Goal: Information Seeking & Learning: Find specific fact

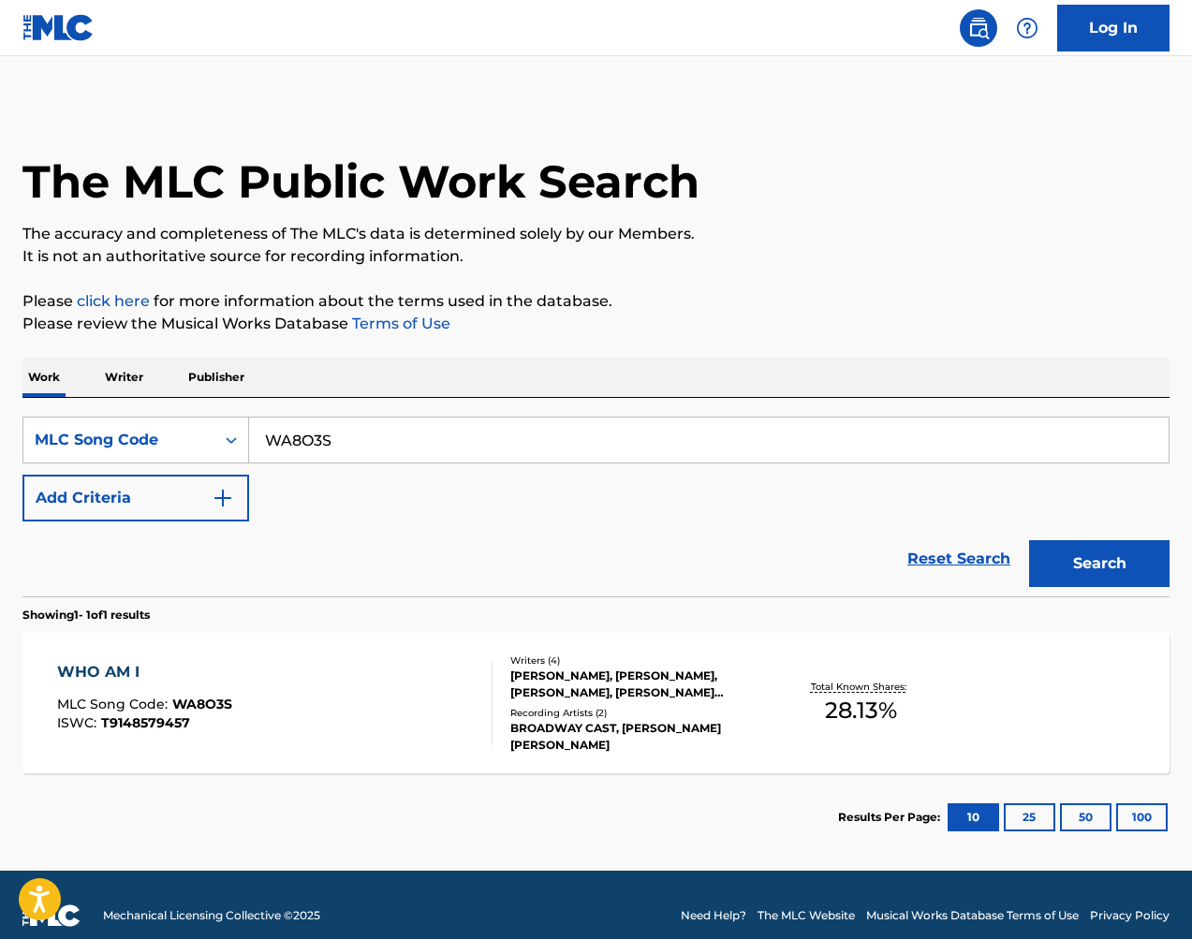
click at [451, 433] on input "WA8O3S" at bounding box center [708, 439] width 919 height 45
drag, startPoint x: 1154, startPoint y: 74, endPoint x: 451, endPoint y: 433, distance: 789.5
click at [451, 433] on input "WA8O3S" at bounding box center [708, 439] width 919 height 45
click at [1063, 559] on button "Search" at bounding box center [1099, 563] width 140 height 47
click at [422, 442] on input "WA8O3S" at bounding box center [708, 439] width 919 height 45
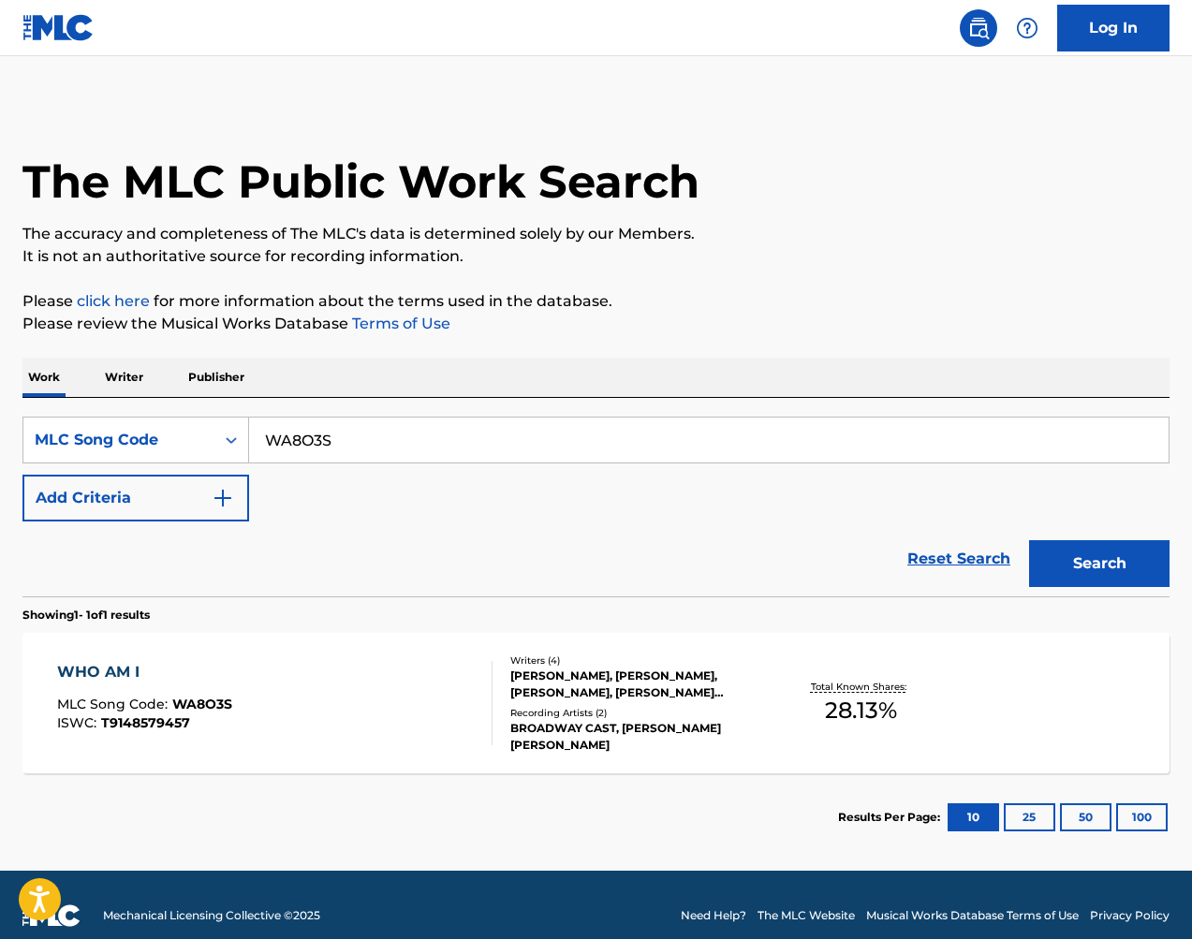
click at [422, 442] on input "WA8O3S" at bounding box center [708, 439] width 919 height 45
paste input "41567"
click at [1096, 557] on button "Search" at bounding box center [1099, 563] width 140 height 47
click at [520, 433] on input "W41567" at bounding box center [708, 439] width 919 height 45
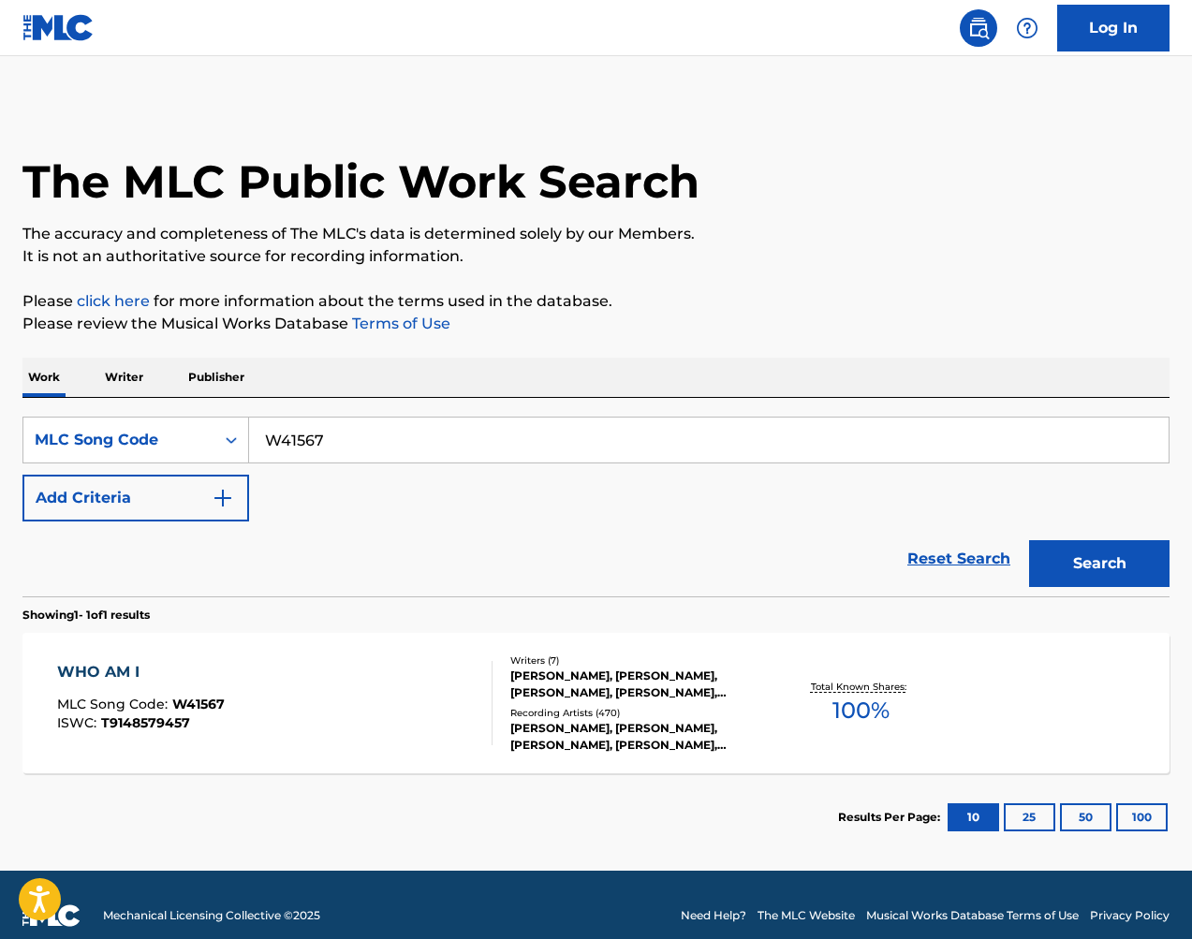
click at [520, 433] on input "W41567" at bounding box center [708, 439] width 919 height 45
paste input "A8O3S"
click at [1112, 566] on button "Search" at bounding box center [1099, 563] width 140 height 47
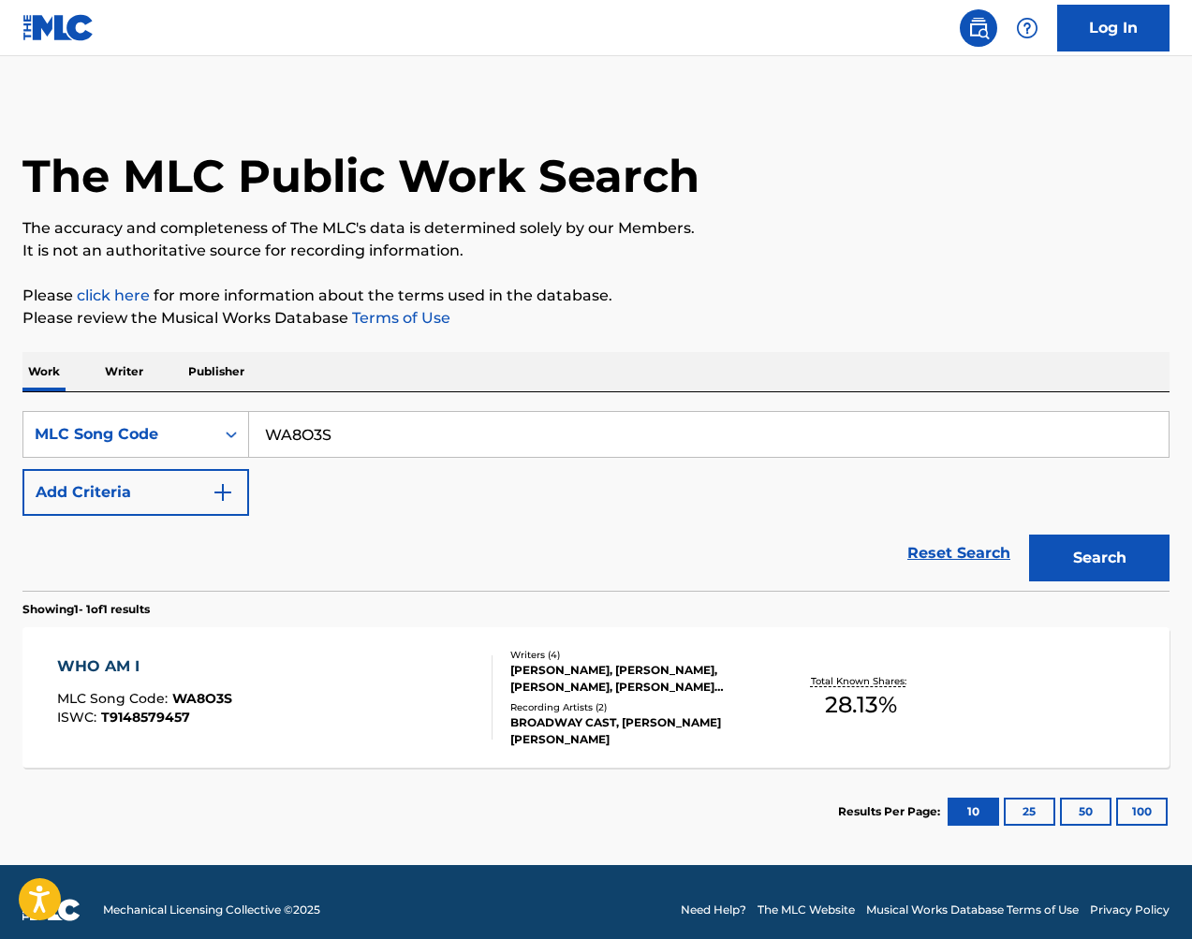
click at [503, 427] on input "WA8O3S" at bounding box center [708, 434] width 919 height 45
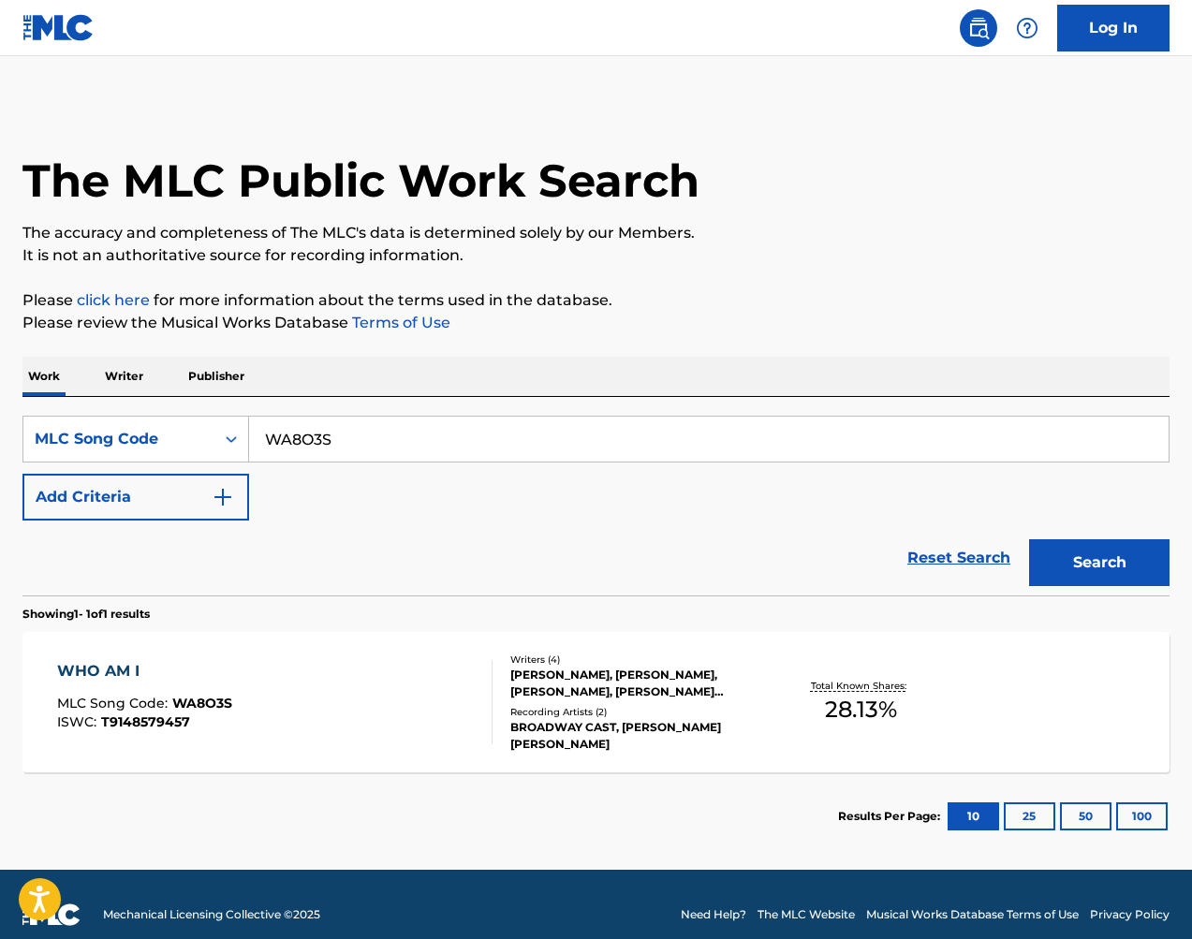
click at [503, 427] on input "WA8O3S" at bounding box center [708, 439] width 919 height 45
paste input "L9424R"
click at [1092, 548] on button "Search" at bounding box center [1099, 562] width 140 height 47
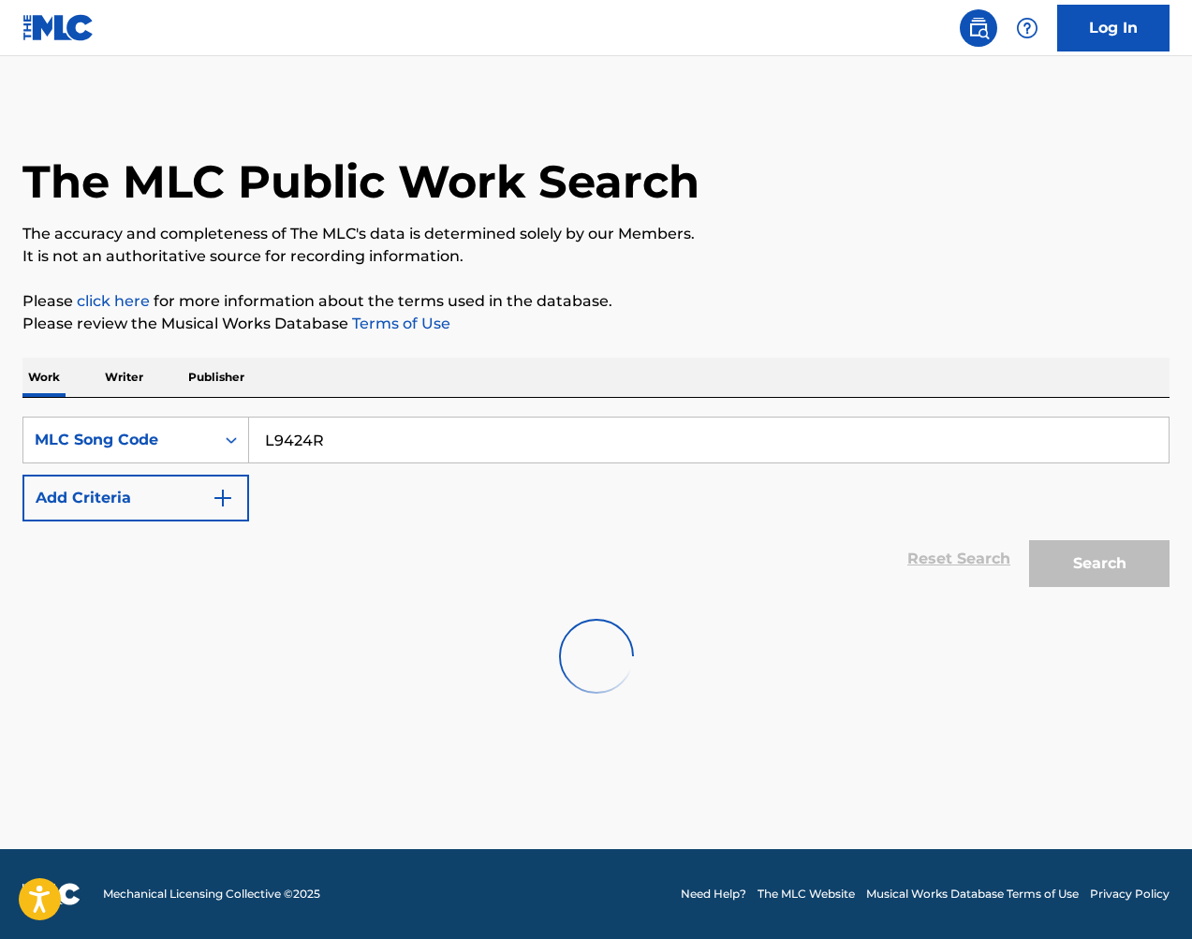
scroll to position [0, 0]
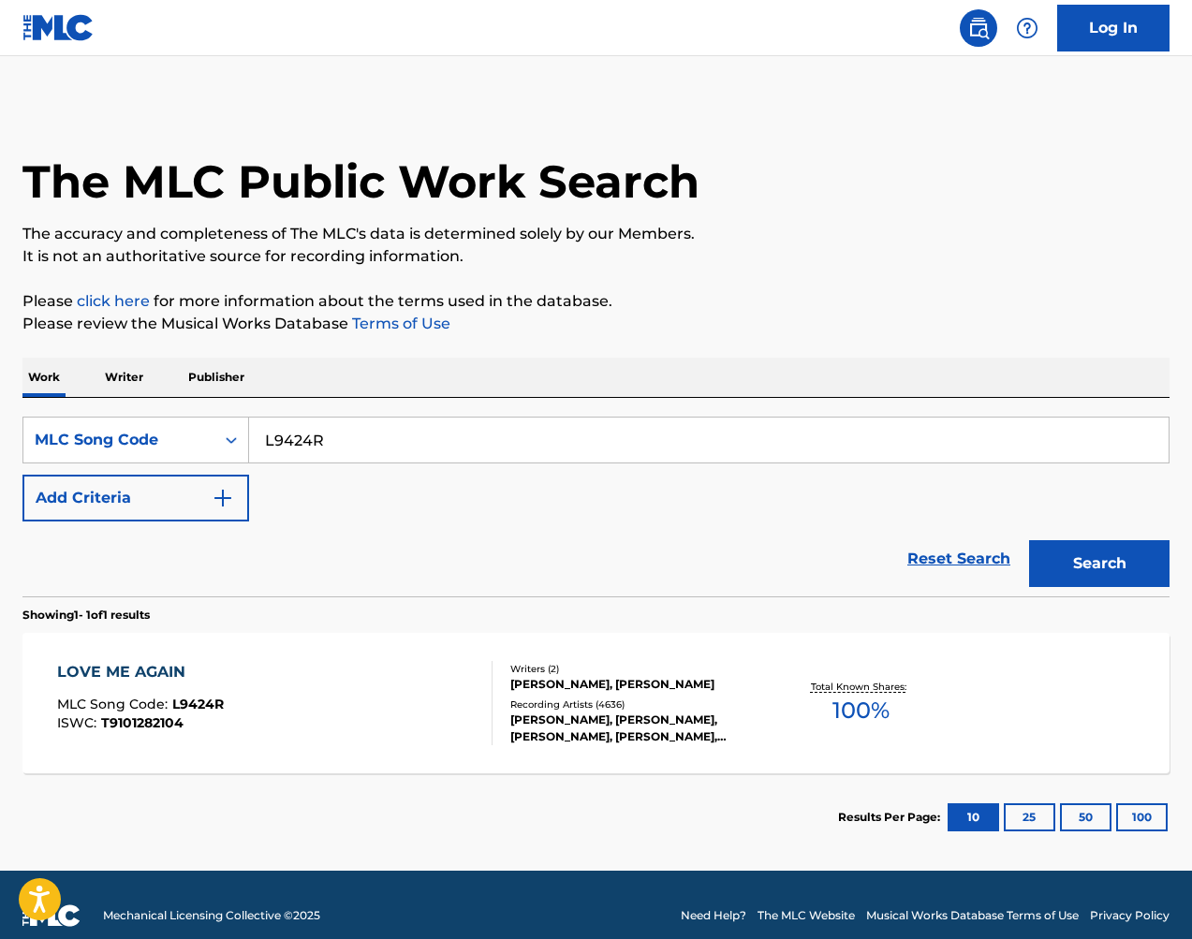
click at [379, 438] on input "L9424R" at bounding box center [708, 439] width 919 height 45
drag, startPoint x: 965, startPoint y: 438, endPoint x: 379, endPoint y: 438, distance: 585.9
click at [379, 438] on input "L9424R" at bounding box center [708, 439] width 919 height 45
paste input "547Q"
click at [1073, 576] on button "Search" at bounding box center [1099, 563] width 140 height 47
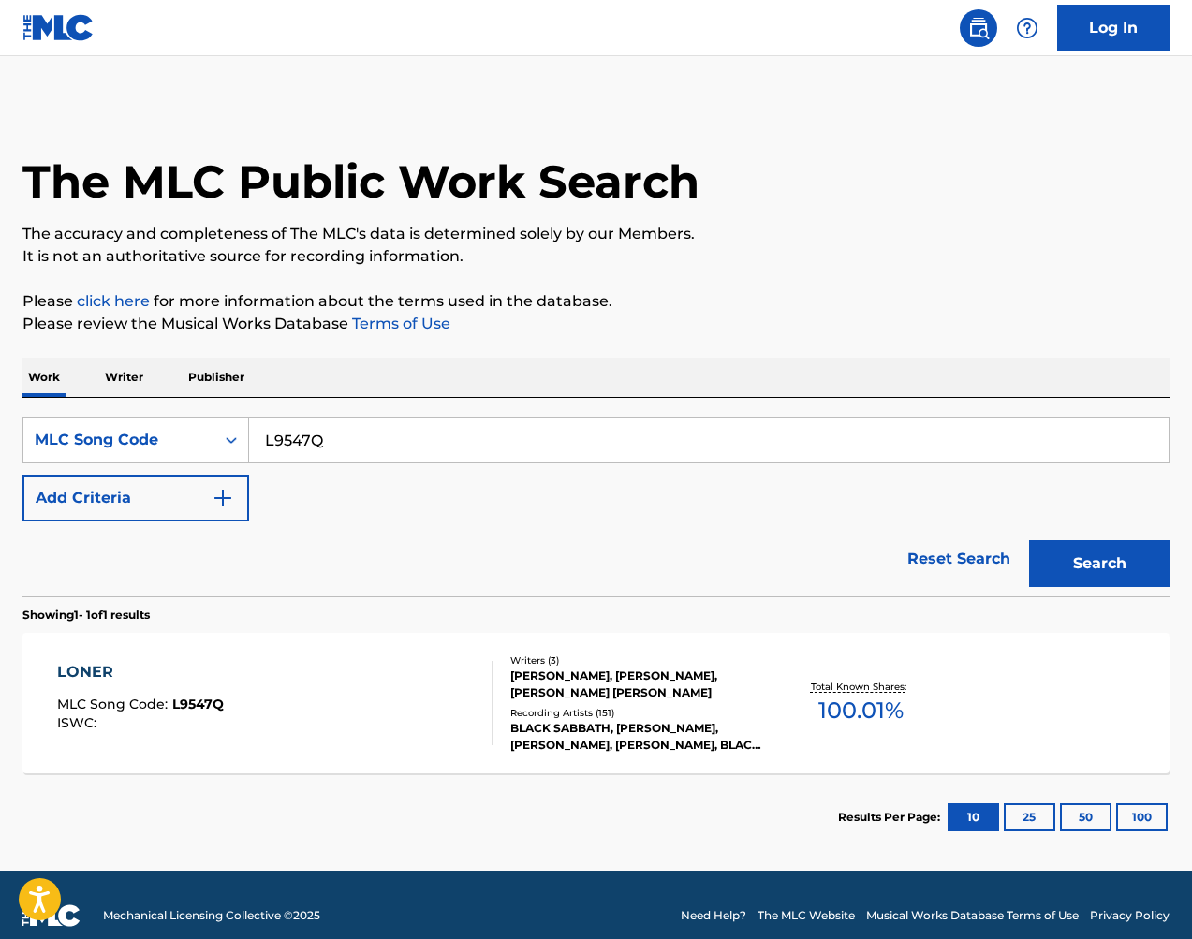
click at [429, 426] on input "L9547Q" at bounding box center [708, 439] width 919 height 45
paste input "VAB7W"
click at [1102, 581] on button "Search" at bounding box center [1099, 563] width 140 height 47
click at [573, 426] on input "LVAB7W" at bounding box center [708, 439] width 919 height 45
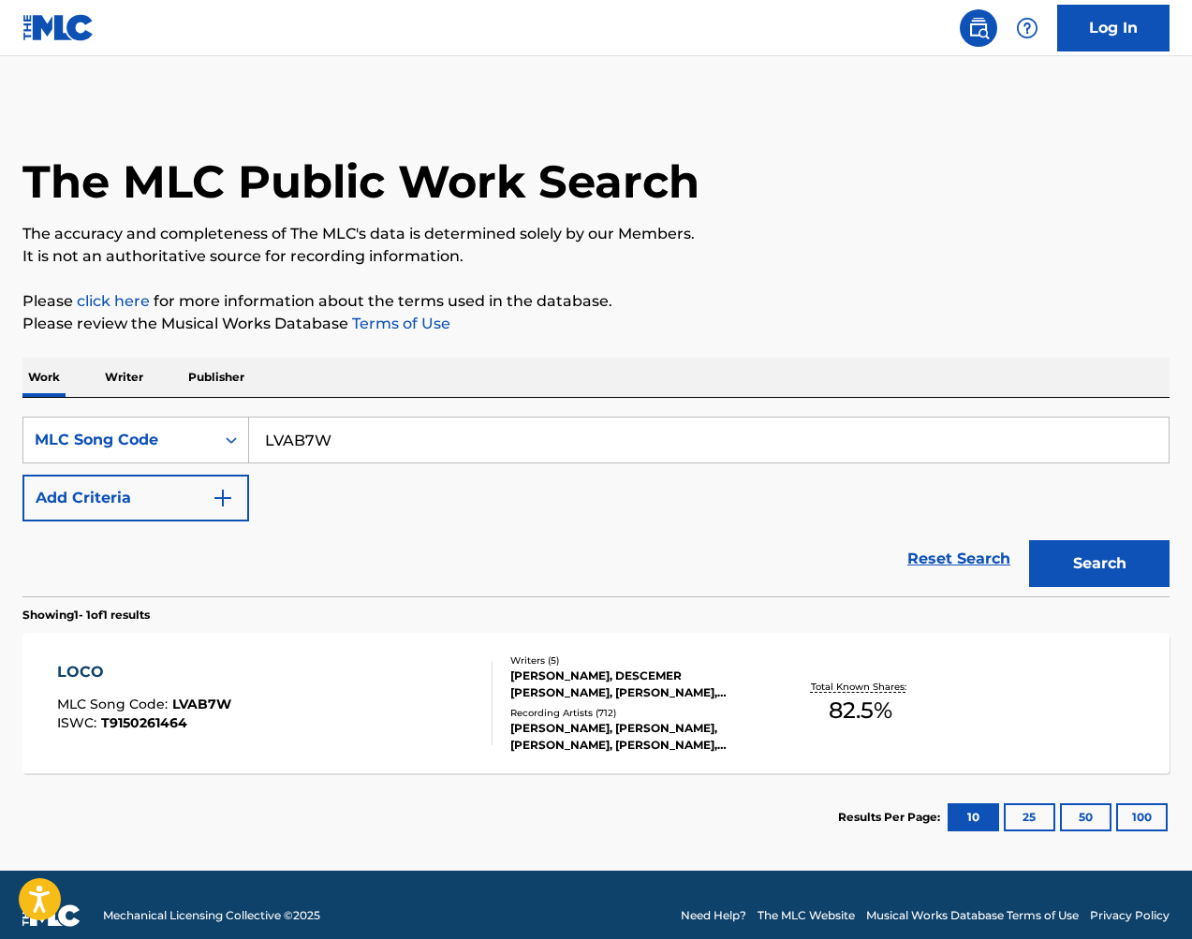
click at [573, 426] on input "LVAB7W" at bounding box center [708, 439] width 919 height 45
paste input "T00879"
type input "T00879"
click at [1125, 569] on button "Search" at bounding box center [1099, 563] width 140 height 47
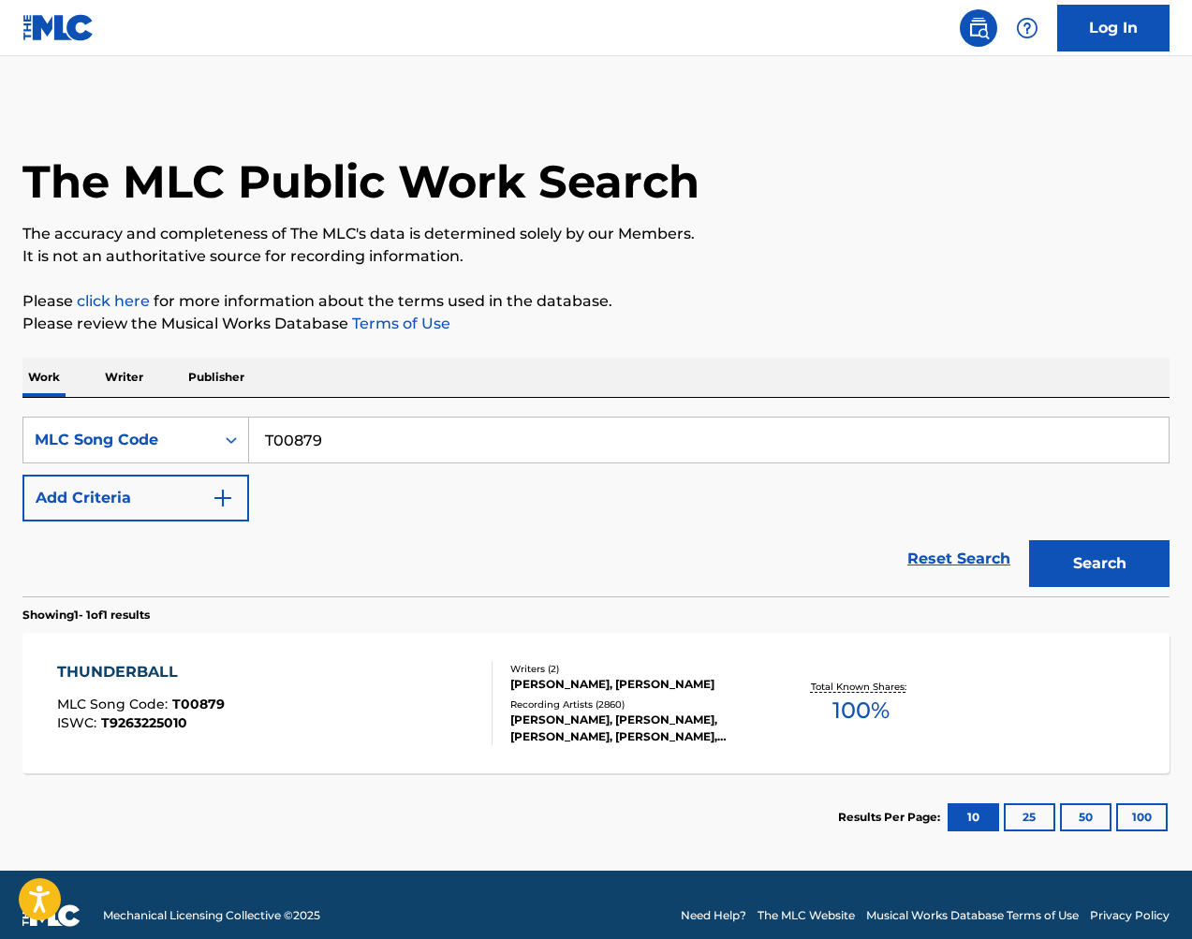
click at [790, 675] on div "Total Known Shares: 100 %" at bounding box center [860, 703] width 191 height 57
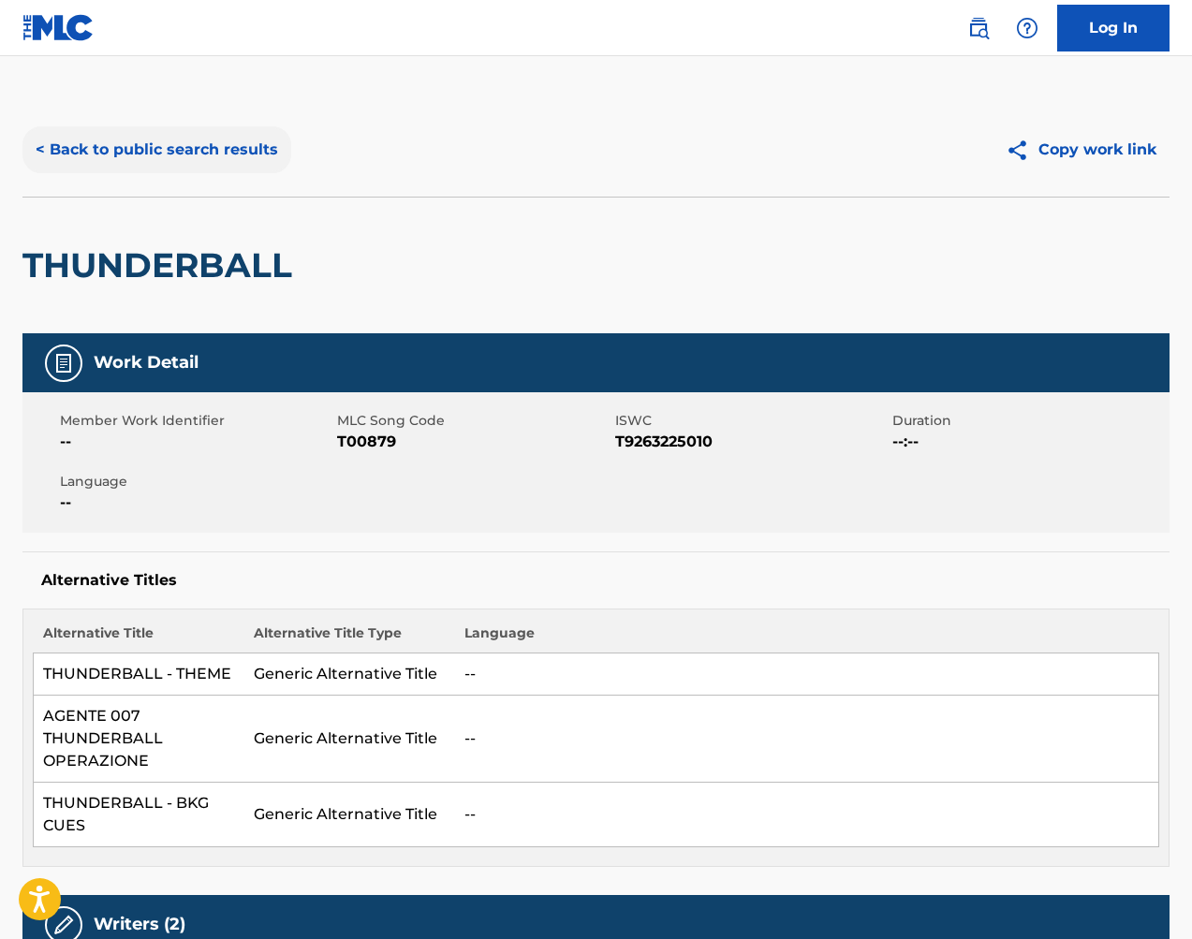
click at [240, 143] on button "< Back to public search results" at bounding box center [156, 149] width 269 height 47
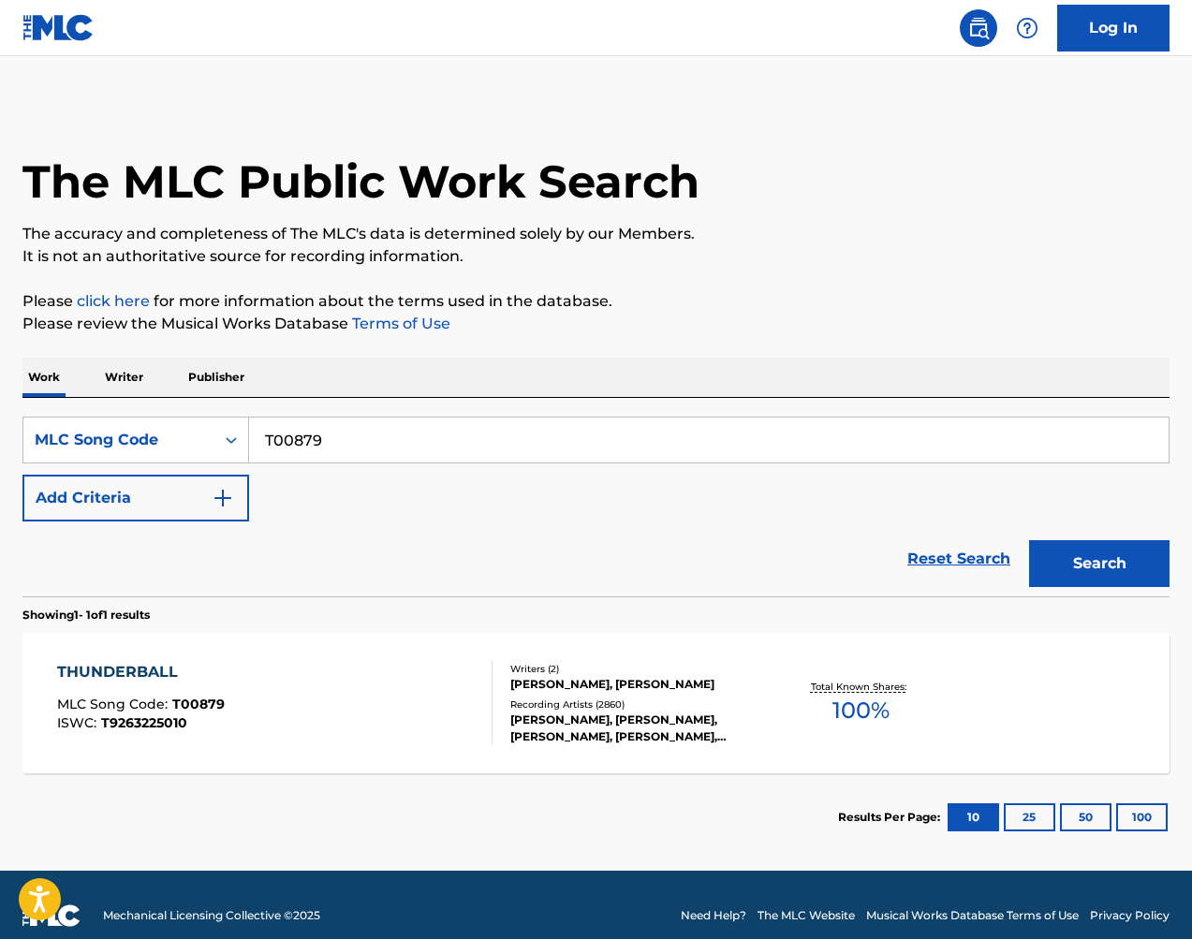
click at [424, 461] on input "T00879" at bounding box center [708, 439] width 919 height 45
click at [423, 460] on input "T00879" at bounding box center [708, 439] width 919 height 45
paste input "B98708"
click at [1073, 548] on button "Search" at bounding box center [1099, 563] width 140 height 47
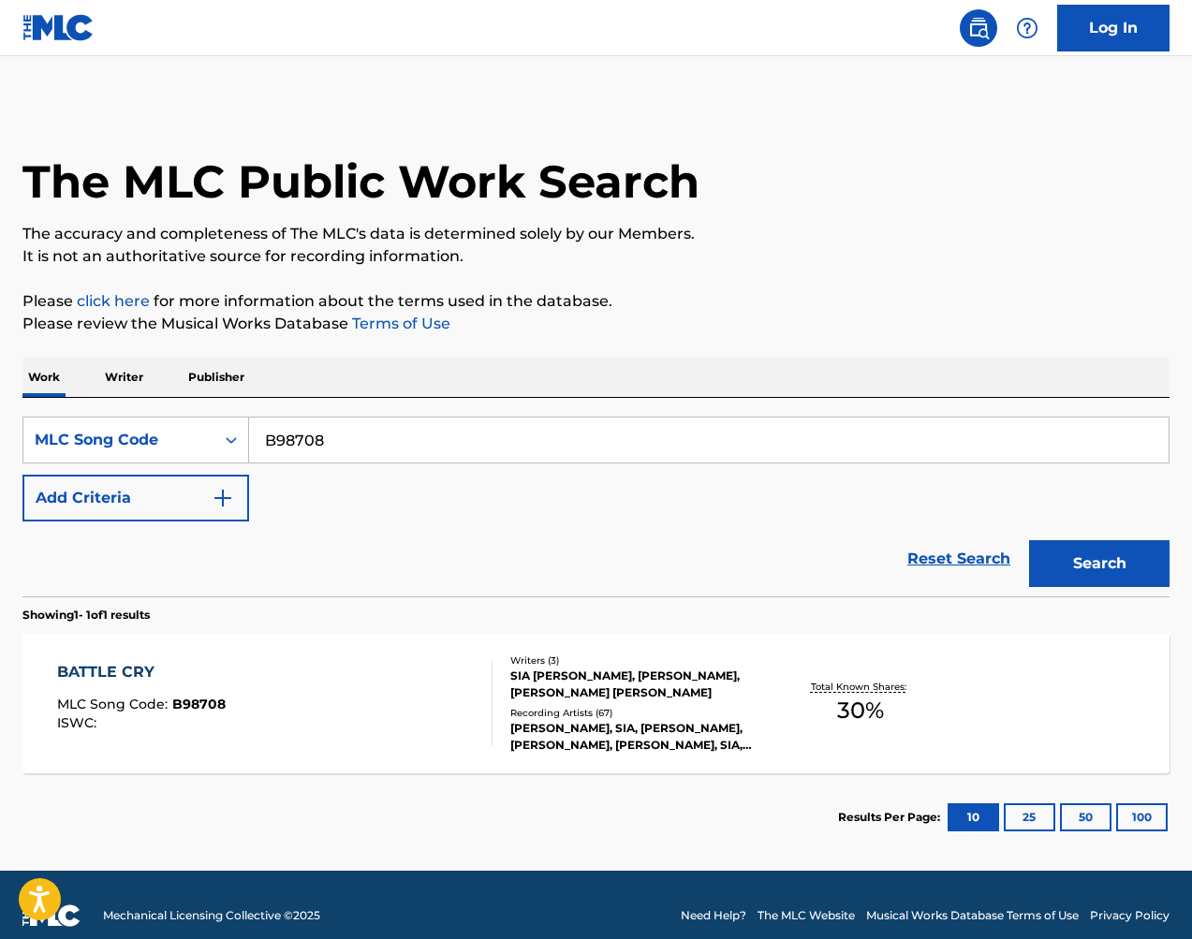
click at [481, 435] on input "B98708" at bounding box center [708, 439] width 919 height 45
drag, startPoint x: 481, startPoint y: 435, endPoint x: 498, endPoint y: 439, distance: 17.3
click at [481, 435] on input "B98708" at bounding box center [708, 439] width 919 height 45
paste input "P52349"
click at [1076, 567] on button "Search" at bounding box center [1099, 563] width 140 height 47
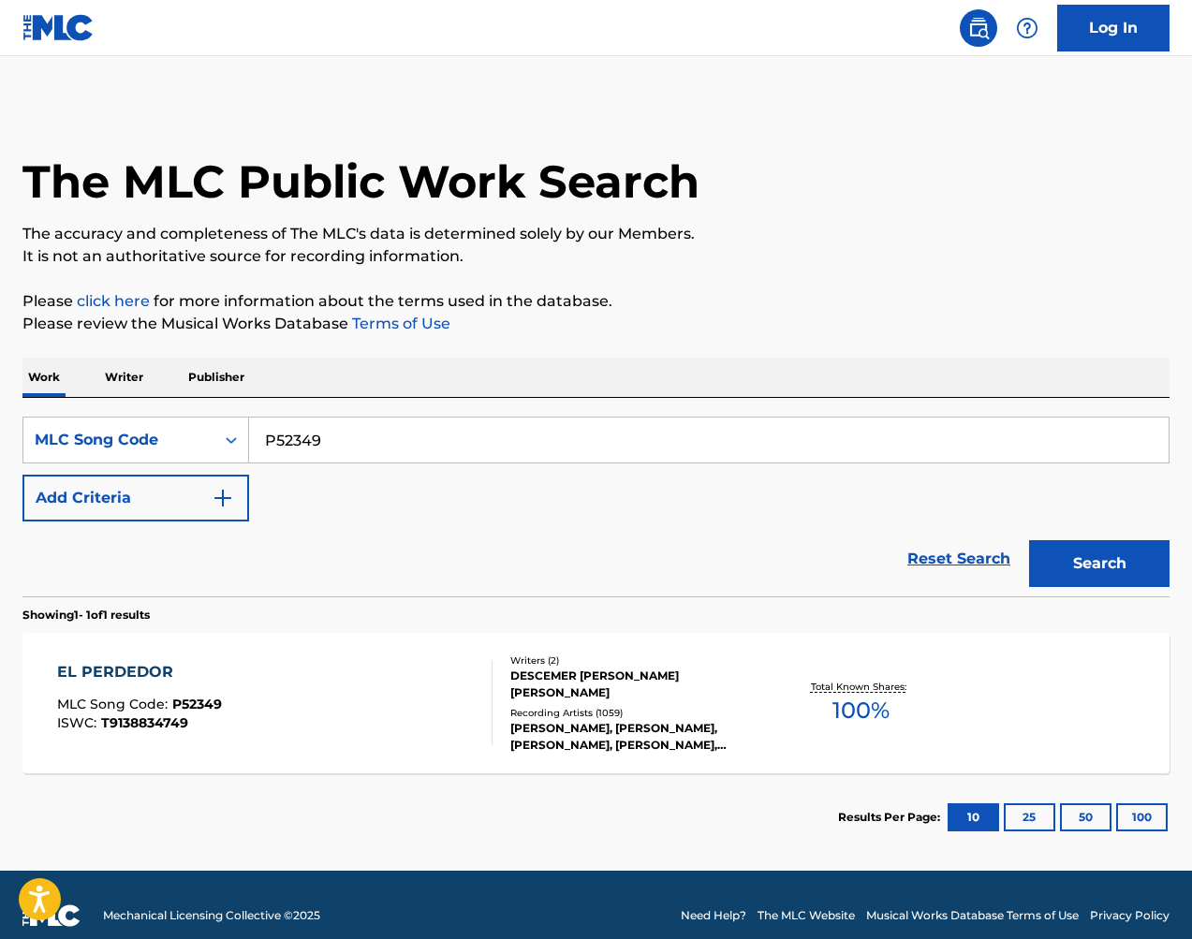
click at [460, 434] on input "P52349" at bounding box center [708, 439] width 919 height 45
paste input "Z1416C"
click at [1100, 561] on button "Search" at bounding box center [1099, 563] width 140 height 47
click at [380, 441] on input "Z1416C" at bounding box center [708, 439] width 919 height 45
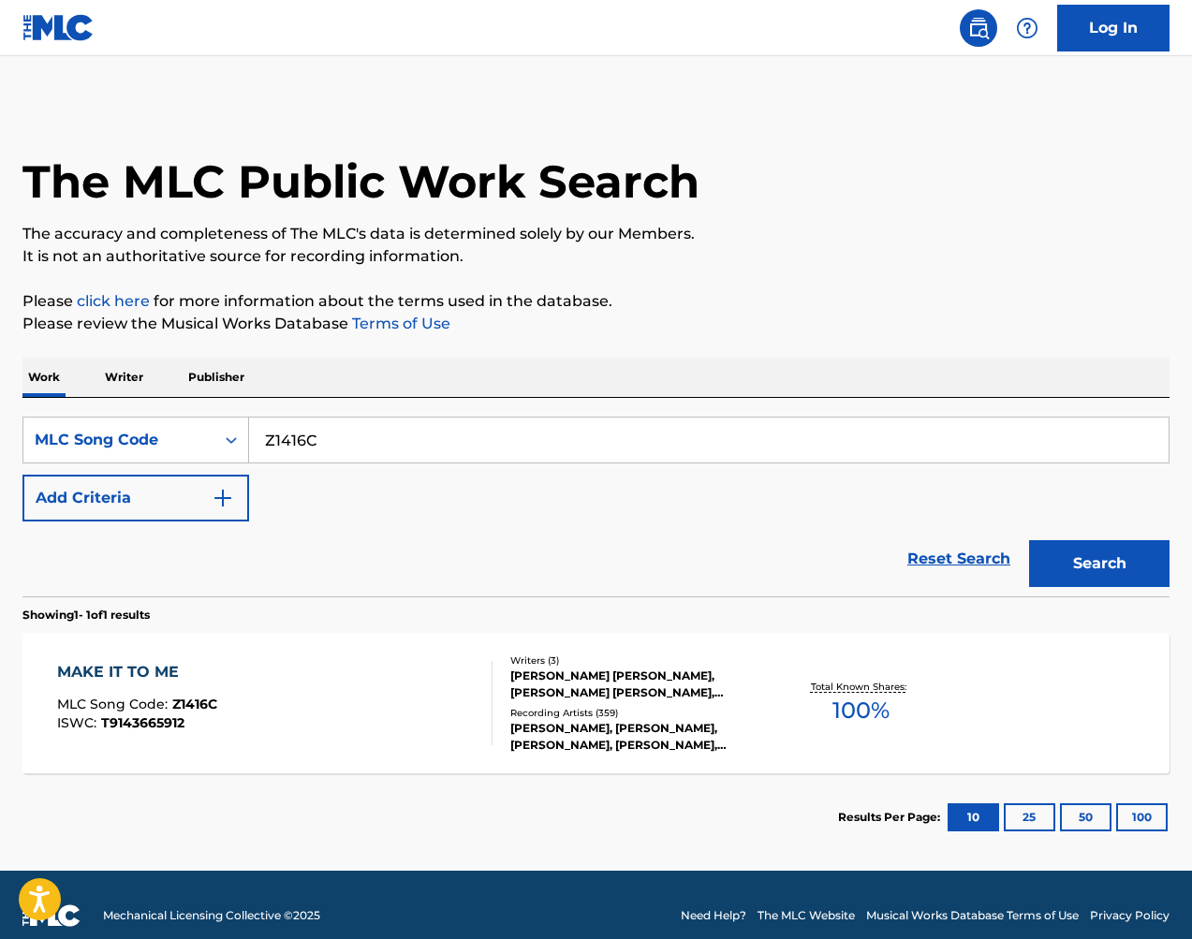
click at [380, 441] on input "Z1416C" at bounding box center [708, 439] width 919 height 45
paste input "SC0EW8"
click at [1109, 556] on button "Search" at bounding box center [1099, 563] width 140 height 47
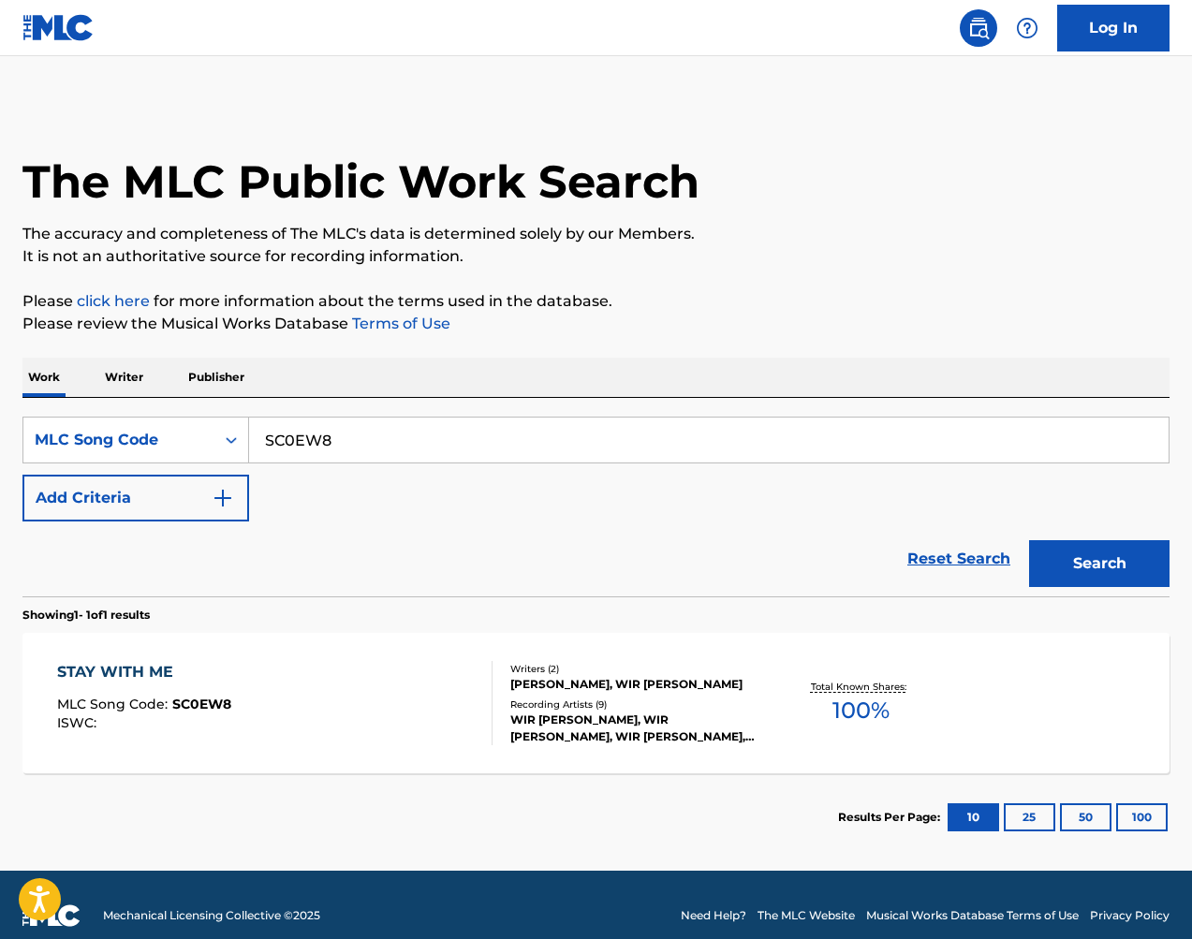
click at [392, 441] on input "SC0EW8" at bounding box center [708, 439] width 919 height 45
paste input "D98K7"
click at [1140, 567] on button "Search" at bounding box center [1099, 563] width 140 height 47
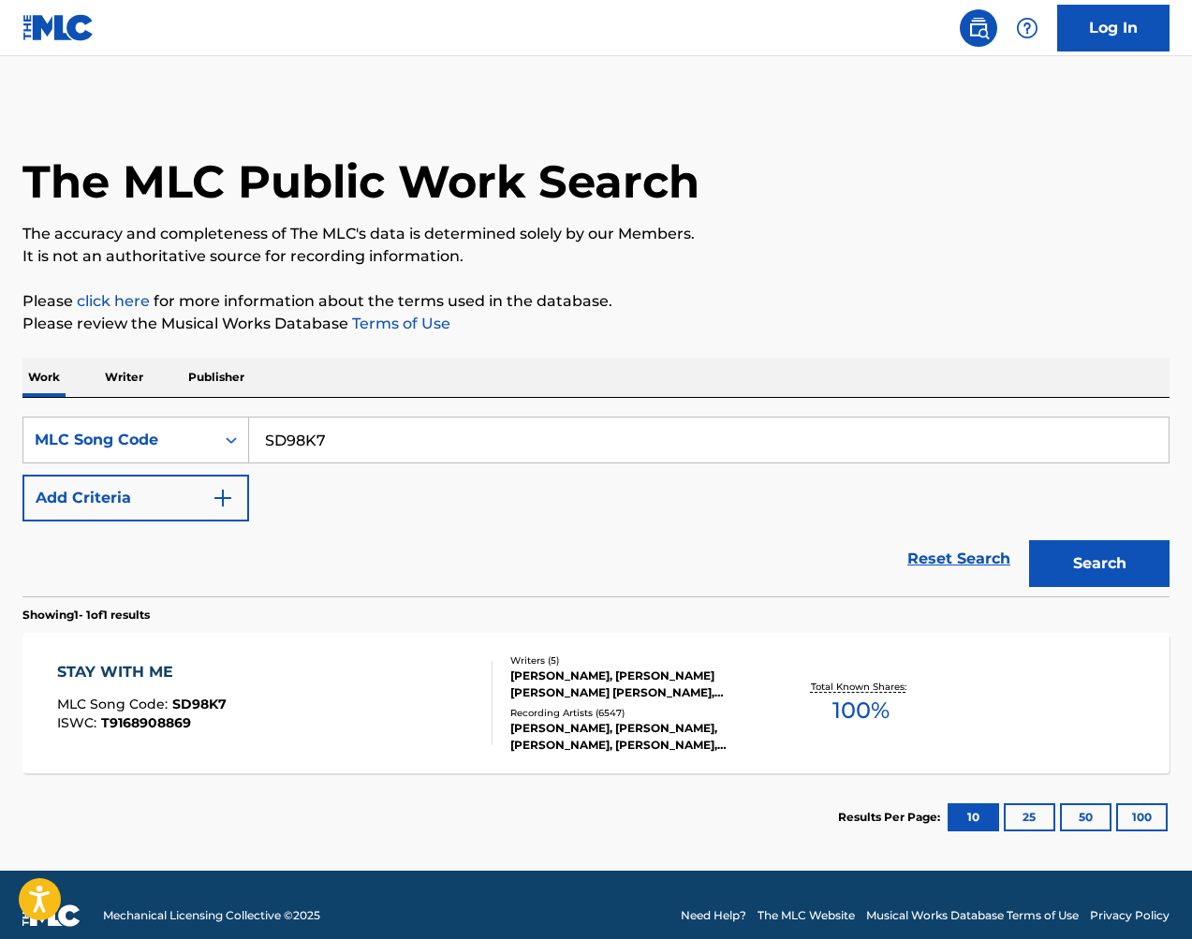
click at [367, 445] on input "SD98K7" at bounding box center [708, 439] width 919 height 45
drag, startPoint x: 367, startPoint y: 445, endPoint x: 600, endPoint y: 496, distance: 238.7
click at [367, 445] on input "SD98K7" at bounding box center [708, 439] width 919 height 45
paste input "C0EW8"
click at [1075, 571] on button "Search" at bounding box center [1099, 563] width 140 height 47
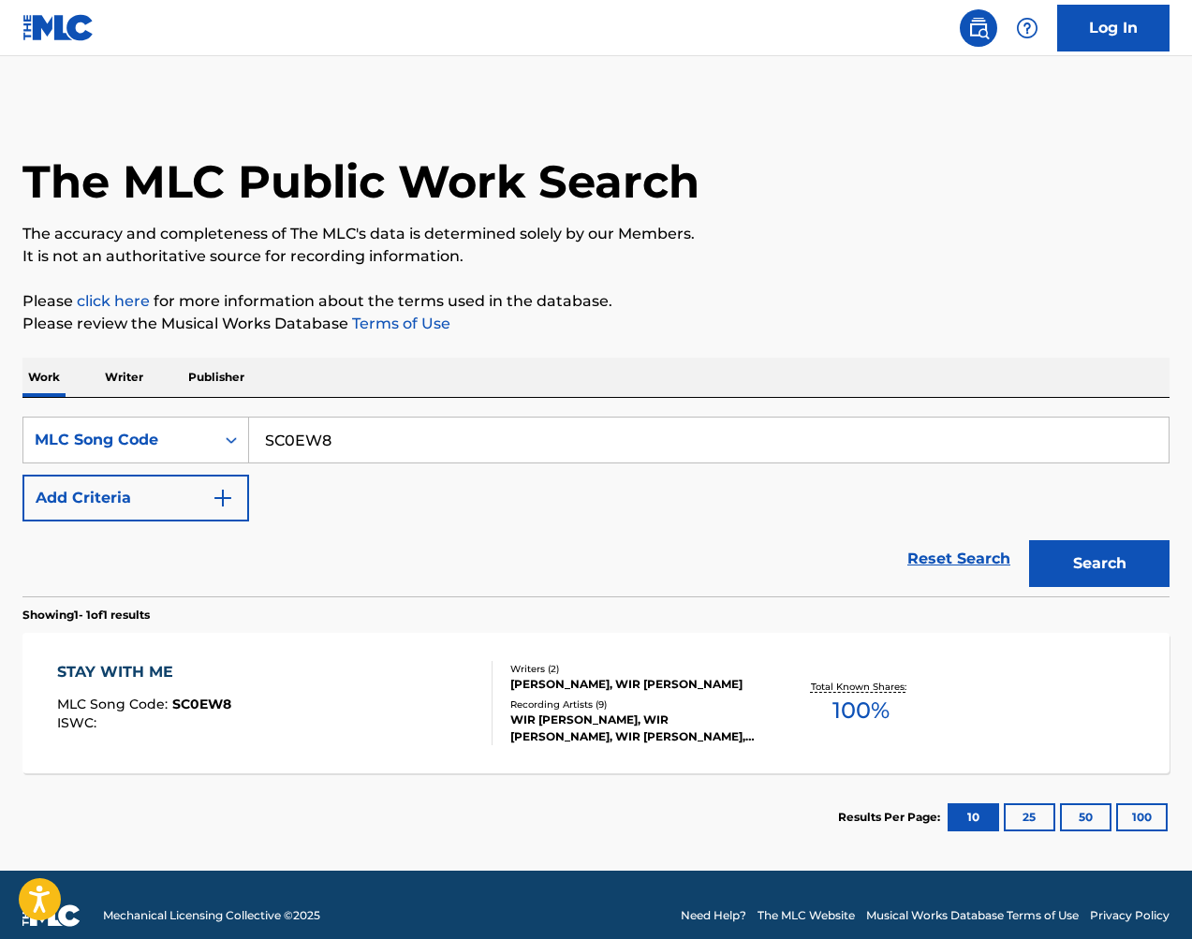
click at [367, 446] on input "SC0EW8" at bounding box center [708, 439] width 919 height 45
click at [367, 445] on input "SC0EW8" at bounding box center [708, 439] width 919 height 45
paste input "32853"
click at [1056, 548] on button "Search" at bounding box center [1099, 563] width 140 height 47
click at [551, 422] on input "S32853" at bounding box center [708, 439] width 919 height 45
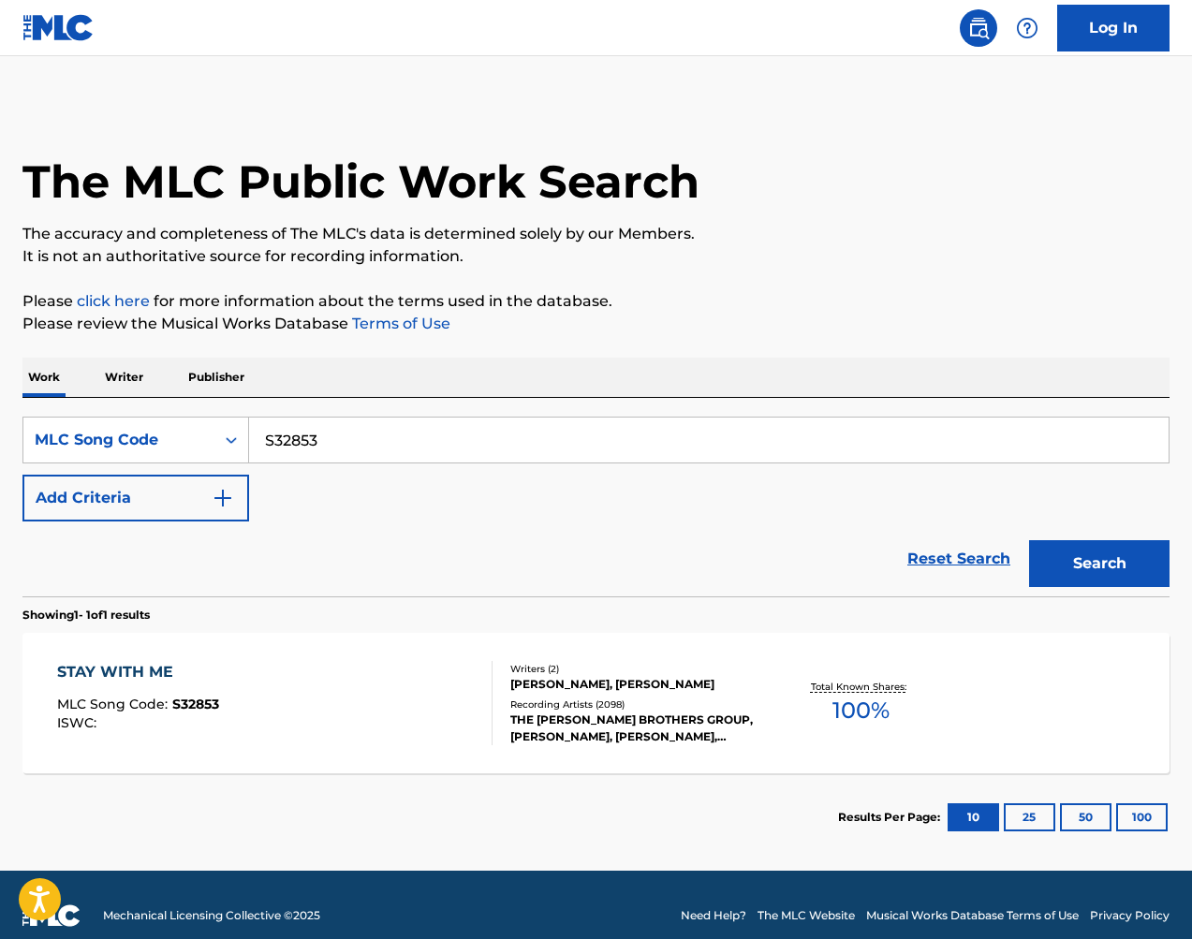
click at [551, 422] on input "S32853" at bounding box center [708, 439] width 919 height 45
paste input "D98K7"
type input "SD98K7"
click at [1094, 560] on button "Search" at bounding box center [1099, 563] width 140 height 47
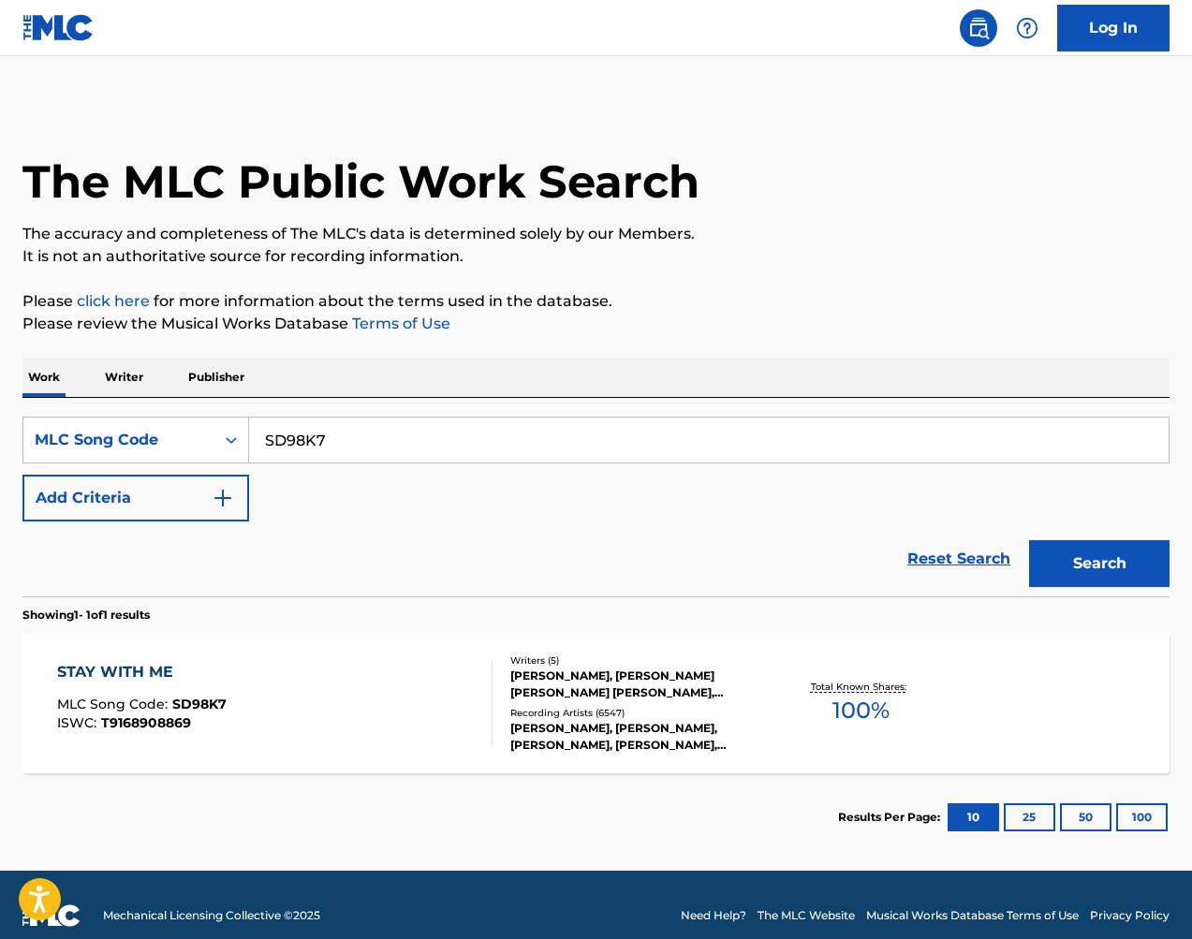
click at [787, 675] on div "Total Known Shares: 100 %" at bounding box center [860, 703] width 191 height 57
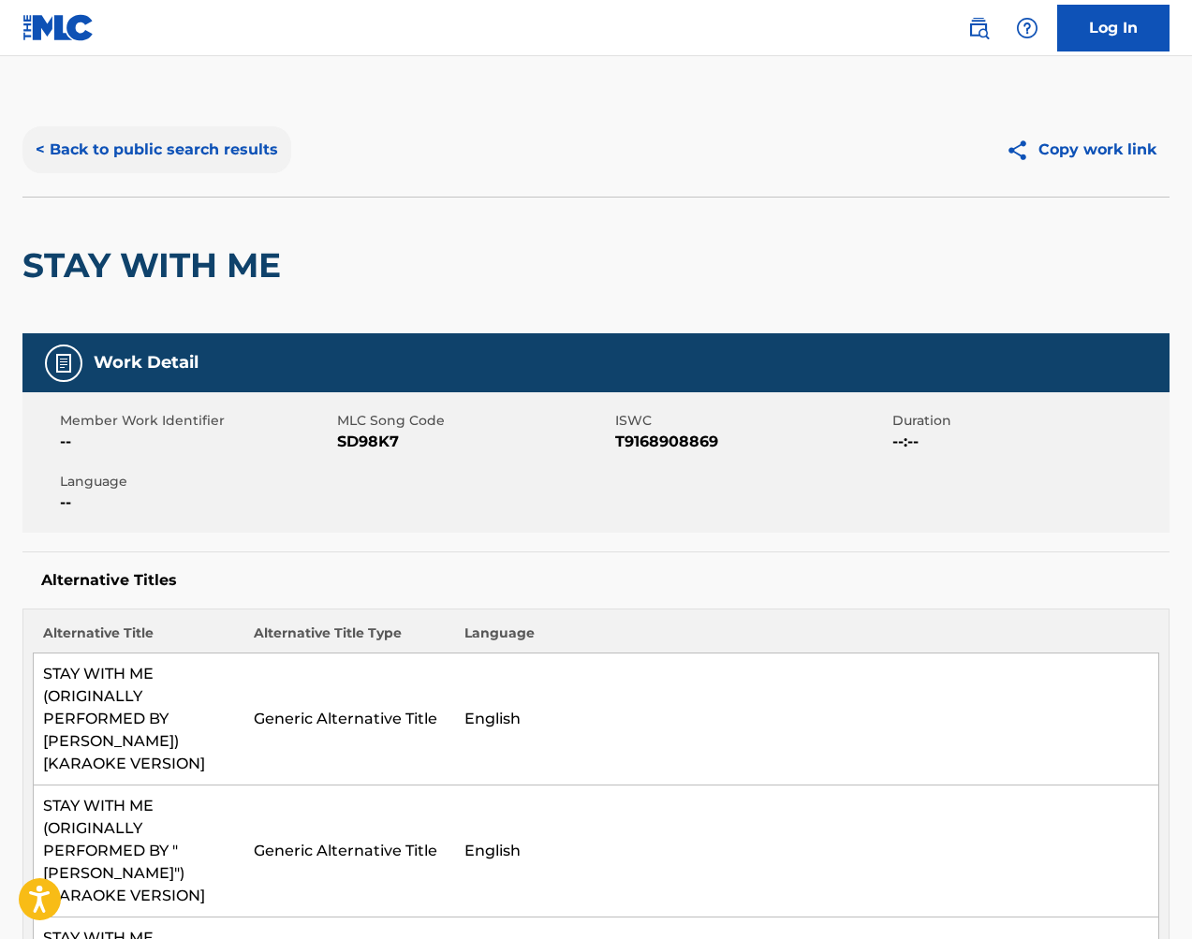
click at [203, 147] on button "< Back to public search results" at bounding box center [156, 149] width 269 height 47
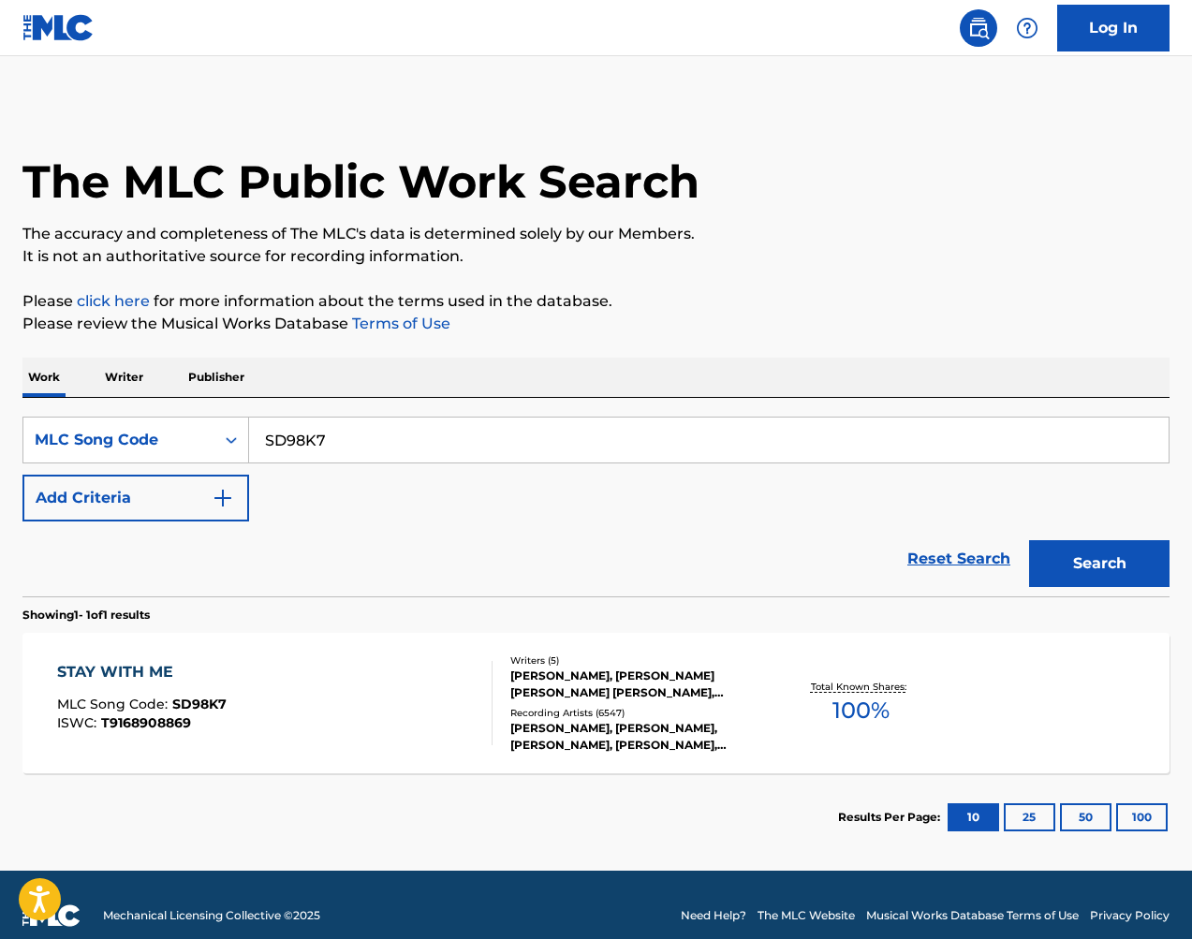
click at [646, 436] on input "SD98K7" at bounding box center [708, 439] width 919 height 45
click at [645, 436] on input "SD98K7" at bounding box center [708, 439] width 919 height 45
paste input "Z2701P"
click at [1082, 547] on button "Search" at bounding box center [1099, 563] width 140 height 47
click at [387, 430] on input "Z2701P" at bounding box center [708, 439] width 919 height 45
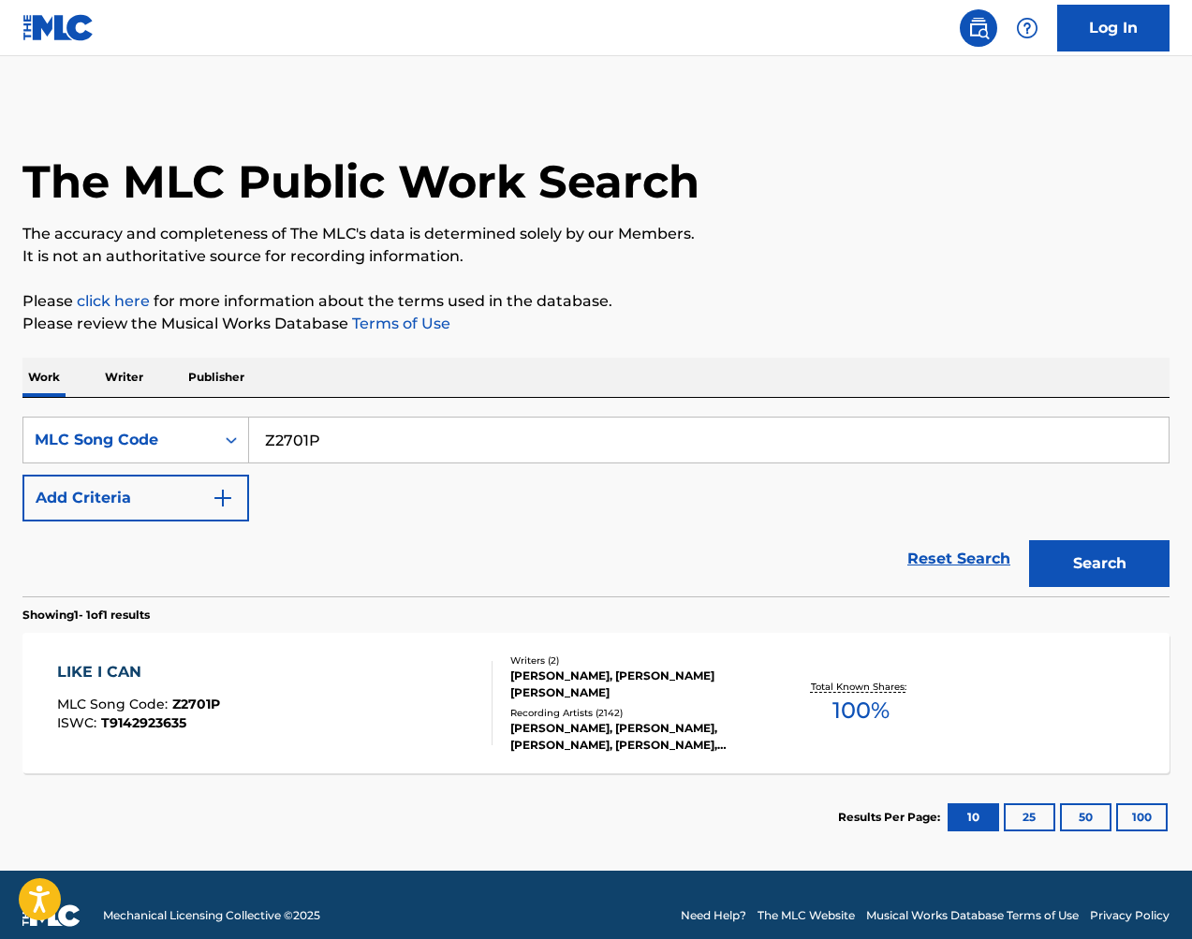
click at [387, 430] on input "Z2701P" at bounding box center [708, 439] width 919 height 45
paste input "5093"
click at [1131, 556] on button "Search" at bounding box center [1099, 563] width 140 height 47
drag, startPoint x: 423, startPoint y: 464, endPoint x: 431, endPoint y: 450, distance: 15.9
click at [423, 463] on div "SearchWithCriteria297abbe8-c2b2-4d00-b75b-f2d02ceb2c91 MLC Song Code Z25093 Add…" at bounding box center [595, 469] width 1147 height 105
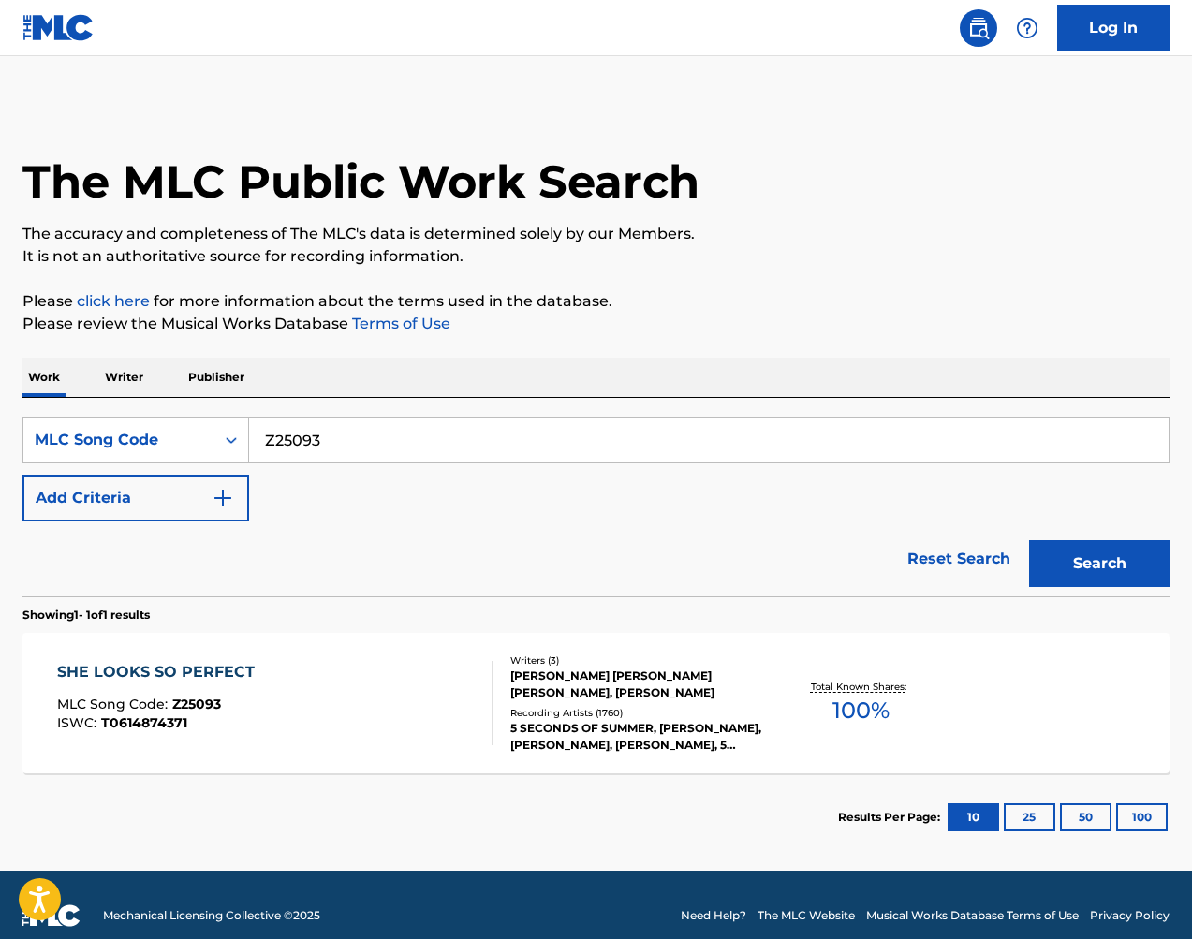
click at [431, 450] on input "Z25093" at bounding box center [708, 439] width 919 height 45
paste input "DV79B2"
click at [1153, 563] on button "Search" at bounding box center [1099, 563] width 140 height 47
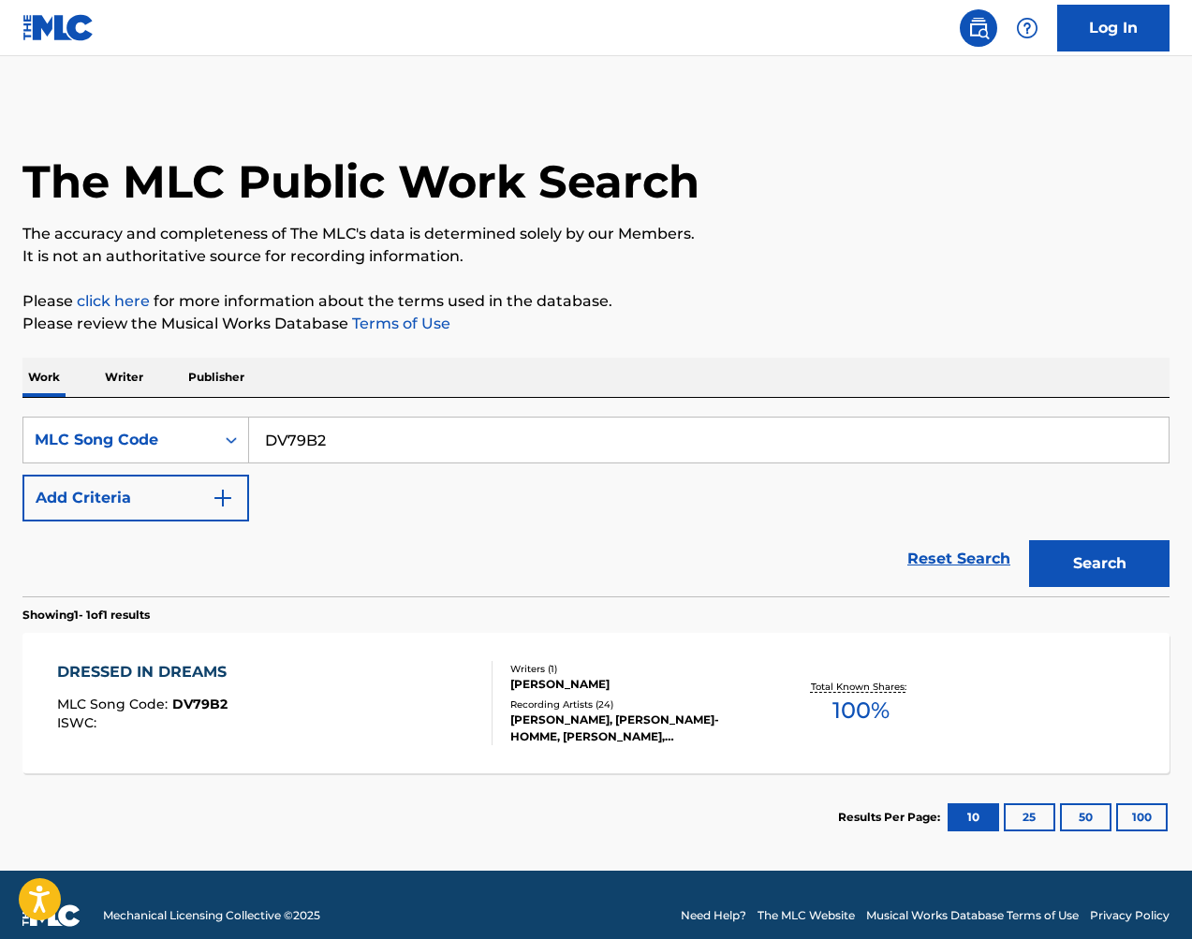
click at [471, 451] on input "DV79B2" at bounding box center [708, 439] width 919 height 45
paste input "F6553L"
click at [1081, 546] on button "Search" at bounding box center [1099, 563] width 140 height 47
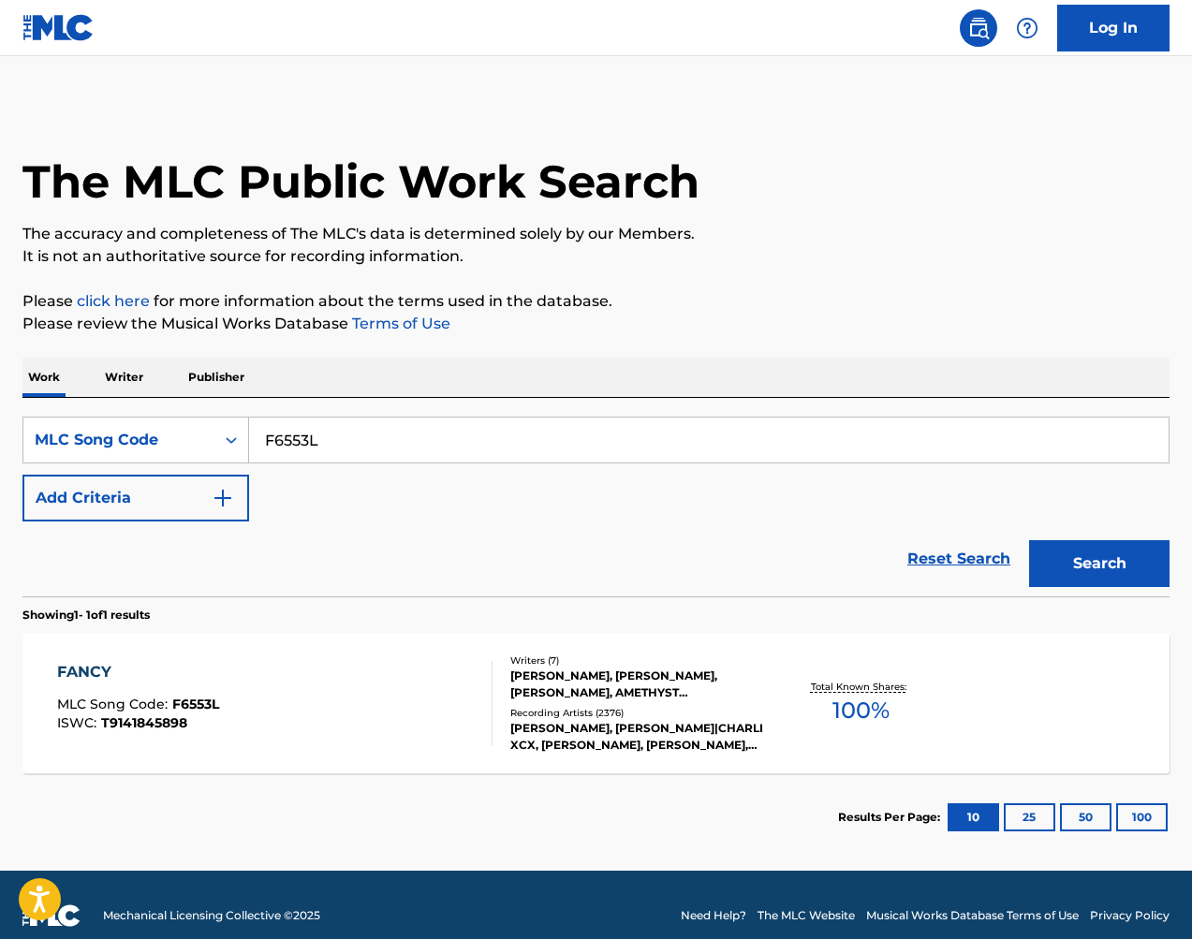
click at [364, 429] on input "F6553L" at bounding box center [708, 439] width 919 height 45
paste input "V9A38"
click at [1153, 566] on button "Search" at bounding box center [1099, 563] width 140 height 47
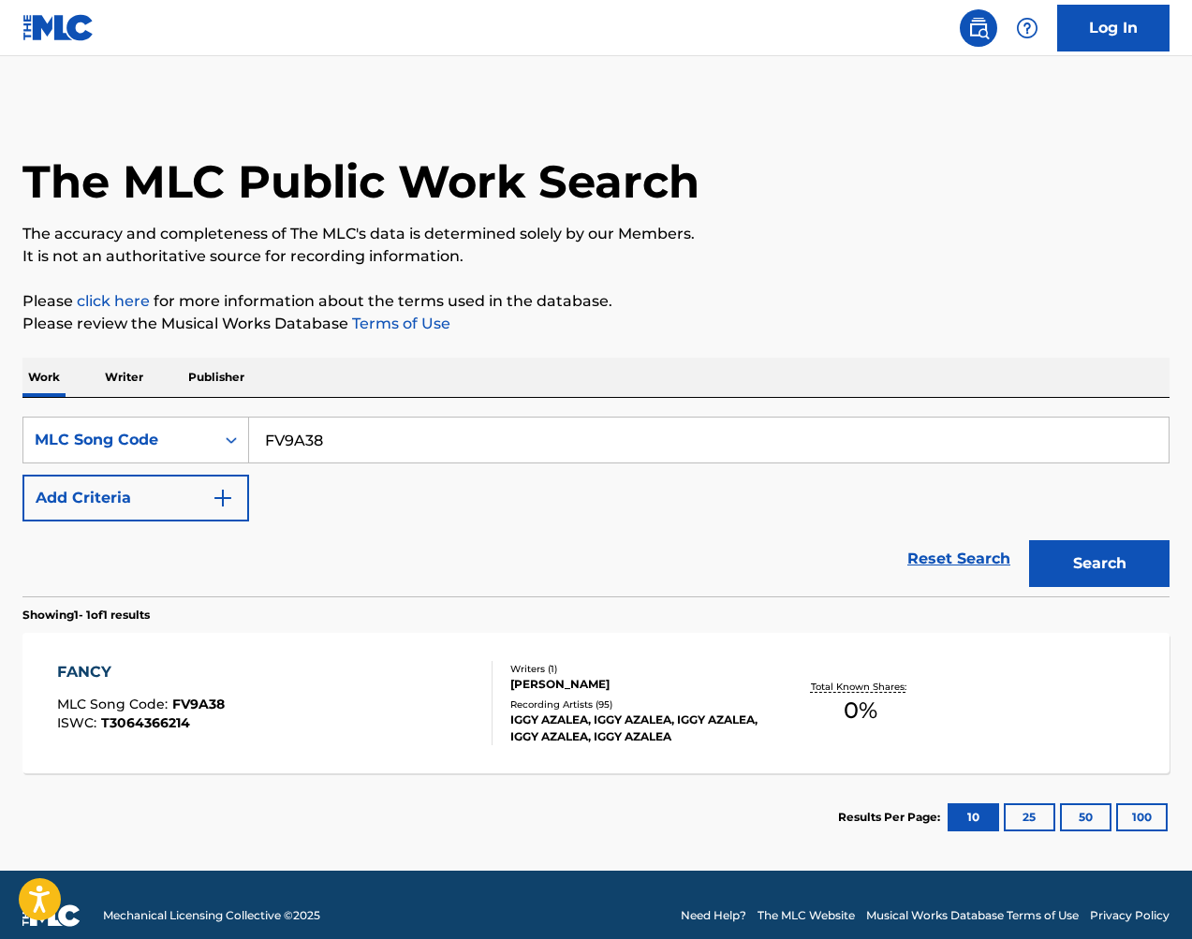
click at [445, 452] on input "FV9A38" at bounding box center [708, 439] width 919 height 45
paste input "6553L"
type input "F6553L"
click at [1123, 550] on button "Search" at bounding box center [1099, 563] width 140 height 47
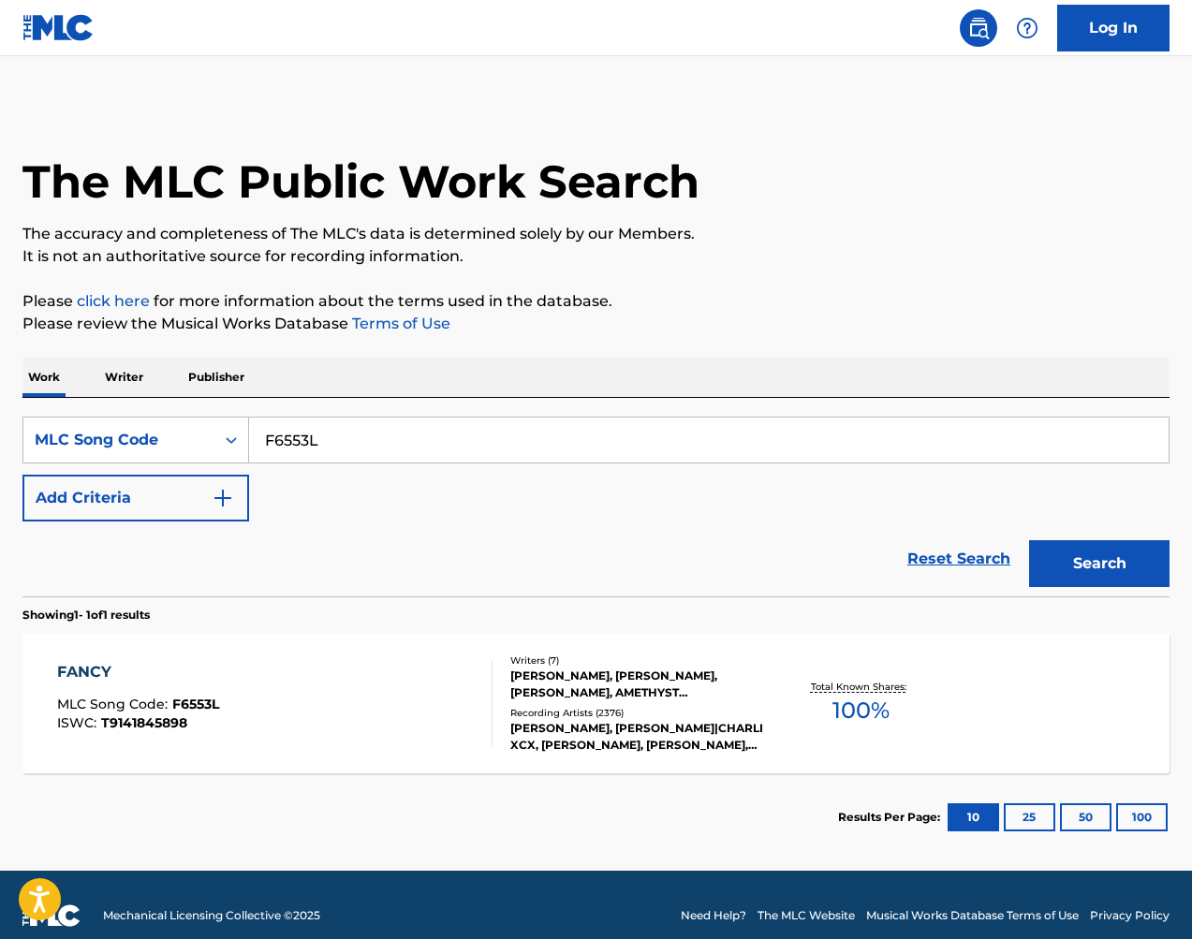
click at [749, 676] on div "LONNIE KIMBLE SR., JONATHAN CHRISTOPHER SHAVE, KURTIS ISAAC MCKENZIE, AMETHYST …" at bounding box center [637, 684] width 255 height 34
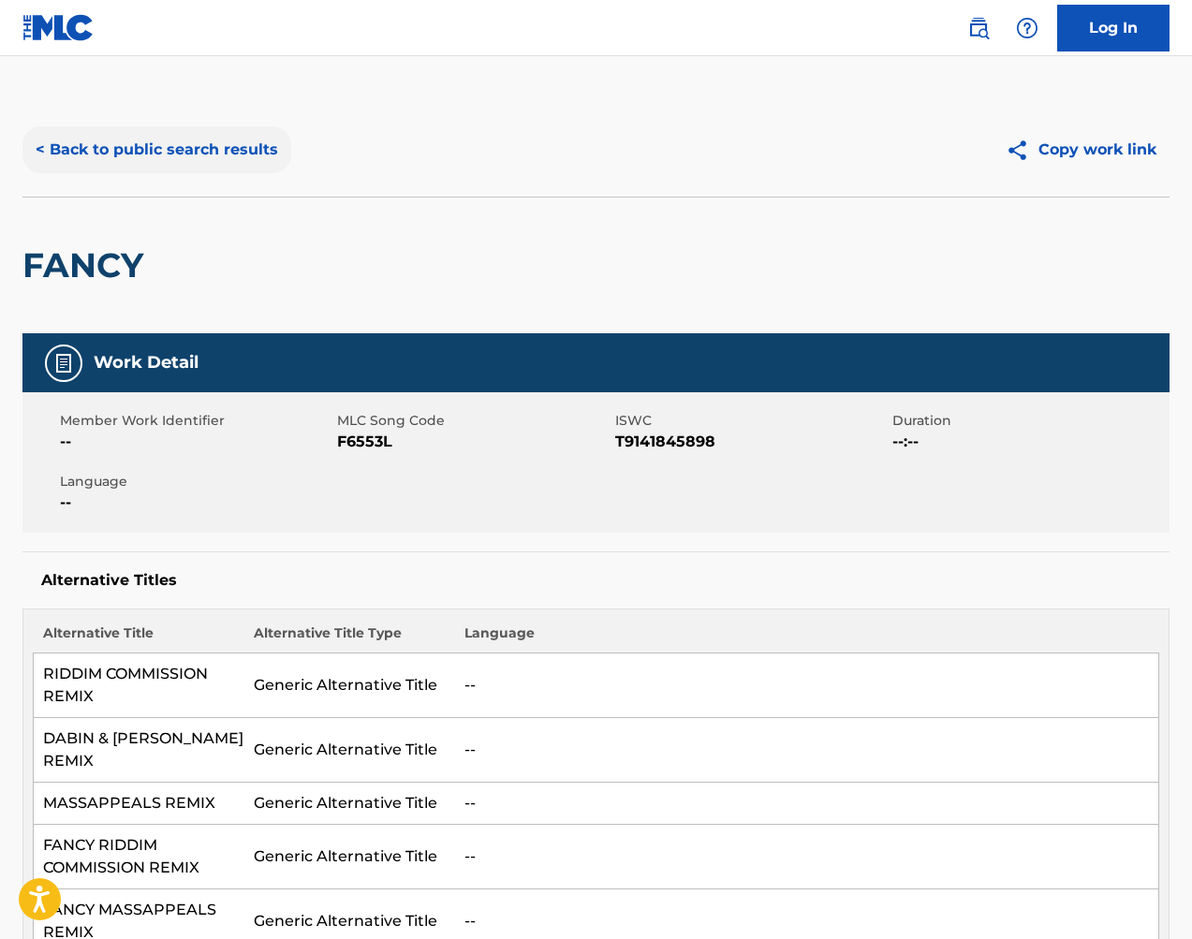
click at [219, 146] on button "< Back to public search results" at bounding box center [156, 149] width 269 height 47
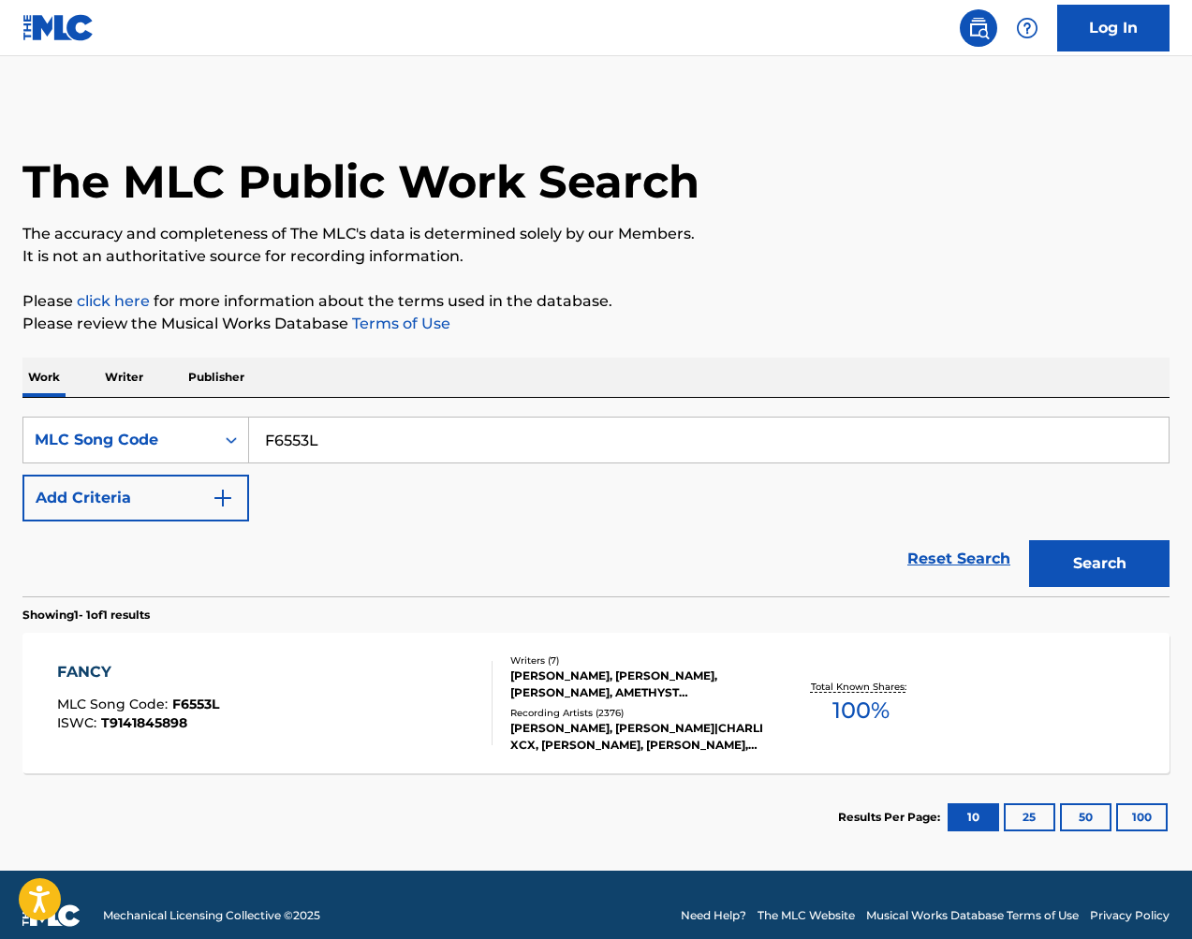
click at [688, 698] on div "LONNIE KIMBLE SR., JONATHAN CHRISTOPHER SHAVE, KURTIS ISAAC MCKENZIE, AMETHYST …" at bounding box center [637, 684] width 255 height 34
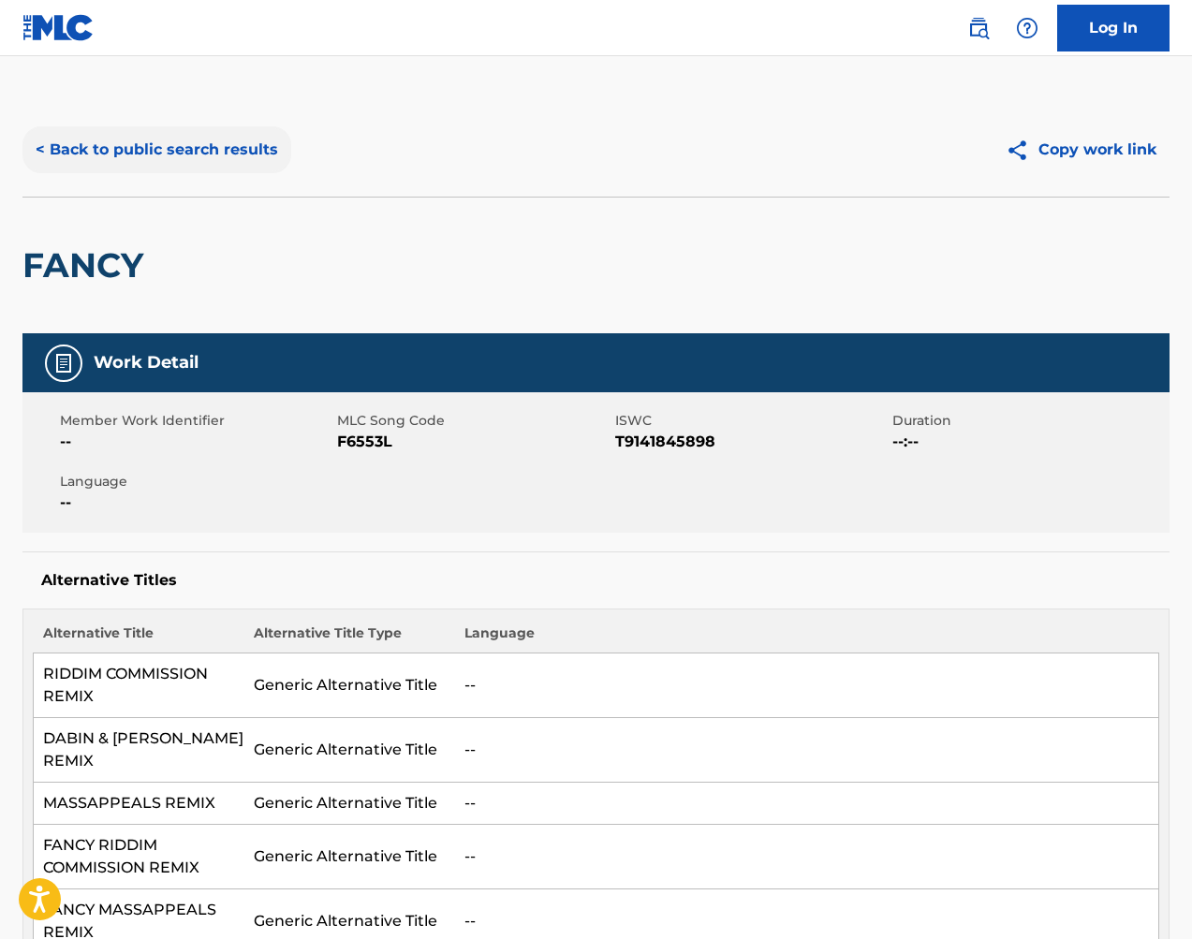
click at [203, 142] on button "< Back to public search results" at bounding box center [156, 149] width 269 height 47
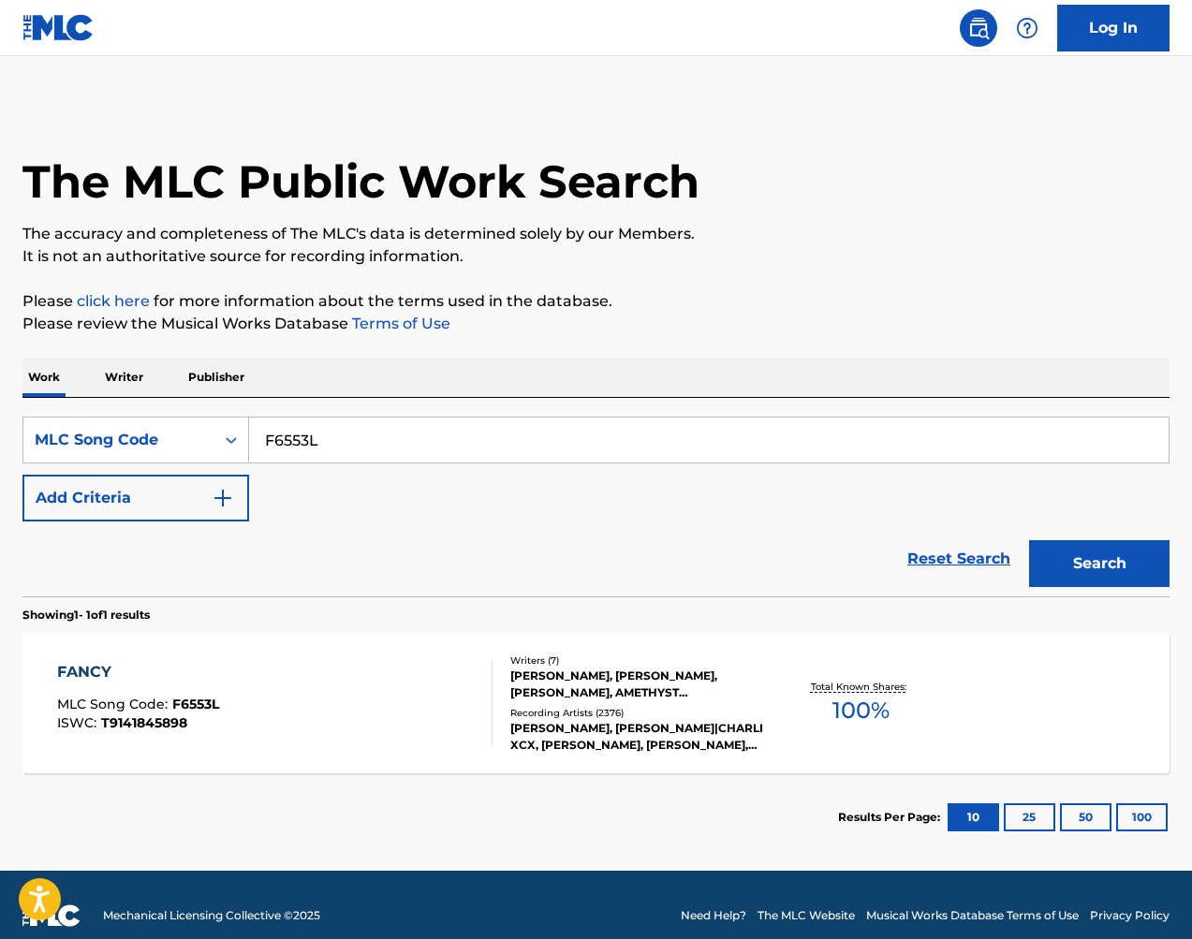
click at [423, 434] on input "F6553L" at bounding box center [708, 439] width 919 height 45
drag, startPoint x: 423, startPoint y: 434, endPoint x: 638, endPoint y: 484, distance: 220.9
click at [422, 434] on input "F6553L" at bounding box center [708, 439] width 919 height 45
paste input "V9A38"
type input "FV9A38"
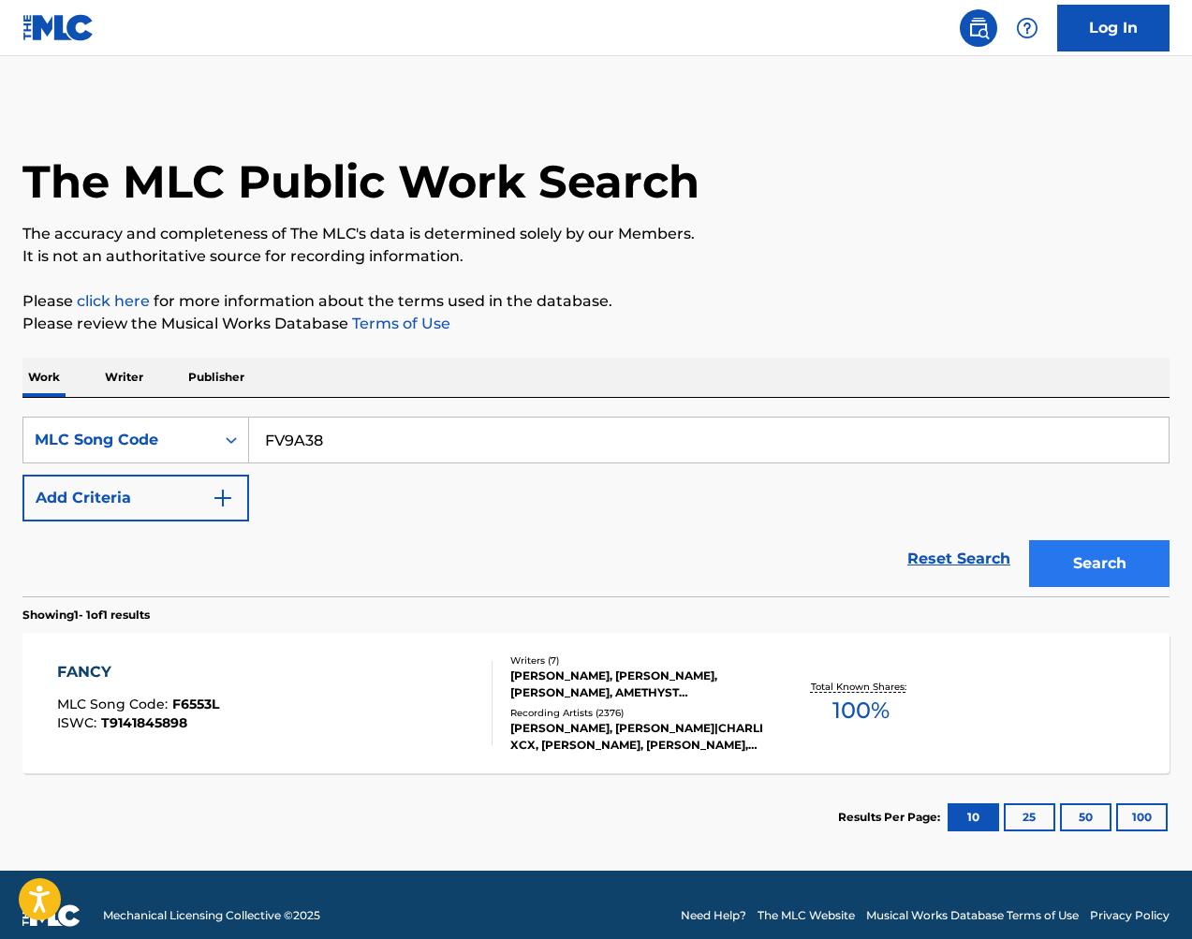
click at [1067, 563] on button "Search" at bounding box center [1099, 563] width 140 height 47
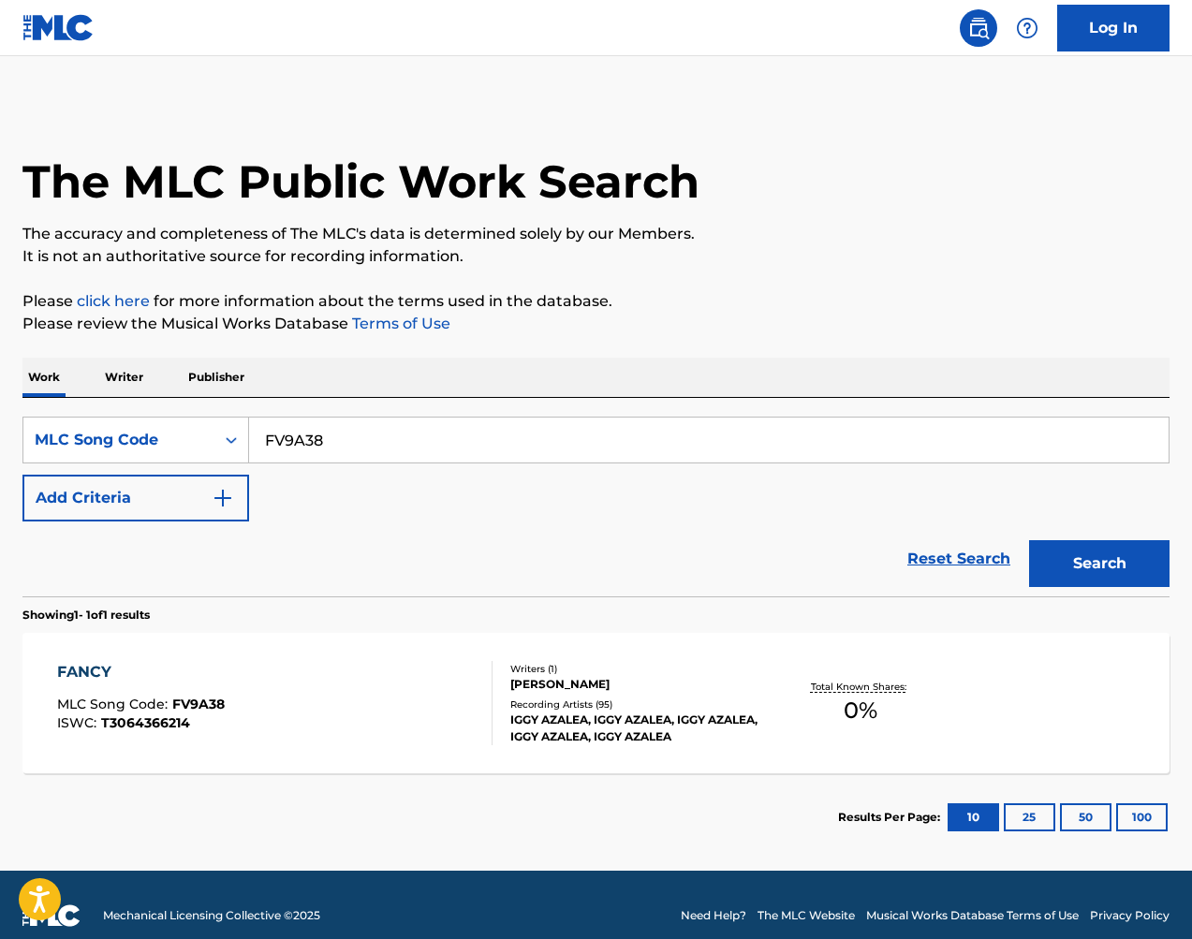
click at [435, 441] on input "FV9A38" at bounding box center [708, 439] width 919 height 45
paste input "Search Form"
click at [331, 442] on input "Search Form" at bounding box center [708, 439] width 919 height 45
paste input "F6553L"
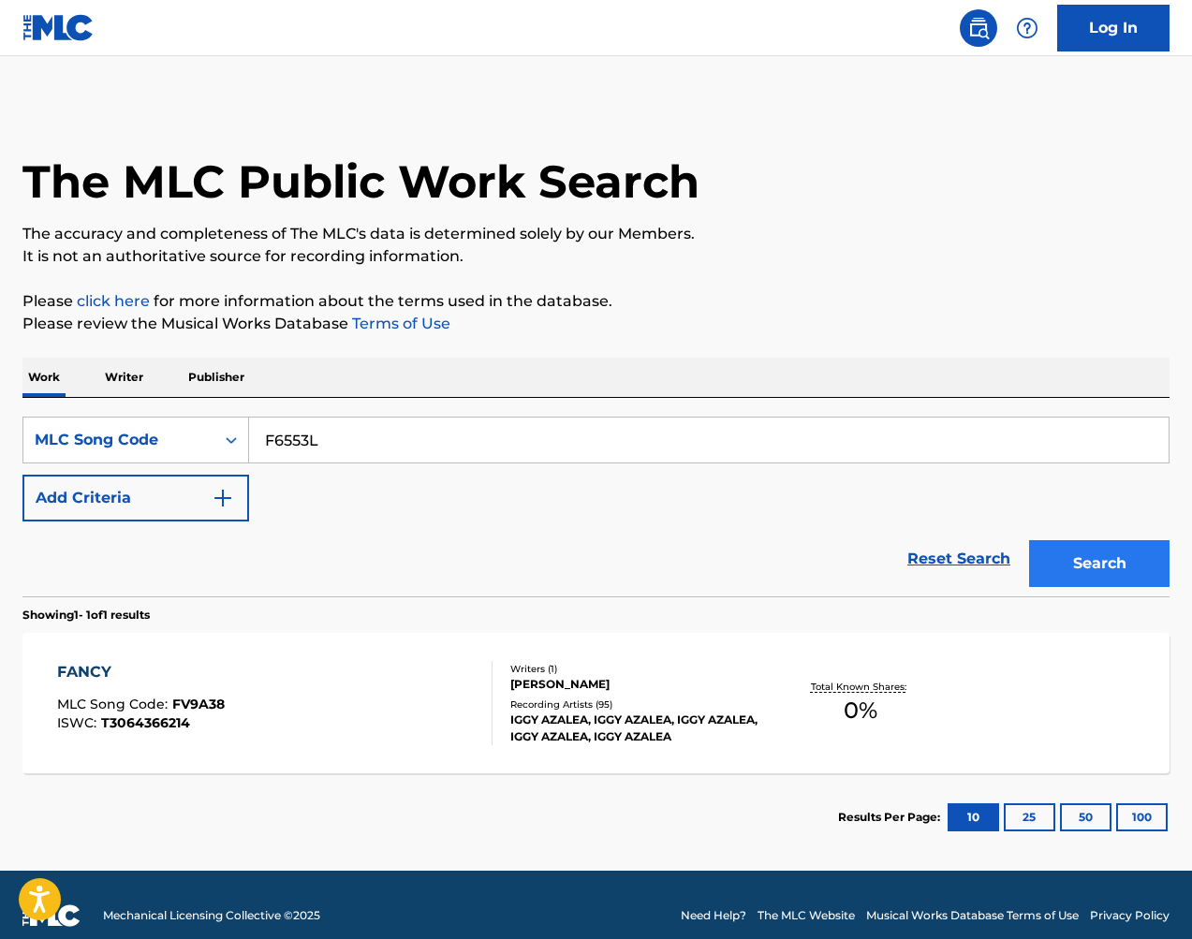
type input "F6553L"
click at [1123, 578] on button "Search" at bounding box center [1099, 563] width 140 height 47
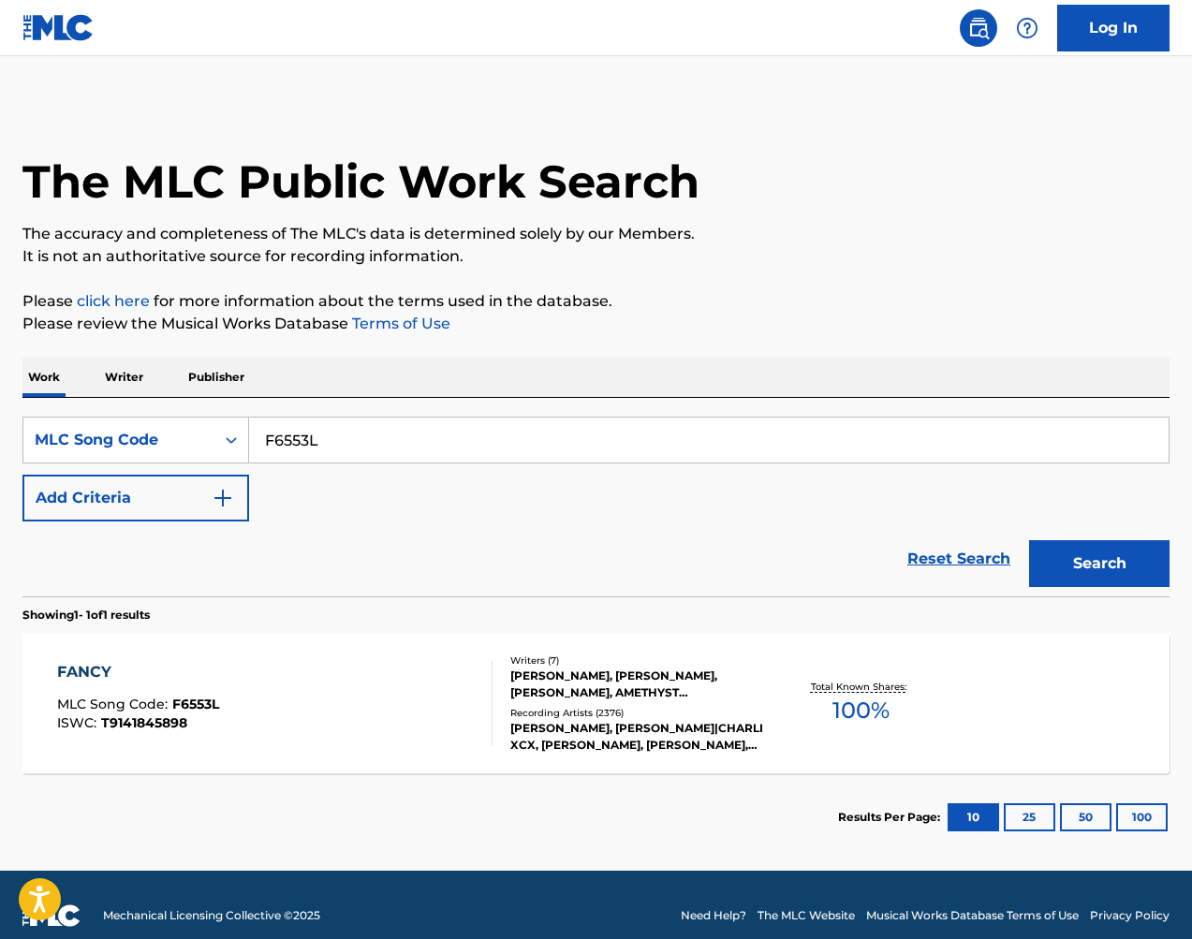
click at [943, 660] on div "FANCY MLC Song Code : F6553L ISWC : T9141845898 Writers ( 7 ) LONNIE KIMBLE SR.…" at bounding box center [595, 703] width 1147 height 140
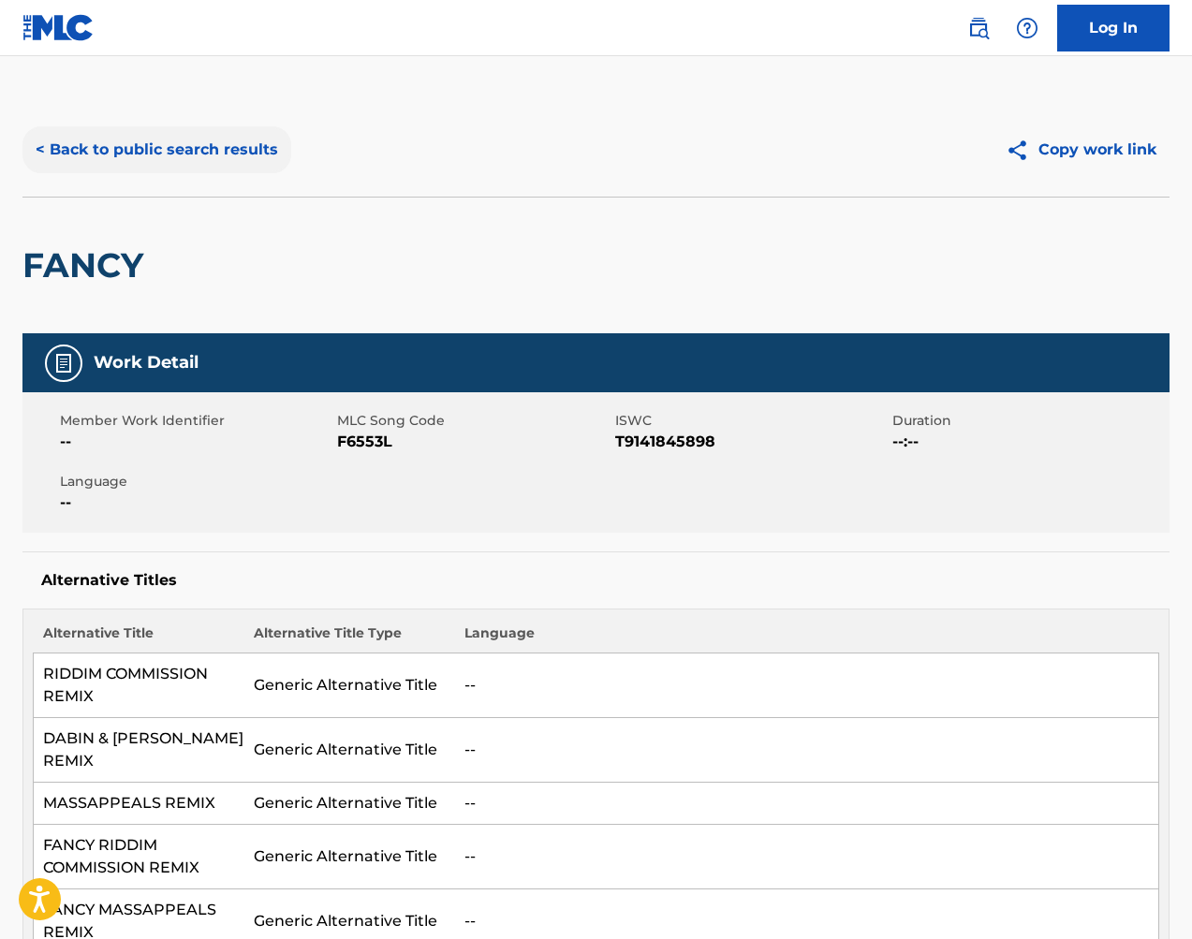
click at [244, 139] on button "< Back to public search results" at bounding box center [156, 149] width 269 height 47
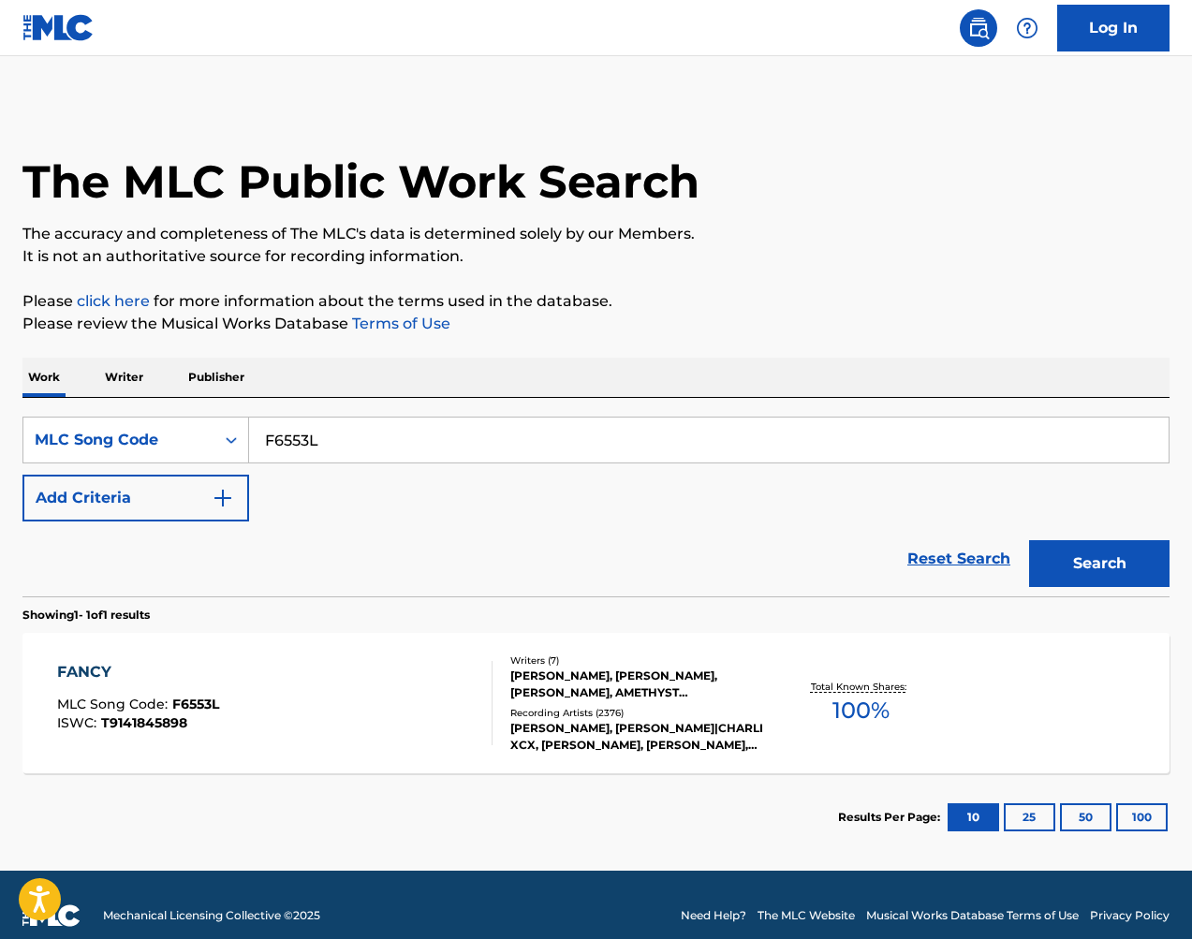
click at [339, 434] on input "F6553L" at bounding box center [708, 439] width 919 height 45
drag, startPoint x: 797, startPoint y: 154, endPoint x: 339, endPoint y: 434, distance: 536.5
click at [339, 434] on input "F6553L" at bounding box center [708, 439] width 919 height 45
paste input "Z2364O"
click at [1096, 566] on button "Search" at bounding box center [1099, 563] width 140 height 47
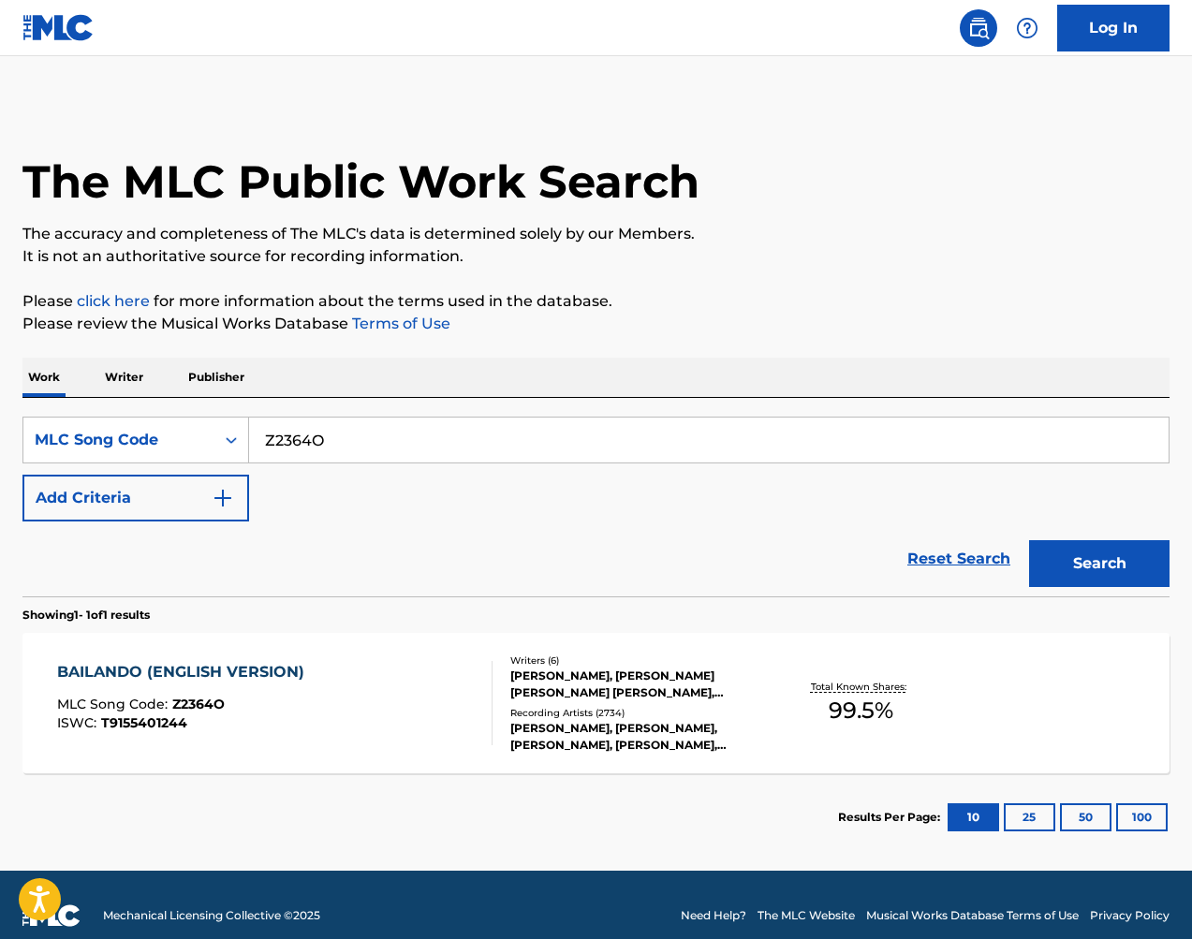
click at [424, 439] on input "Z2364O" at bounding box center [708, 439] width 919 height 45
click at [423, 440] on input "Z2364O" at bounding box center [708, 439] width 919 height 45
paste input "O77694"
click at [1120, 578] on button "Search" at bounding box center [1099, 563] width 140 height 47
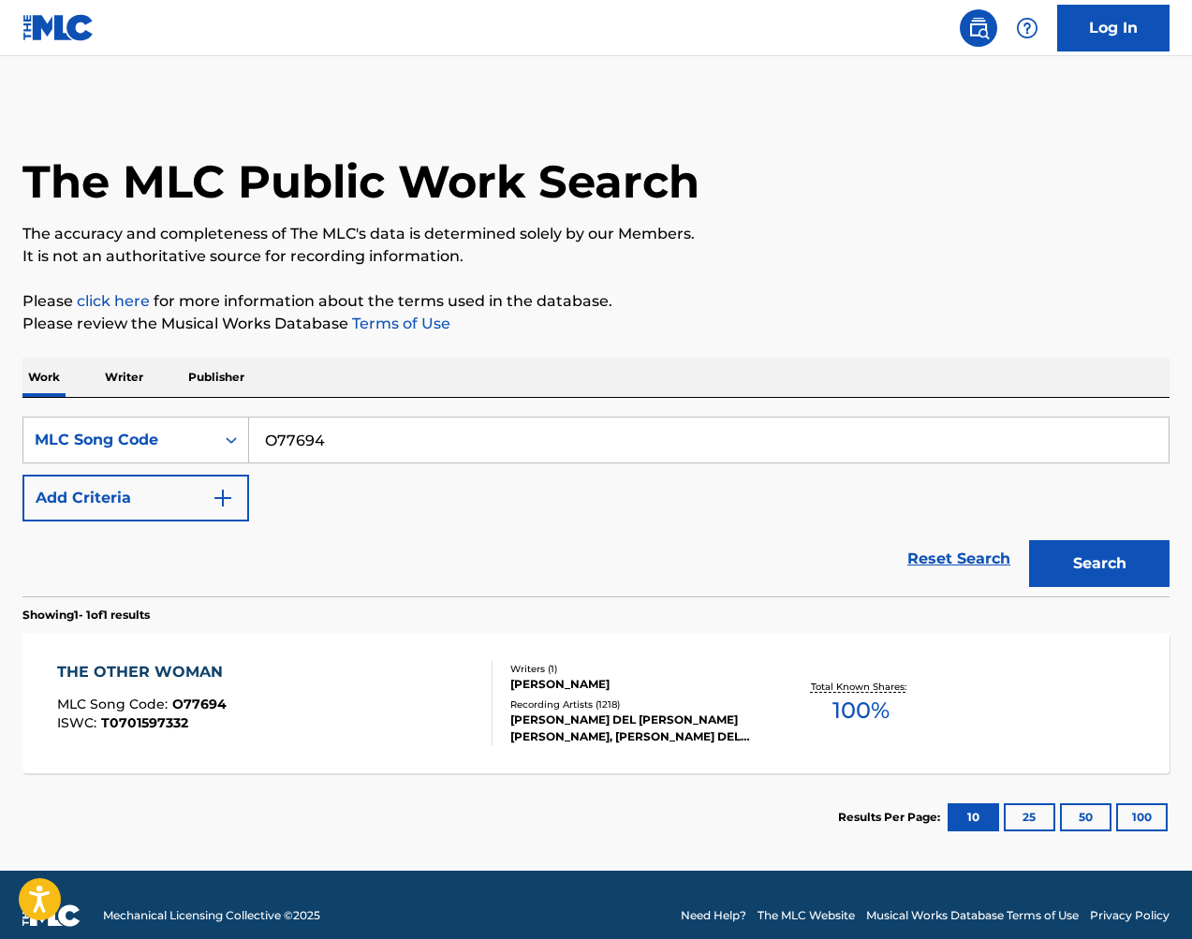
click at [805, 447] on input "O77694" at bounding box center [708, 439] width 919 height 45
click at [806, 446] on input "O77694" at bounding box center [708, 439] width 919 height 45
paste input "Z4881R"
click at [1070, 568] on button "Search" at bounding box center [1099, 563] width 140 height 47
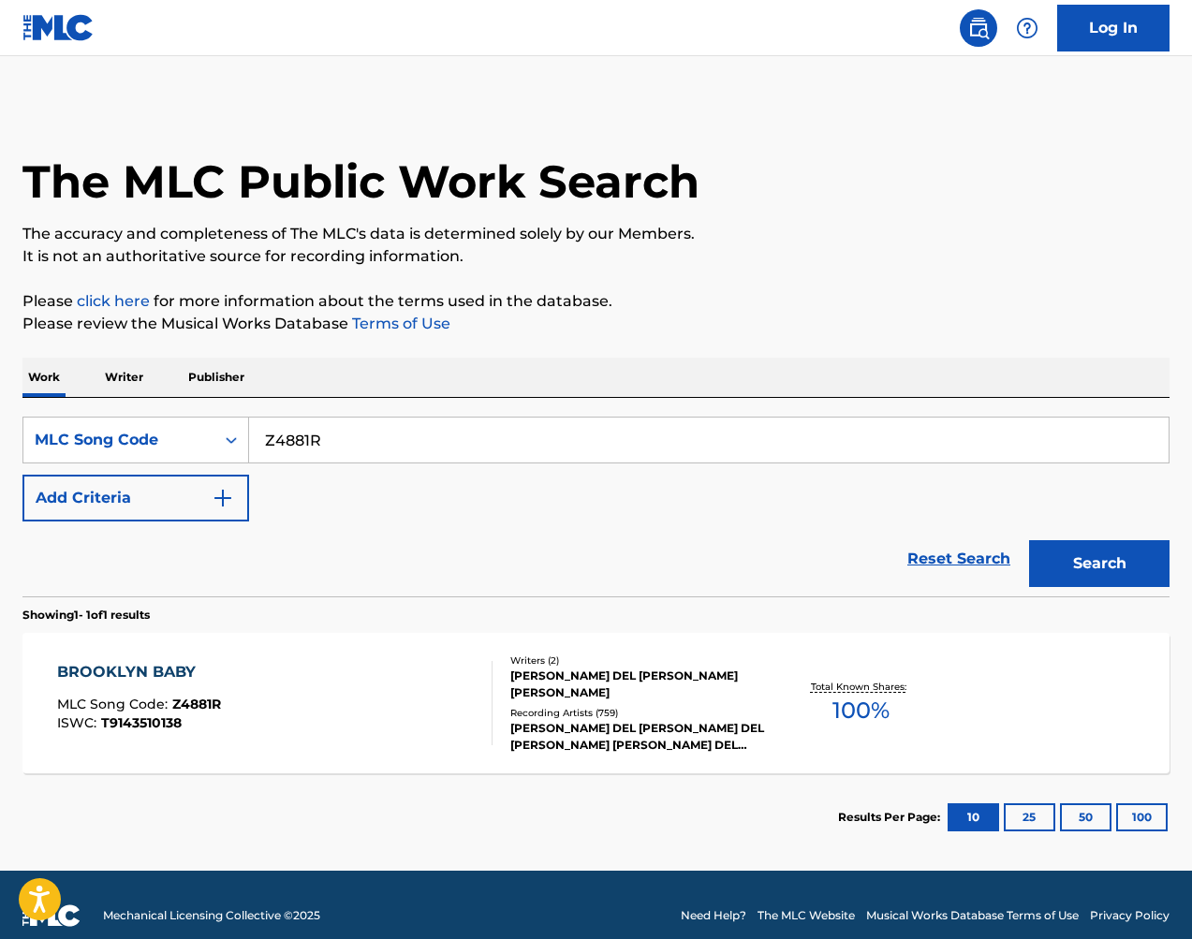
click at [497, 446] on input "Z4881R" at bounding box center [708, 439] width 919 height 45
click at [497, 447] on input "Z4881R" at bounding box center [708, 439] width 919 height 45
paste input "5540I"
click at [1054, 544] on button "Search" at bounding box center [1099, 563] width 140 height 47
click at [485, 441] on input "Z5540I" at bounding box center [708, 439] width 919 height 45
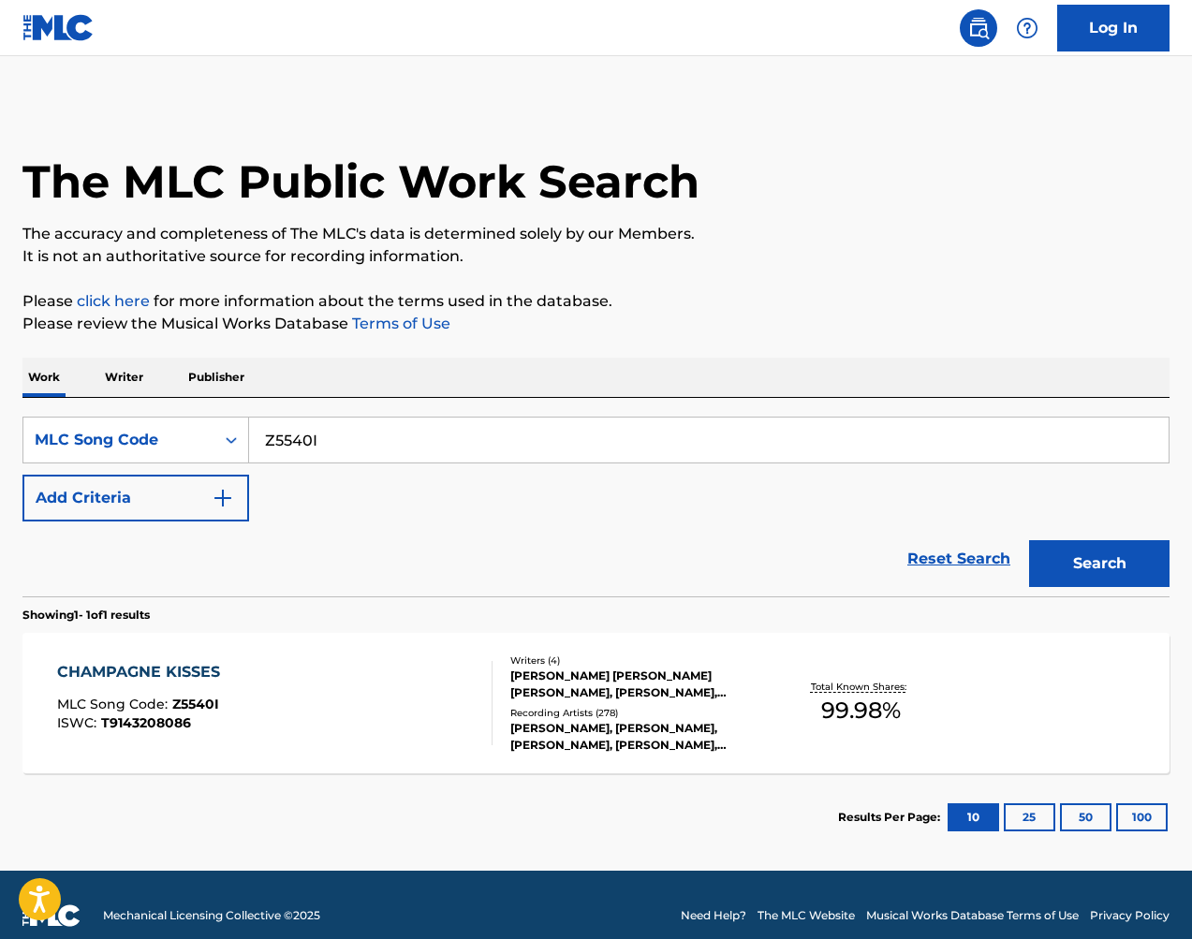
drag, startPoint x: 485, startPoint y: 441, endPoint x: 517, endPoint y: 446, distance: 32.3
click at [485, 441] on input "Z5540I" at bounding box center [708, 439] width 919 height 45
paste input "I27160"
type input "I27160"
click at [1145, 565] on button "Search" at bounding box center [1099, 563] width 140 height 47
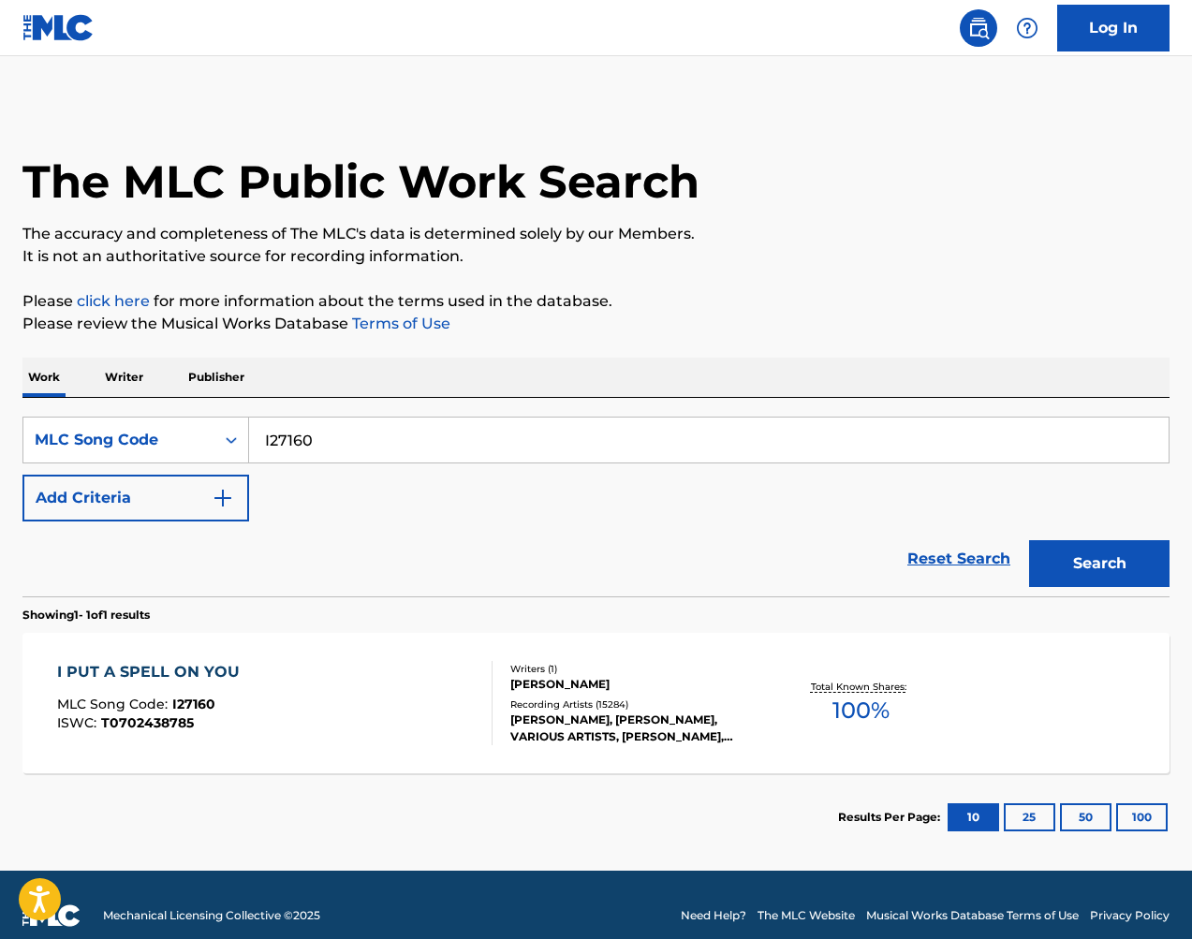
click at [679, 679] on div "JAY HAWKINS" at bounding box center [637, 684] width 255 height 17
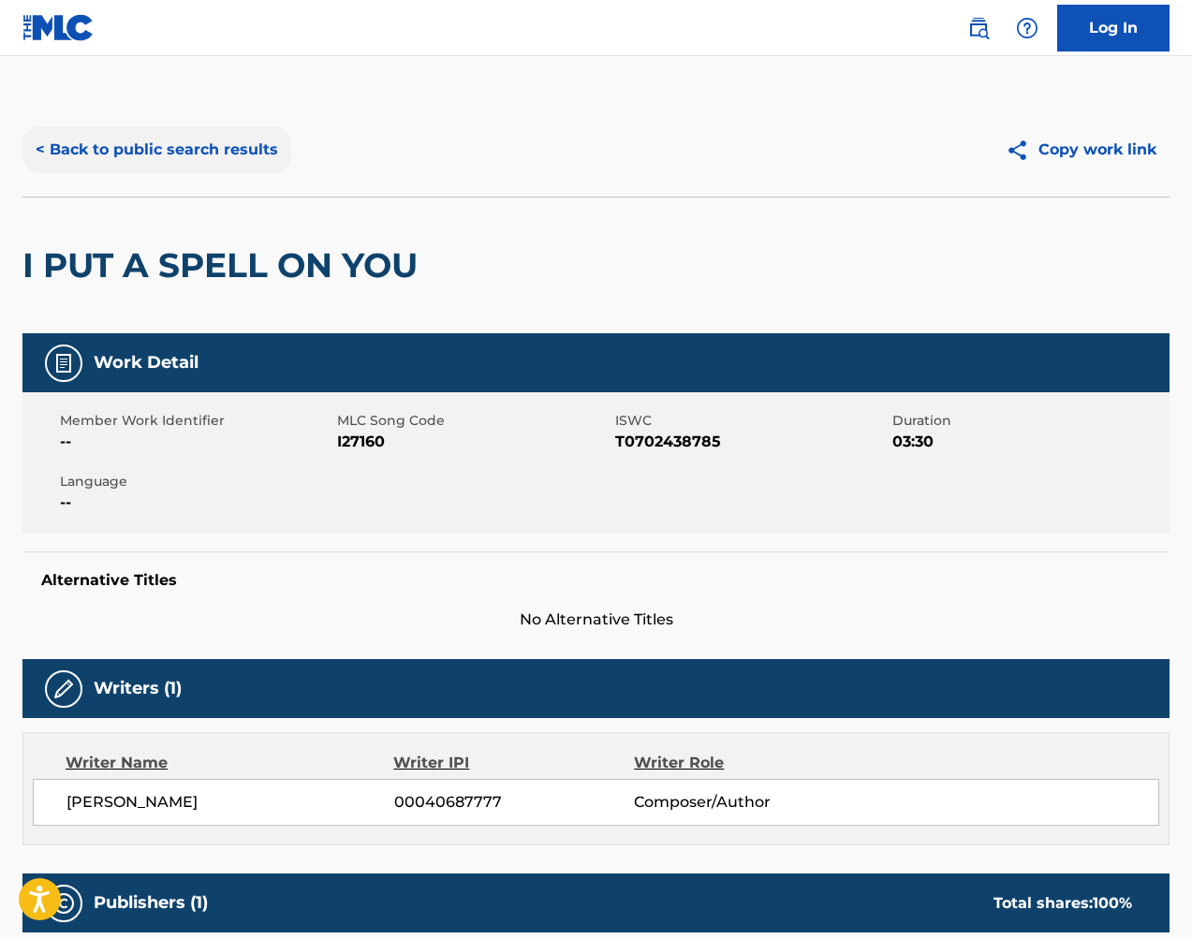
click at [255, 162] on button "< Back to public search results" at bounding box center [156, 149] width 269 height 47
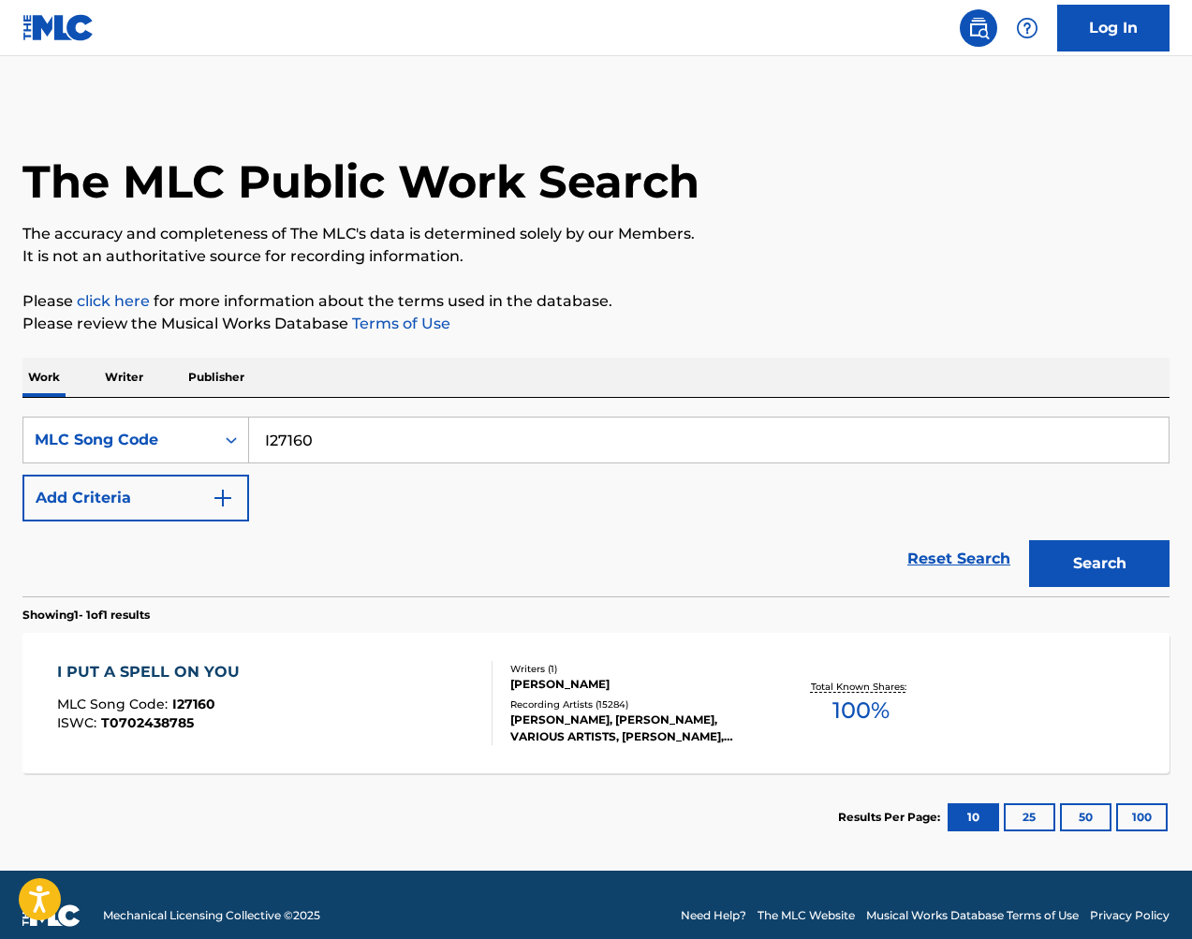
click at [447, 426] on input "I27160" at bounding box center [708, 439] width 919 height 45
paste input "Z85597"
click at [1082, 544] on button "Search" at bounding box center [1099, 563] width 140 height 47
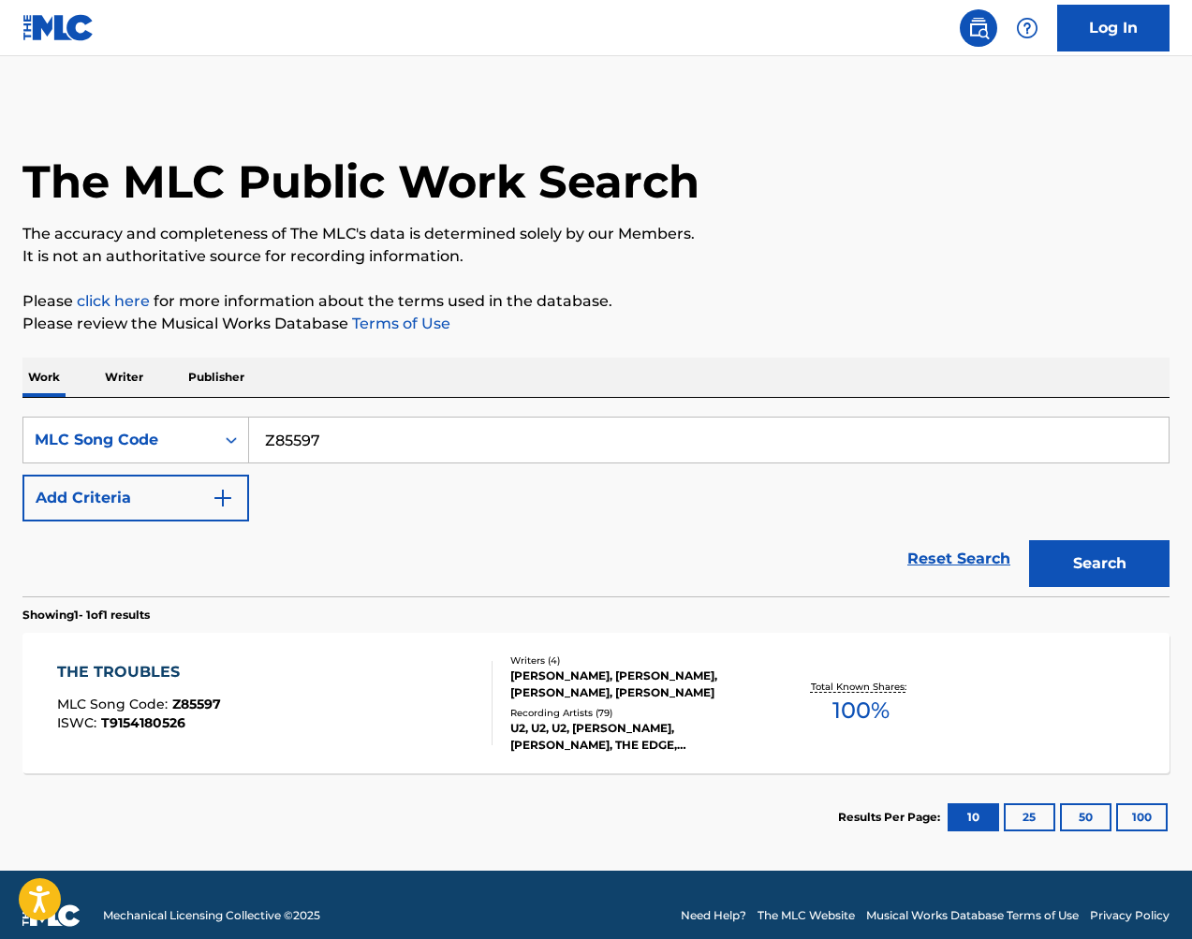
click at [429, 441] on input "Z85597" at bounding box center [708, 439] width 919 height 45
click at [1072, 553] on button "Search" at bounding box center [1099, 563] width 140 height 47
click at [578, 440] on input "Z85597" at bounding box center [708, 439] width 919 height 45
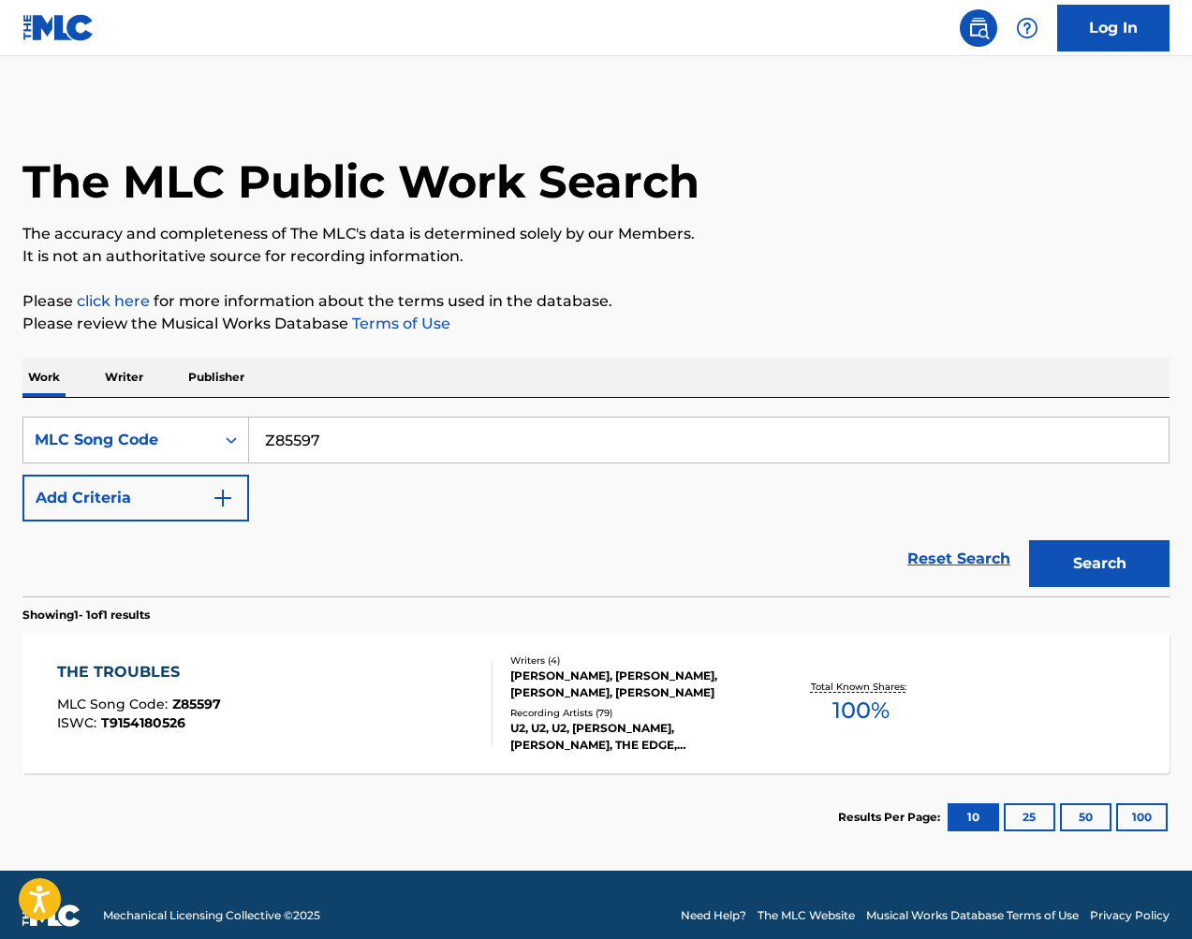
paste input "60Z"
click at [1123, 570] on button "Search" at bounding box center [1099, 563] width 140 height 47
click at [535, 437] on input "Z8560Z" at bounding box center [708, 439] width 919 height 45
click at [536, 437] on input "Z8560Z" at bounding box center [708, 439] width 919 height 45
paste input "RV7FEP"
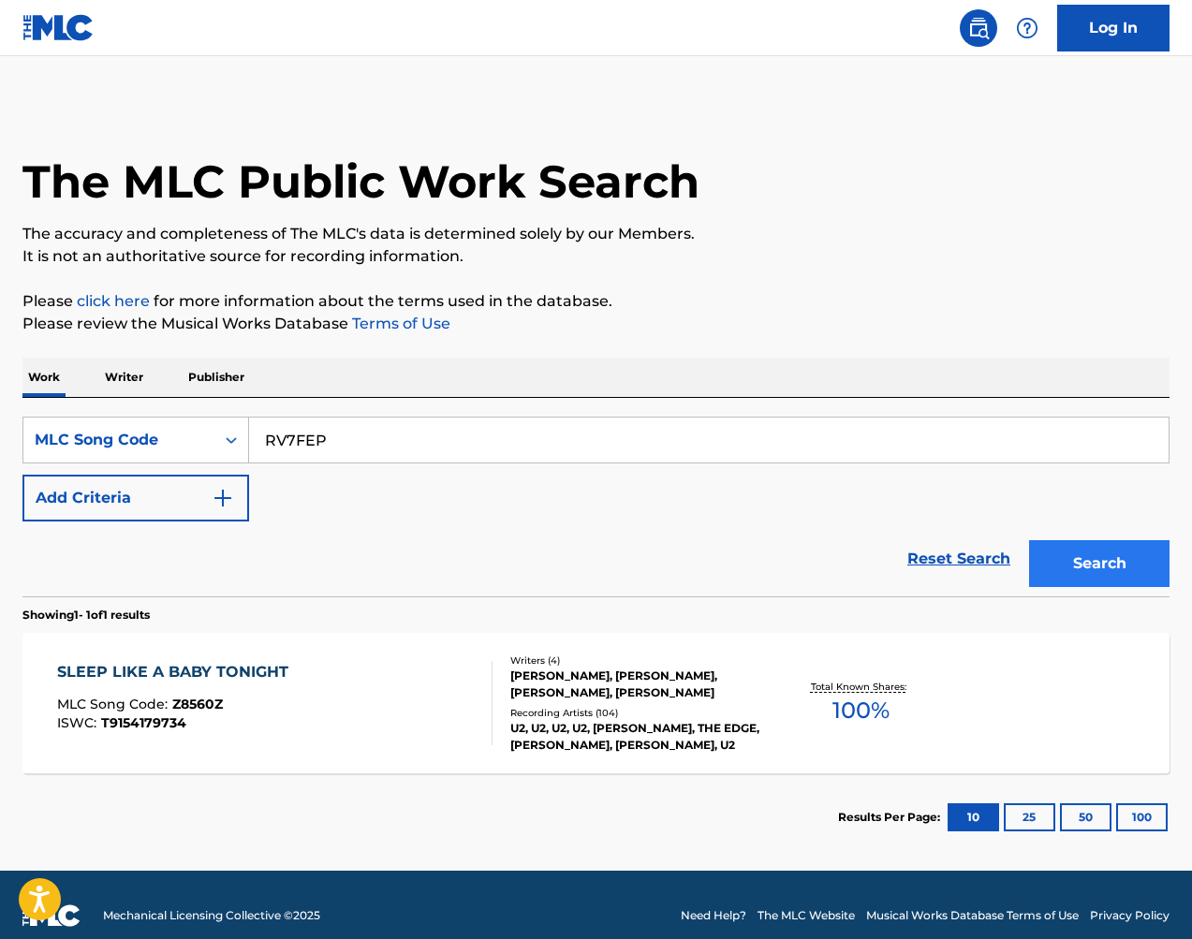
click at [1160, 592] on div "The MLC Public Work Search The accuracy and completeness of The MLC's data is d…" at bounding box center [596, 482] width 1192 height 758
click at [1118, 578] on button "Search" at bounding box center [1099, 563] width 140 height 47
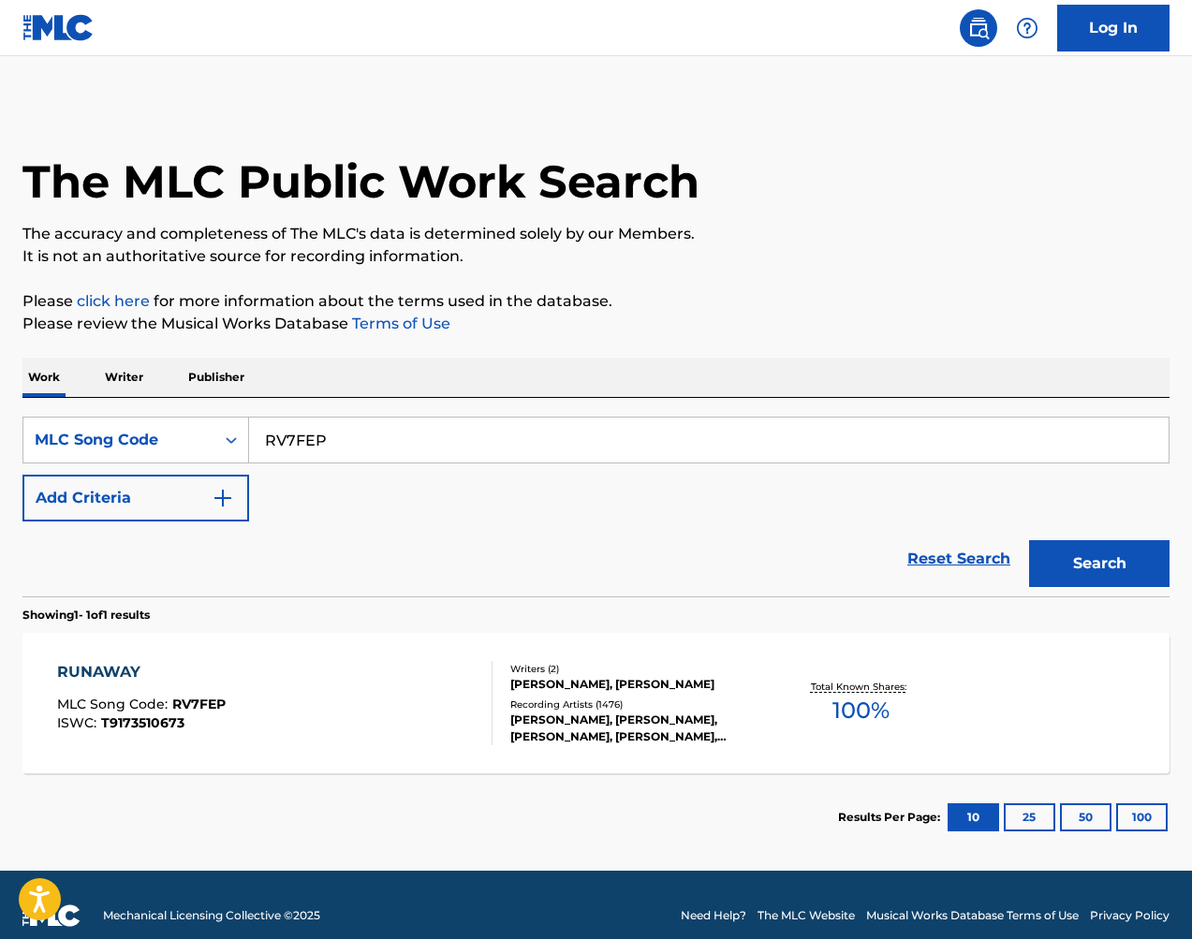
click at [481, 434] on input "RV7FEP" at bounding box center [708, 439] width 919 height 45
drag, startPoint x: 481, startPoint y: 434, endPoint x: 560, endPoint y: 449, distance: 80.0
click at [481, 434] on input "RV7FEP" at bounding box center [708, 439] width 919 height 45
paste input "HV7RF8"
click at [1094, 564] on button "Search" at bounding box center [1099, 563] width 140 height 47
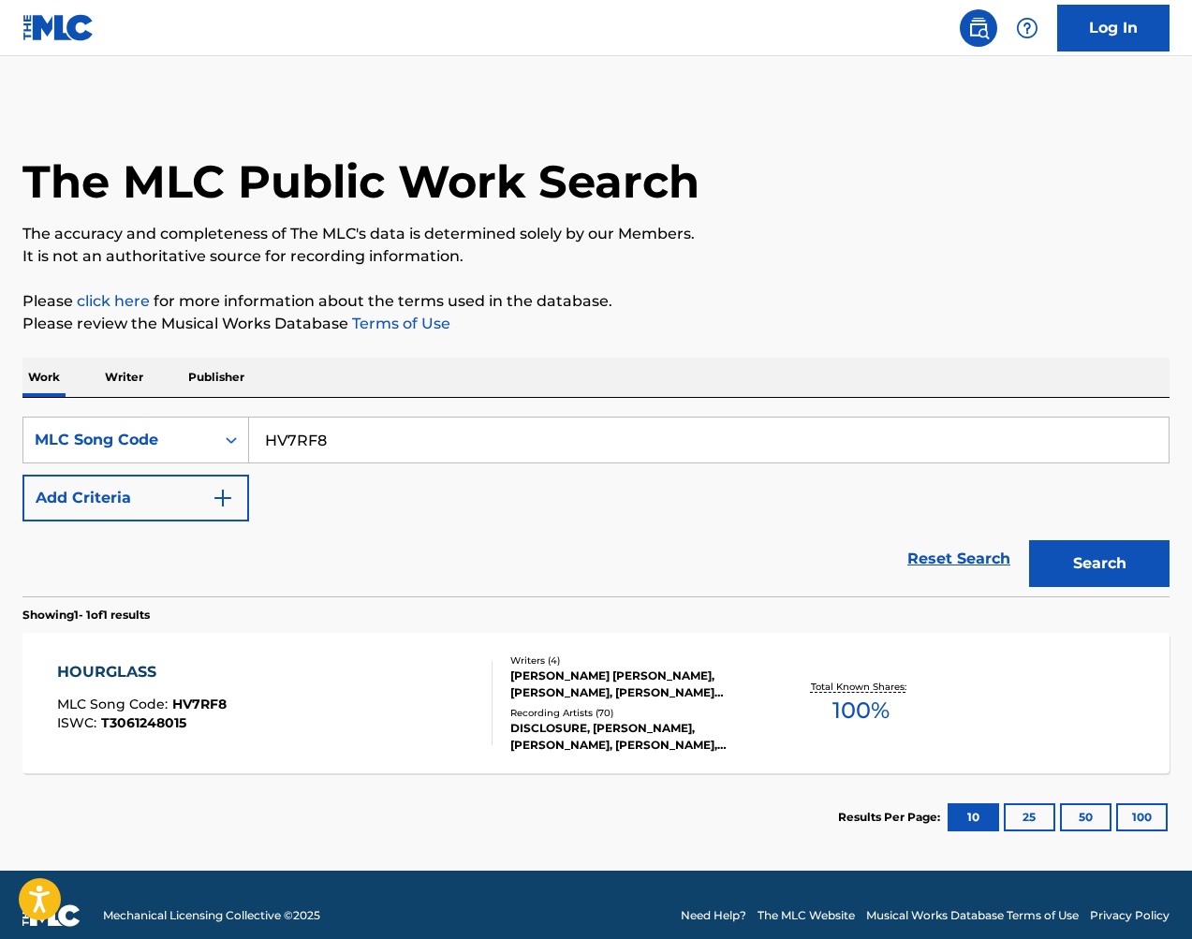
click at [467, 453] on input "HV7RF8" at bounding box center [708, 439] width 919 height 45
click at [467, 452] on input "HV7RF8" at bounding box center [708, 439] width 919 height 45
paste input "OV7KDT"
click at [1116, 577] on button "Search" at bounding box center [1099, 563] width 140 height 47
click at [569, 446] on input "OV7KDT" at bounding box center [708, 439] width 919 height 45
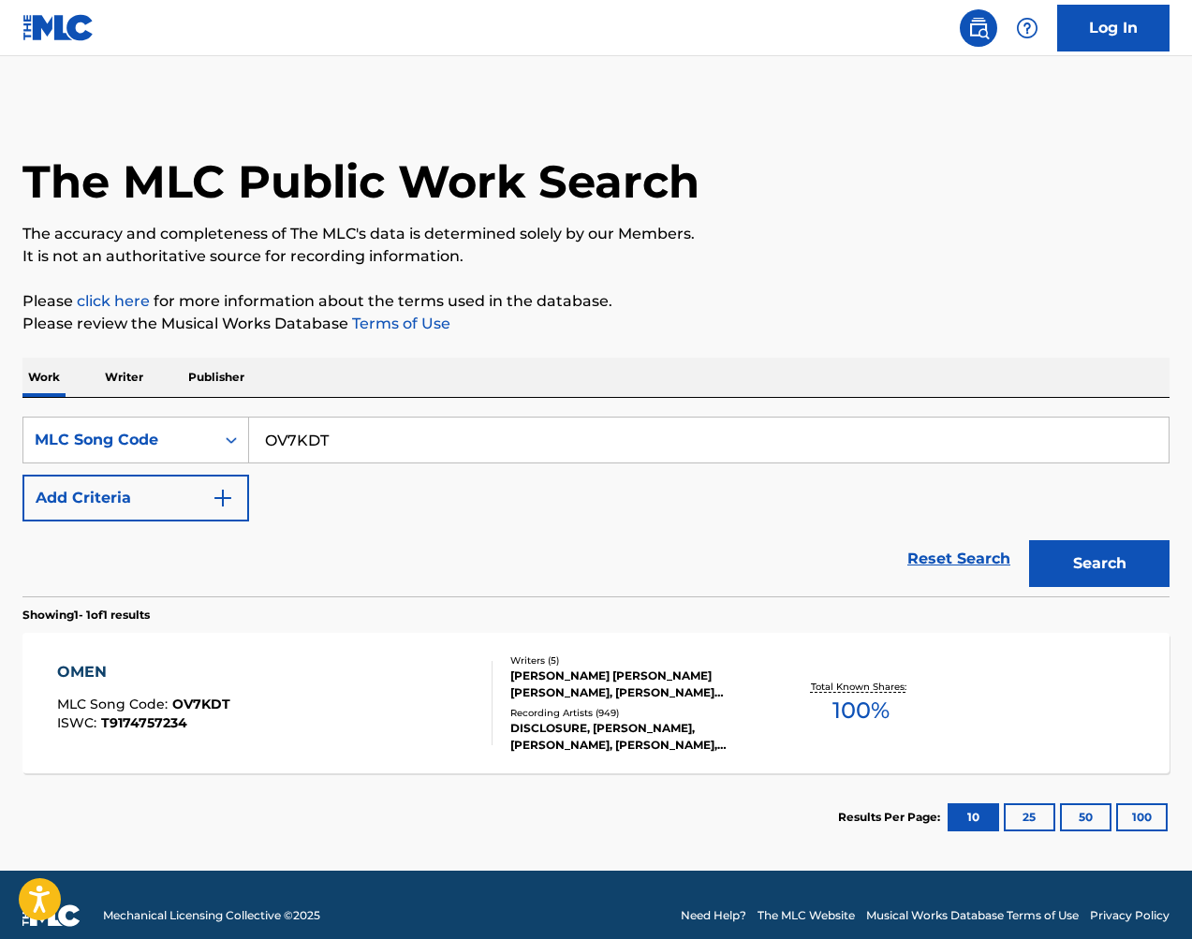
click at [569, 446] on input "OV7KDT" at bounding box center [708, 439] width 919 height 45
paste input "SV92XE"
click at [1073, 564] on button "Search" at bounding box center [1099, 563] width 140 height 47
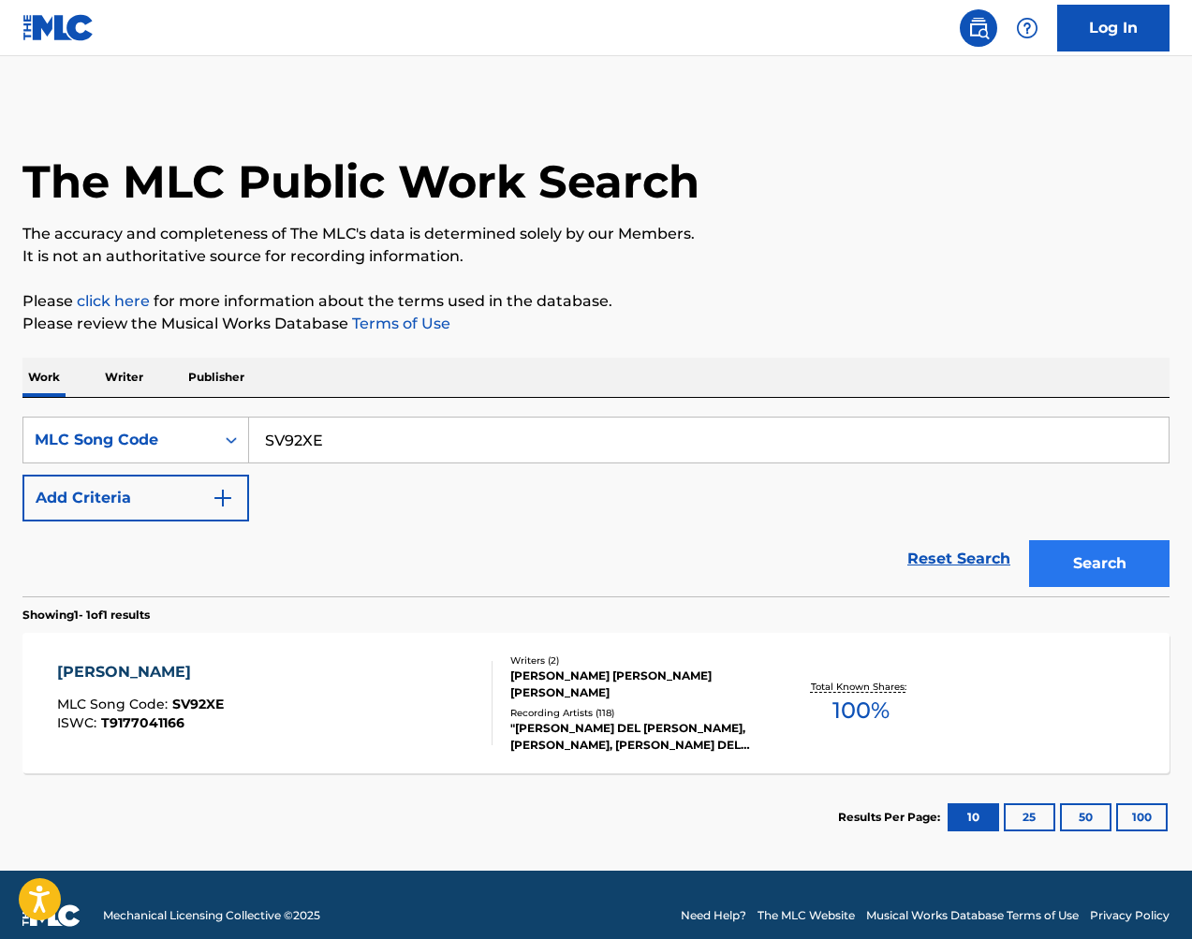
click at [566, 430] on input "SV92XE" at bounding box center [708, 439] width 919 height 45
paste input "FE0OGO"
click at [1058, 546] on button "Search" at bounding box center [1099, 563] width 140 height 47
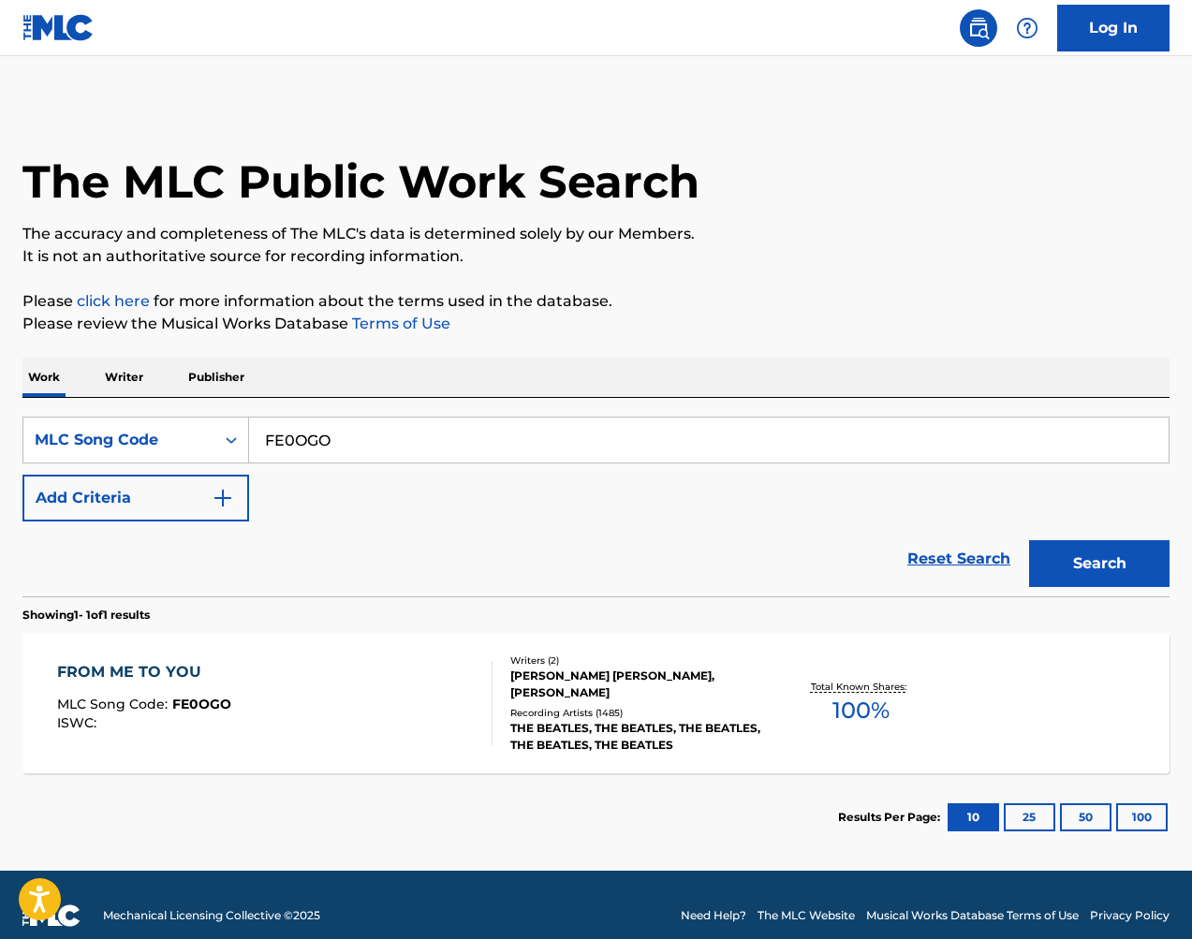
click at [563, 425] on input "FE0OGO" at bounding box center [708, 439] width 919 height 45
paste input "OV7QGC"
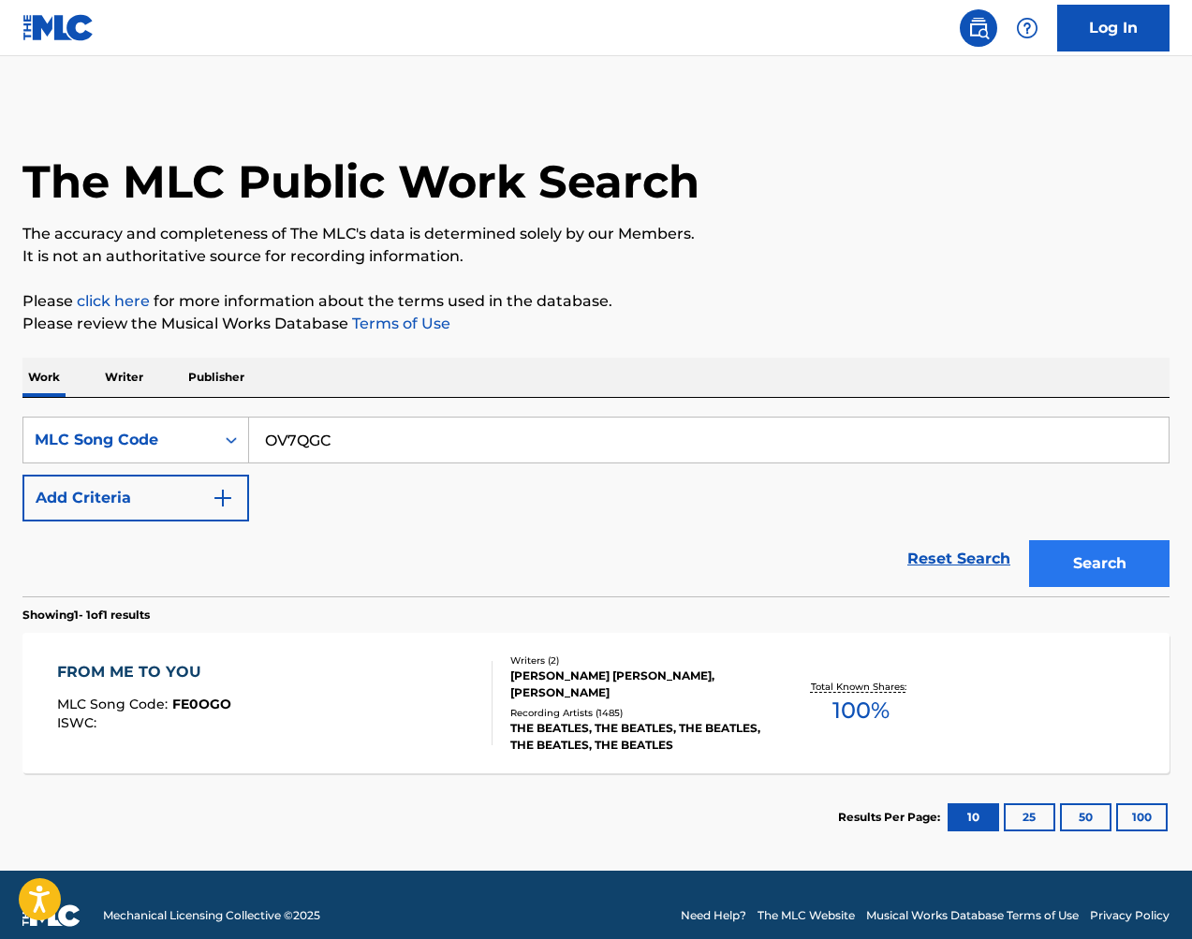
click at [1076, 552] on button "Search" at bounding box center [1099, 563] width 140 height 47
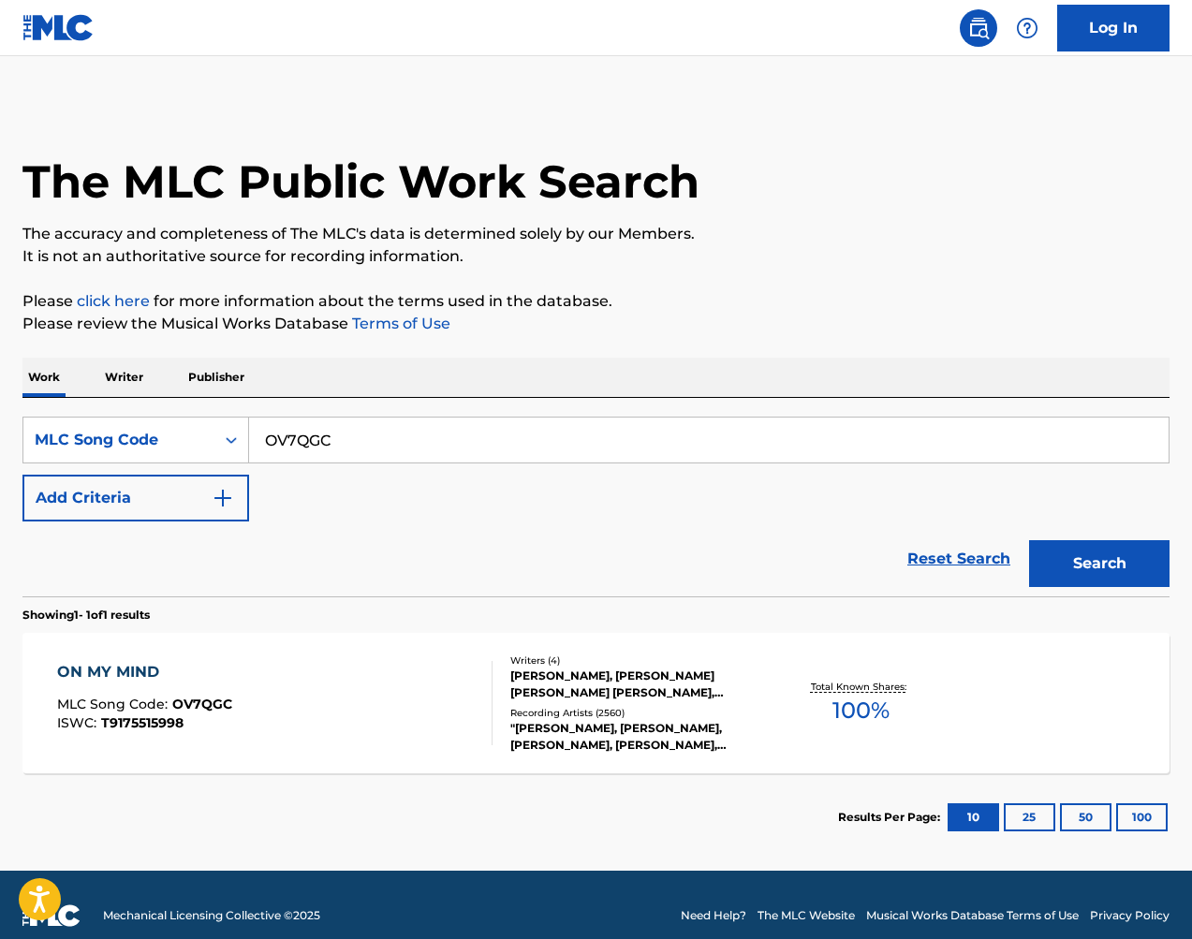
click at [399, 432] on input "OV7QGC" at bounding box center [708, 439] width 919 height 45
paste input "RV87X6"
click at [1048, 540] on button "Search" at bounding box center [1099, 563] width 140 height 47
click at [461, 434] on input "RV87X6" at bounding box center [708, 439] width 919 height 45
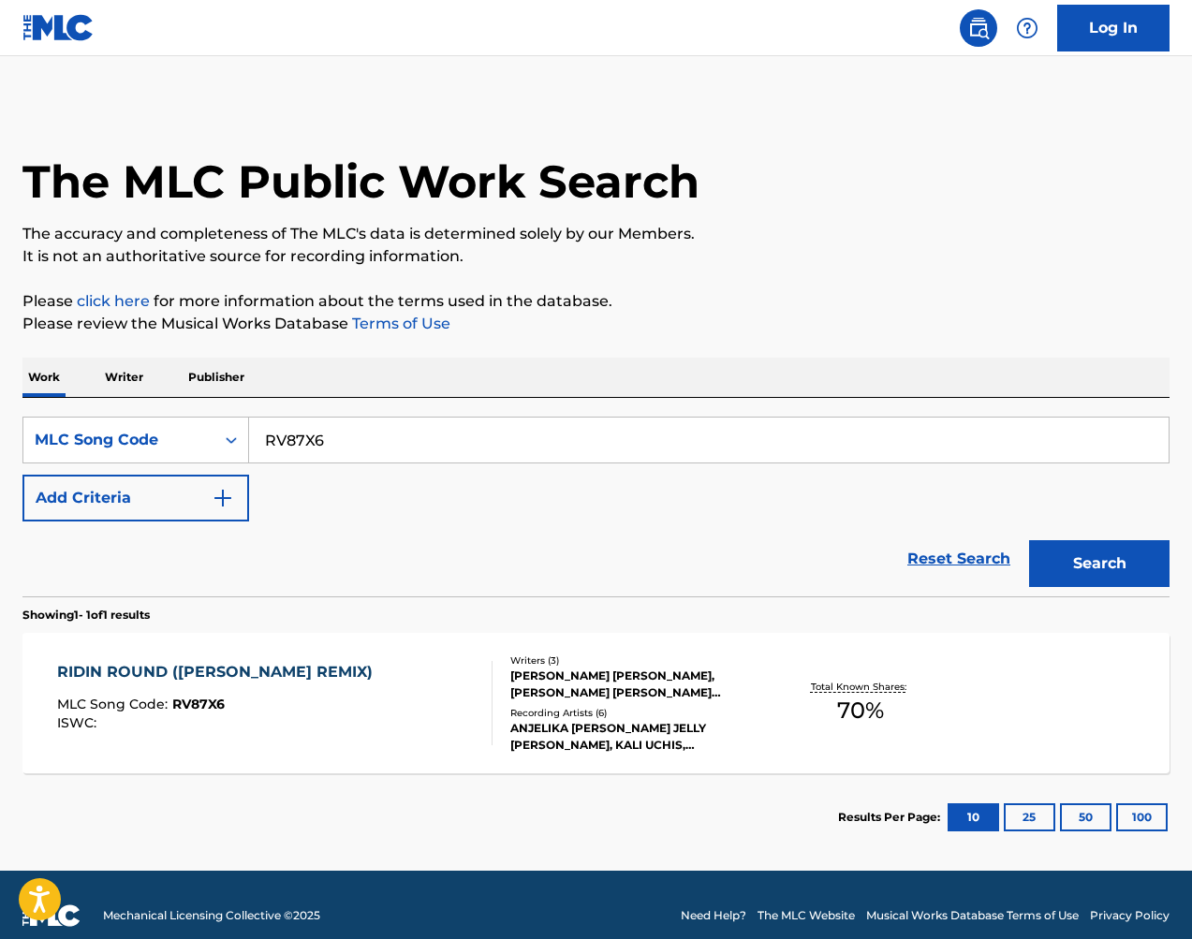
click at [461, 434] on input "RV87X6" at bounding box center [708, 439] width 919 height 45
paste input "9CTU"
type input "RV9CTU"
click at [1084, 550] on button "Search" at bounding box center [1099, 563] width 140 height 47
click at [916, 432] on input "RV9CTU" at bounding box center [708, 439] width 919 height 45
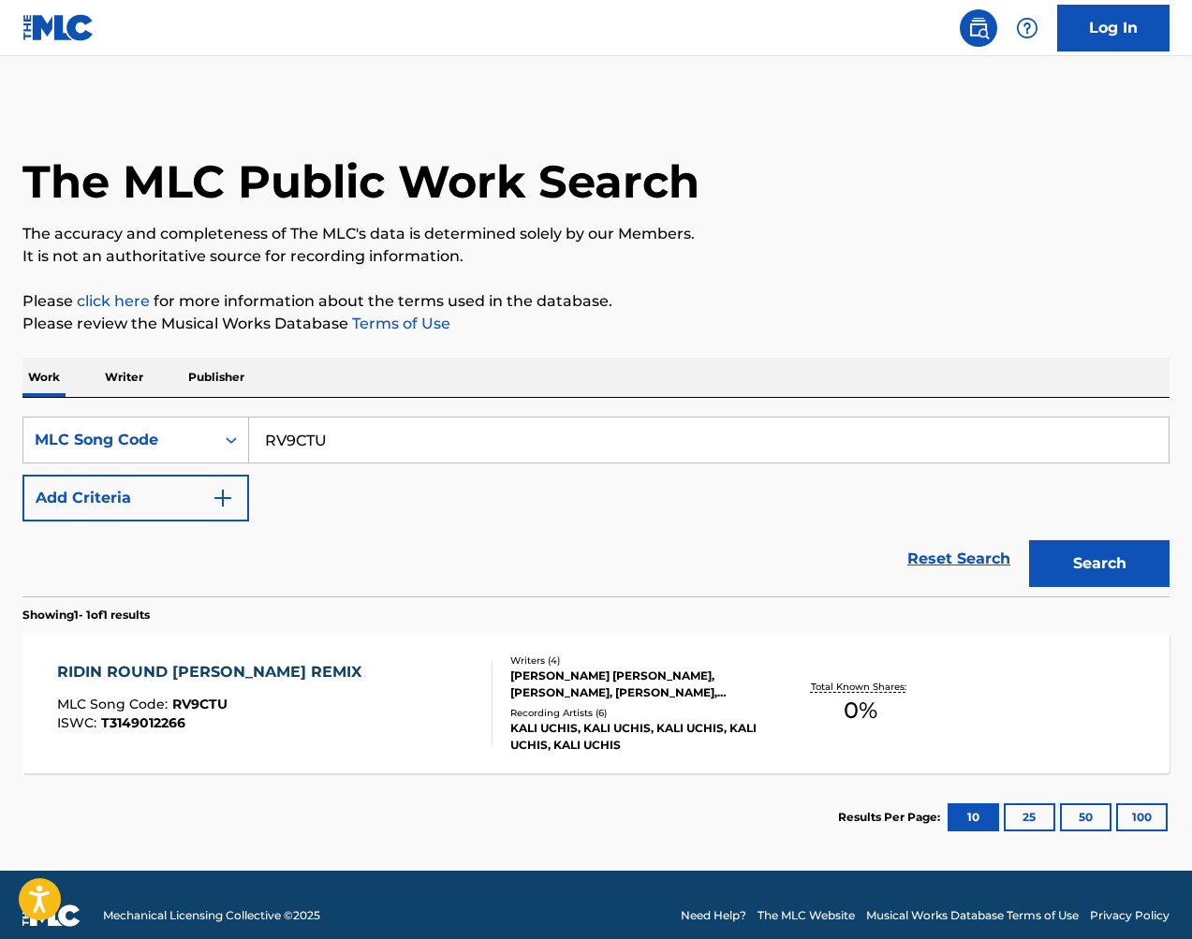
click at [62, 381] on p "Work" at bounding box center [43, 377] width 43 height 39
click at [173, 441] on div "MLC Song Code" at bounding box center [119, 440] width 168 height 22
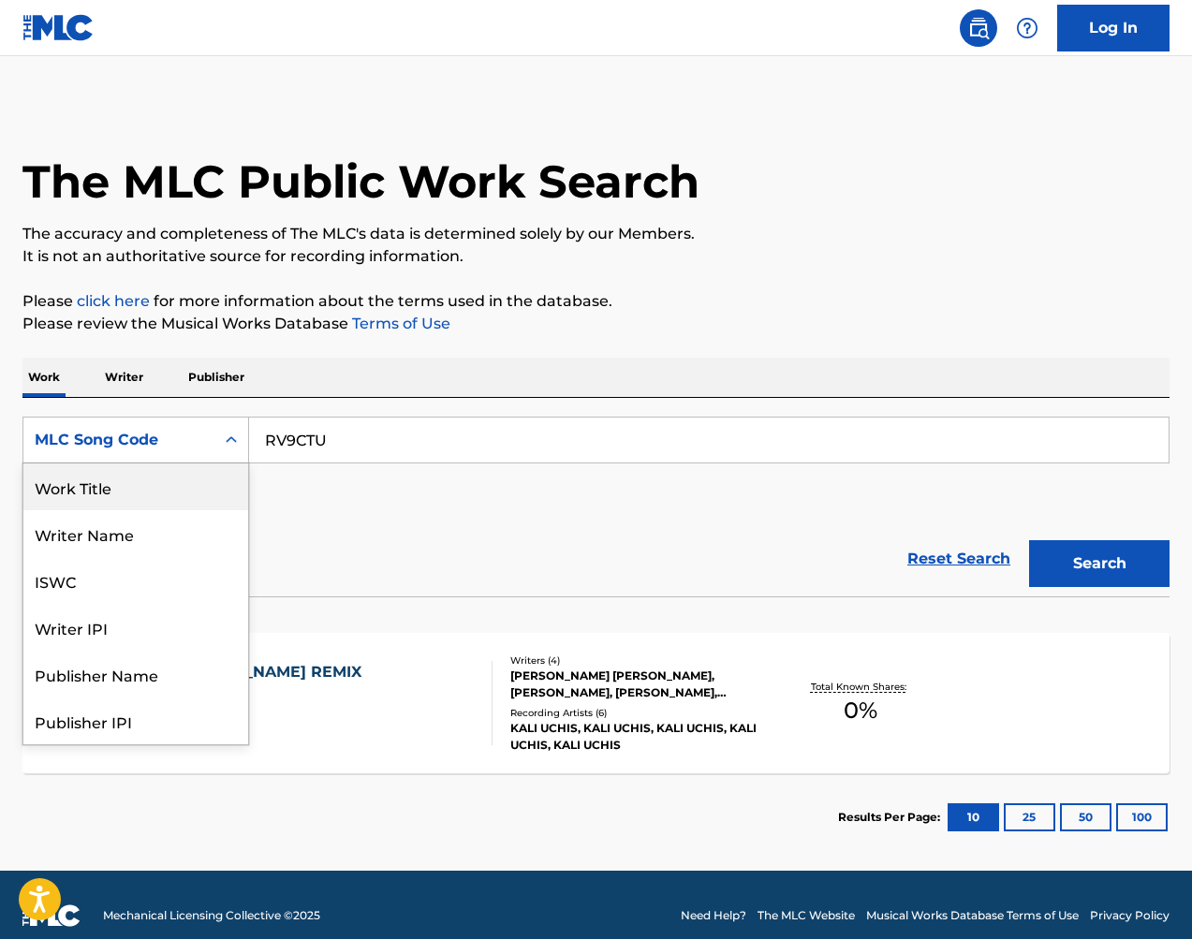
click at [168, 483] on div "Work Title" at bounding box center [135, 486] width 225 height 47
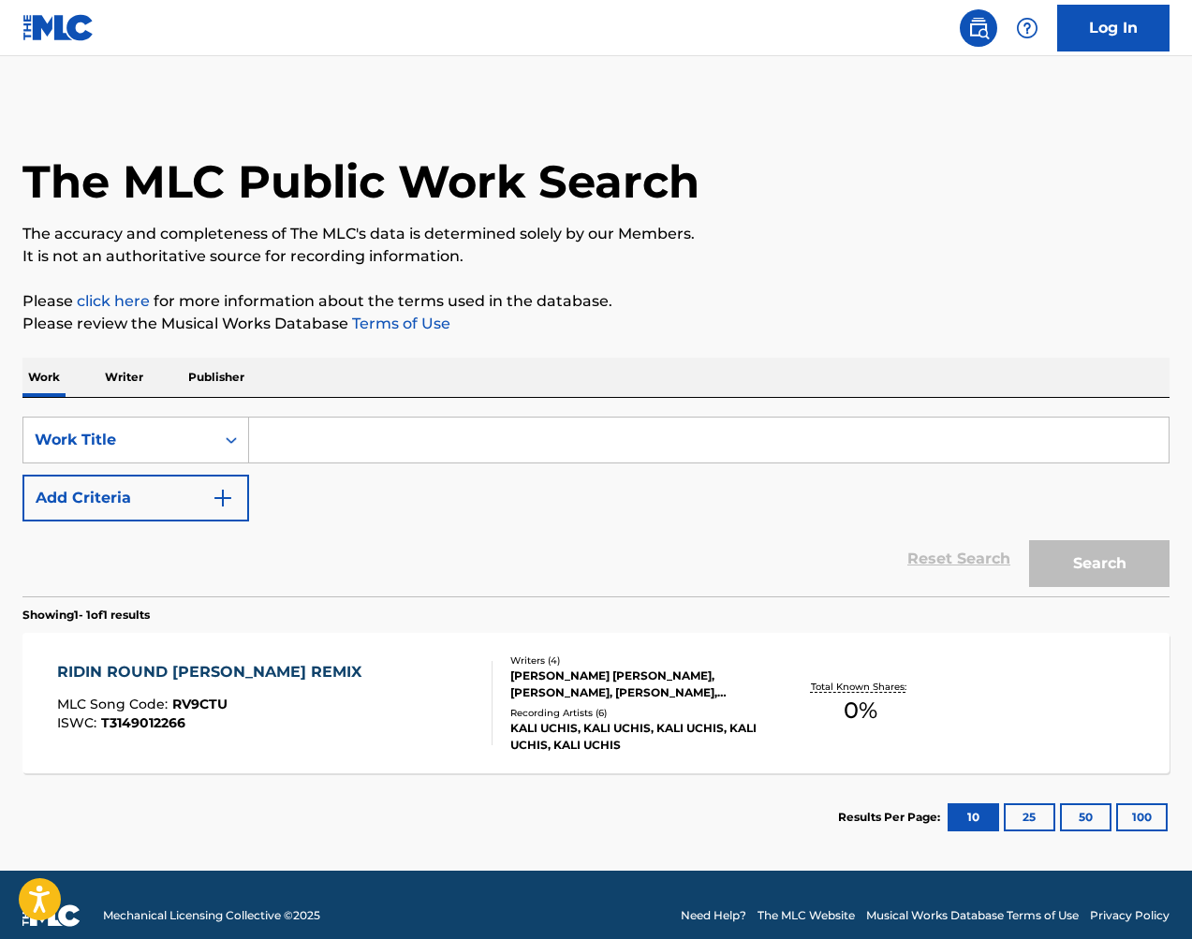
click at [340, 437] on input "Search Form" at bounding box center [708, 439] width 919 height 45
type input "ridin round"
click at [1099, 563] on button "Search" at bounding box center [1099, 563] width 140 height 47
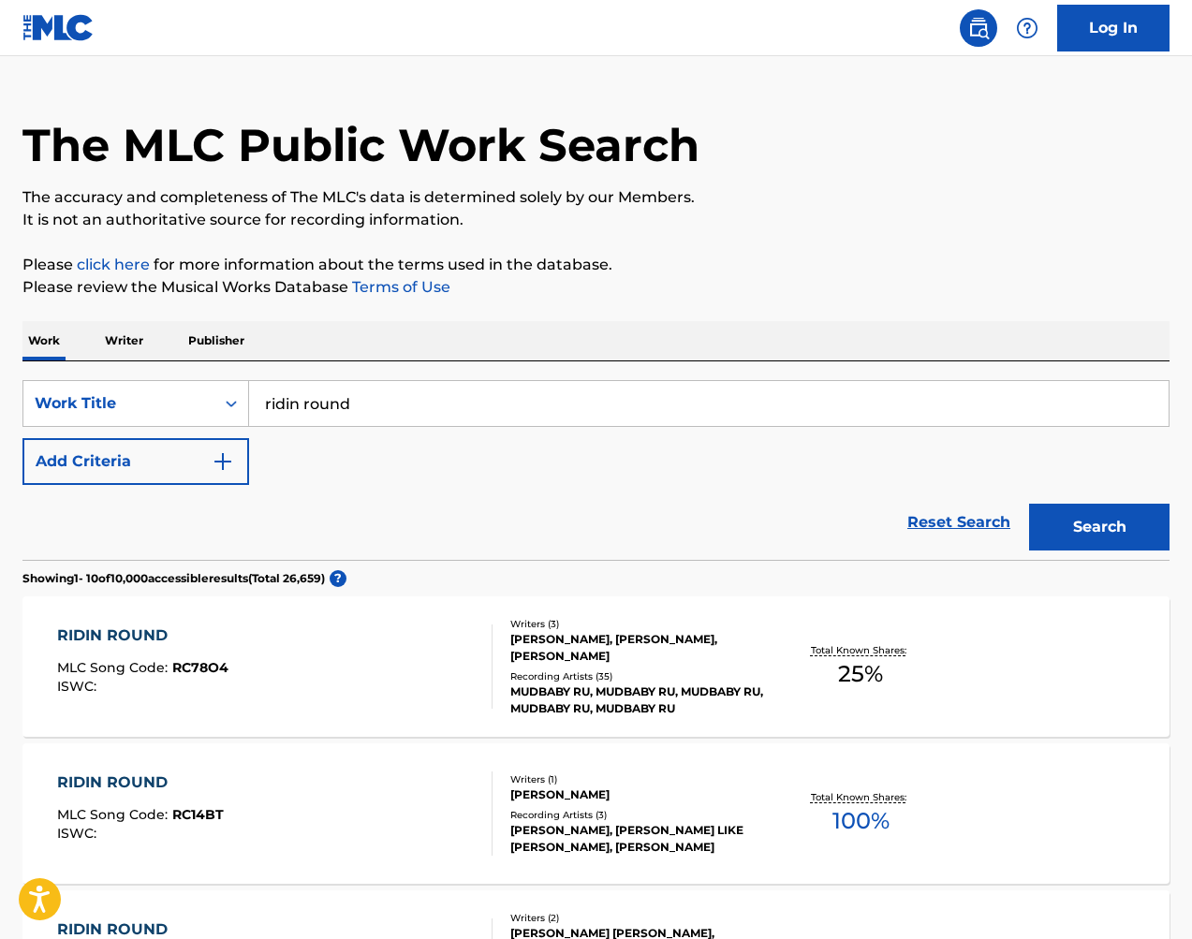
scroll to position [13, 0]
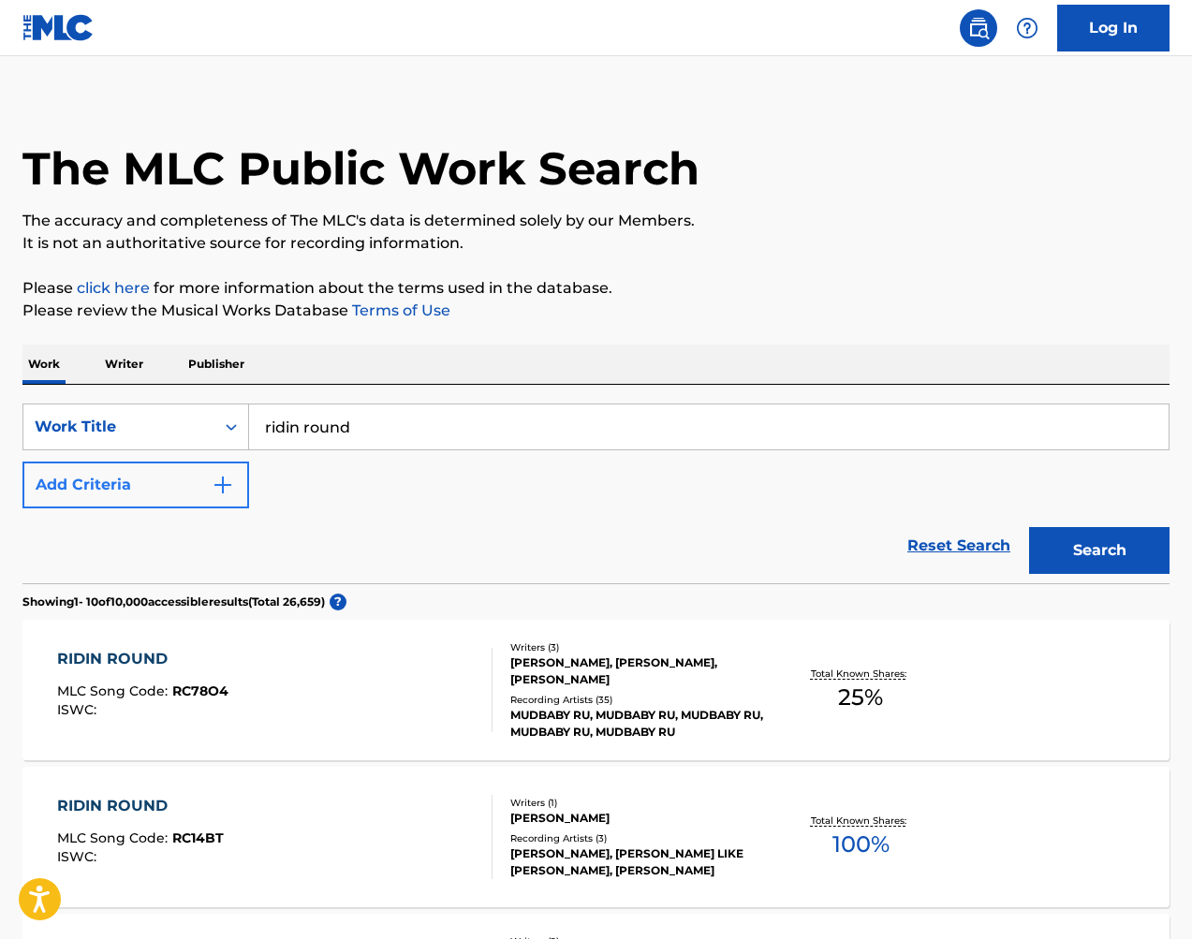
click at [234, 470] on button "Add Criteria" at bounding box center [135, 484] width 227 height 47
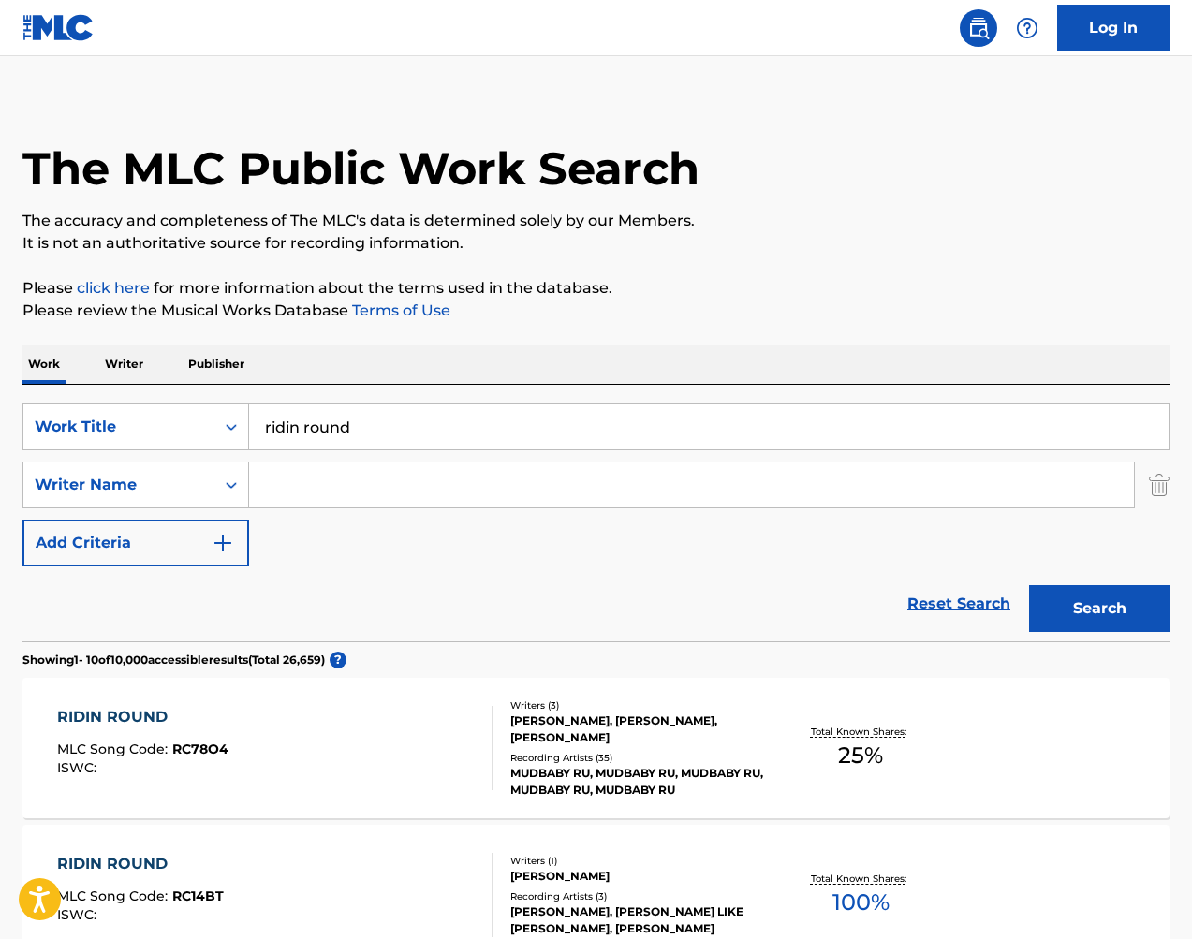
click at [335, 485] on input "Search Form" at bounding box center [691, 484] width 885 height 45
type input "fleming"
click at [1099, 608] on button "Search" at bounding box center [1099, 608] width 140 height 47
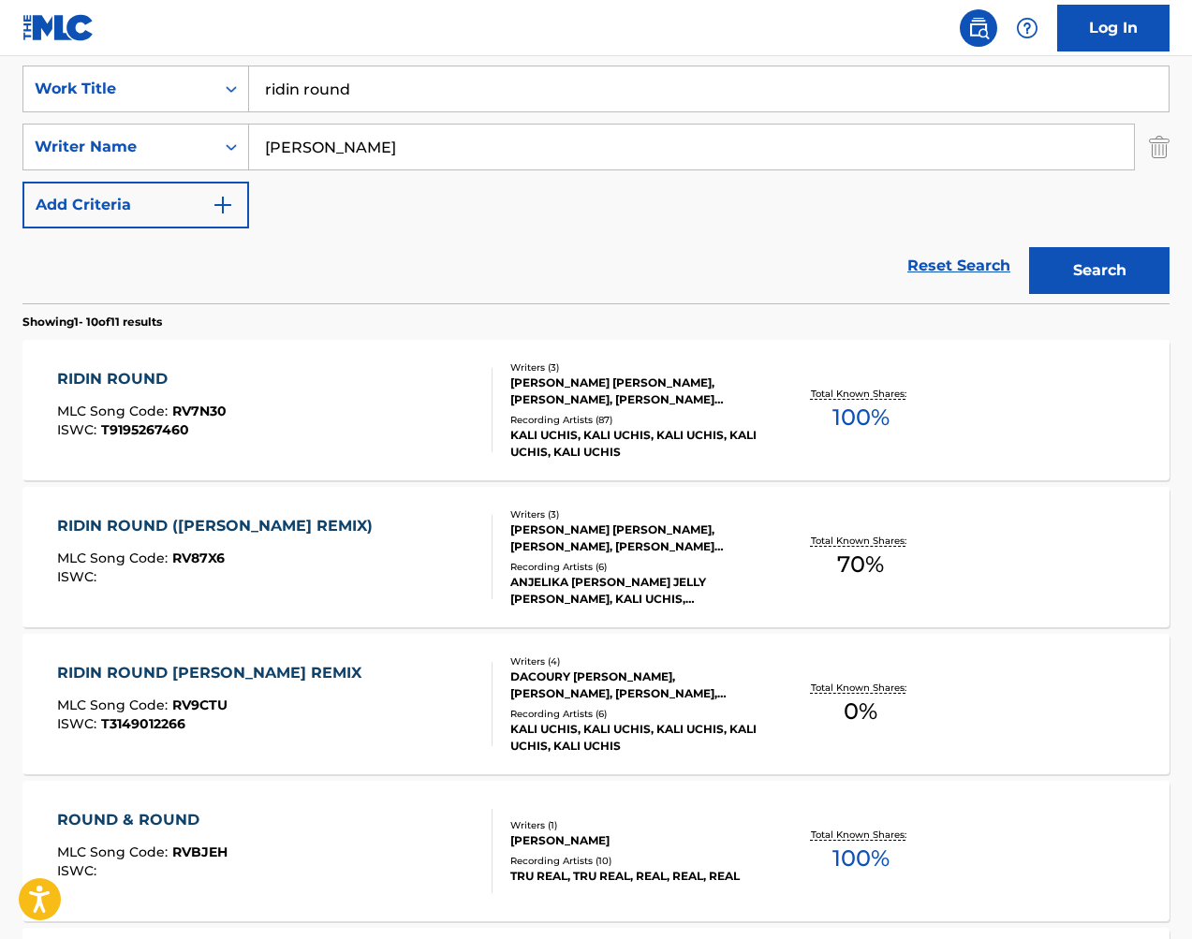
scroll to position [365, 0]
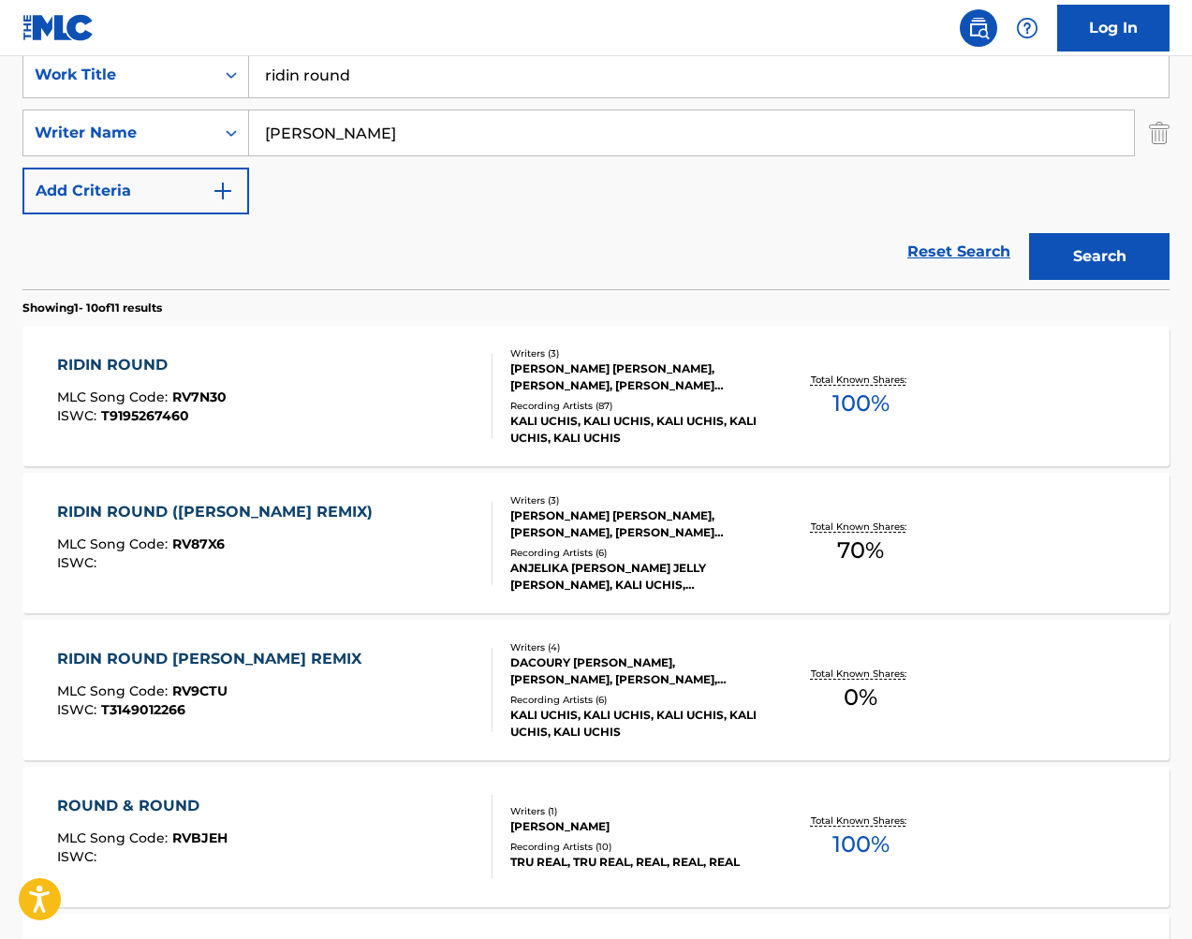
click at [437, 401] on div "RIDIN ROUND MLC Song Code : RV7N30 ISWC : T9195267460" at bounding box center [275, 396] width 436 height 84
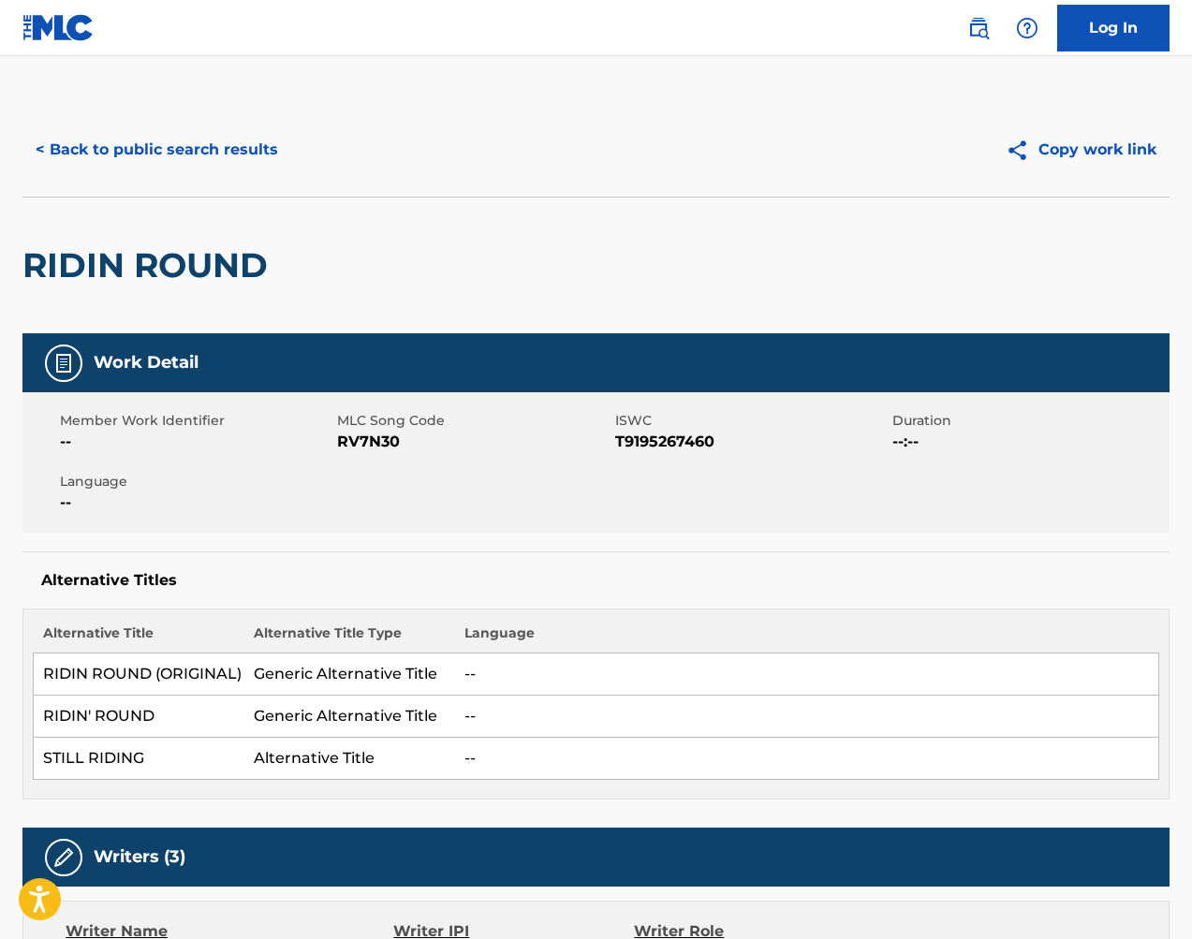
click at [367, 438] on span "RV7N30" at bounding box center [473, 442] width 272 height 22
click at [367, 439] on span "RV7N30" at bounding box center [473, 442] width 272 height 22
copy span "RV7N30"
click at [217, 154] on button "< Back to public search results" at bounding box center [156, 149] width 269 height 47
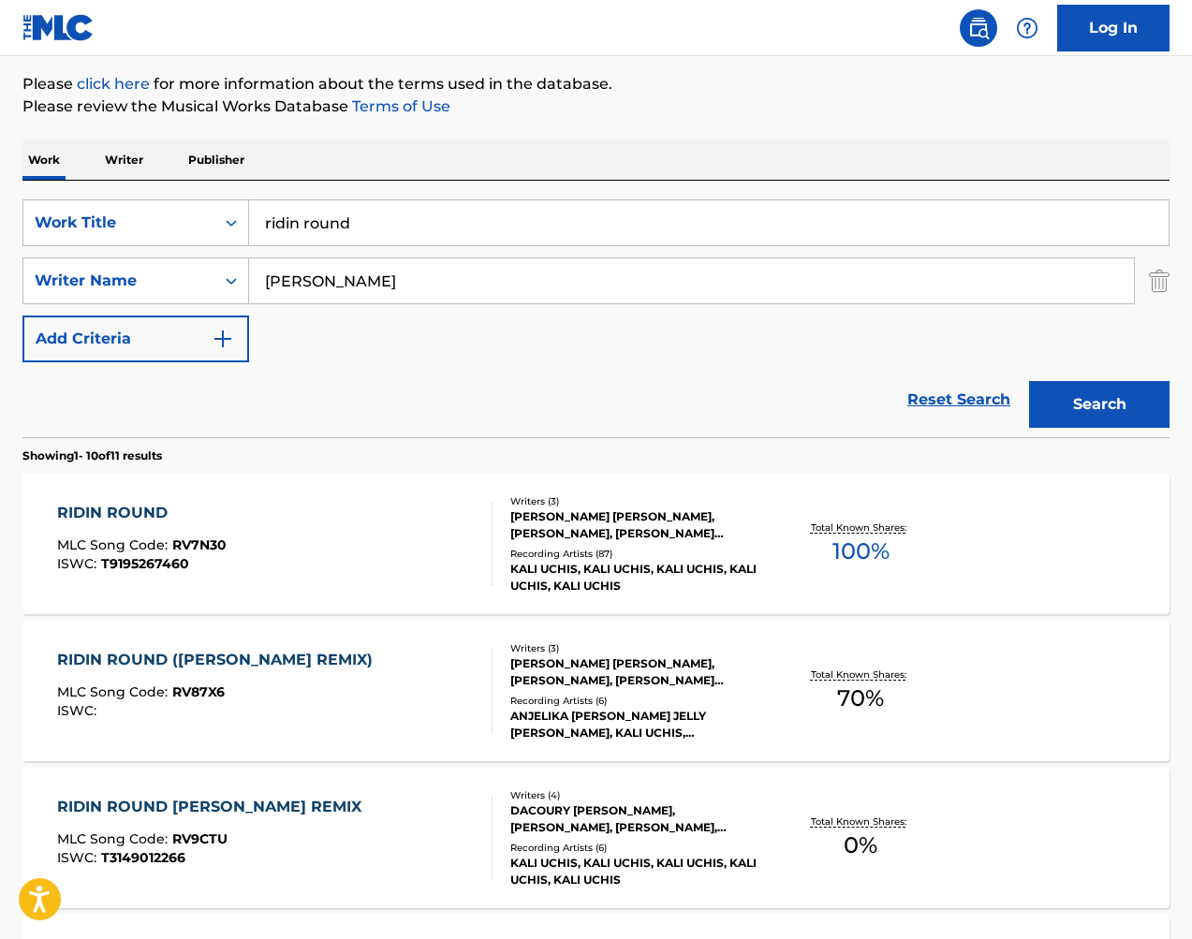
scroll to position [203, 0]
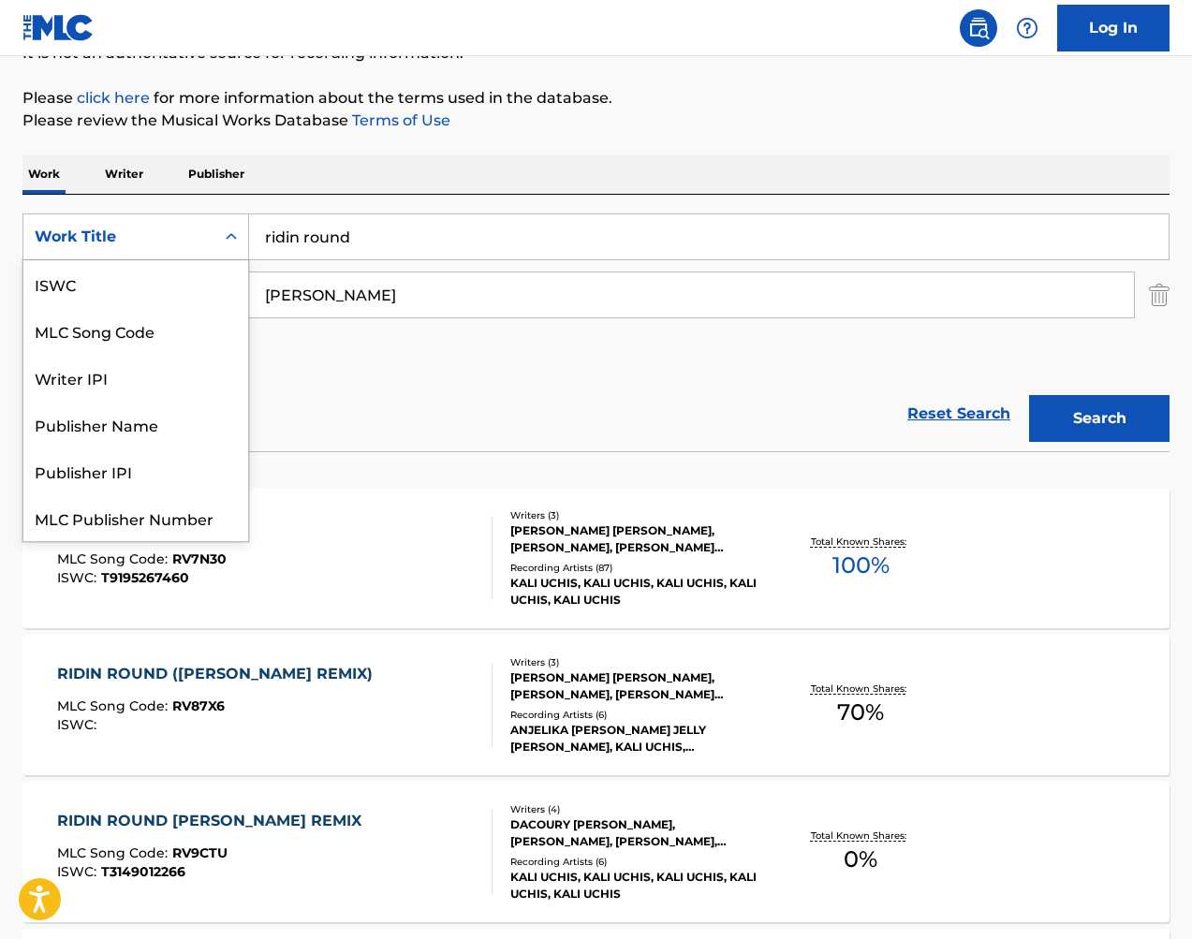
click at [119, 216] on div "Work Title" at bounding box center [135, 236] width 227 height 47
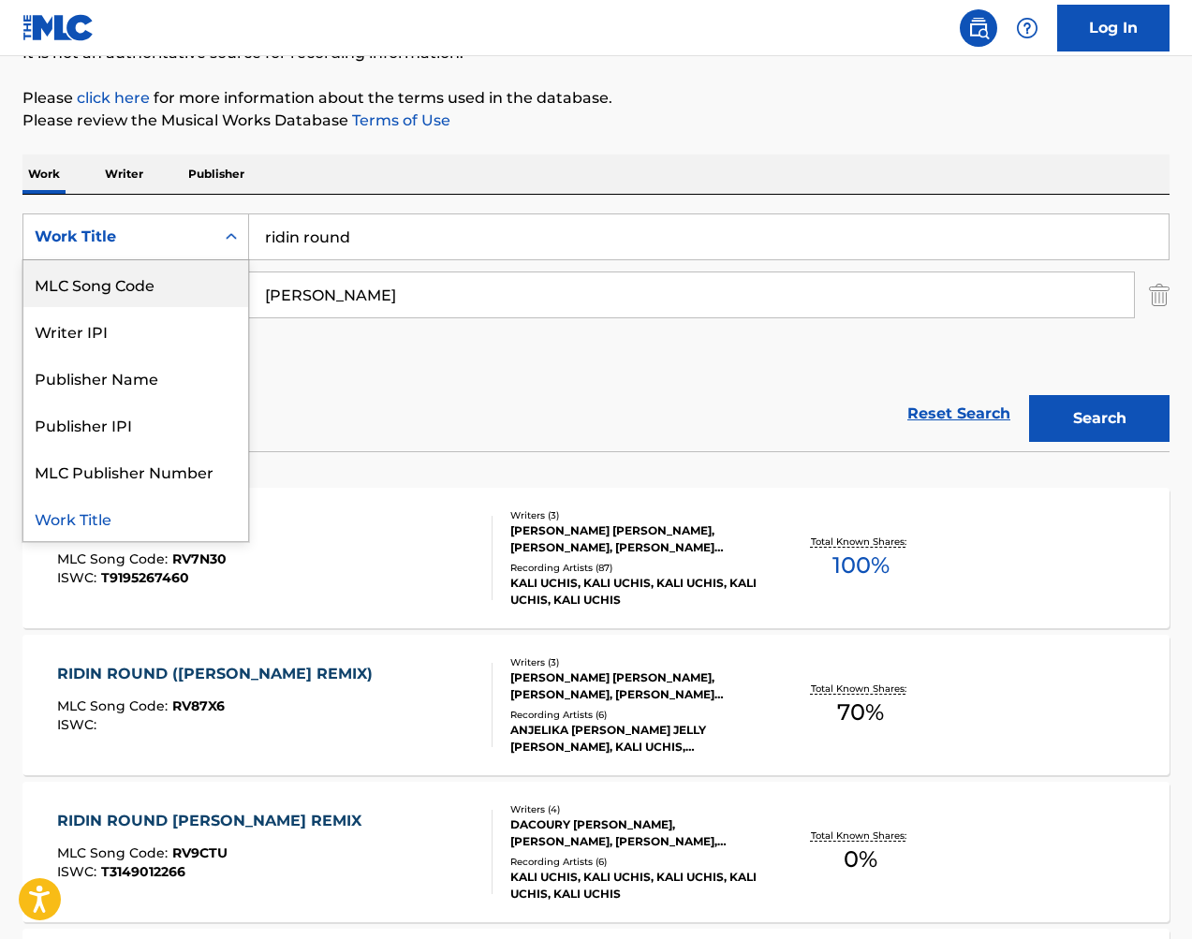
click at [168, 288] on div "MLC Song Code" at bounding box center [135, 283] width 225 height 47
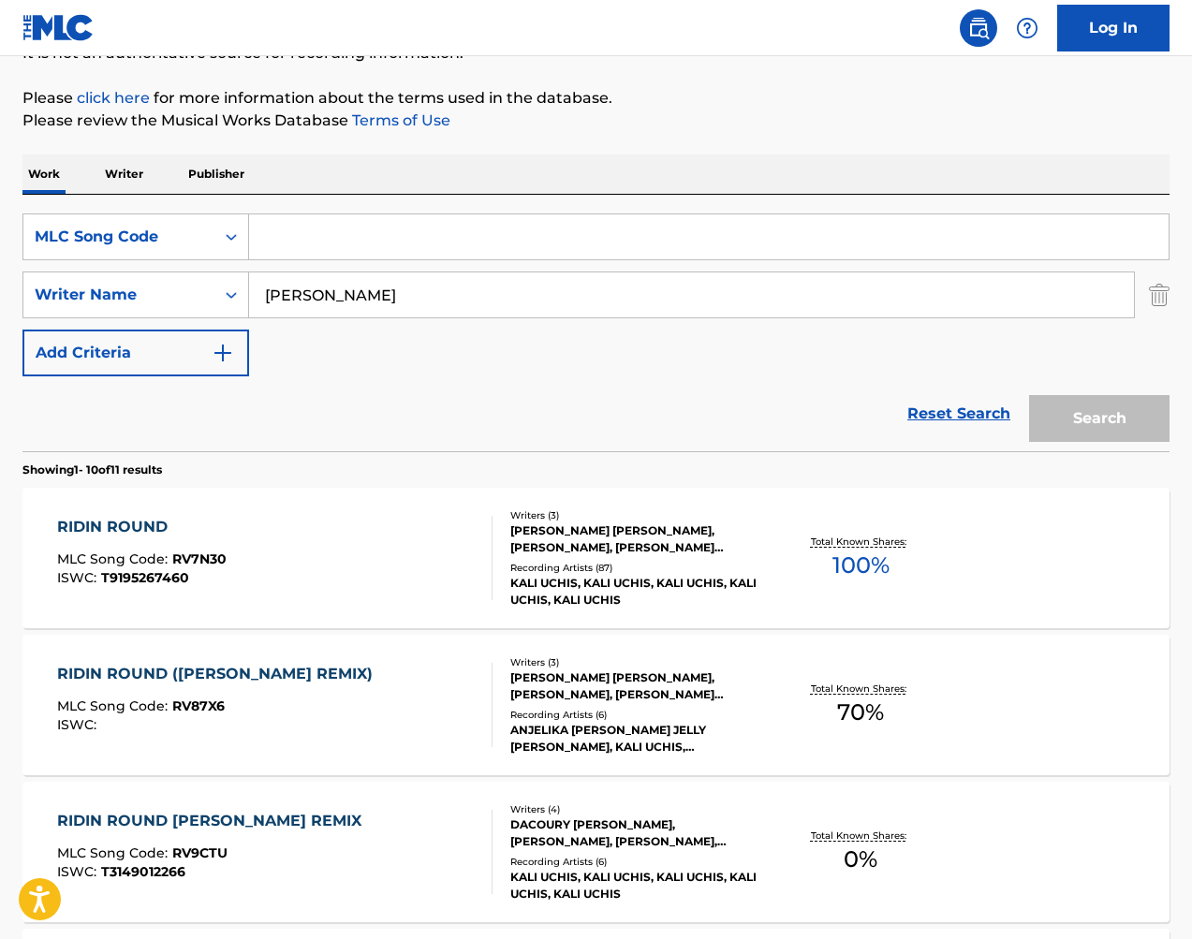
click at [350, 300] on input "fleming" at bounding box center [691, 294] width 885 height 45
click at [342, 253] on input "Search Form" at bounding box center [708, 236] width 919 height 45
paste input "F13650"
click at [1110, 417] on button "Search" at bounding box center [1099, 418] width 140 height 47
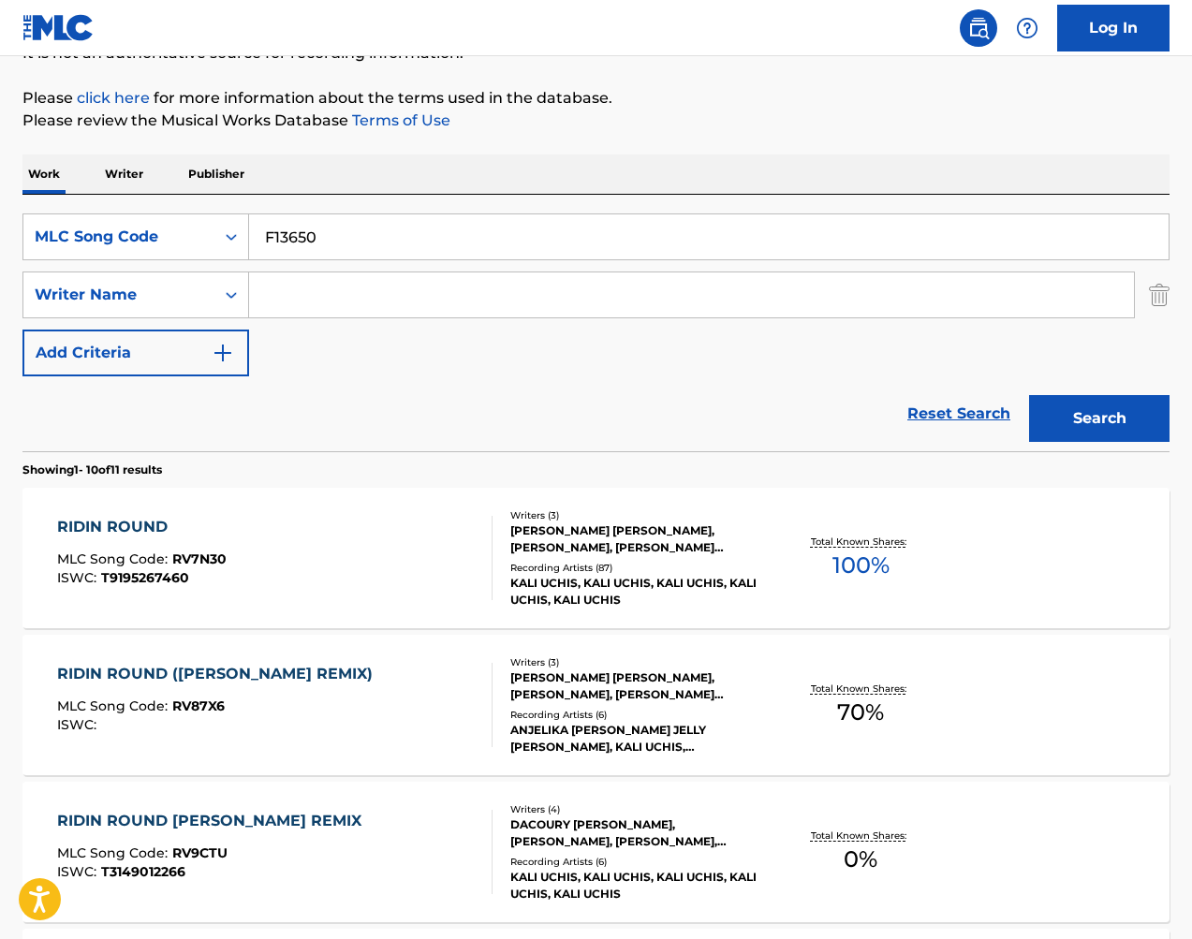
scroll to position [0, 0]
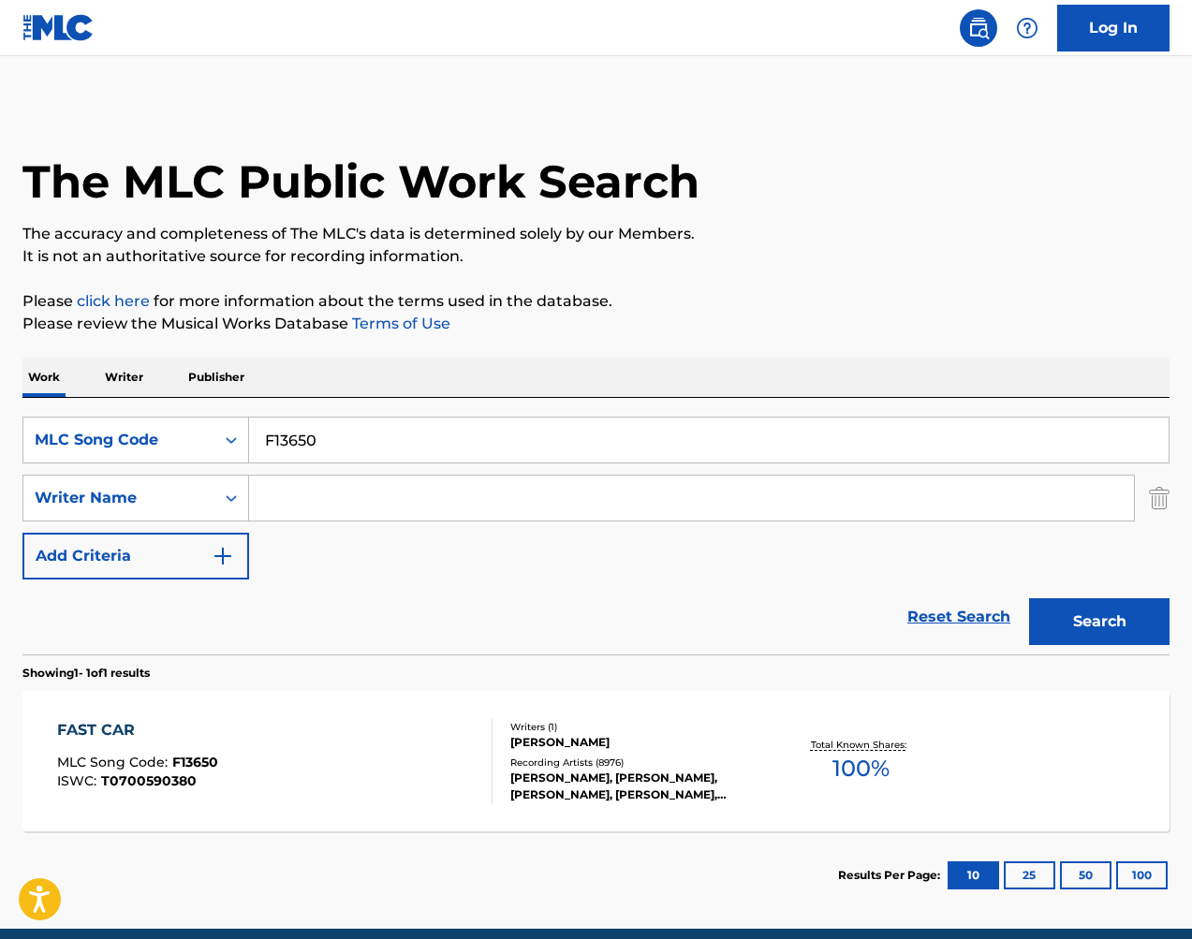
click at [477, 445] on input "F13650" at bounding box center [708, 439] width 919 height 45
drag, startPoint x: 477, startPoint y: 445, endPoint x: 669, endPoint y: 490, distance: 197.1
click at [476, 445] on input "F13650" at bounding box center [708, 439] width 919 height 45
paste input "GV7ZOK"
click at [1130, 621] on button "Search" at bounding box center [1099, 621] width 140 height 47
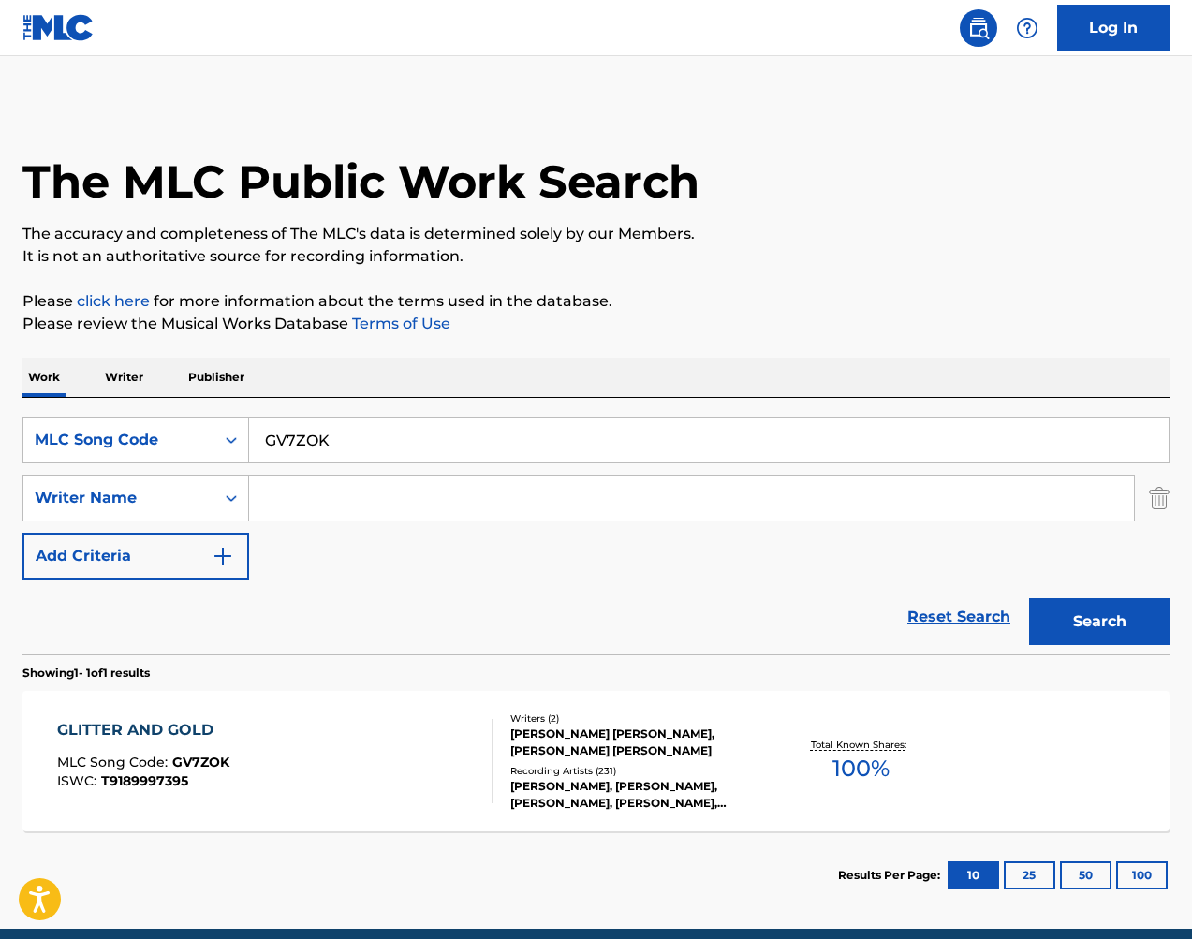
click at [300, 437] on input "GV7ZOK" at bounding box center [708, 439] width 919 height 45
drag, startPoint x: 1081, startPoint y: 557, endPoint x: 300, endPoint y: 437, distance: 790.7
click at [300, 437] on input "GV7ZOK" at bounding box center [708, 439] width 919 height 45
paste input "B12155"
click at [1075, 605] on button "Search" at bounding box center [1099, 621] width 140 height 47
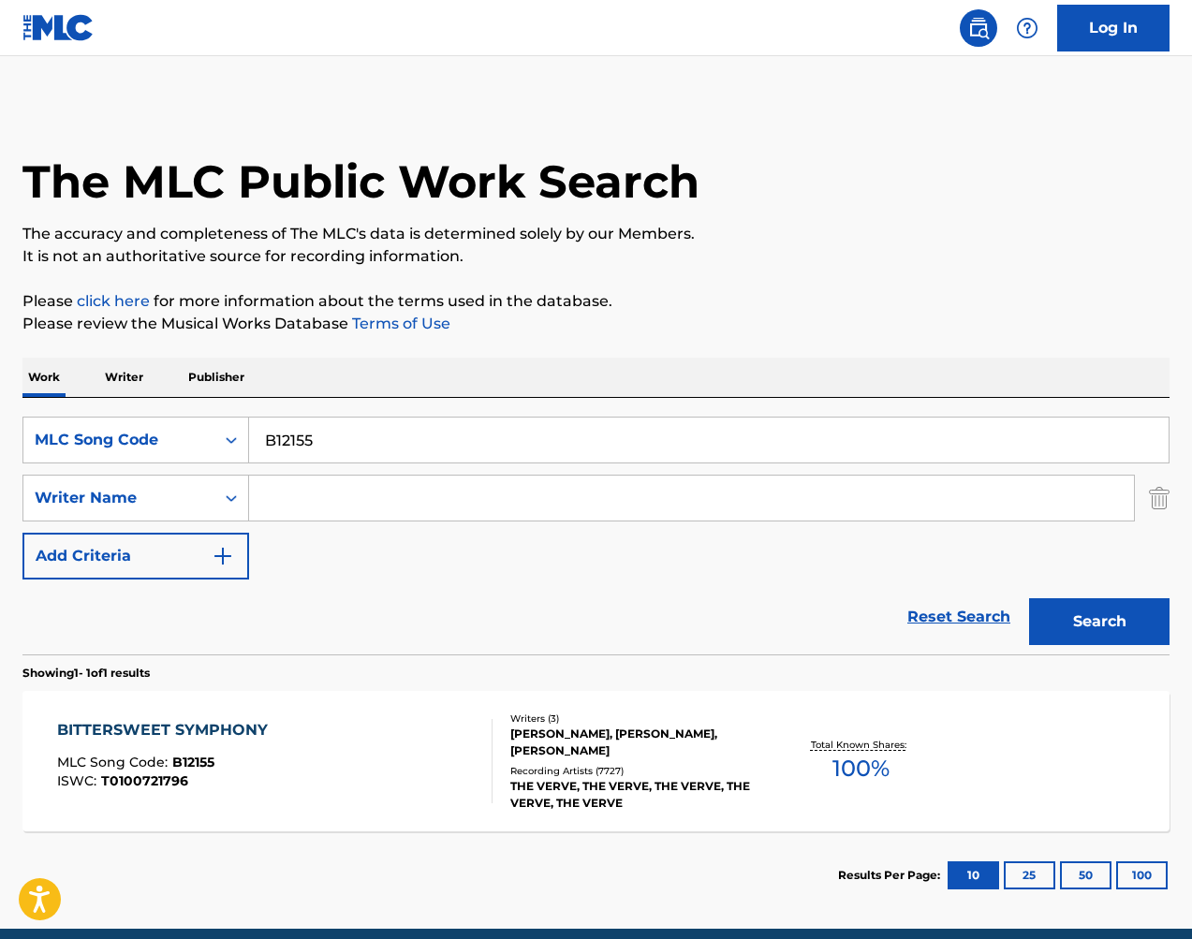
click at [470, 452] on input "B12155" at bounding box center [708, 439] width 919 height 45
paste input "S4960C"
type input "S4960C"
click at [1139, 617] on button "Search" at bounding box center [1099, 621] width 140 height 47
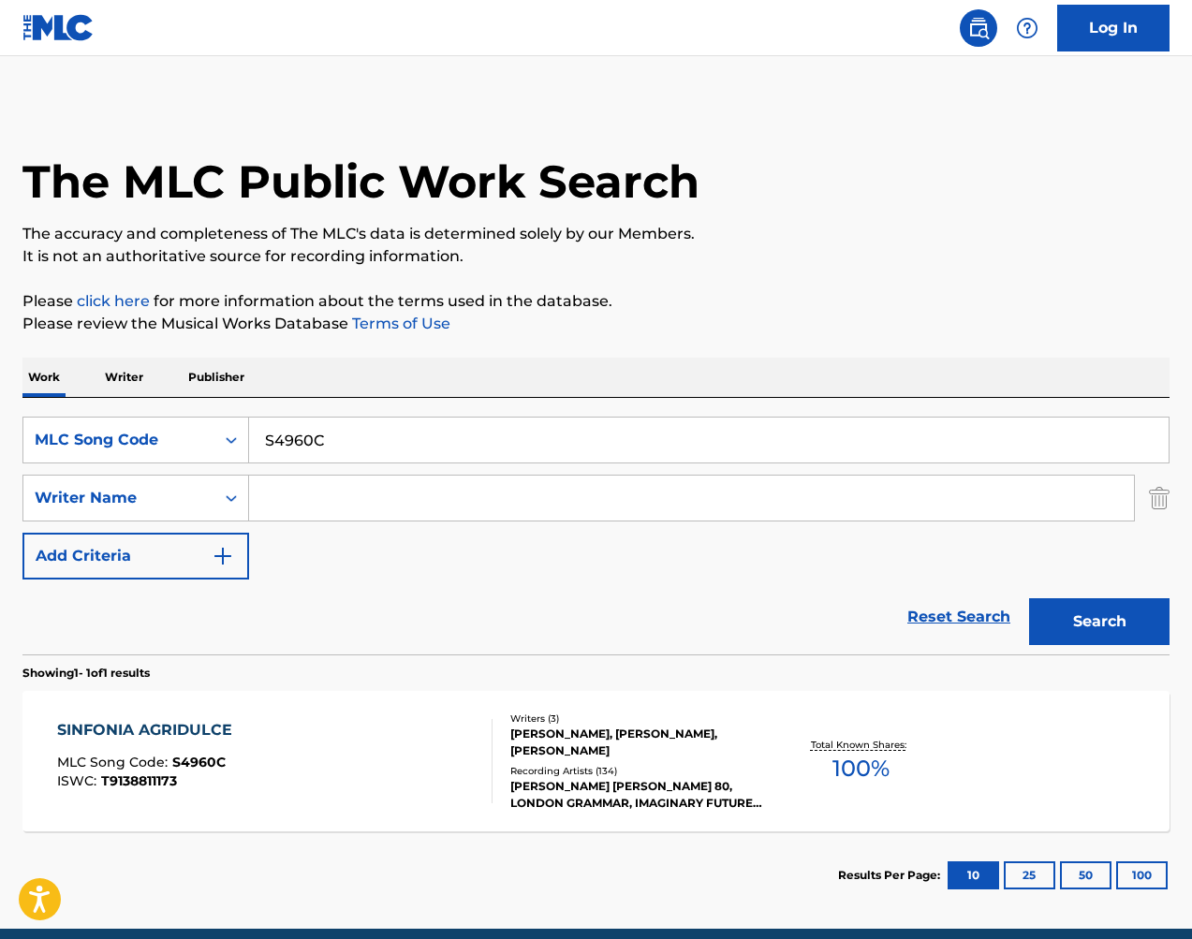
click at [386, 713] on div "SINFONIA AGRIDULCE MLC Song Code : S4960C ISWC : T9138811173 Writers ( 3 ) KEIT…" at bounding box center [595, 761] width 1147 height 140
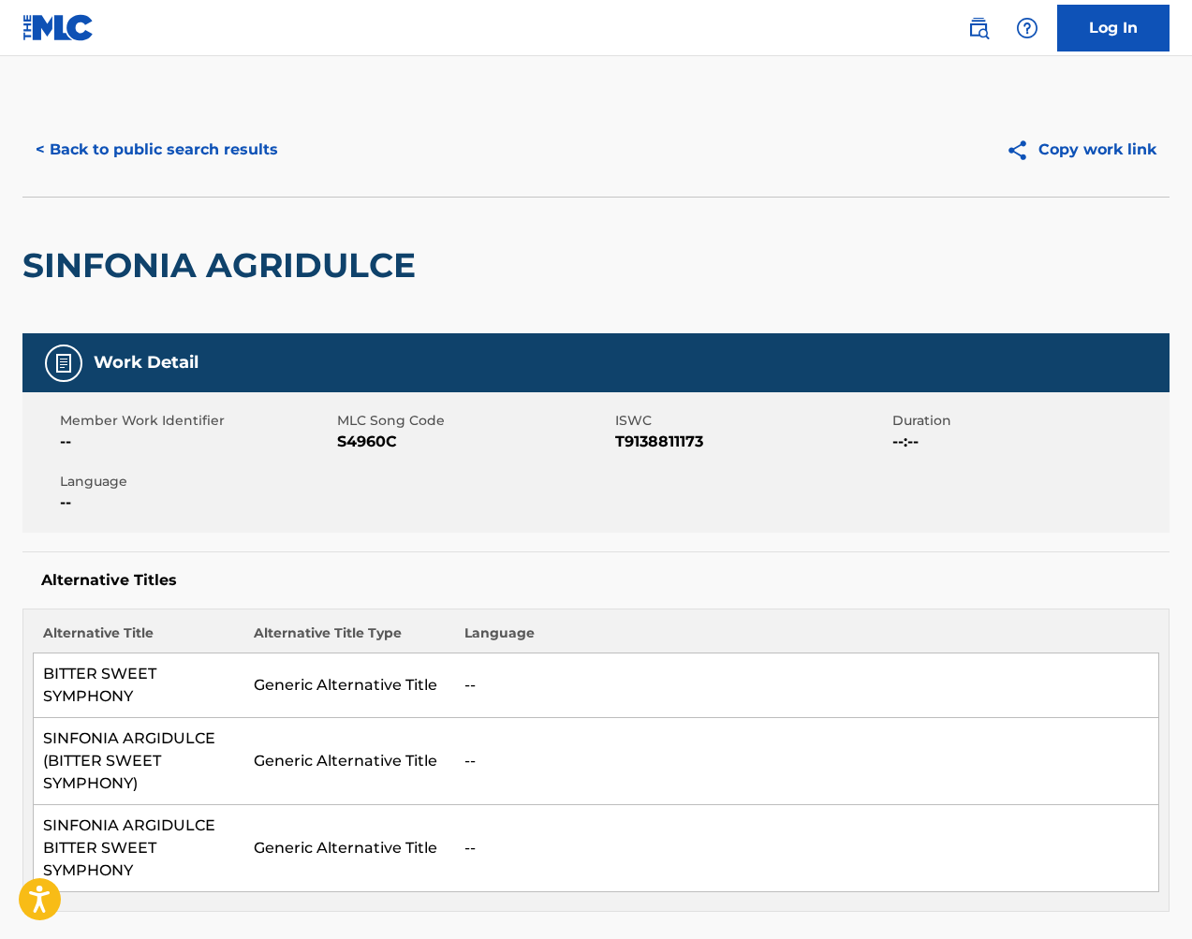
click at [378, 453] on div "Member Work Identifier -- MLC Song Code S4960C ISWC T9138811173 Duration --:-- …" at bounding box center [595, 462] width 1147 height 140
click at [380, 448] on span "S4960C" at bounding box center [473, 442] width 272 height 22
copy span "S4960C"
click at [226, 154] on button "< Back to public search results" at bounding box center [156, 149] width 269 height 47
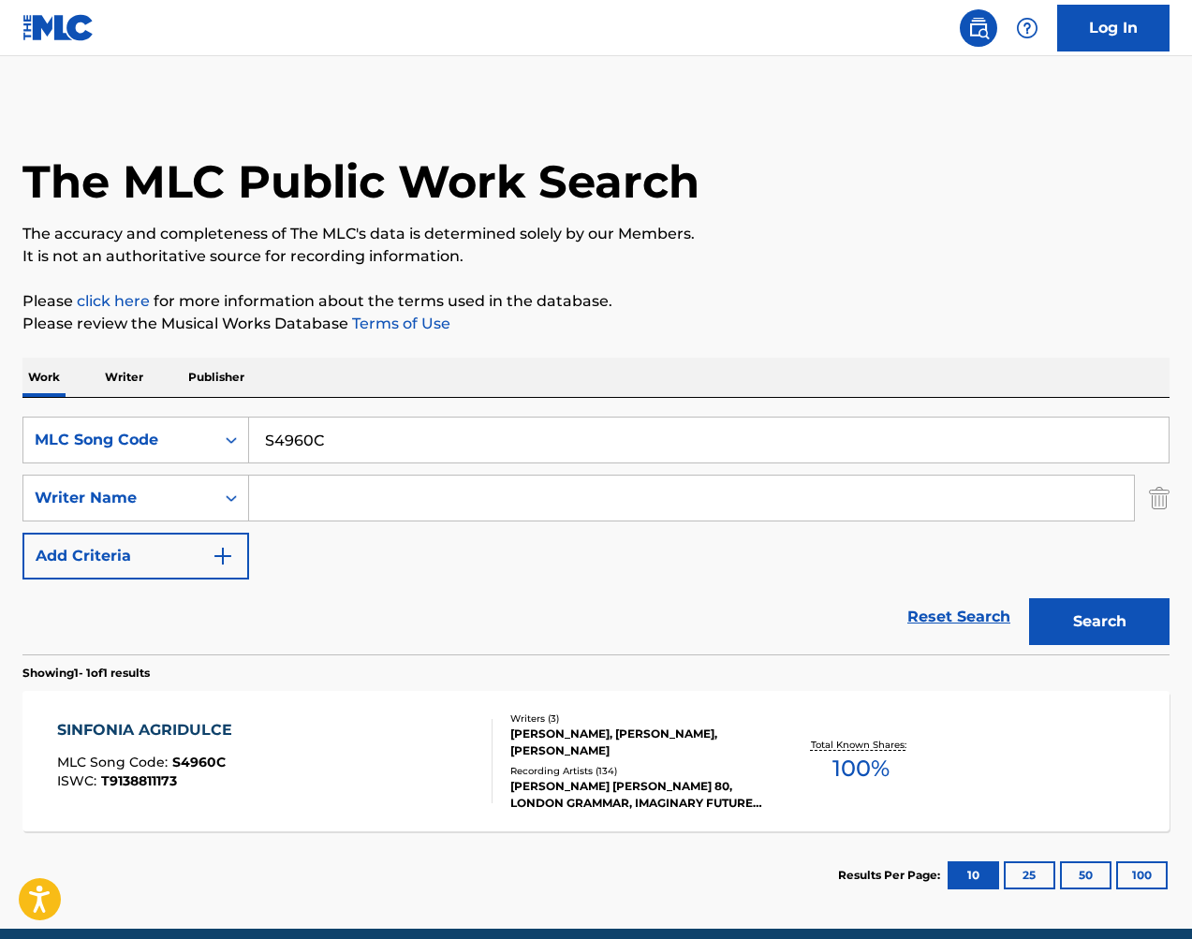
click at [806, 438] on input "S4960C" at bounding box center [708, 439] width 919 height 45
paste input "CV8AWJ"
click at [1075, 627] on button "Search" at bounding box center [1099, 621] width 140 height 47
click at [489, 412] on div "SearchWithCriteriaaca5eeca-902d-4720-a380-74219d364f9b MLC Song Code CV8AWJ Sea…" at bounding box center [595, 526] width 1147 height 256
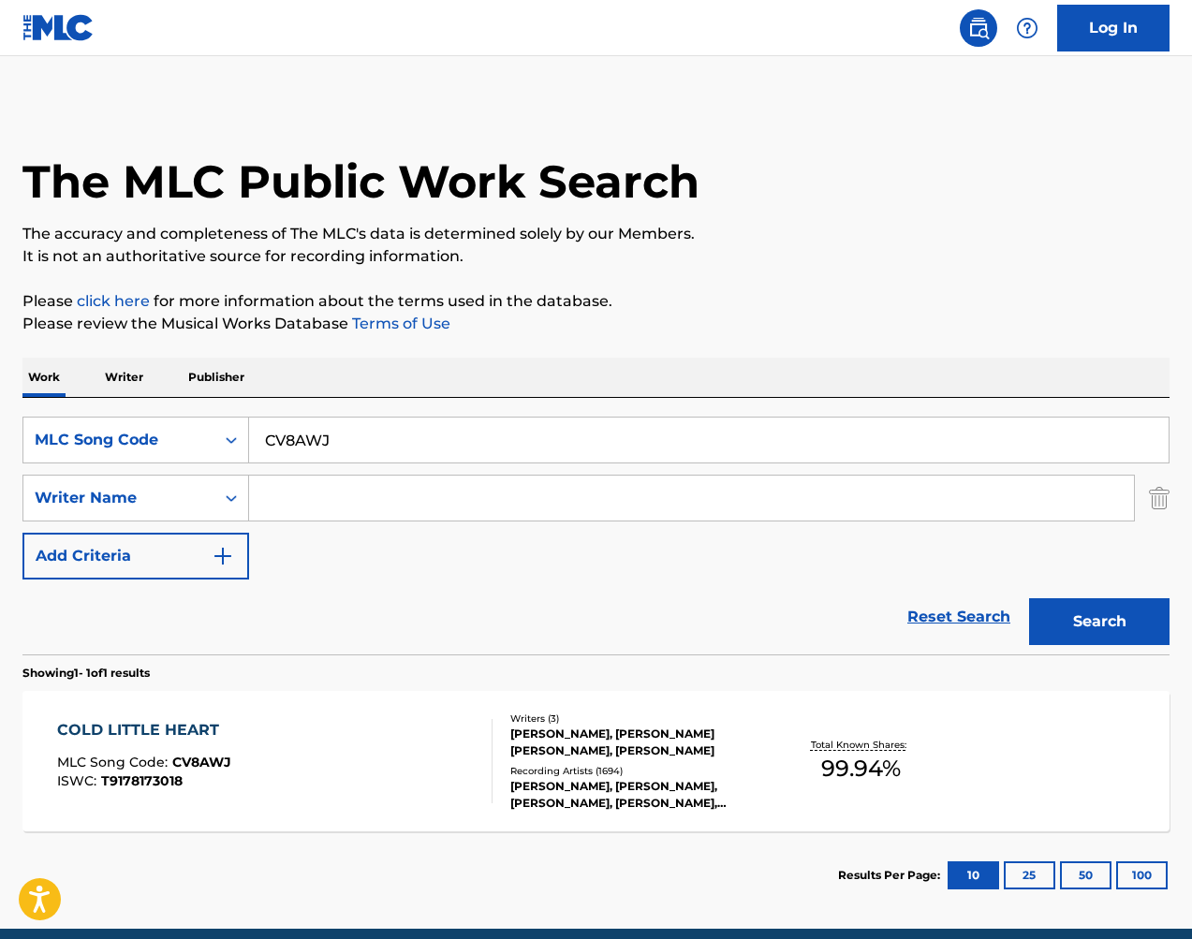
drag, startPoint x: 1176, startPoint y: 511, endPoint x: 477, endPoint y: 431, distance: 702.9
click at [486, 413] on div "SearchWithCriteriaaca5eeca-902d-4720-a380-74219d364f9b MLC Song Code CV8AWJ Sea…" at bounding box center [595, 526] width 1147 height 256
click at [478, 433] on input "CV8AWJ" at bounding box center [708, 439] width 919 height 45
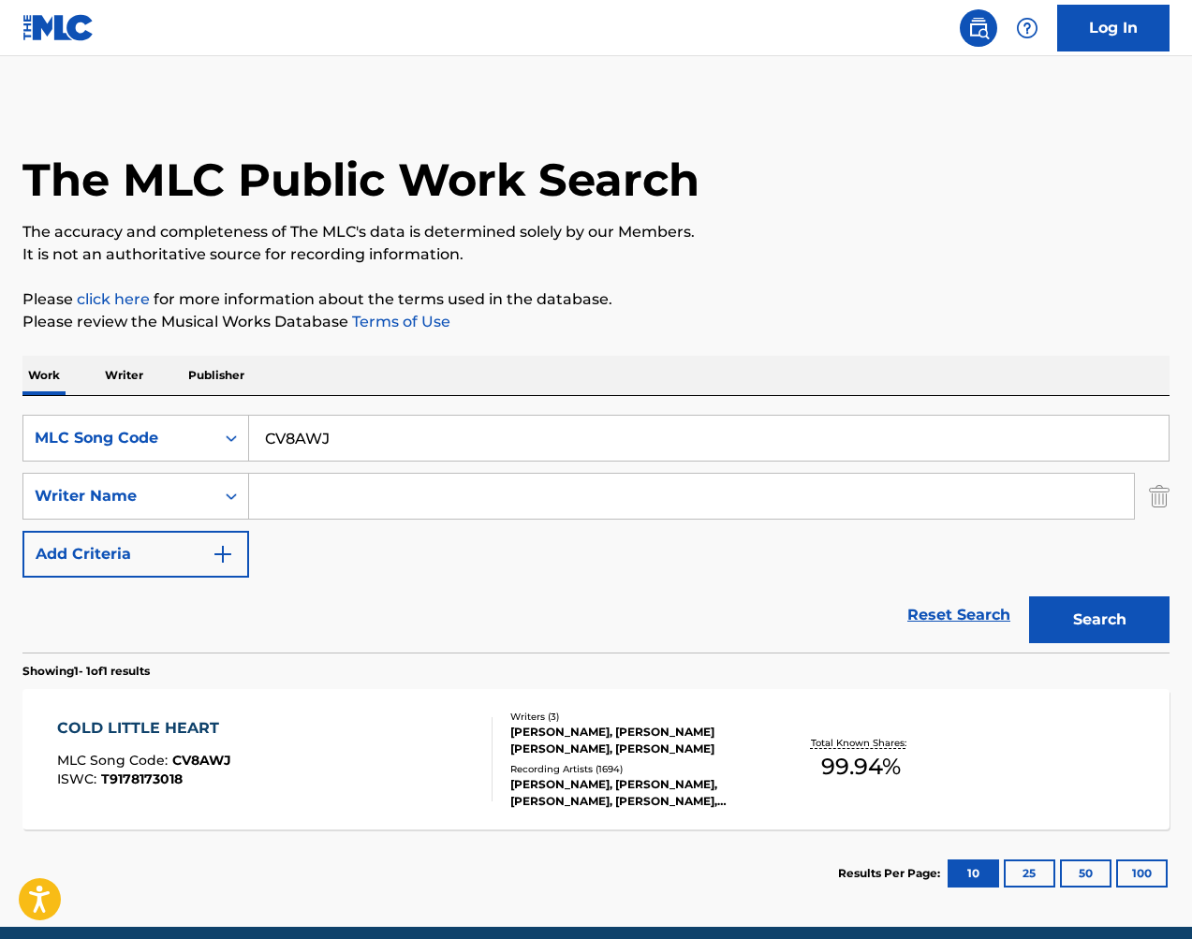
paste input "T51845"
click at [1120, 627] on button "Search" at bounding box center [1099, 619] width 140 height 47
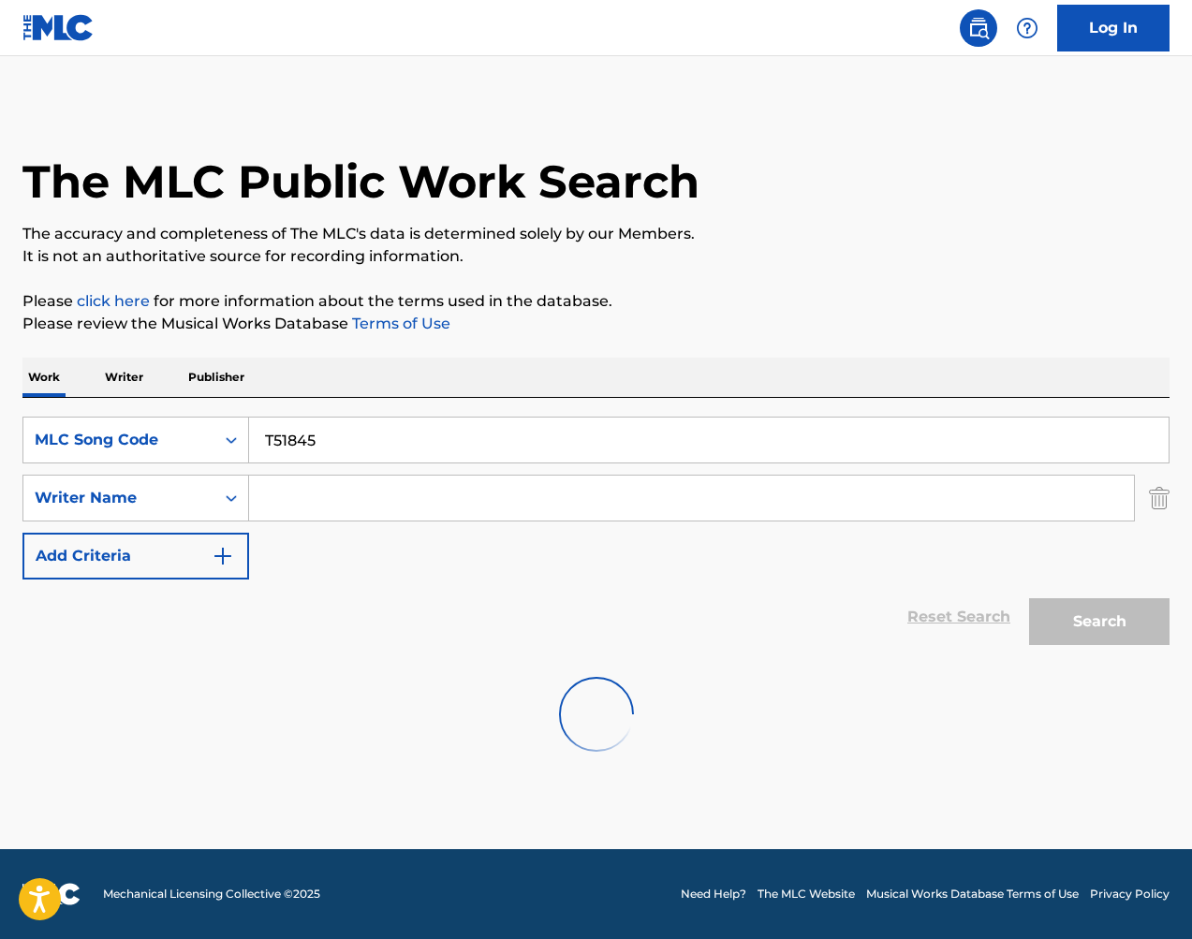
scroll to position [0, 0]
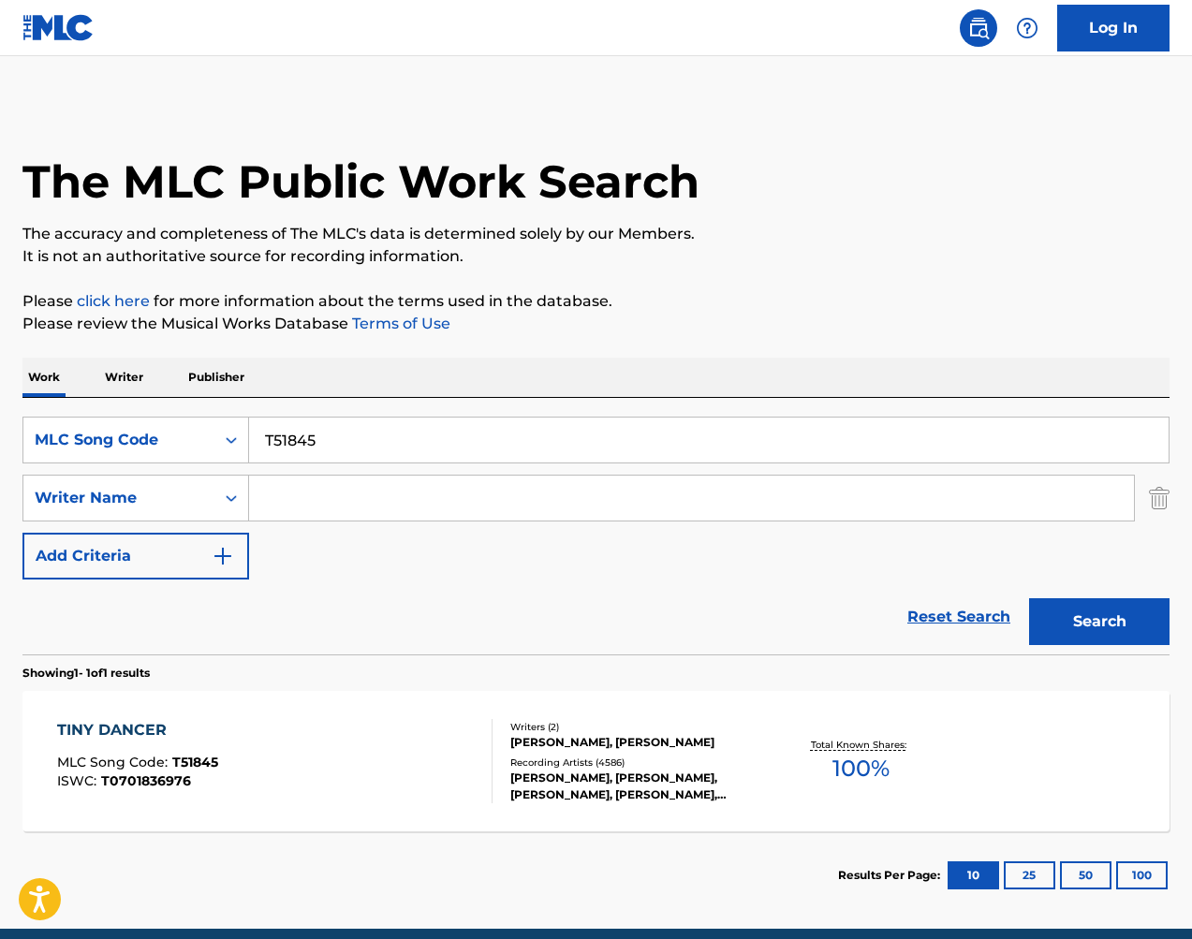
click at [530, 444] on input "T51845" at bounding box center [708, 439] width 919 height 45
paste input "N72L8I"
click at [1087, 630] on button "Search" at bounding box center [1099, 621] width 140 height 47
click at [513, 441] on input "N72L8I" at bounding box center [708, 439] width 919 height 45
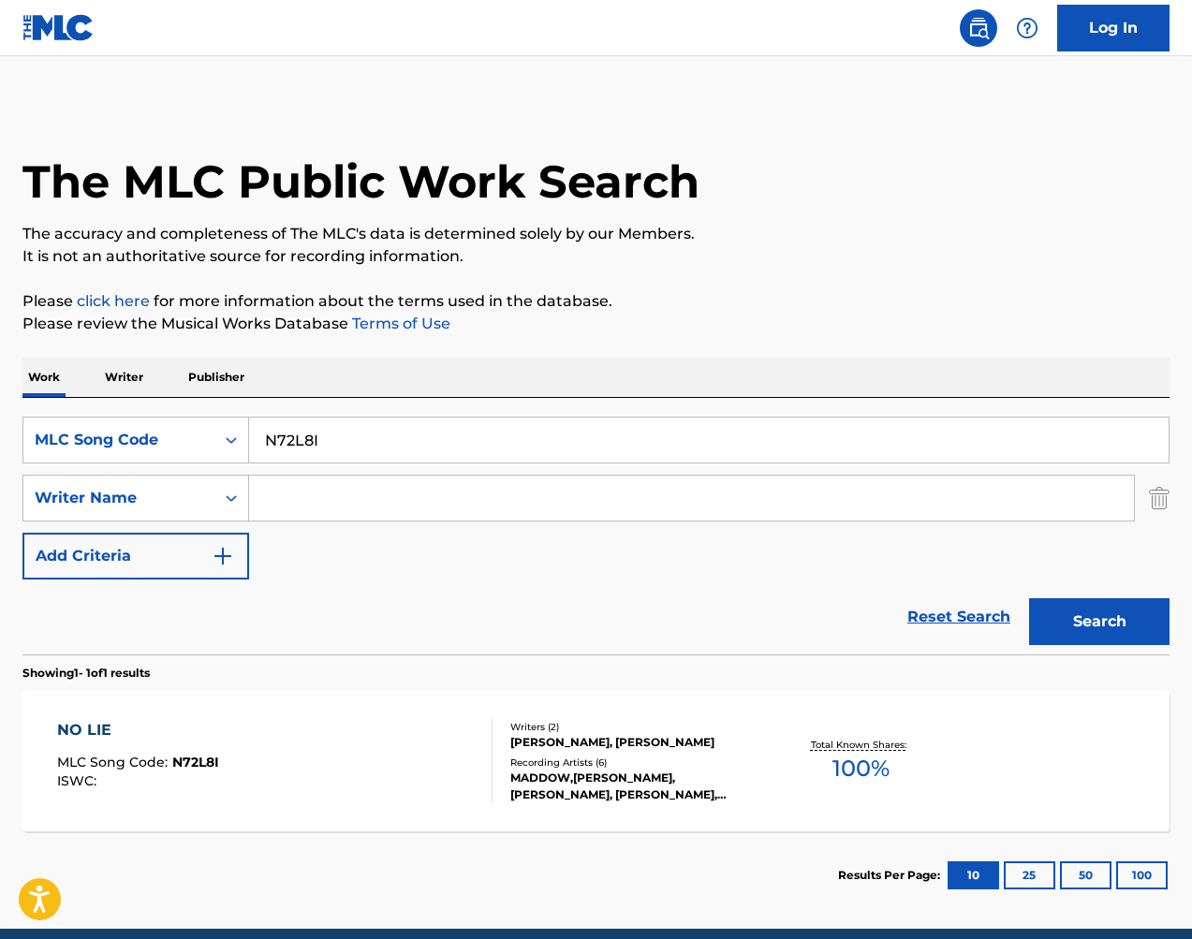
click at [513, 441] on input "N72L8I" at bounding box center [708, 439] width 919 height 45
paste input "V8NFF"
type input "NV8NFF"
click at [1096, 627] on button "Search" at bounding box center [1099, 621] width 140 height 47
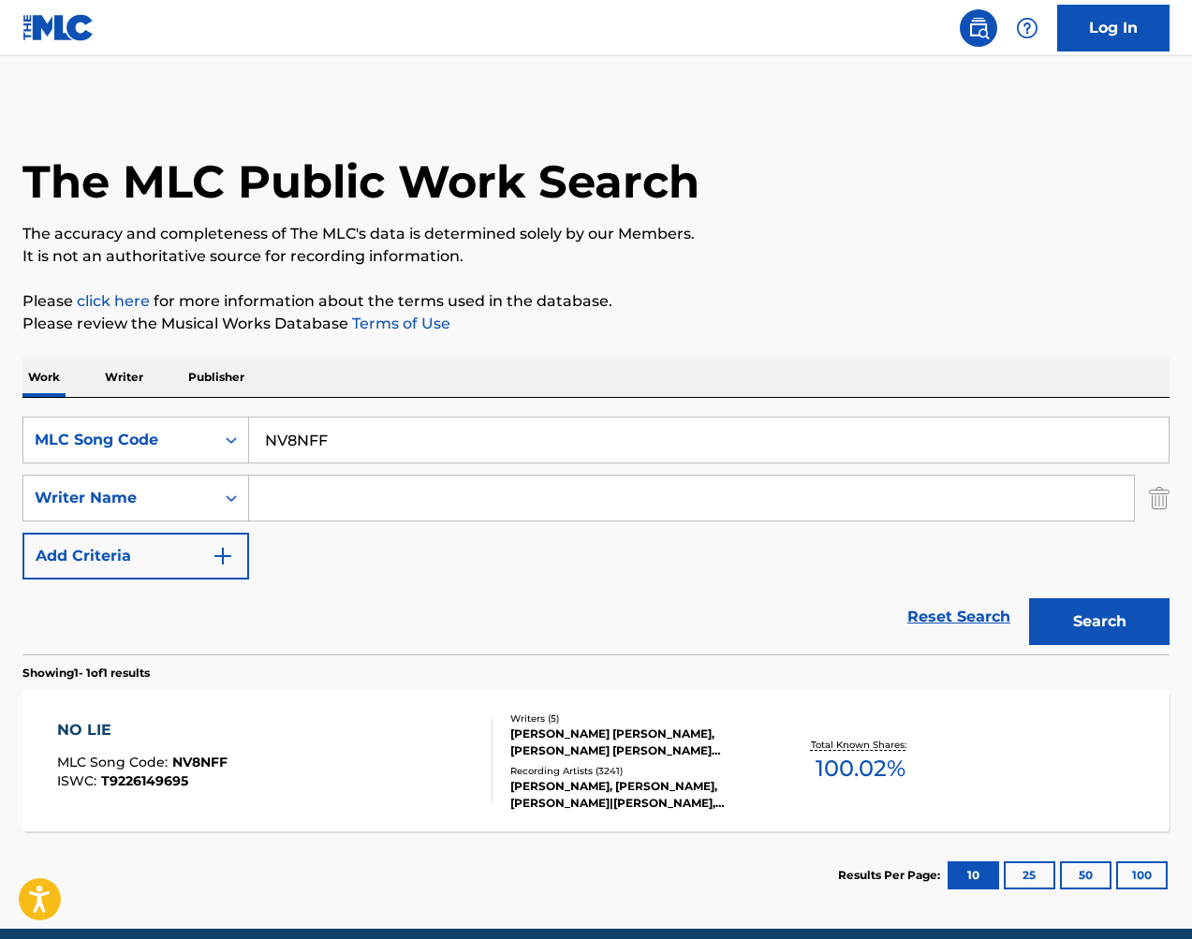
click at [763, 769] on div "Recording Artists ( 3241 )" at bounding box center [637, 771] width 255 height 14
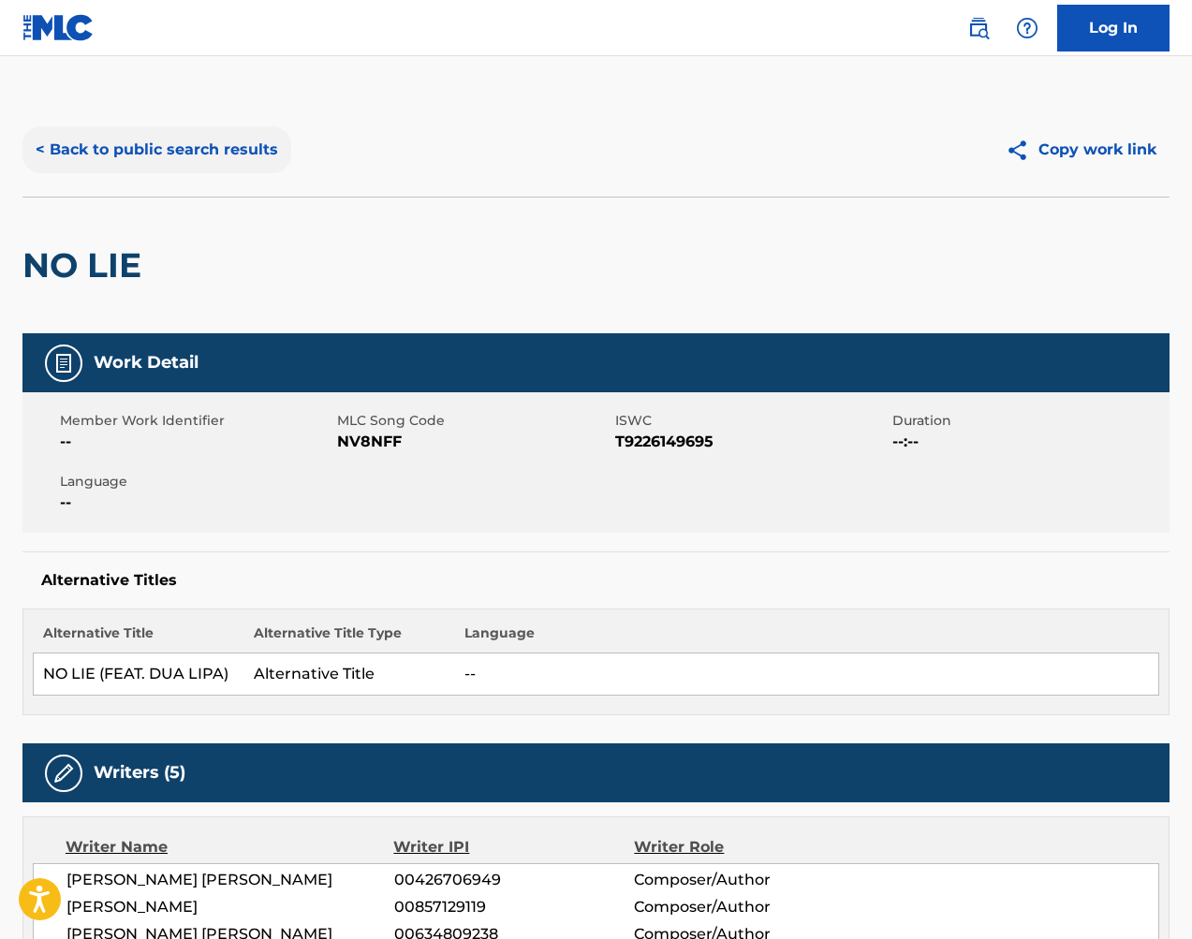
click at [185, 149] on button "< Back to public search results" at bounding box center [156, 149] width 269 height 47
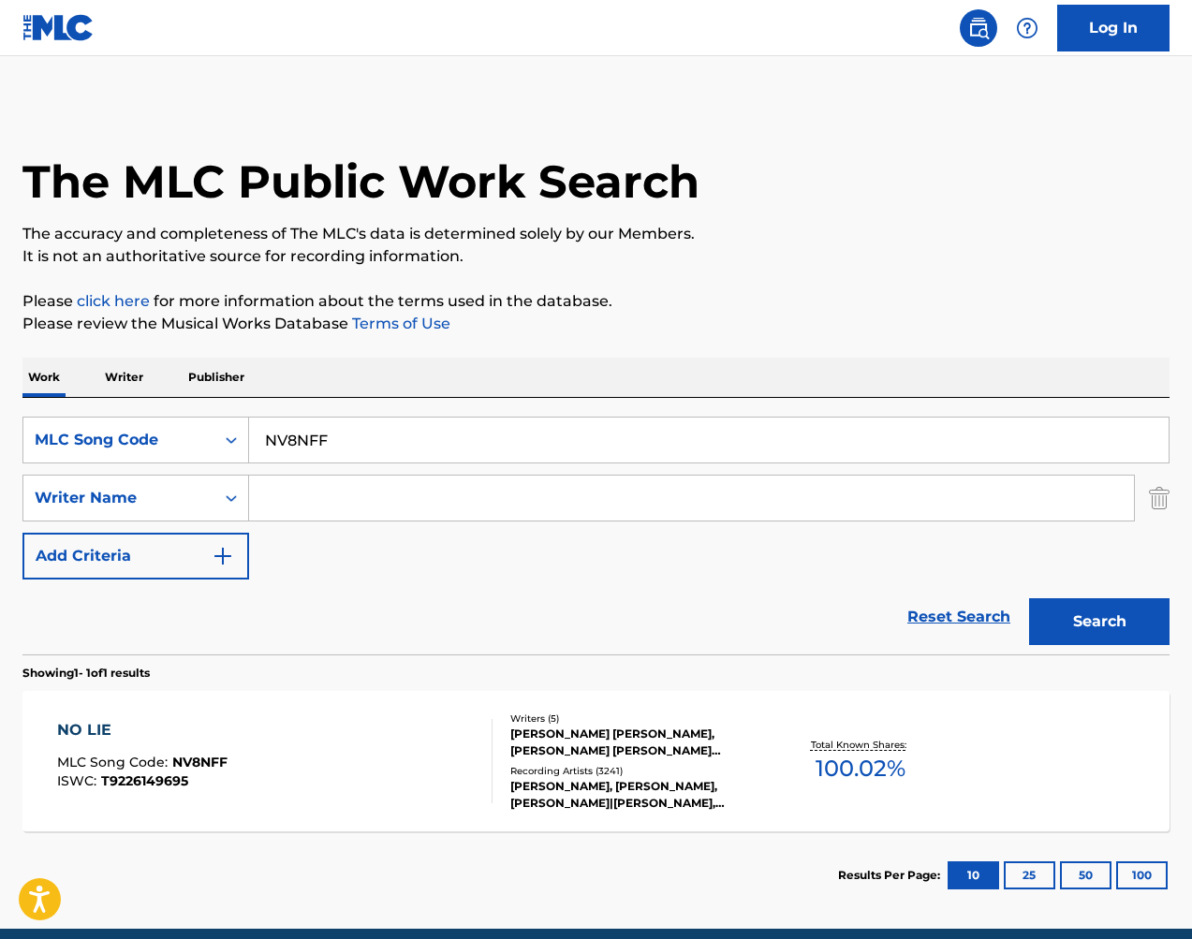
click at [439, 431] on input "NV8NFF" at bounding box center [708, 439] width 919 height 45
drag, startPoint x: 589, startPoint y: 531, endPoint x: 439, endPoint y: 431, distance: 179.6
click at [439, 431] on input "NV8NFF" at bounding box center [708, 439] width 919 height 45
paste input "LV9BL4"
click at [1088, 620] on button "Search" at bounding box center [1099, 621] width 140 height 47
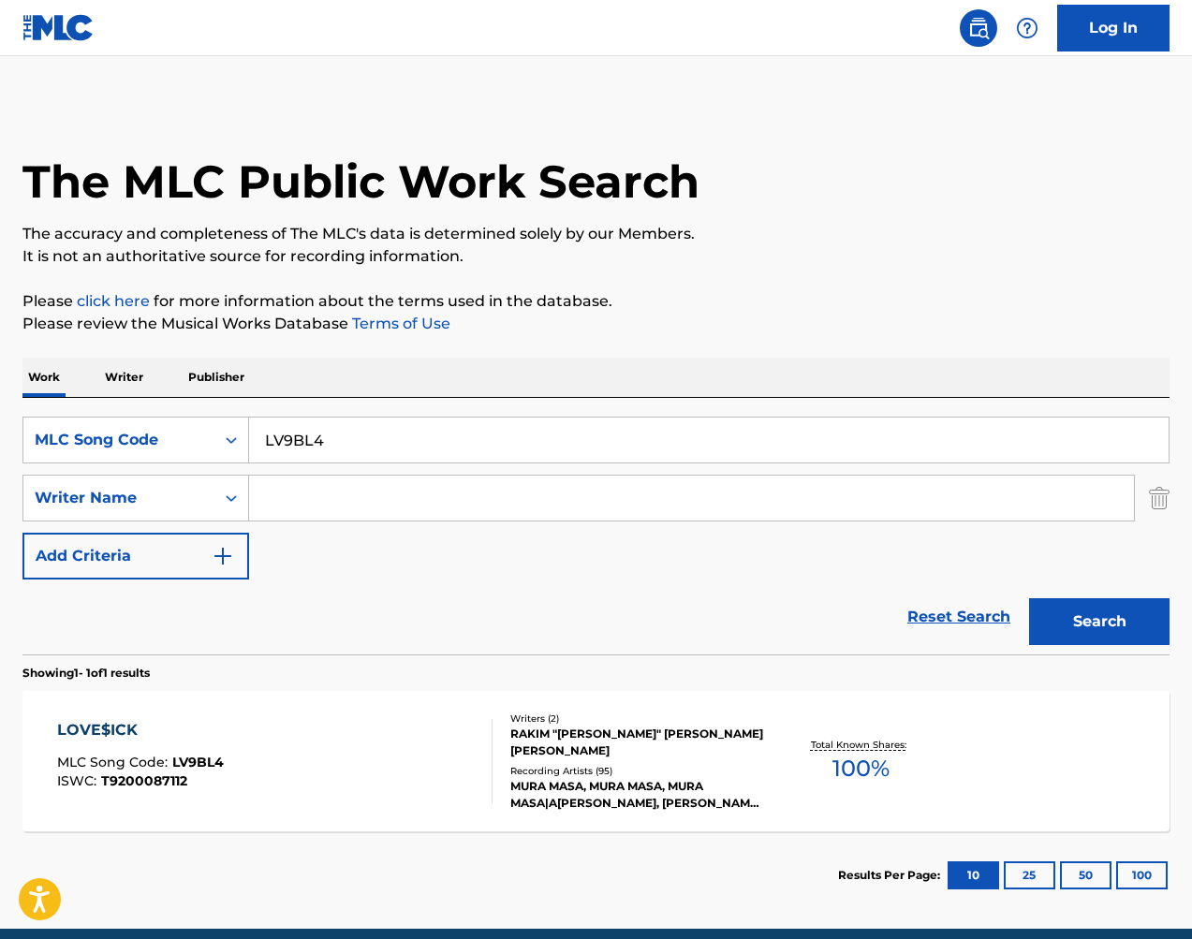
click at [549, 440] on input "LV9BL4" at bounding box center [708, 439] width 919 height 45
paste input "S9513K"
click at [1103, 625] on button "Search" at bounding box center [1099, 621] width 140 height 47
click at [376, 446] on input "S9513K" at bounding box center [708, 439] width 919 height 45
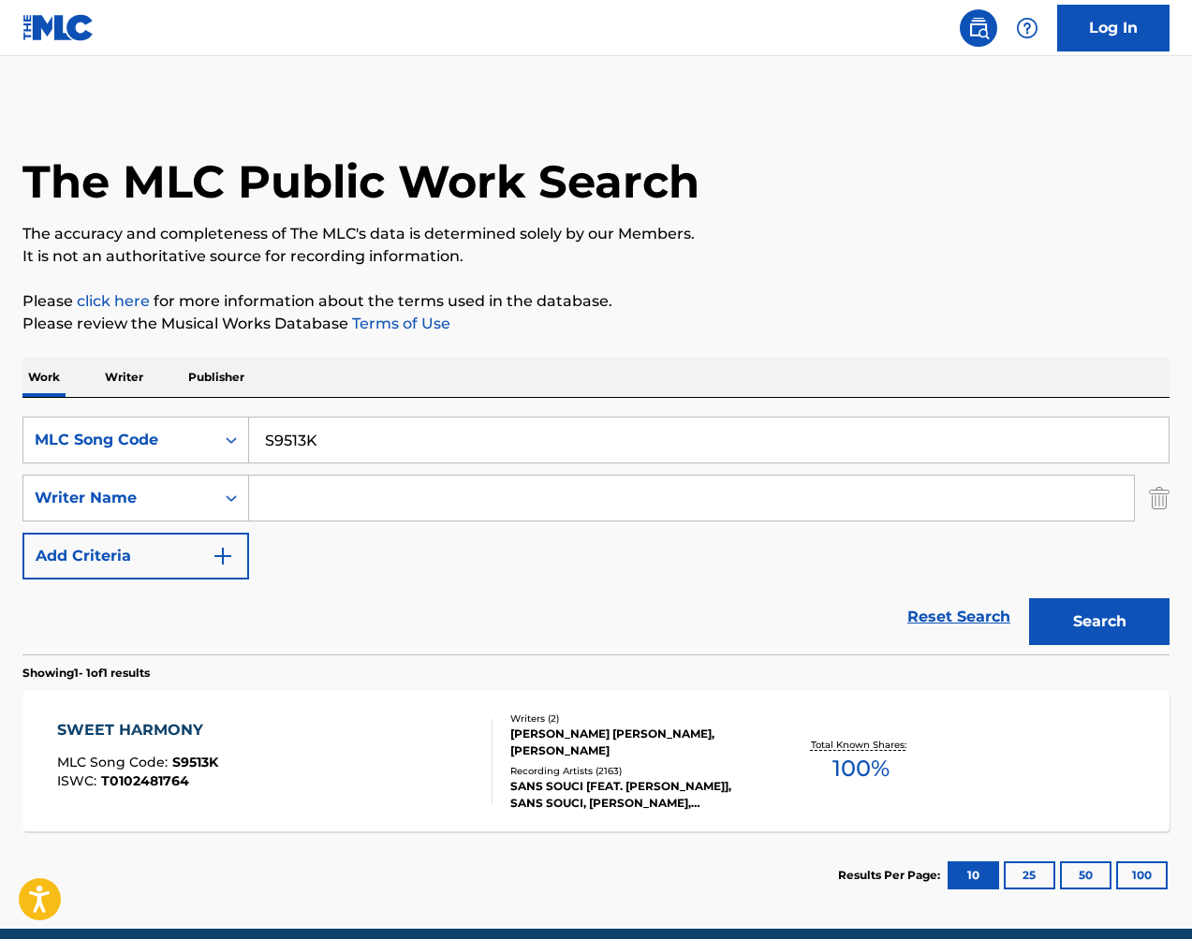
click at [376, 446] on input "S9513K" at bounding box center [708, 439] width 919 height 45
paste input "VCUDQ"
drag, startPoint x: 1182, startPoint y: 631, endPoint x: 1162, endPoint y: 625, distance: 20.4
click at [1176, 629] on div "The MLC Public Work Search The accuracy and completeness of The MLC's data is d…" at bounding box center [596, 511] width 1192 height 816
click at [1155, 622] on button "Search" at bounding box center [1099, 621] width 140 height 47
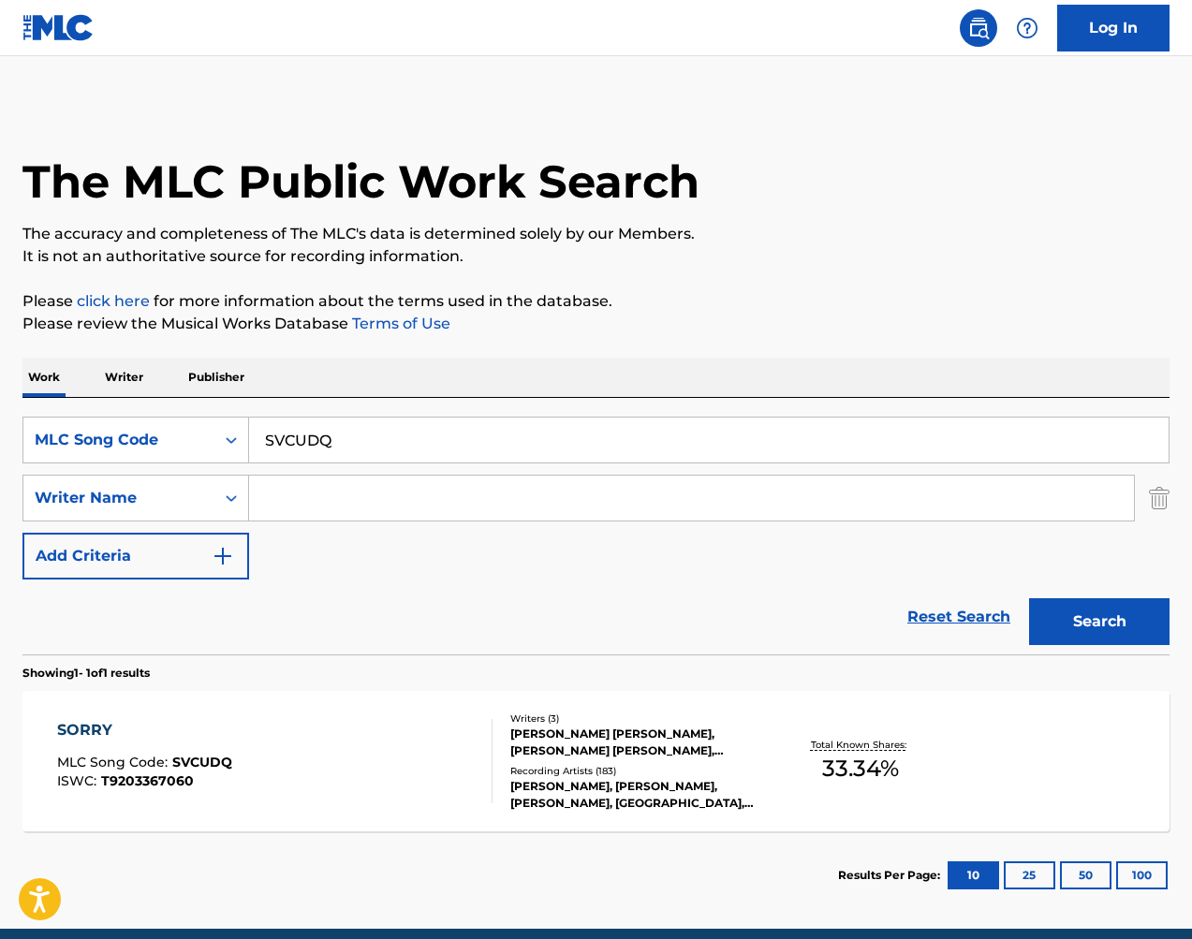
click at [341, 441] on input "SVCUDQ" at bounding box center [708, 439] width 919 height 45
paste input "C45243"
click at [1082, 637] on button "Search" at bounding box center [1099, 621] width 140 height 47
click at [537, 437] on input "C45243" at bounding box center [708, 439] width 919 height 45
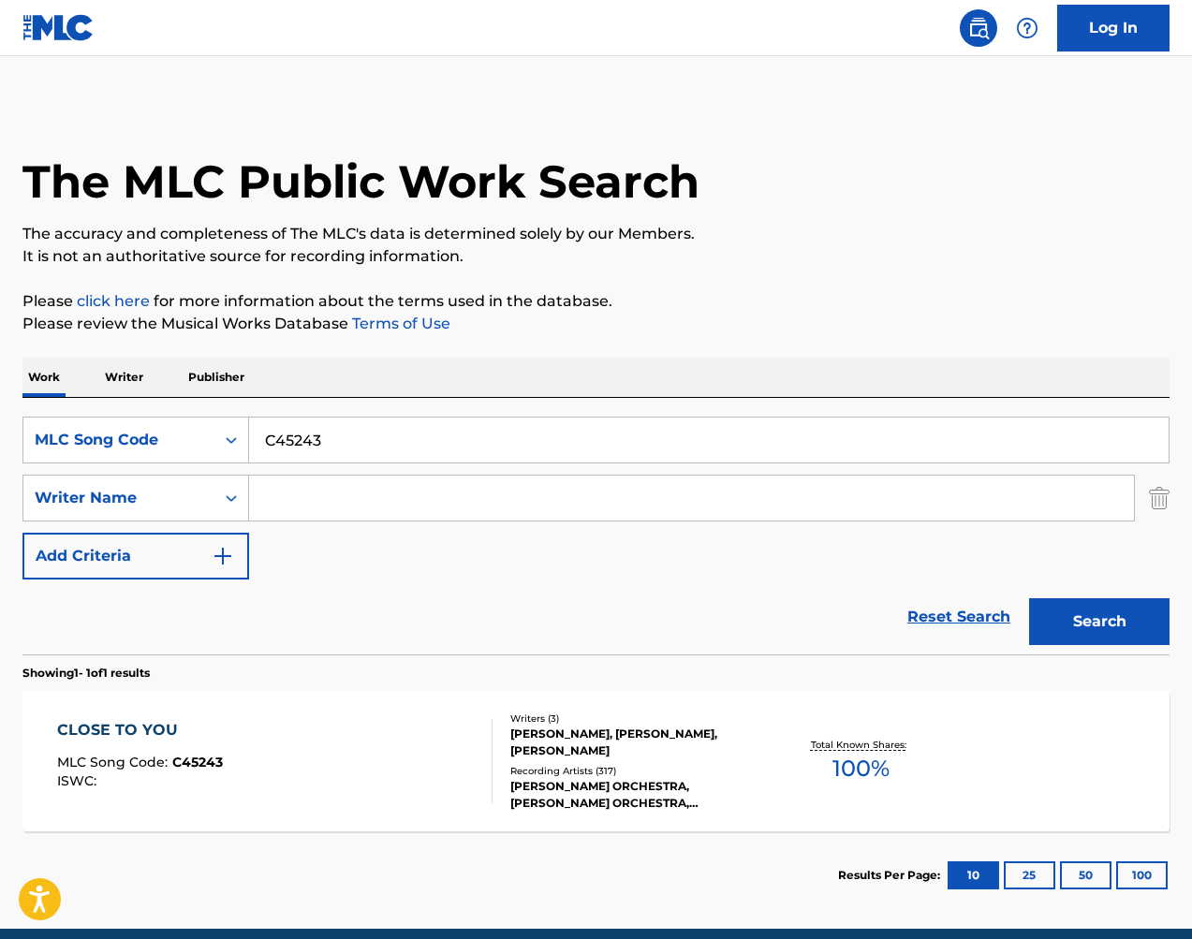
drag, startPoint x: 1178, startPoint y: 200, endPoint x: 537, endPoint y: 437, distance: 683.5
click at [537, 437] on input "C45243" at bounding box center [708, 439] width 919 height 45
paste input "5"
click at [1102, 634] on button "Search" at bounding box center [1099, 621] width 140 height 47
click at [509, 428] on input "C45245" at bounding box center [708, 439] width 919 height 45
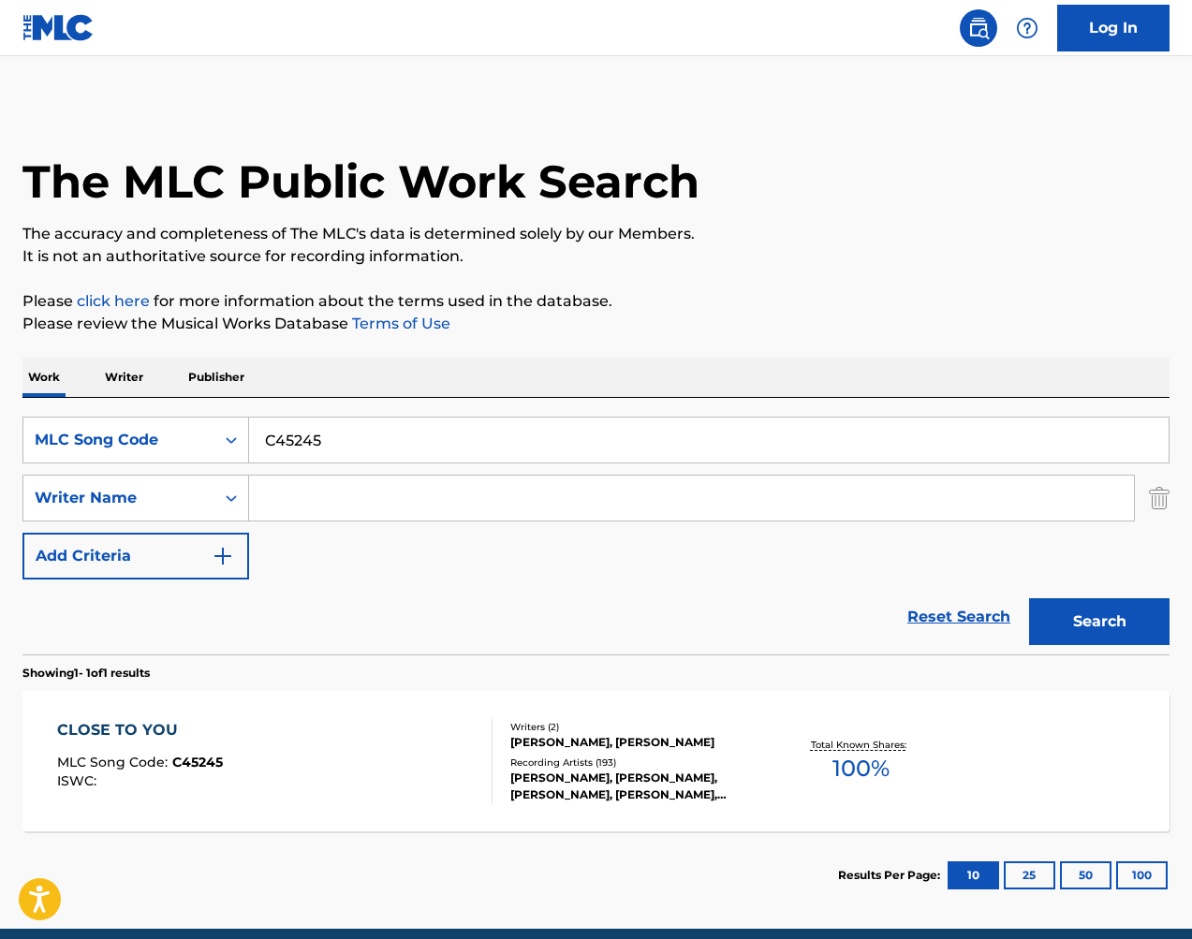
drag, startPoint x: 509, startPoint y: 428, endPoint x: 560, endPoint y: 446, distance: 53.6
click at [509, 428] on input "C45245" at bounding box center [708, 439] width 919 height 45
paste input "3"
click at [1113, 621] on button "Search" at bounding box center [1099, 621] width 140 height 47
click at [468, 433] on input "C45243" at bounding box center [708, 439] width 919 height 45
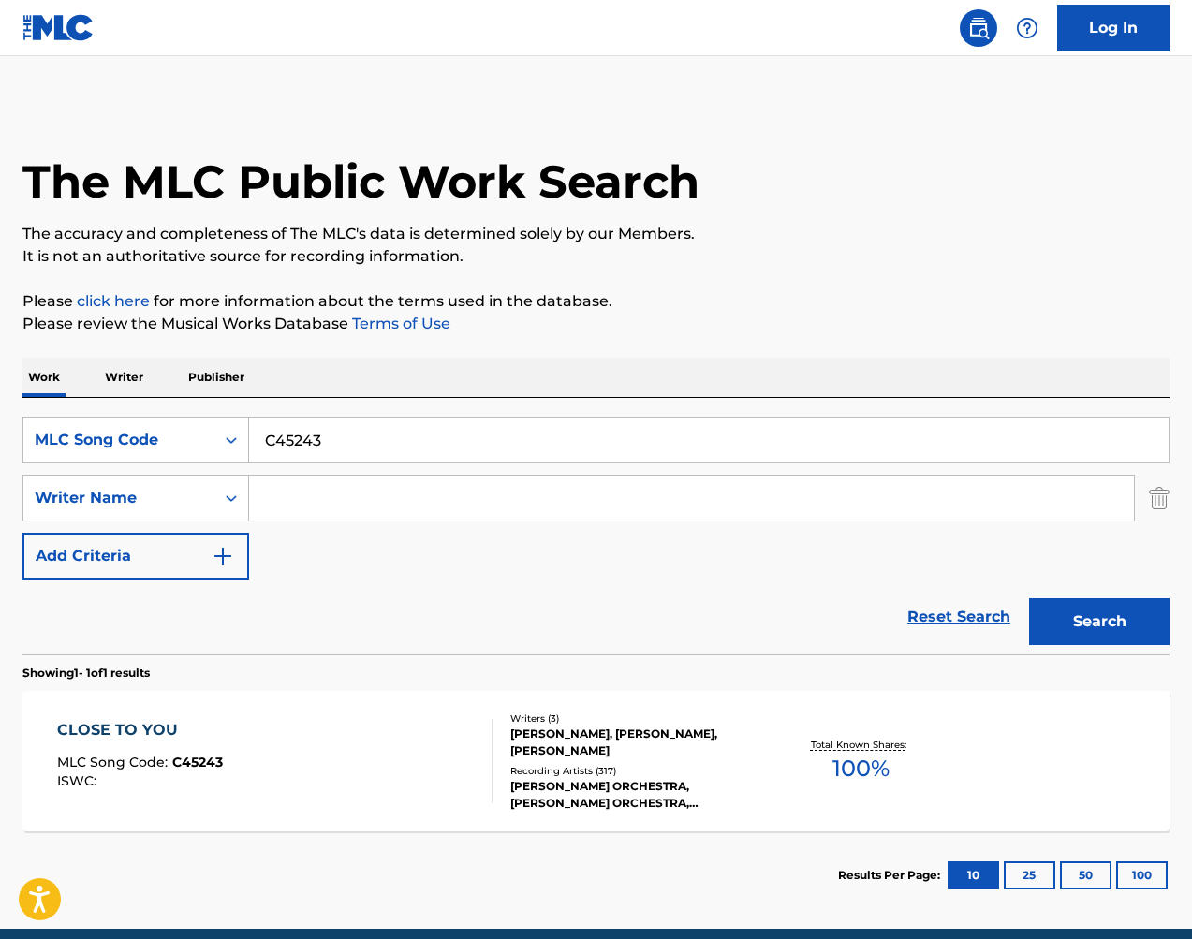
drag, startPoint x: 468, startPoint y: 433, endPoint x: 489, endPoint y: 441, distance: 21.9
click at [468, 433] on input "C45243" at bounding box center [708, 439] width 919 height 45
paste input "HVAZHU"
click at [1080, 619] on button "Search" at bounding box center [1099, 621] width 140 height 47
click at [341, 445] on input "HVAZHU" at bounding box center [708, 439] width 919 height 45
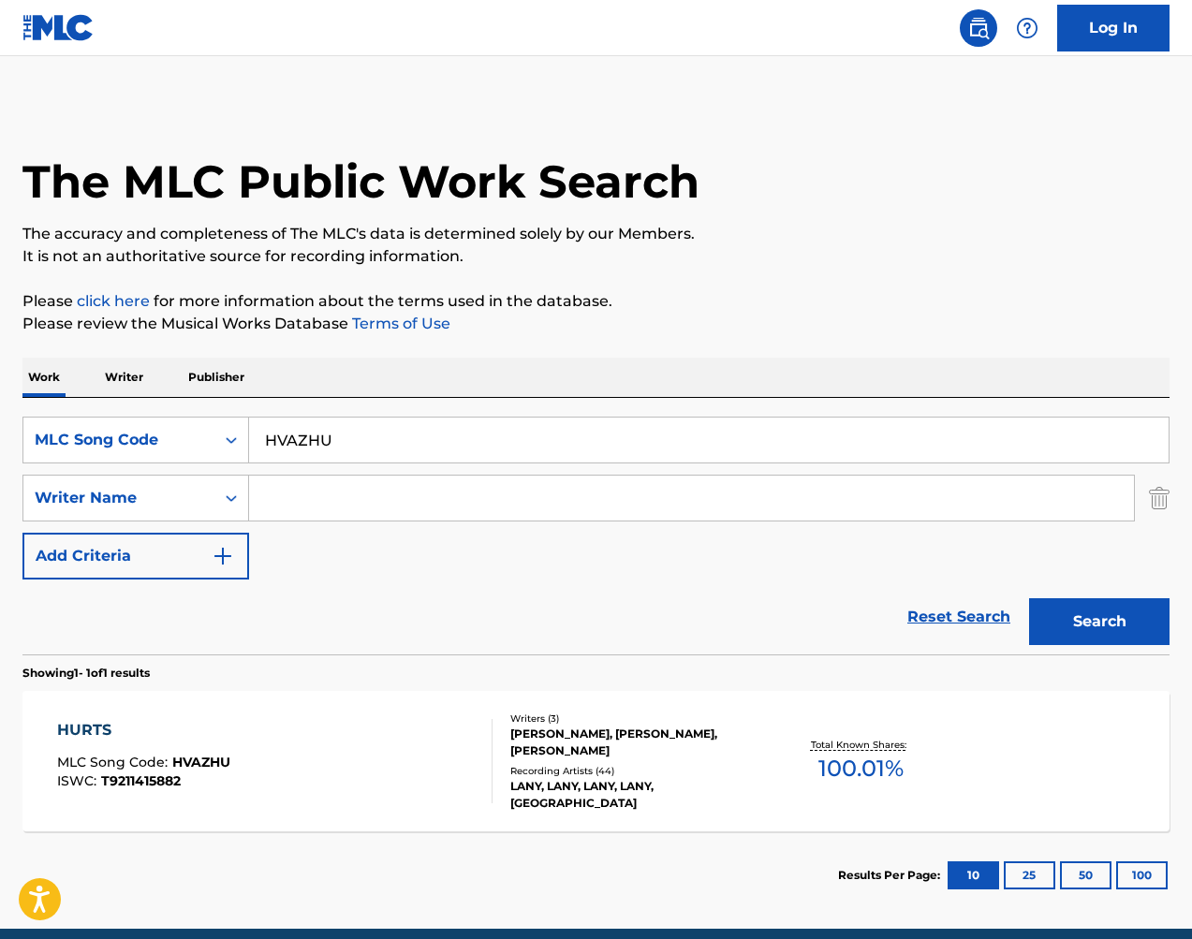
click at [341, 445] on input "HVAZHU" at bounding box center [708, 439] width 919 height 45
paste input "LVAFEY"
click at [1089, 614] on button "Search" at bounding box center [1099, 621] width 140 height 47
click at [807, 428] on input "LVAFEY" at bounding box center [708, 439] width 919 height 45
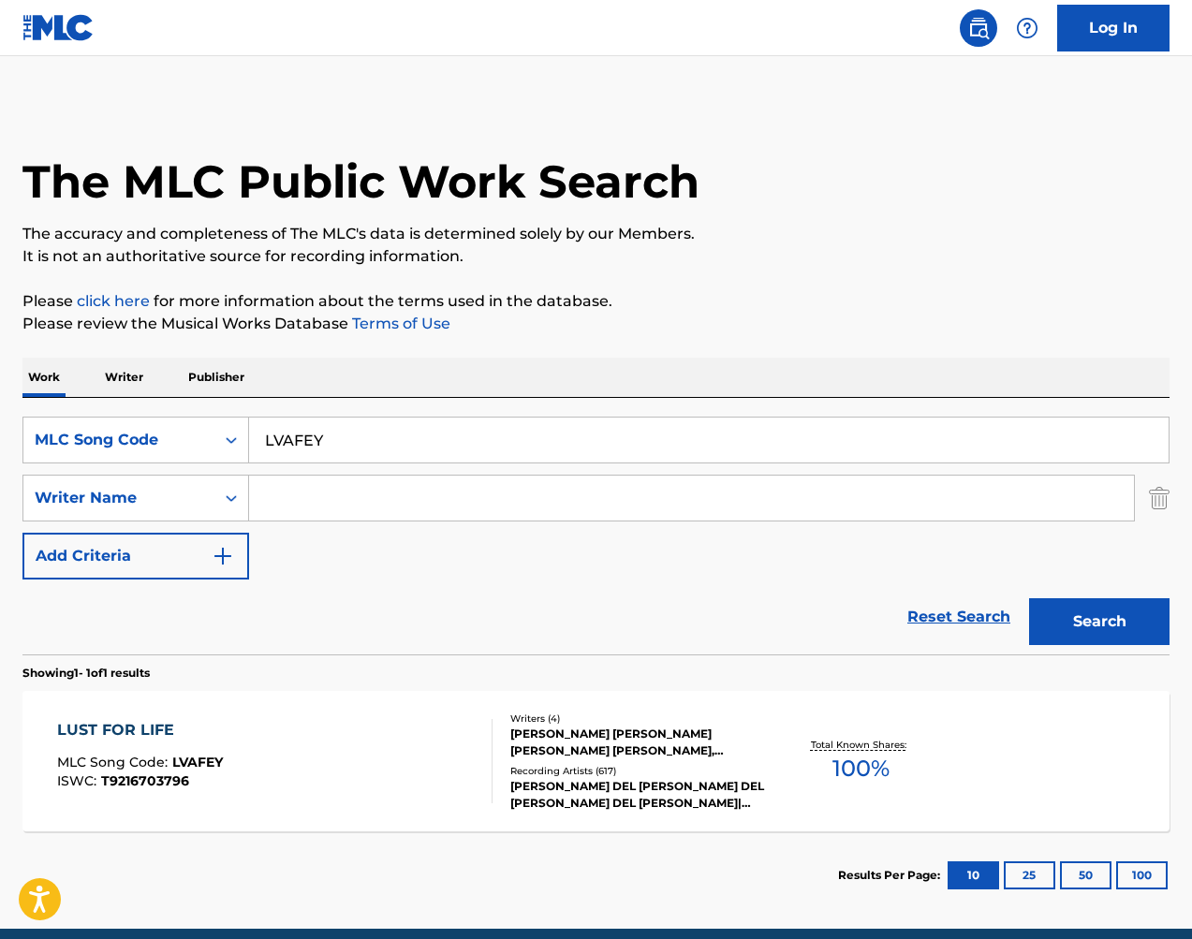
paste input "H1710I"
click at [1125, 612] on button "Search" at bounding box center [1099, 621] width 140 height 47
click at [556, 451] on input "H1710I" at bounding box center [708, 439] width 919 height 45
paste input "A59906"
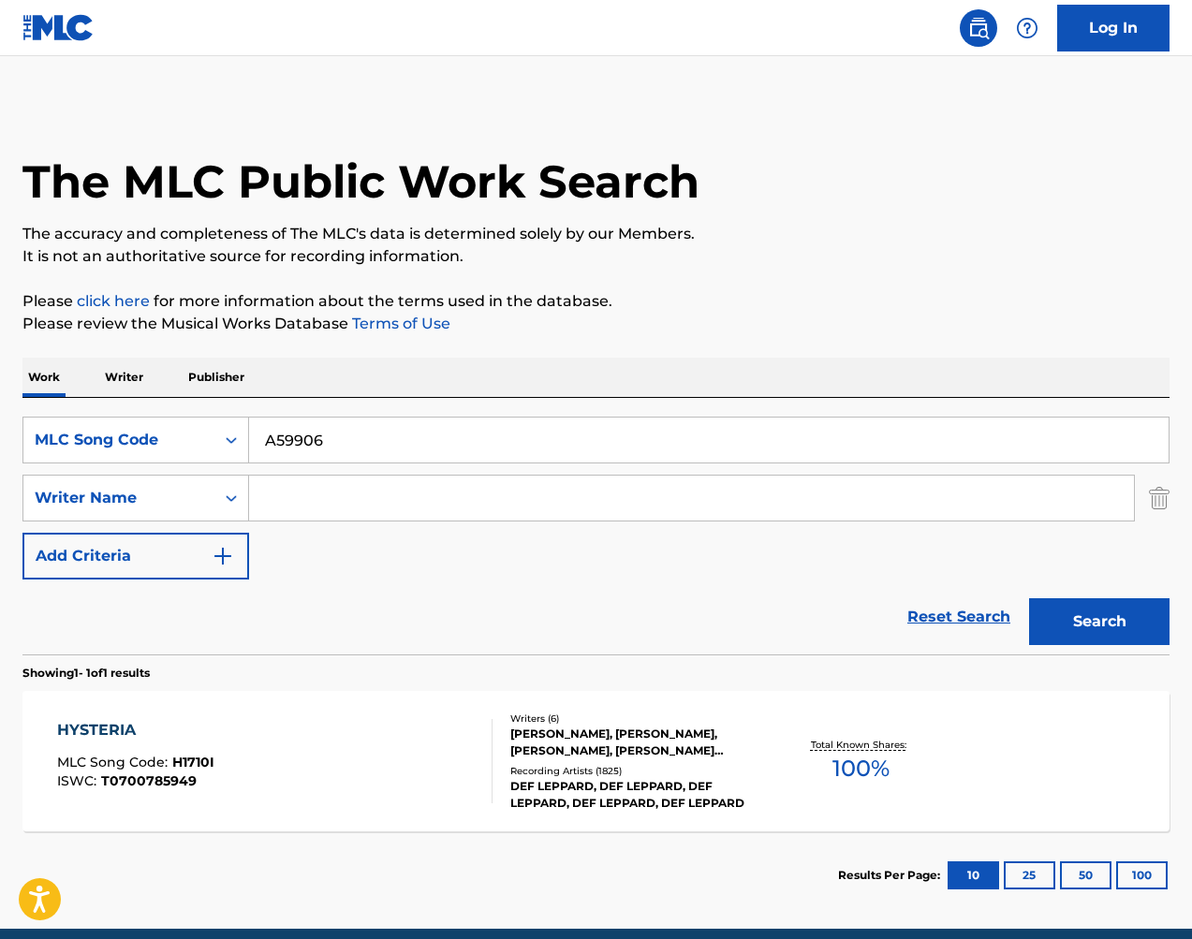
click at [1098, 615] on button "Search" at bounding box center [1099, 621] width 140 height 47
click at [420, 435] on input "A59906" at bounding box center [708, 439] width 919 height 45
paste input "KA1N0B"
click at [1108, 607] on button "Search" at bounding box center [1099, 621] width 140 height 47
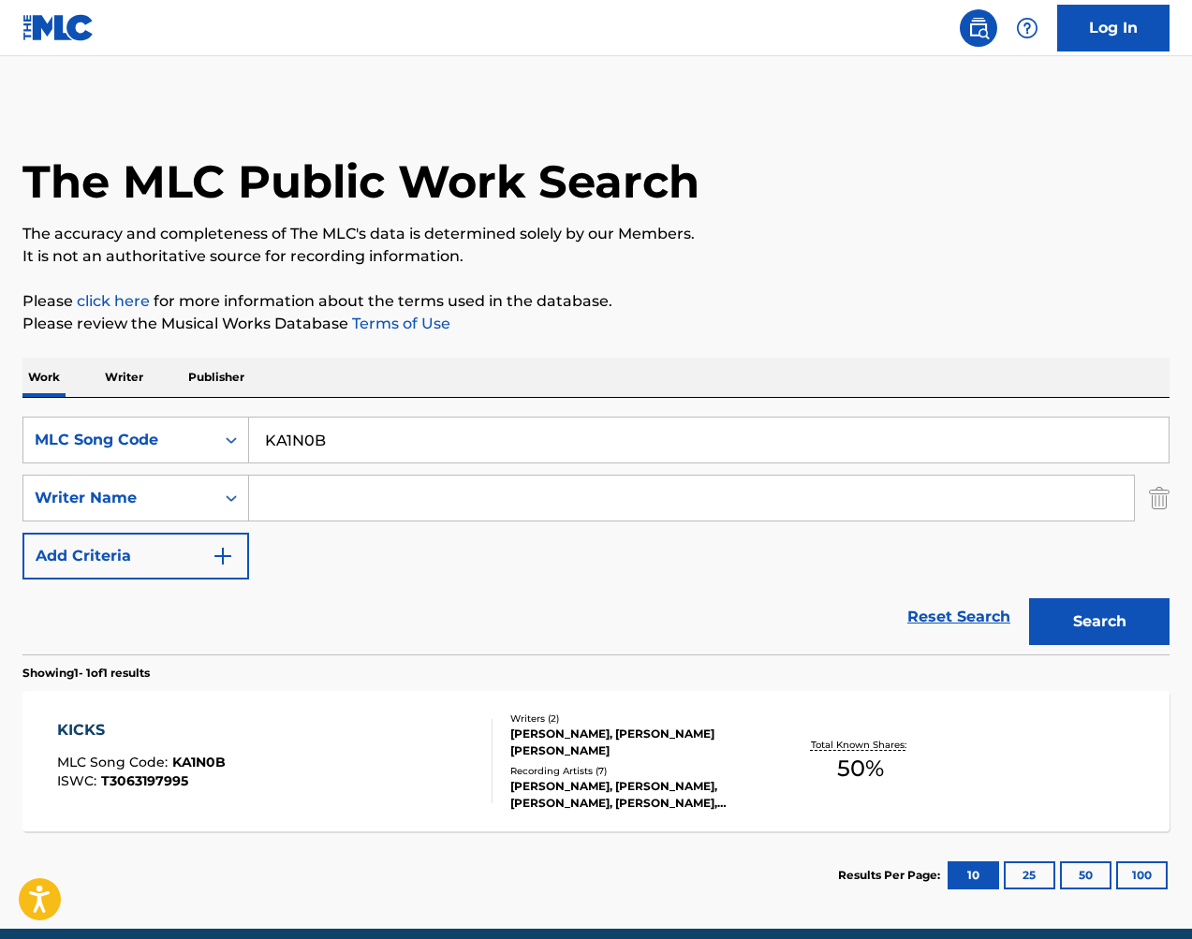
click at [660, 448] on input "KA1N0B" at bounding box center [708, 439] width 919 height 45
drag, startPoint x: 660, startPoint y: 448, endPoint x: 677, endPoint y: 456, distance: 18.4
click at [659, 448] on input "KA1N0B" at bounding box center [708, 439] width 919 height 45
paste input "SVDP0P"
click at [1087, 618] on button "Search" at bounding box center [1099, 621] width 140 height 47
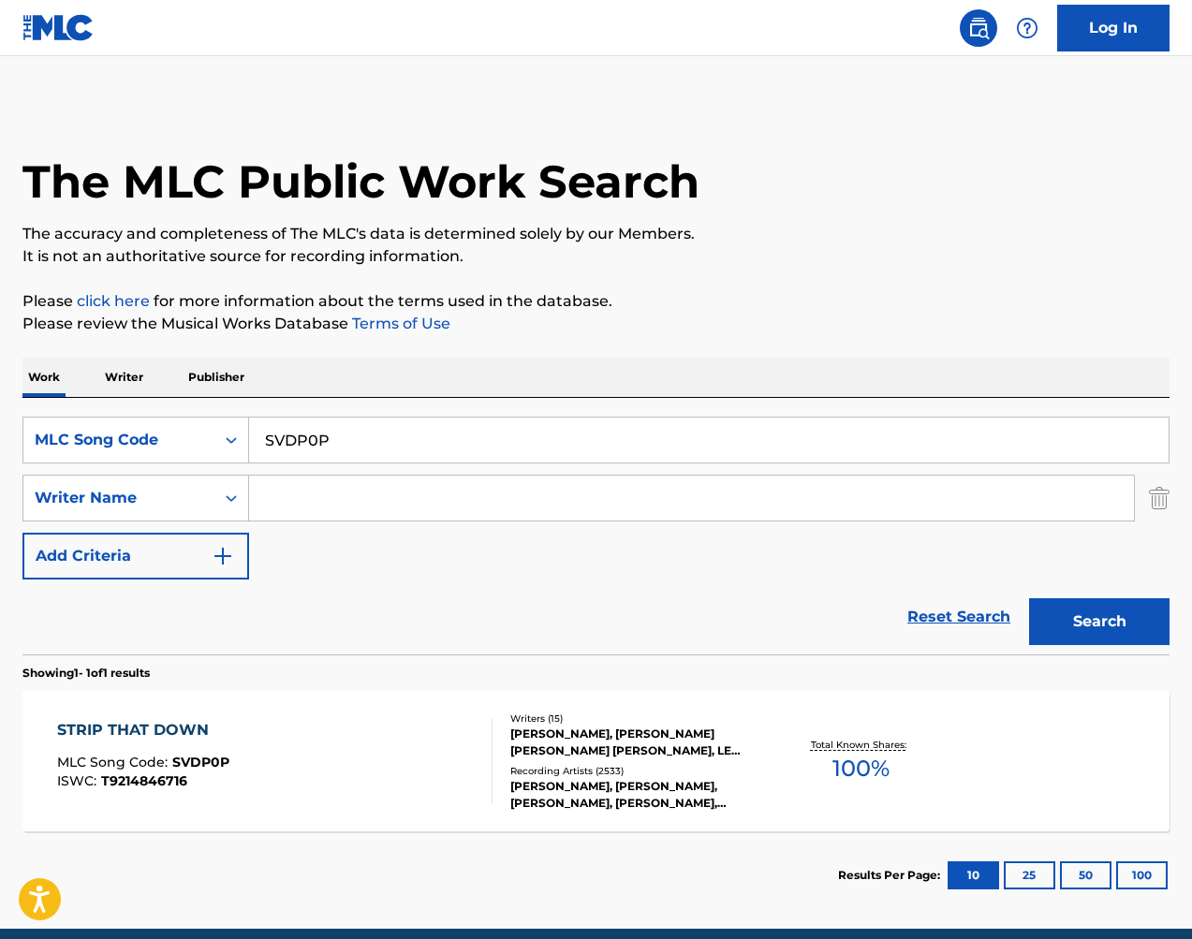
click at [437, 432] on input "SVDP0P" at bounding box center [708, 439] width 919 height 45
paste input "UV7XR"
click at [1063, 625] on button "Search" at bounding box center [1099, 621] width 140 height 47
click at [418, 432] on input "UV7XRP" at bounding box center [708, 439] width 919 height 45
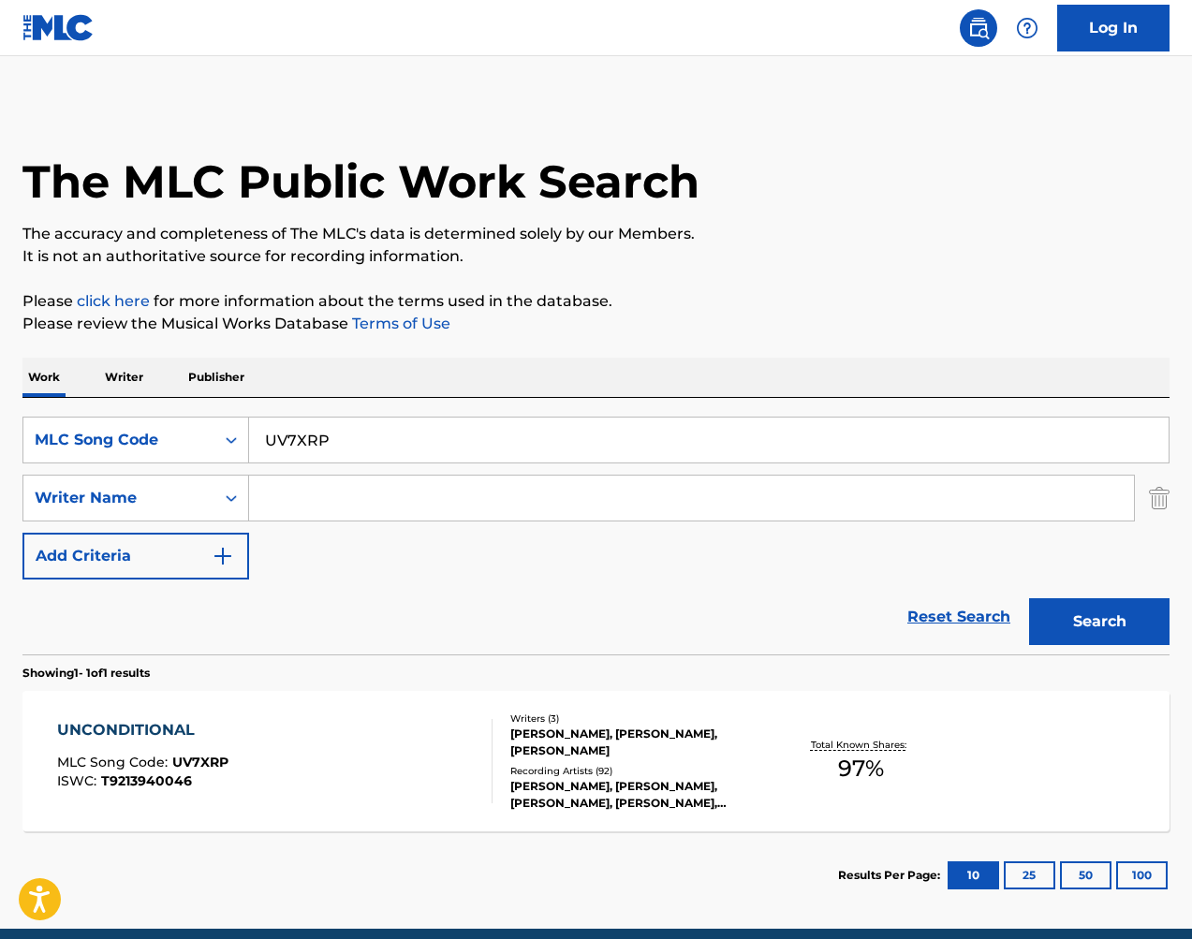
click at [418, 432] on input "UV7XRP" at bounding box center [708, 439] width 919 height 45
paste input "JVBM2X"
click at [1110, 605] on button "Search" at bounding box center [1099, 621] width 140 height 47
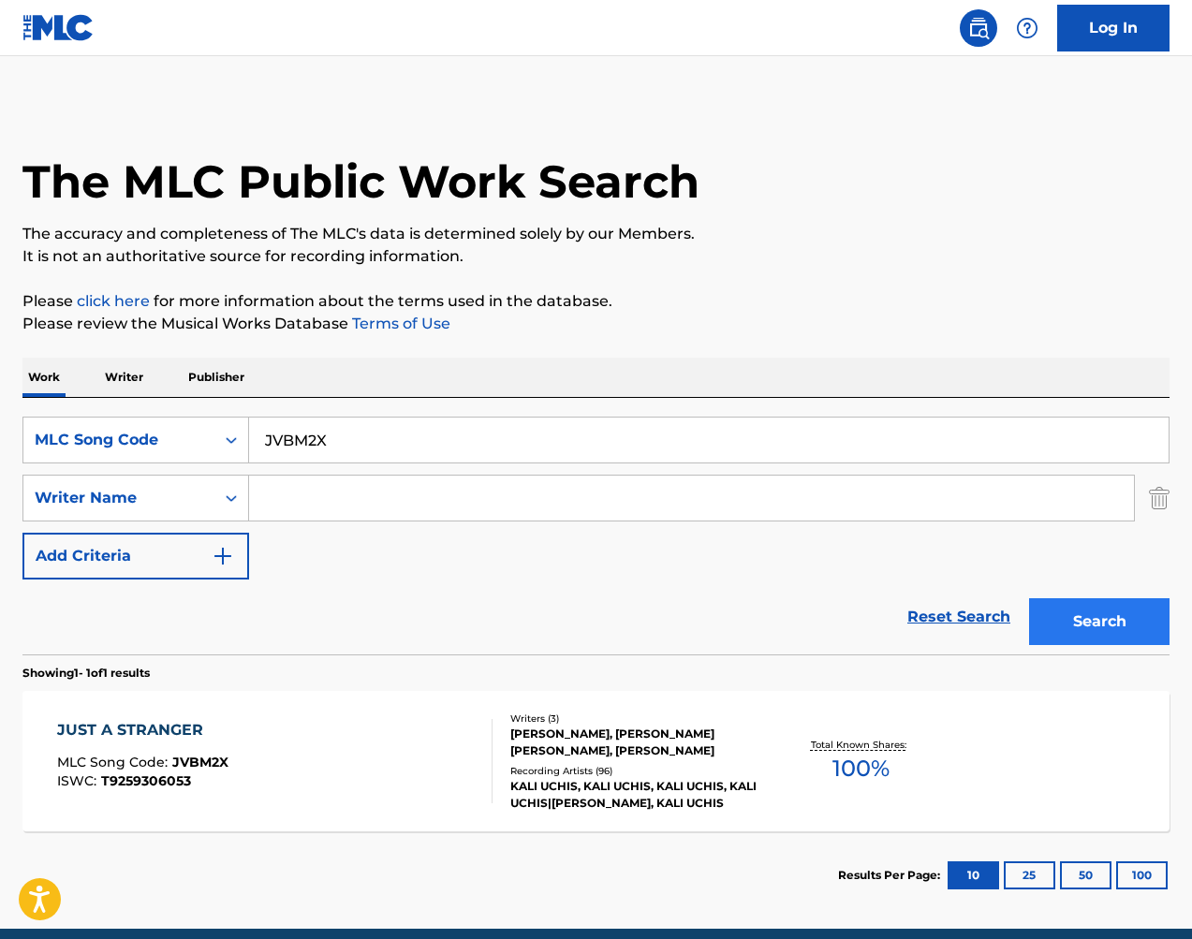
click at [438, 418] on input "JVBM2X" at bounding box center [708, 439] width 919 height 45
drag, startPoint x: 1111, startPoint y: 603, endPoint x: 437, endPoint y: 419, distance: 698.4
click at [438, 418] on input "JVBM2X" at bounding box center [708, 439] width 919 height 45
paste input "TVEWI0"
click at [1092, 604] on button "Search" at bounding box center [1099, 621] width 140 height 47
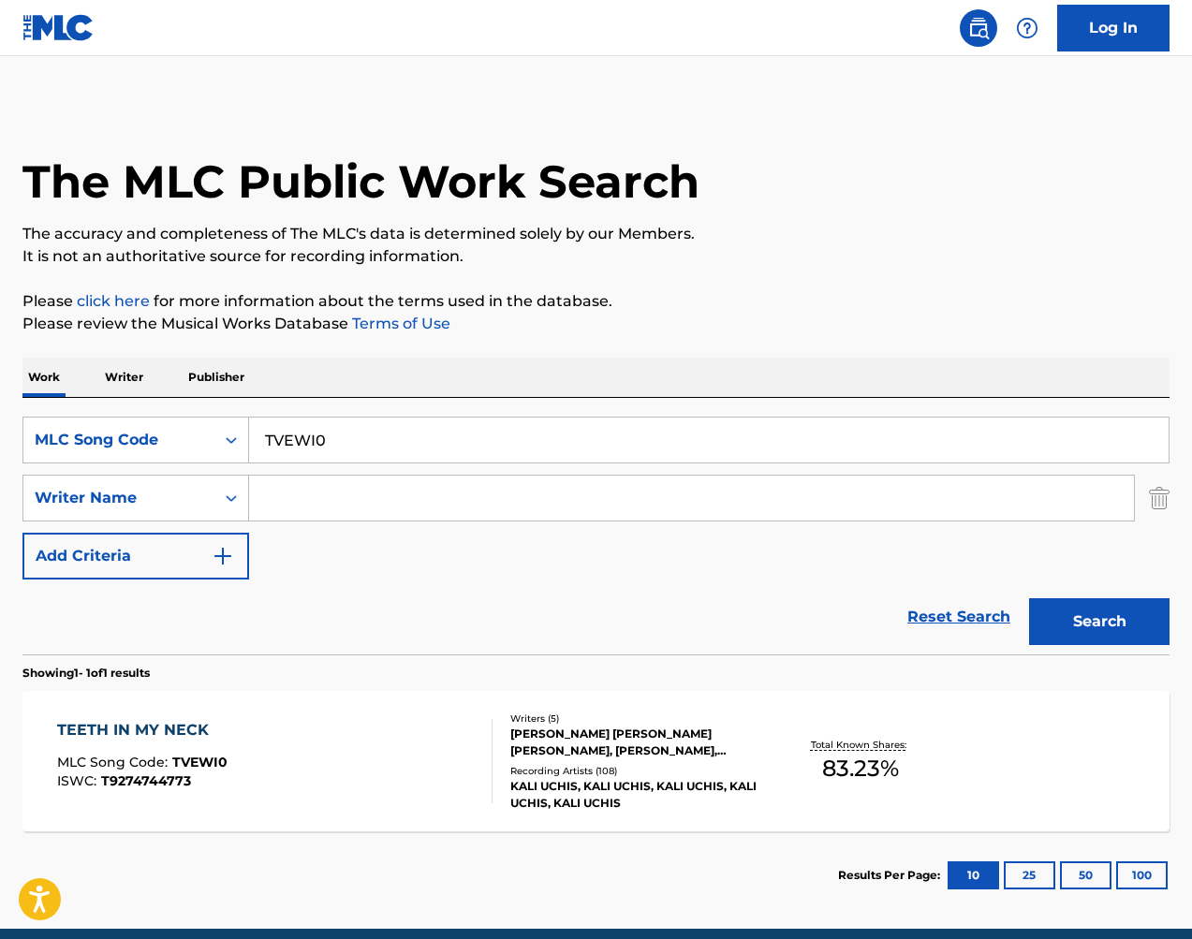
click at [548, 441] on input "TVEWI0" at bounding box center [708, 439] width 919 height 45
paste input "GVC67A"
click at [1129, 626] on button "Search" at bounding box center [1099, 621] width 140 height 47
click at [531, 444] on input "GVC67A" at bounding box center [708, 439] width 919 height 45
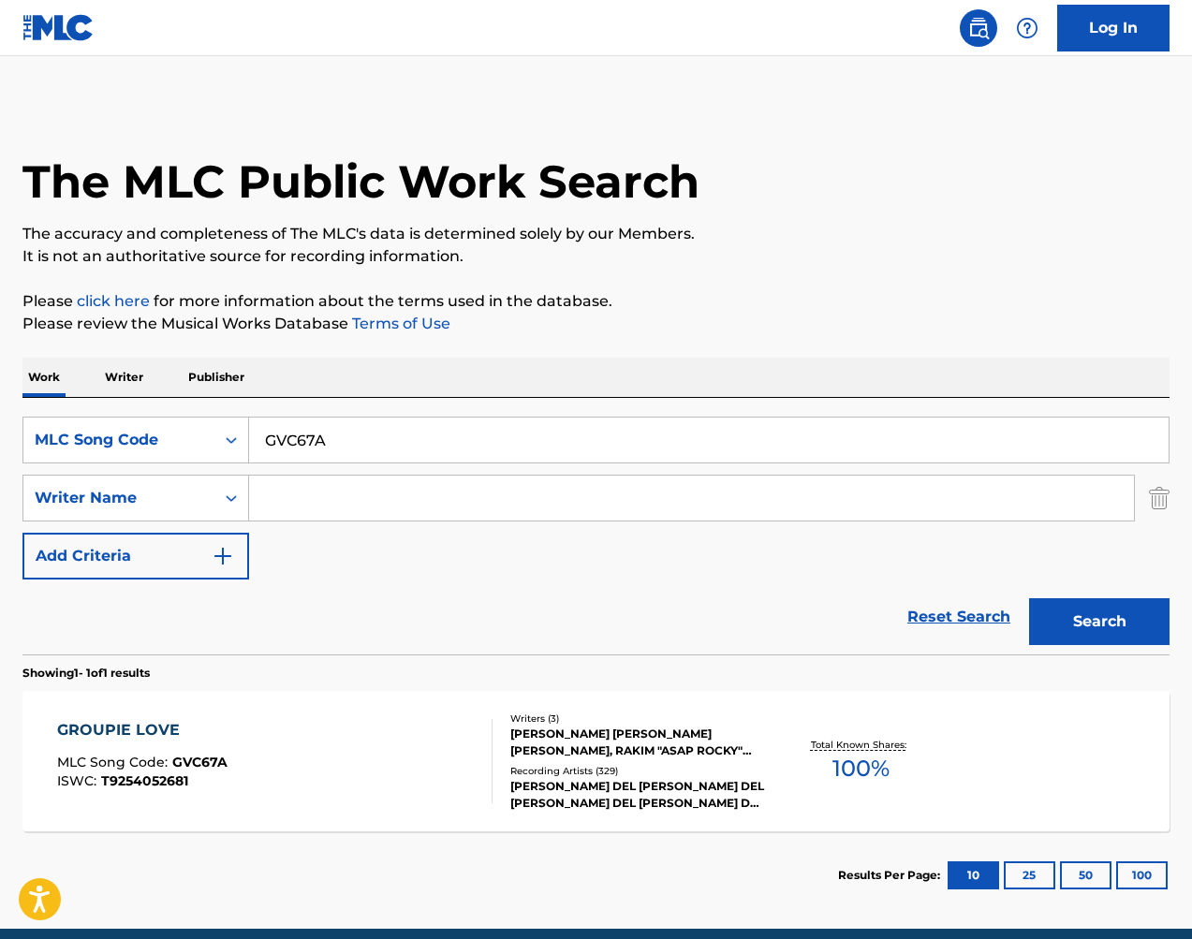
drag, startPoint x: 531, startPoint y: 444, endPoint x: 569, endPoint y: 445, distance: 38.4
click at [531, 444] on input "GVC67A" at bounding box center [708, 439] width 919 height 45
paste input "AY8OHM"
click at [1120, 612] on button "Search" at bounding box center [1099, 621] width 140 height 47
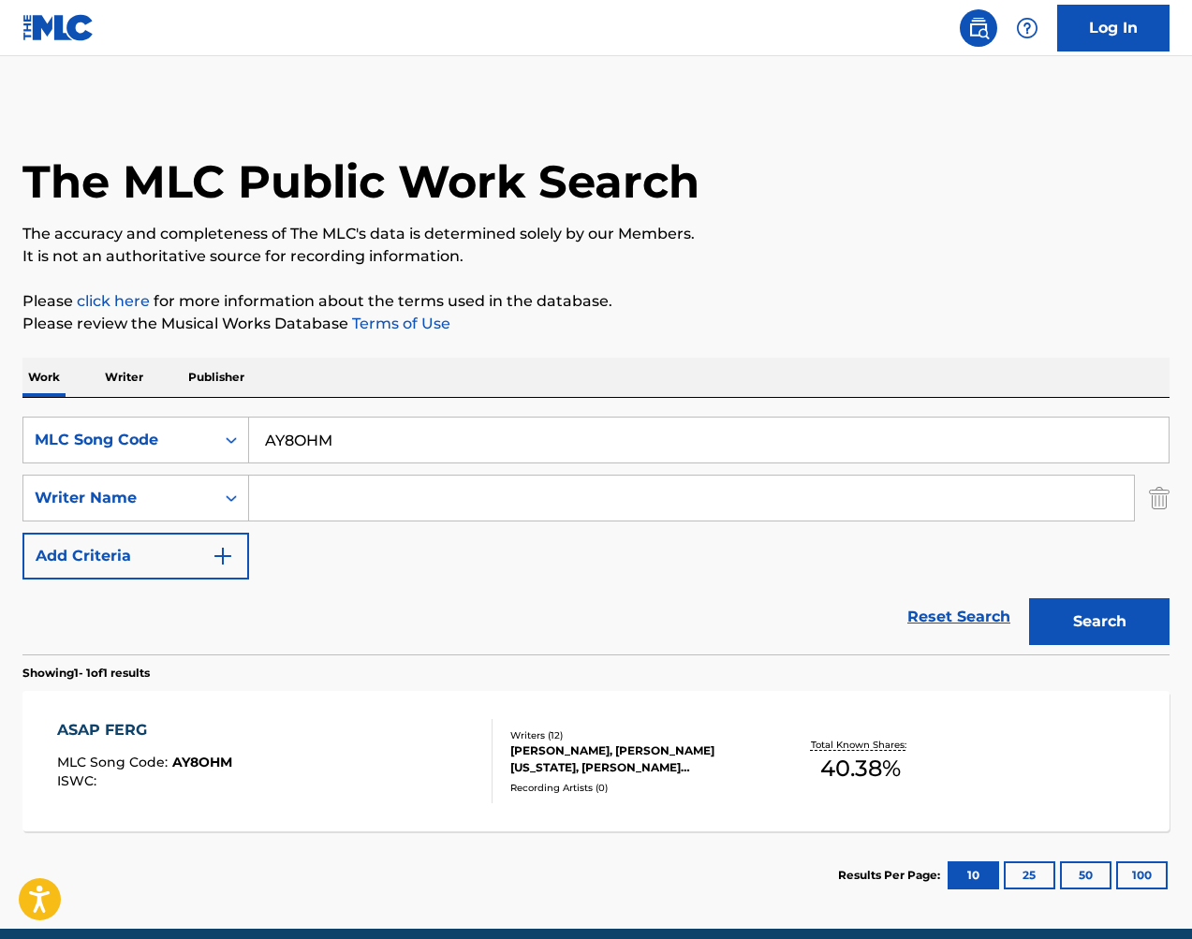
click at [528, 446] on input "AY8OHM" at bounding box center [708, 439] width 919 height 45
paste input "SVE31V"
click at [1141, 627] on button "Search" at bounding box center [1099, 621] width 140 height 47
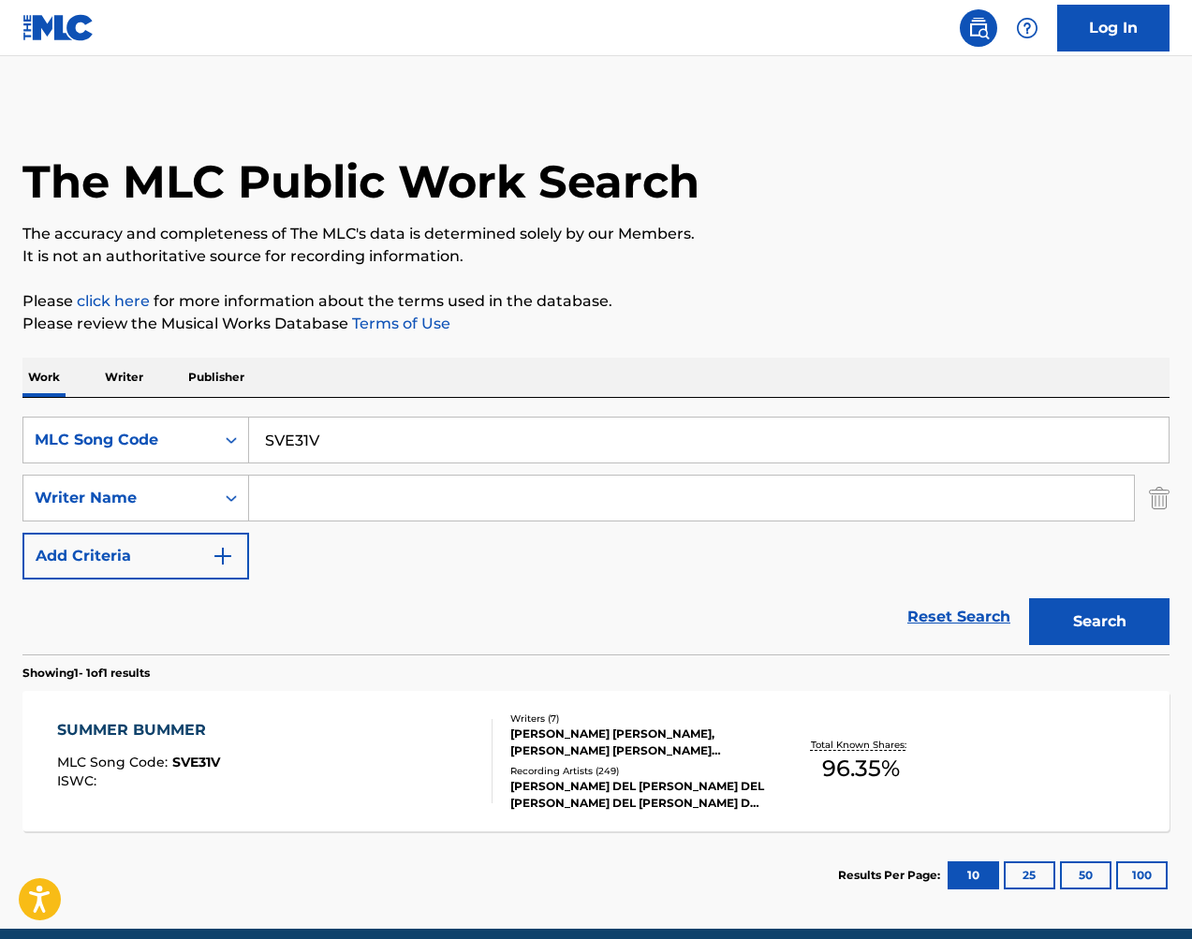
click at [737, 414] on div "SearchWithCriteriaaca5eeca-902d-4720-a380-74219d364f9b MLC Song Code SVE31V Sea…" at bounding box center [595, 526] width 1147 height 256
drag, startPoint x: 950, startPoint y: 592, endPoint x: 737, endPoint y: 414, distance: 277.8
click at [737, 414] on div "SearchWithCriteriaaca5eeca-902d-4720-a380-74219d364f9b MLC Song Code SVE31V Sea…" at bounding box center [595, 526] width 1147 height 256
click at [734, 430] on input "SVE31V" at bounding box center [708, 439] width 919 height 45
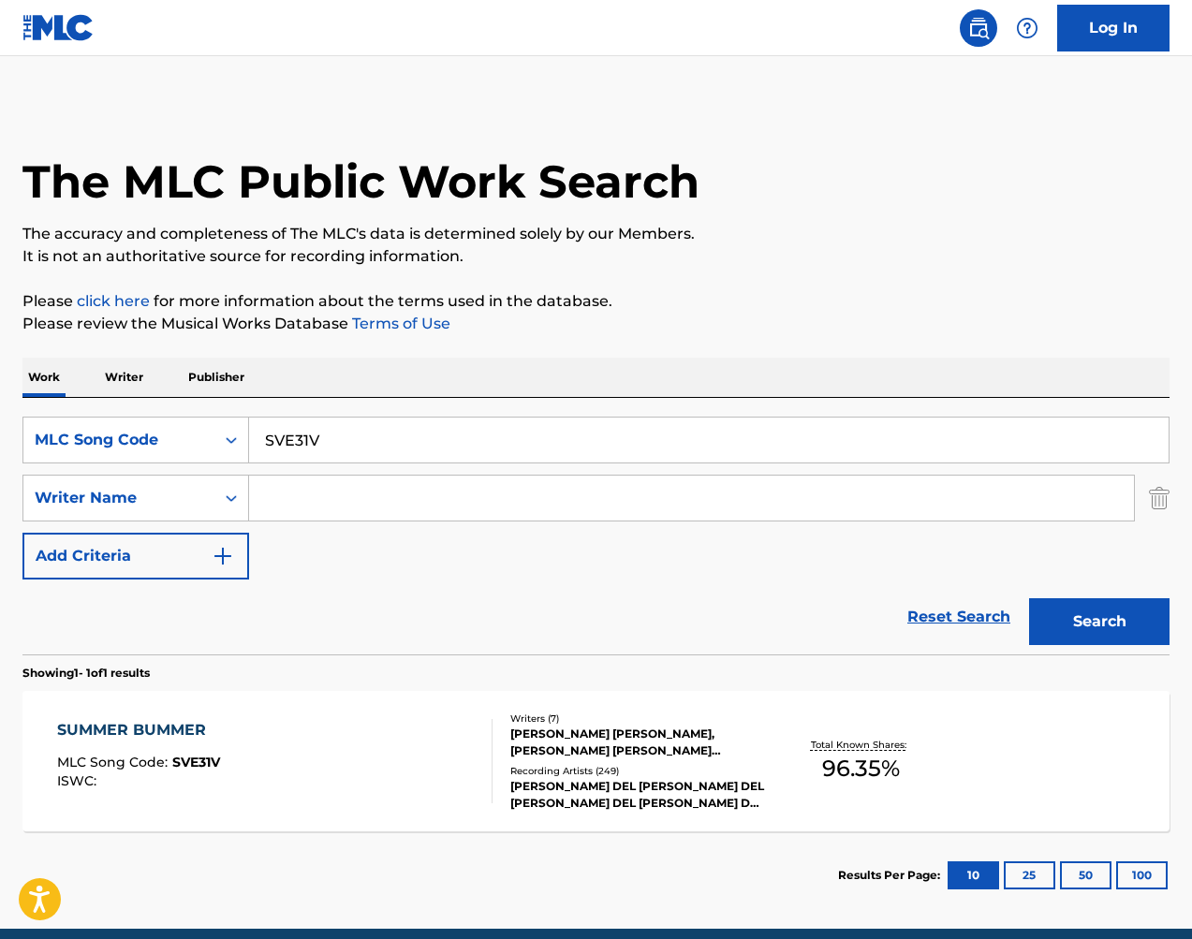
paste input "IVD5Y1"
click at [1081, 630] on button "Search" at bounding box center [1099, 621] width 140 height 47
click at [586, 428] on input "IVD5Y1" at bounding box center [708, 439] width 919 height 45
click at [585, 428] on input "IVD5Y1" at bounding box center [708, 439] width 919 height 45
paste input "SVGA9H"
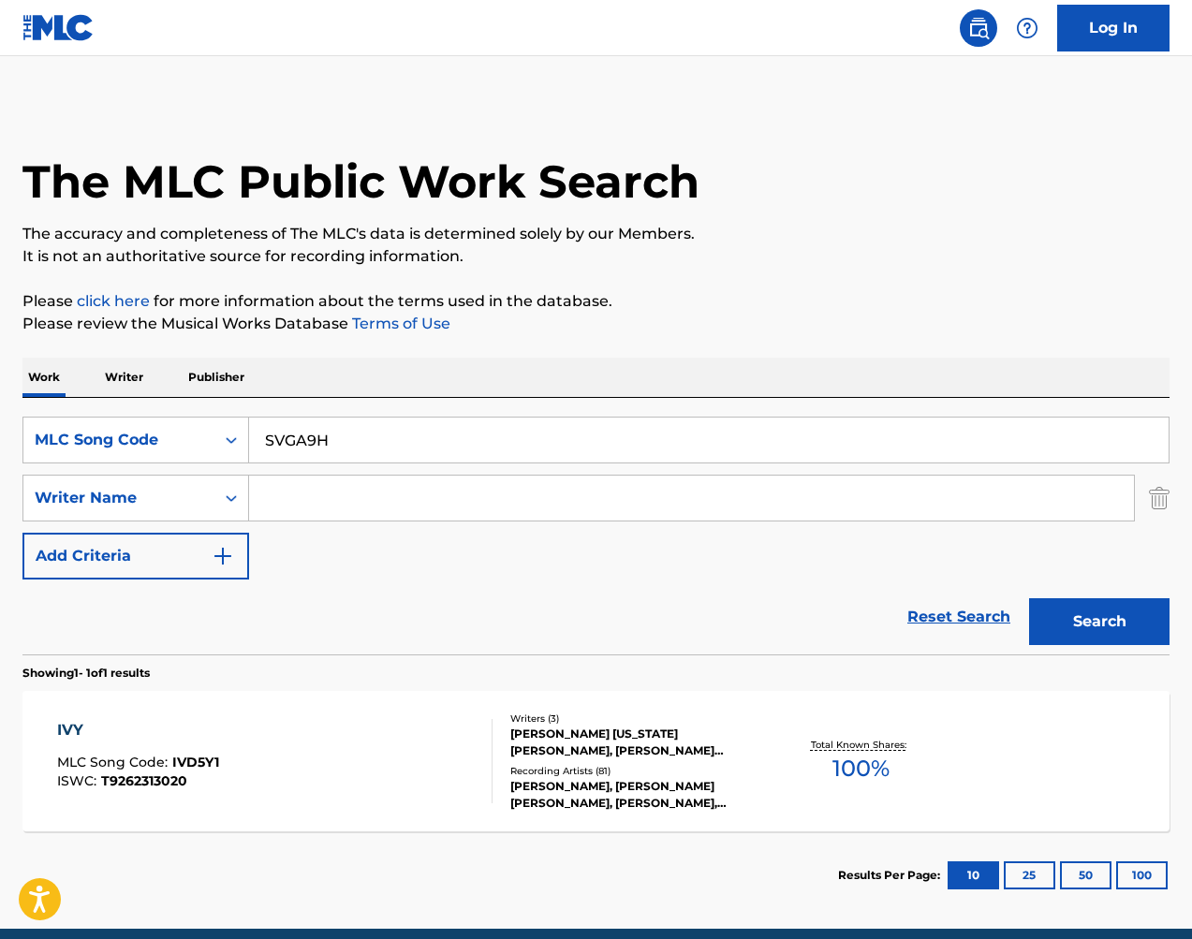
click at [1084, 619] on button "Search" at bounding box center [1099, 621] width 140 height 47
click at [883, 435] on input "SVGA9H" at bounding box center [708, 439] width 919 height 45
drag, startPoint x: 1158, startPoint y: 655, endPoint x: 882, endPoint y: 435, distance: 353.0
click at [883, 435] on input "SVGA9H" at bounding box center [708, 439] width 919 height 45
paste input "YVAOFE"
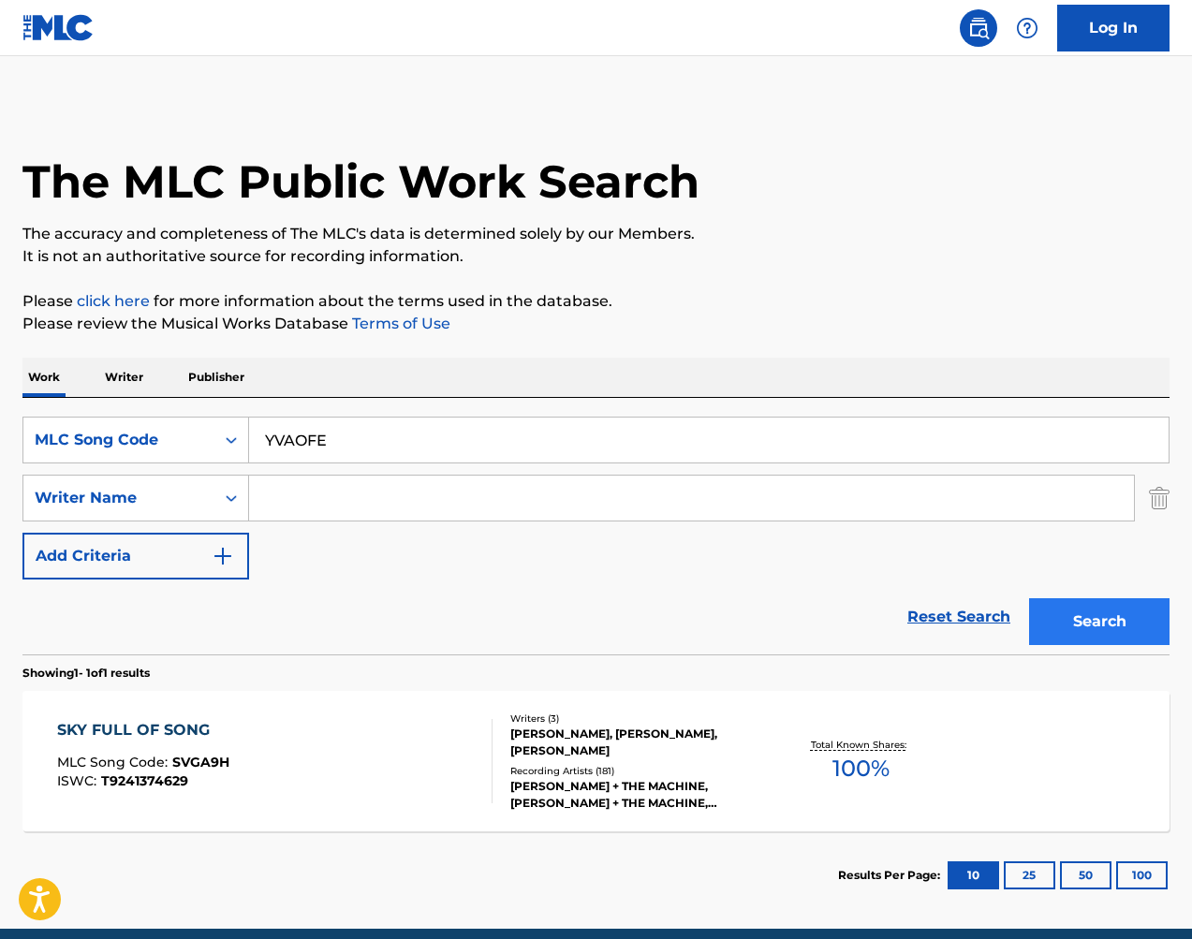
click at [1091, 602] on button "Search" at bounding box center [1099, 621] width 140 height 47
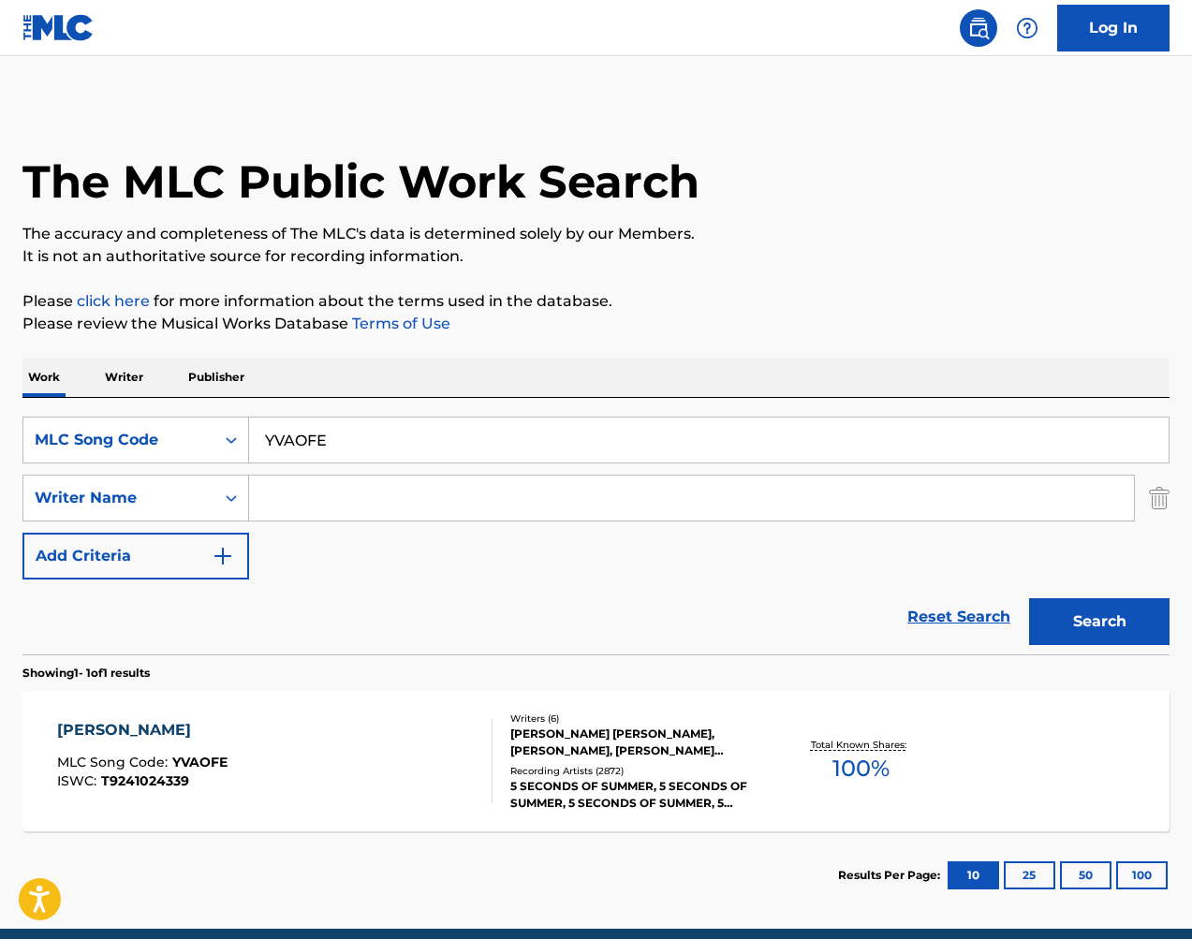
click at [502, 444] on input "YVAOFE" at bounding box center [708, 439] width 919 height 45
paste input "UVADNC"
click at [1082, 633] on button "Search" at bounding box center [1099, 621] width 140 height 47
click at [682, 435] on input "UVADNC" at bounding box center [708, 439] width 919 height 45
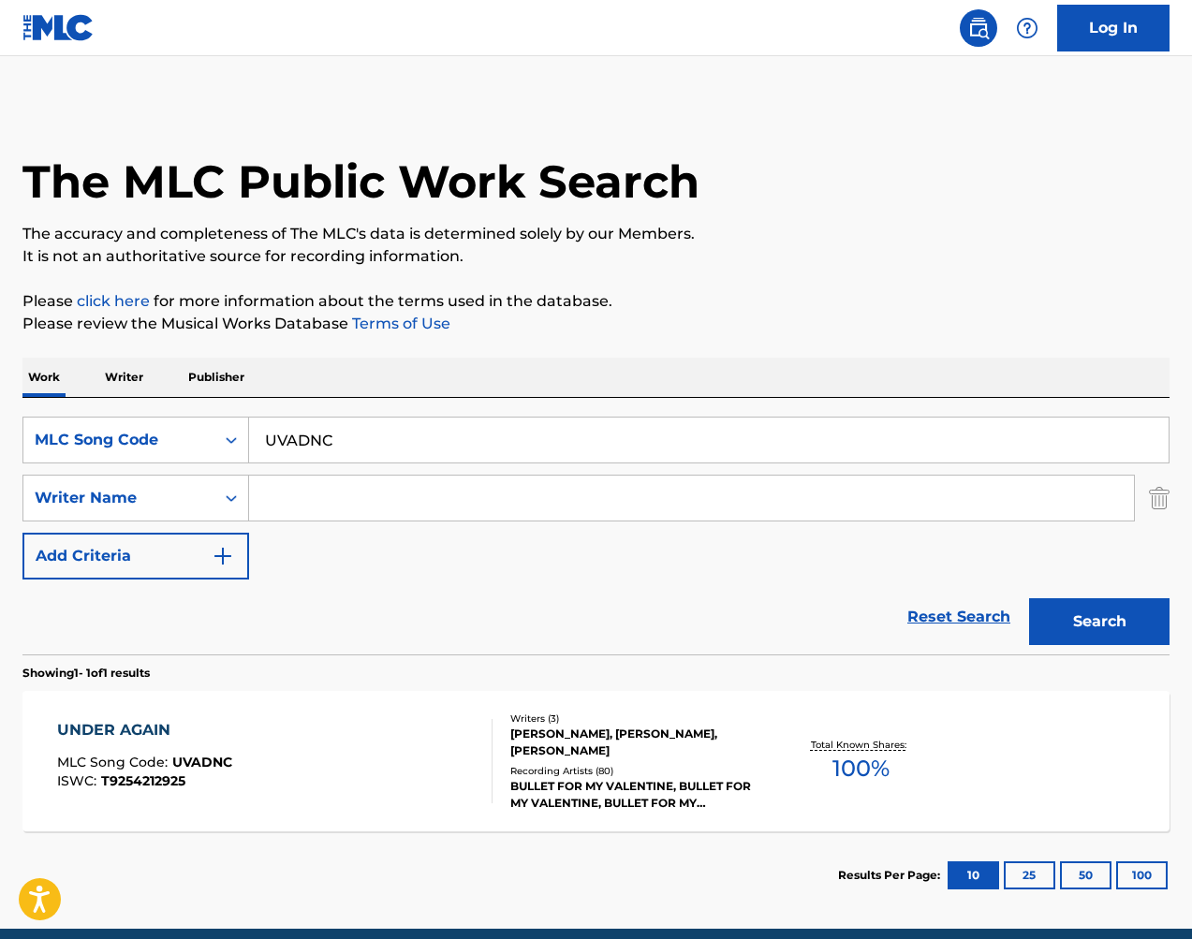
click at [682, 435] on input "UVADNC" at bounding box center [708, 439] width 919 height 45
paste input "LB2Q5J"
click at [1096, 619] on button "Search" at bounding box center [1099, 621] width 140 height 47
click at [657, 434] on input "LB2Q5J" at bounding box center [708, 439] width 919 height 45
drag, startPoint x: 1190, startPoint y: 291, endPoint x: 656, endPoint y: 435, distance: 552.6
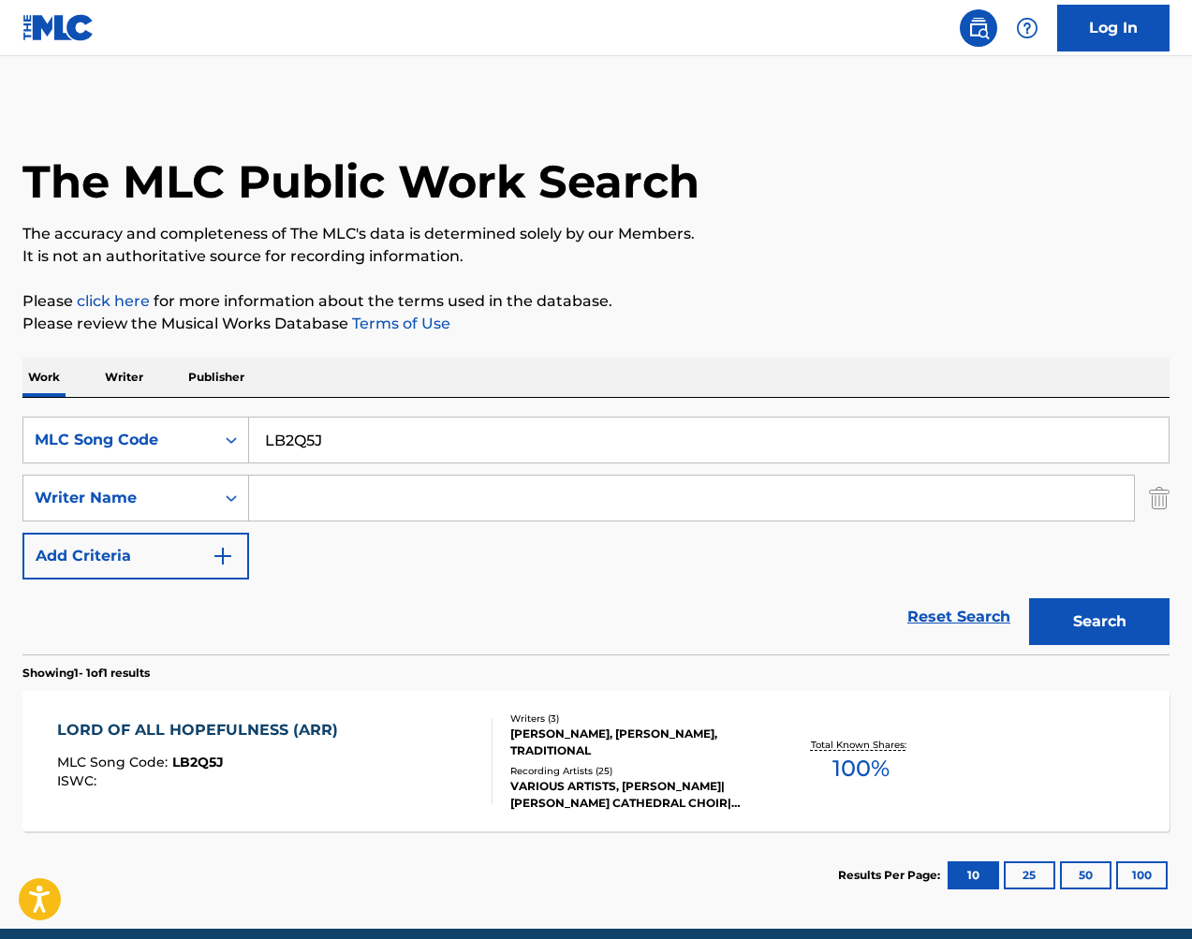
click at [656, 435] on input "LB2Q5J" at bounding box center [708, 439] width 919 height 45
paste input "MA3BI4"
click at [1077, 628] on button "Search" at bounding box center [1099, 621] width 140 height 47
click at [749, 446] on input "MA3BI4" at bounding box center [708, 439] width 919 height 45
paste input "D65250"
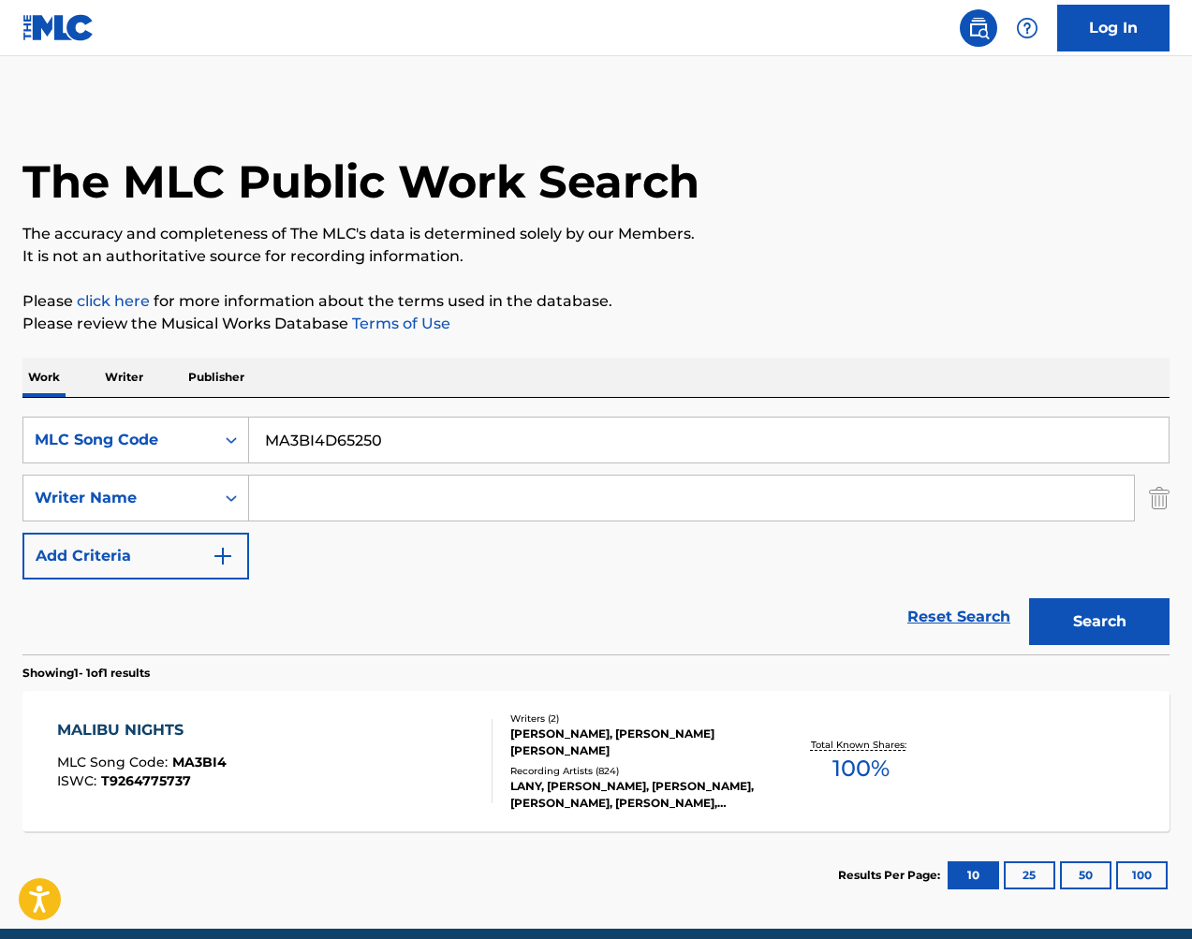
click at [851, 434] on input "MA3BI4D65250" at bounding box center [708, 439] width 919 height 45
paste input "Search Form"
click at [1078, 618] on button "Search" at bounding box center [1099, 621] width 140 height 47
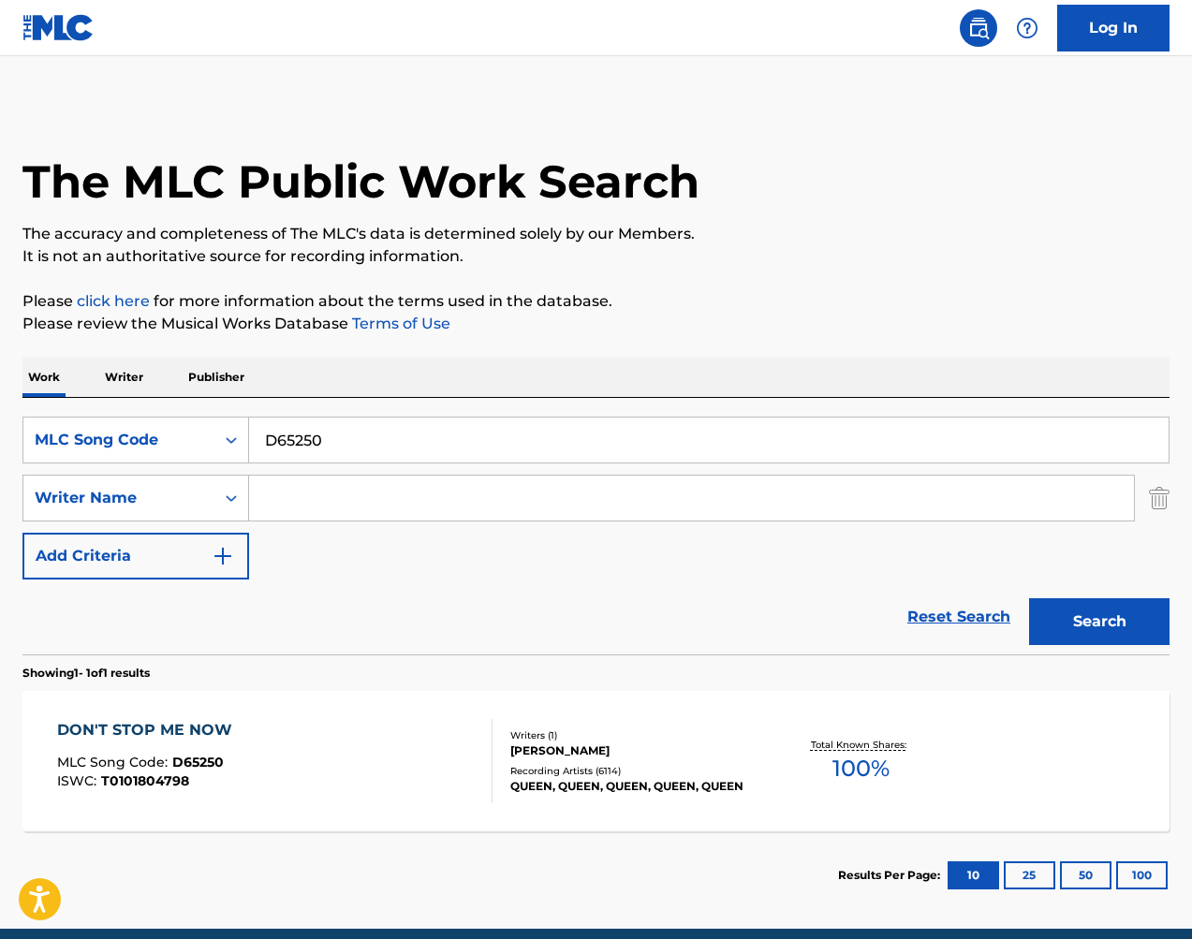
click at [593, 435] on input "D65250" at bounding box center [708, 439] width 919 height 45
drag, startPoint x: 593, startPoint y: 435, endPoint x: 662, endPoint y: 445, distance: 69.0
click at [593, 435] on input "D65250" at bounding box center [708, 439] width 919 height 45
paste input "O39835"
click at [1095, 612] on button "Search" at bounding box center [1099, 621] width 140 height 47
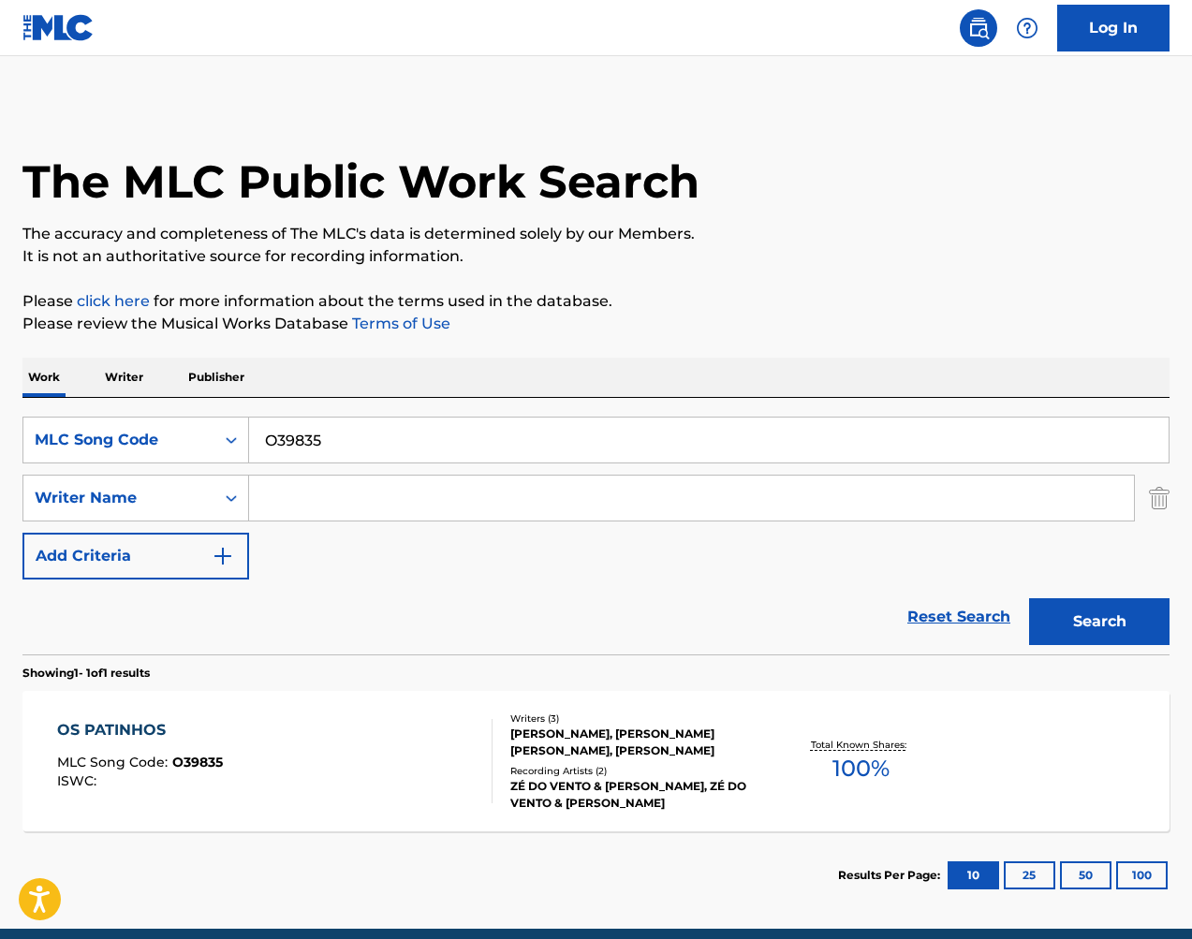
click at [430, 443] on input "O39835" at bounding box center [708, 439] width 919 height 45
paste input "I1637R"
click at [1072, 614] on button "Search" at bounding box center [1099, 621] width 140 height 47
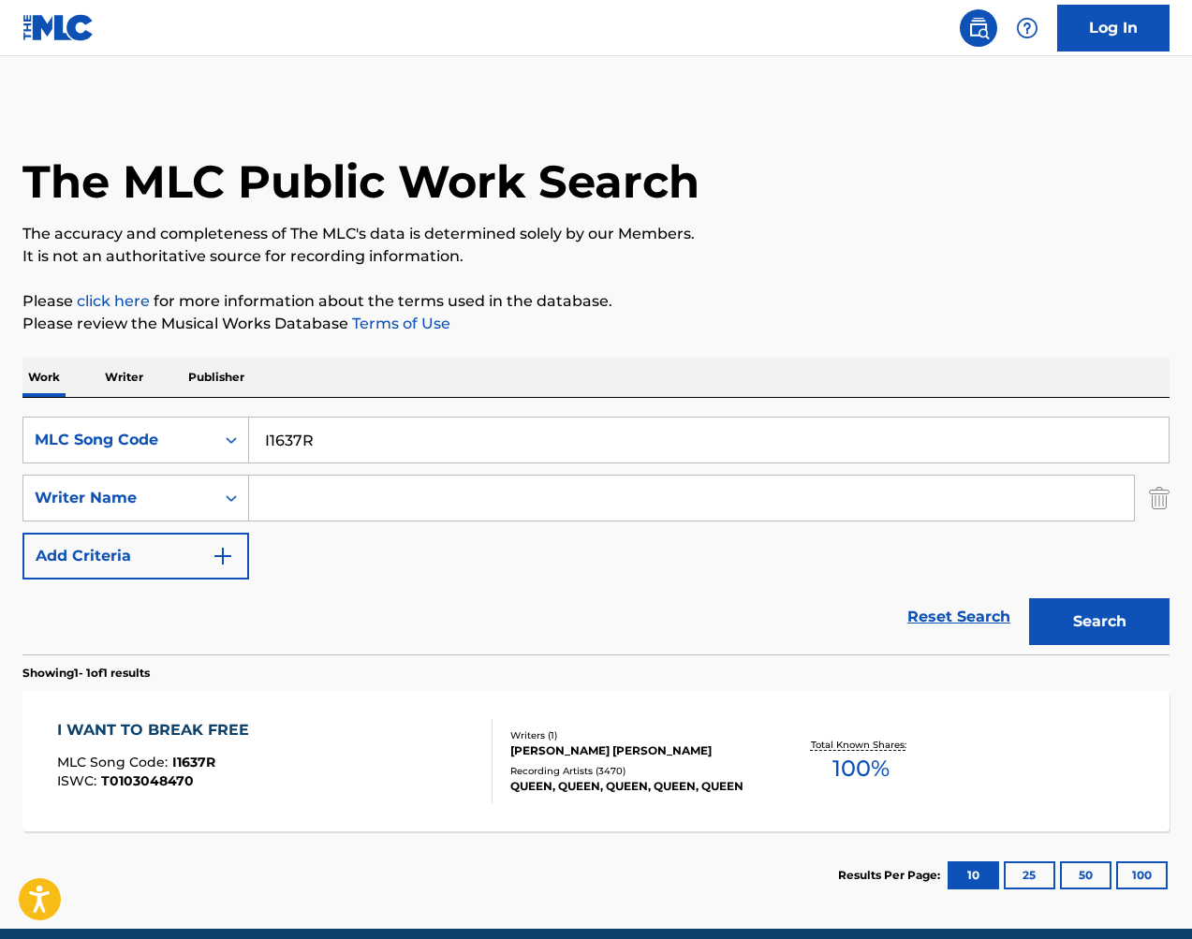
click at [461, 433] on input "I1637R" at bounding box center [708, 439] width 919 height 45
drag, startPoint x: 1023, startPoint y: 604, endPoint x: 461, endPoint y: 433, distance: 587.8
click at [461, 433] on input "I1637R" at bounding box center [708, 439] width 919 height 45
paste input "DA17GJ"
click at [1103, 617] on button "Search" at bounding box center [1099, 621] width 140 height 47
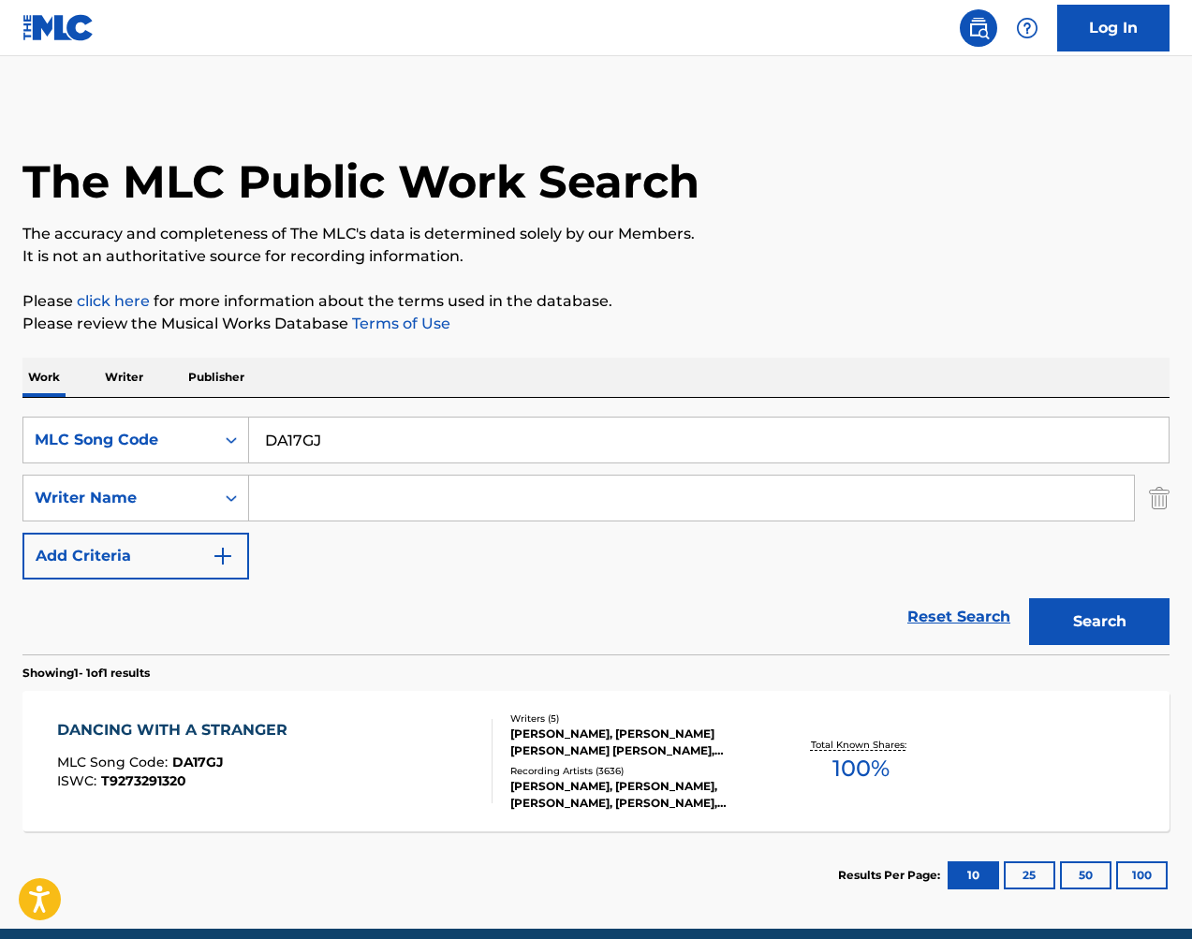
click at [559, 423] on input "DA17GJ" at bounding box center [708, 439] width 919 height 45
paste input "Z8316V"
click at [1118, 628] on button "Search" at bounding box center [1099, 621] width 140 height 47
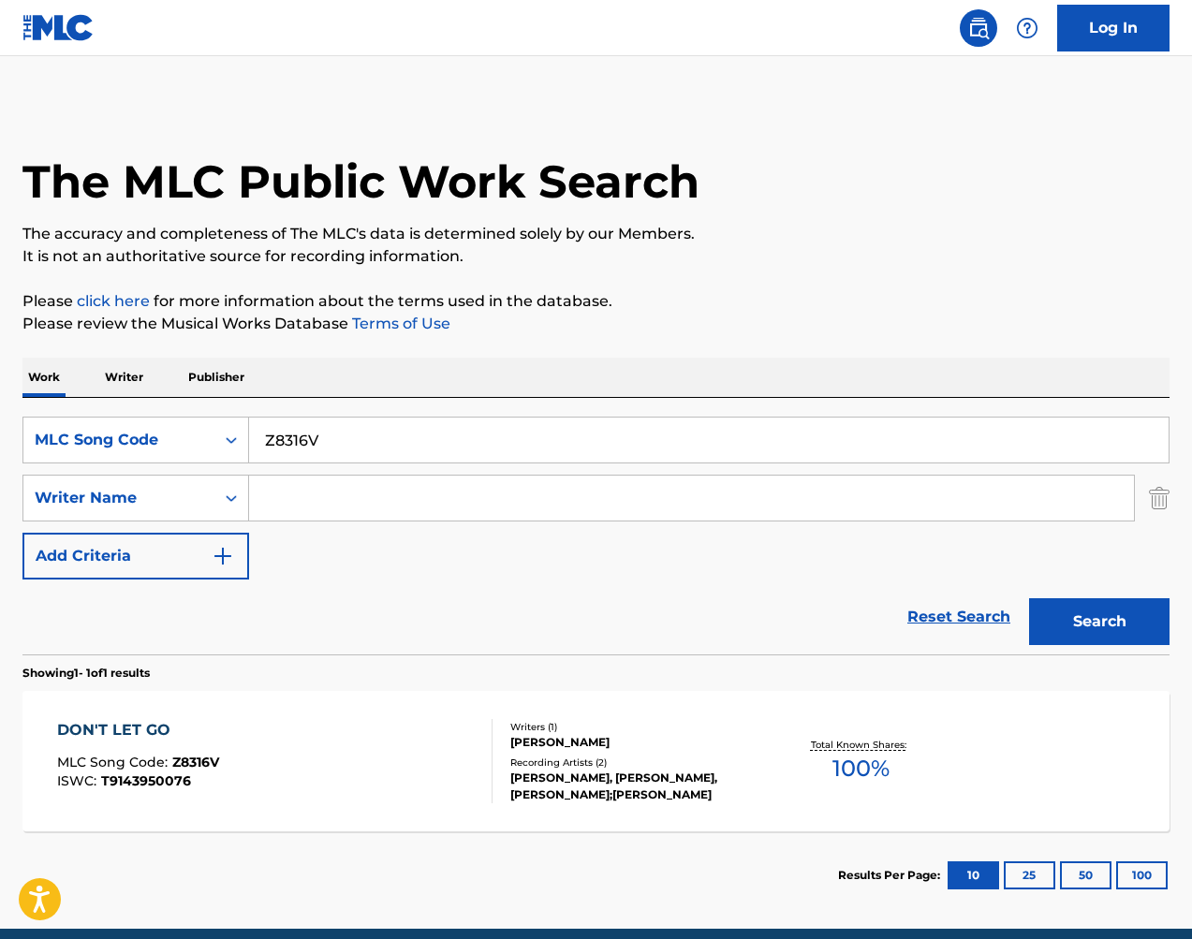
click at [714, 439] on input "Z8316V" at bounding box center [708, 439] width 919 height 45
paste input "D08157"
click at [1094, 620] on button "Search" at bounding box center [1099, 621] width 140 height 47
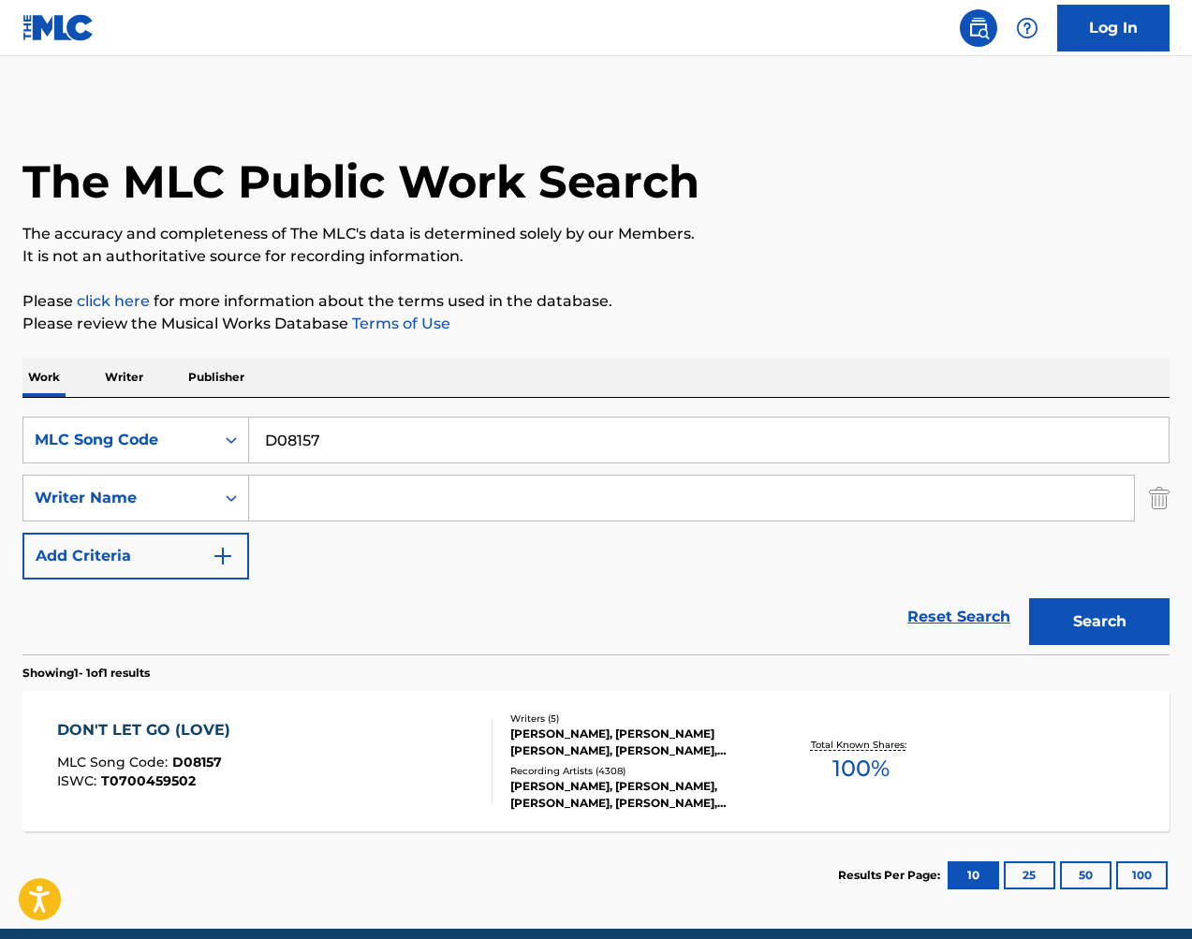
click at [596, 447] on input "D08157" at bounding box center [708, 439] width 919 height 45
paste input "Z8316V"
click at [1073, 603] on button "Search" at bounding box center [1099, 621] width 140 height 47
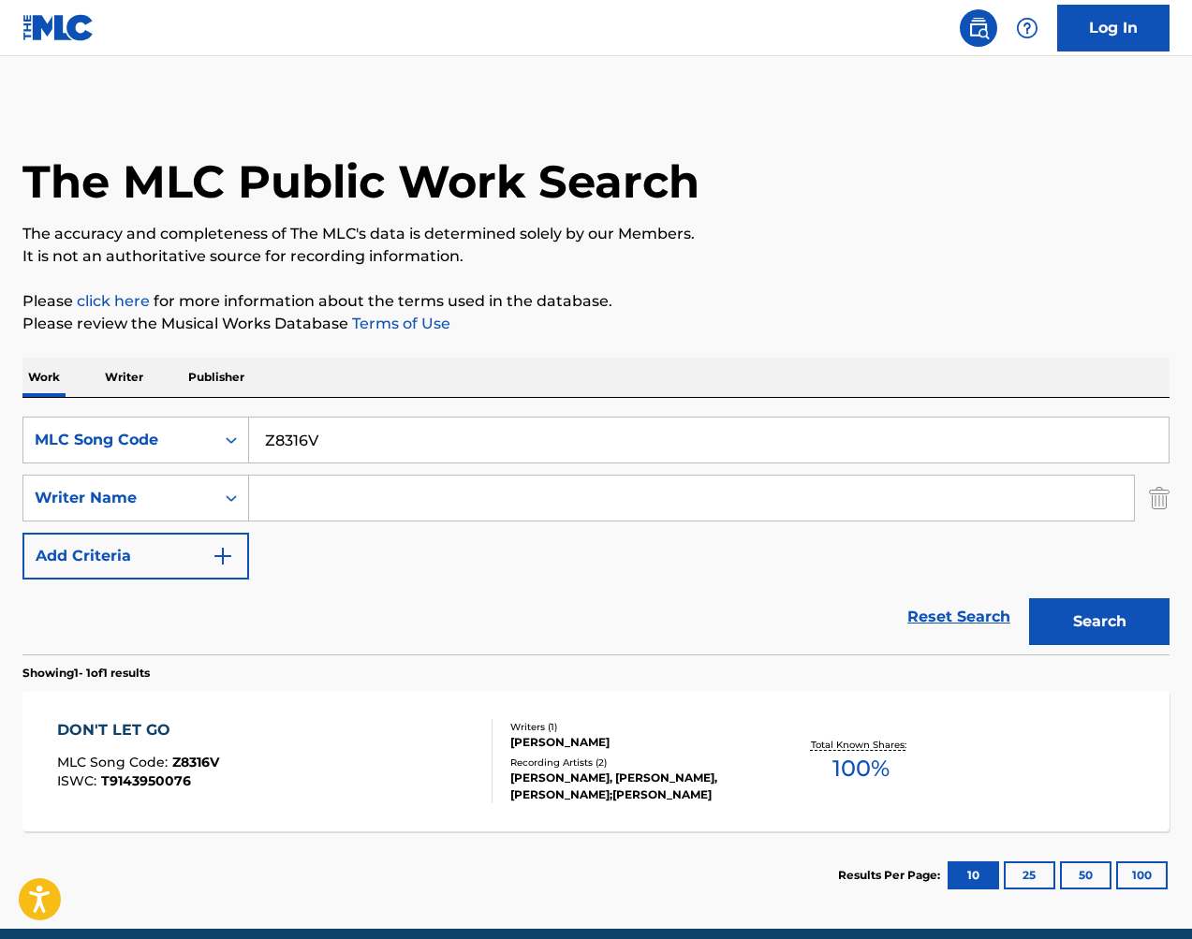
click at [491, 429] on input "Z8316V" at bounding box center [708, 439] width 919 height 45
paste input "D08157"
click at [1146, 628] on button "Search" at bounding box center [1099, 621] width 140 height 47
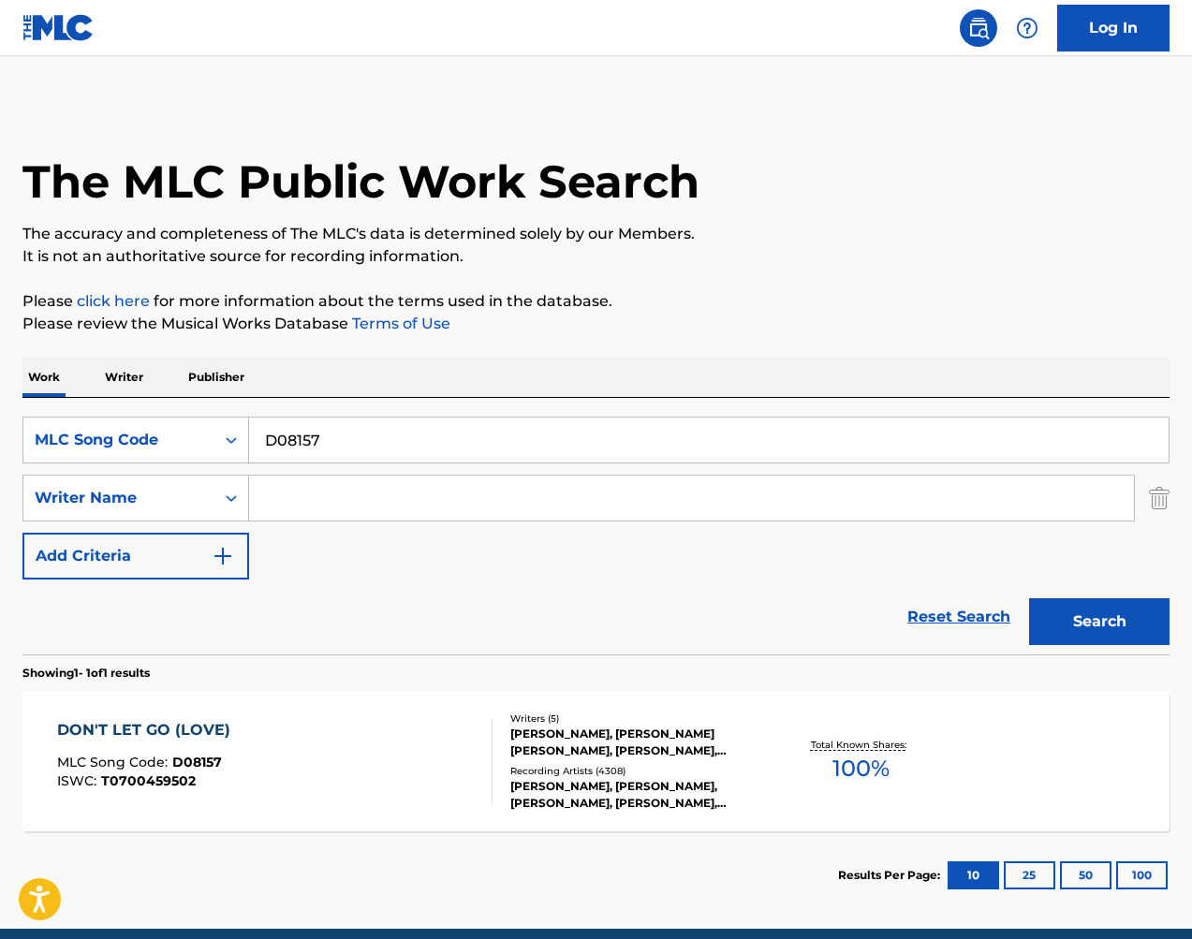
click at [708, 441] on input "D08157" at bounding box center [708, 439] width 919 height 45
paste input "CA0121"
click at [1081, 615] on button "Search" at bounding box center [1099, 621] width 140 height 47
click at [863, 429] on input "CA0121" at bounding box center [708, 439] width 919 height 45
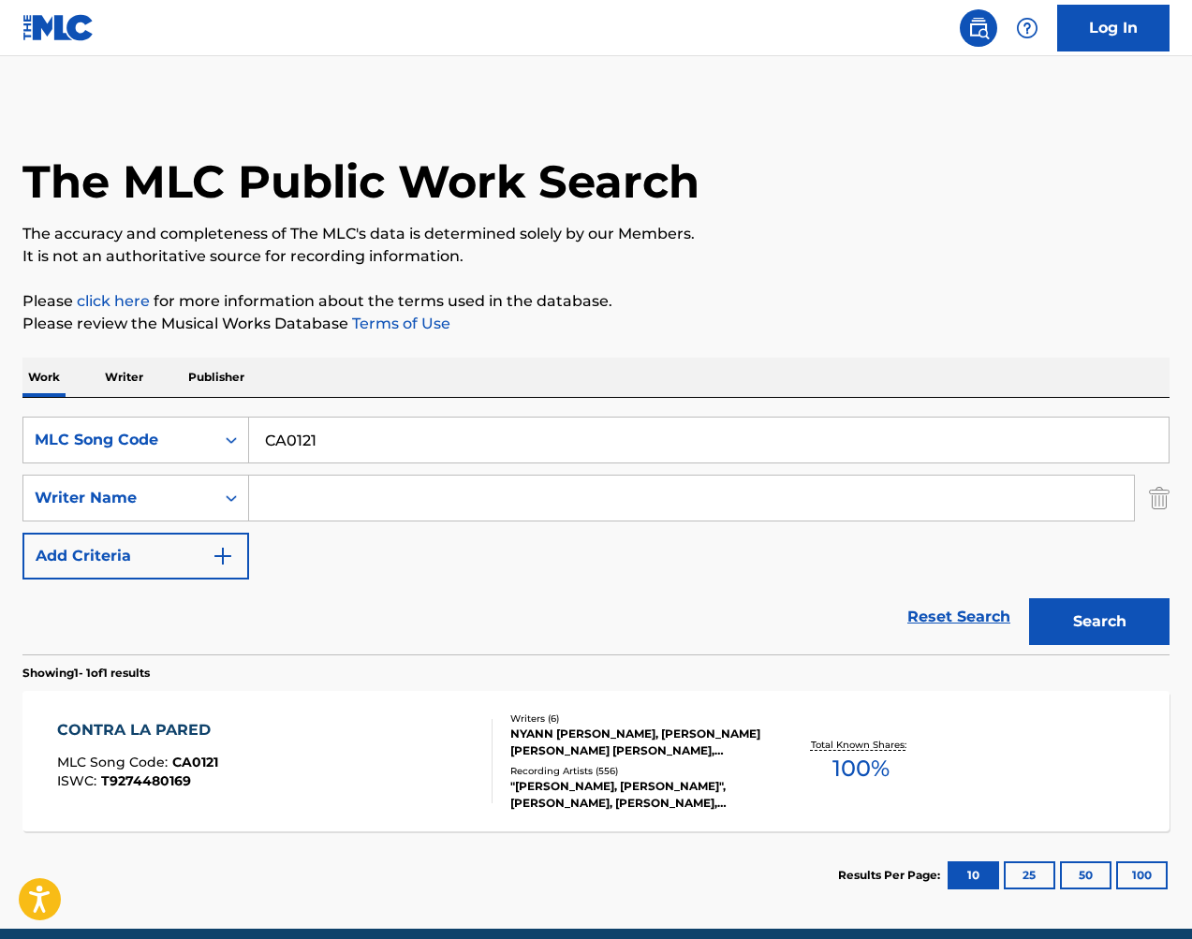
drag, startPoint x: 1090, startPoint y: 564, endPoint x: 863, endPoint y: 429, distance: 264.9
click at [863, 429] on input "CA0121" at bounding box center [708, 439] width 919 height 45
paste input "TD0JEL"
click at [1133, 625] on button "Search" at bounding box center [1099, 621] width 140 height 47
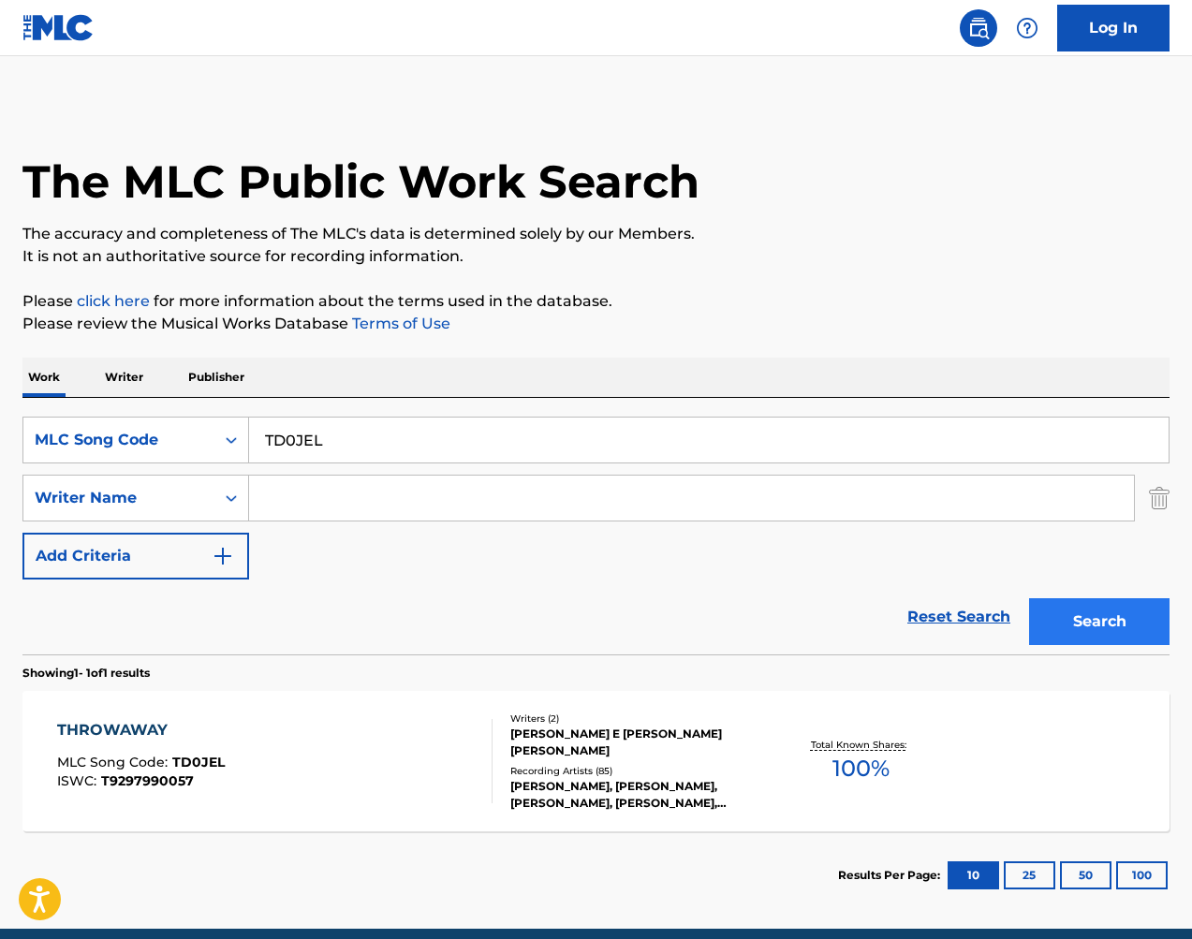
click at [1047, 446] on input "TD0JEL" at bounding box center [708, 439] width 919 height 45
paste input "WB8LDF"
click at [1102, 616] on button "Search" at bounding box center [1099, 621] width 140 height 47
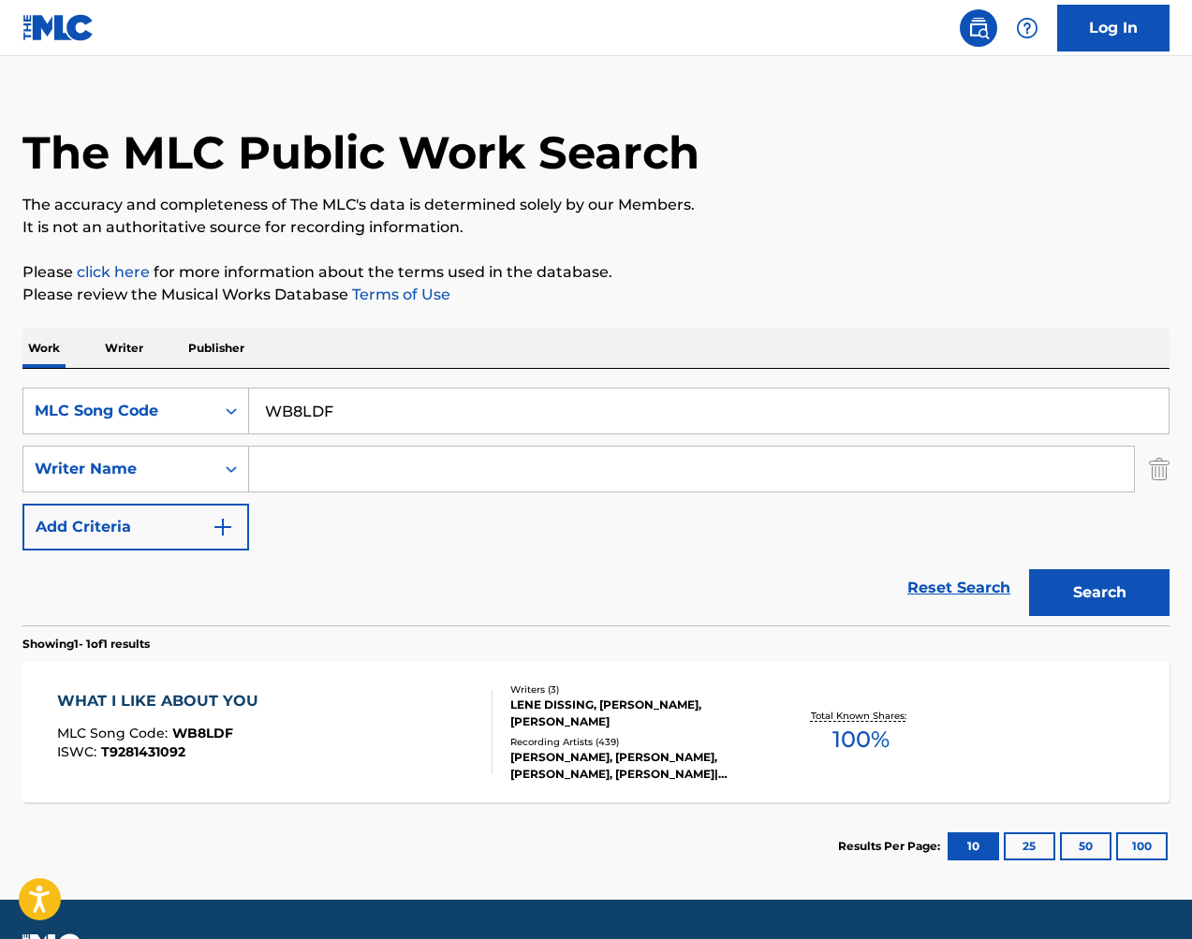
scroll to position [31, 0]
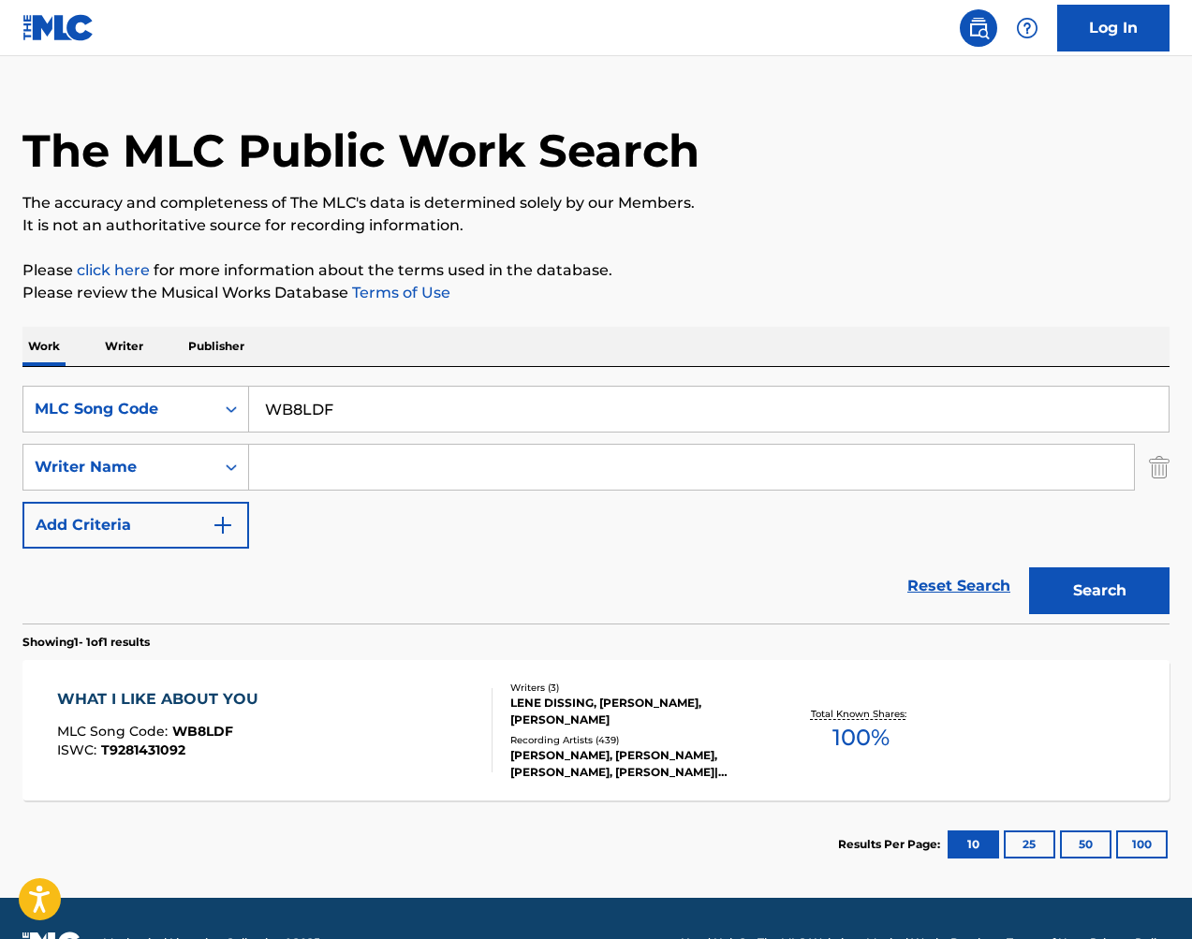
click at [530, 425] on input "WB8LDF" at bounding box center [708, 409] width 919 height 45
paste input "TD2TQU"
type input "TD2TQU"
click at [1064, 573] on button "Search" at bounding box center [1099, 590] width 140 height 47
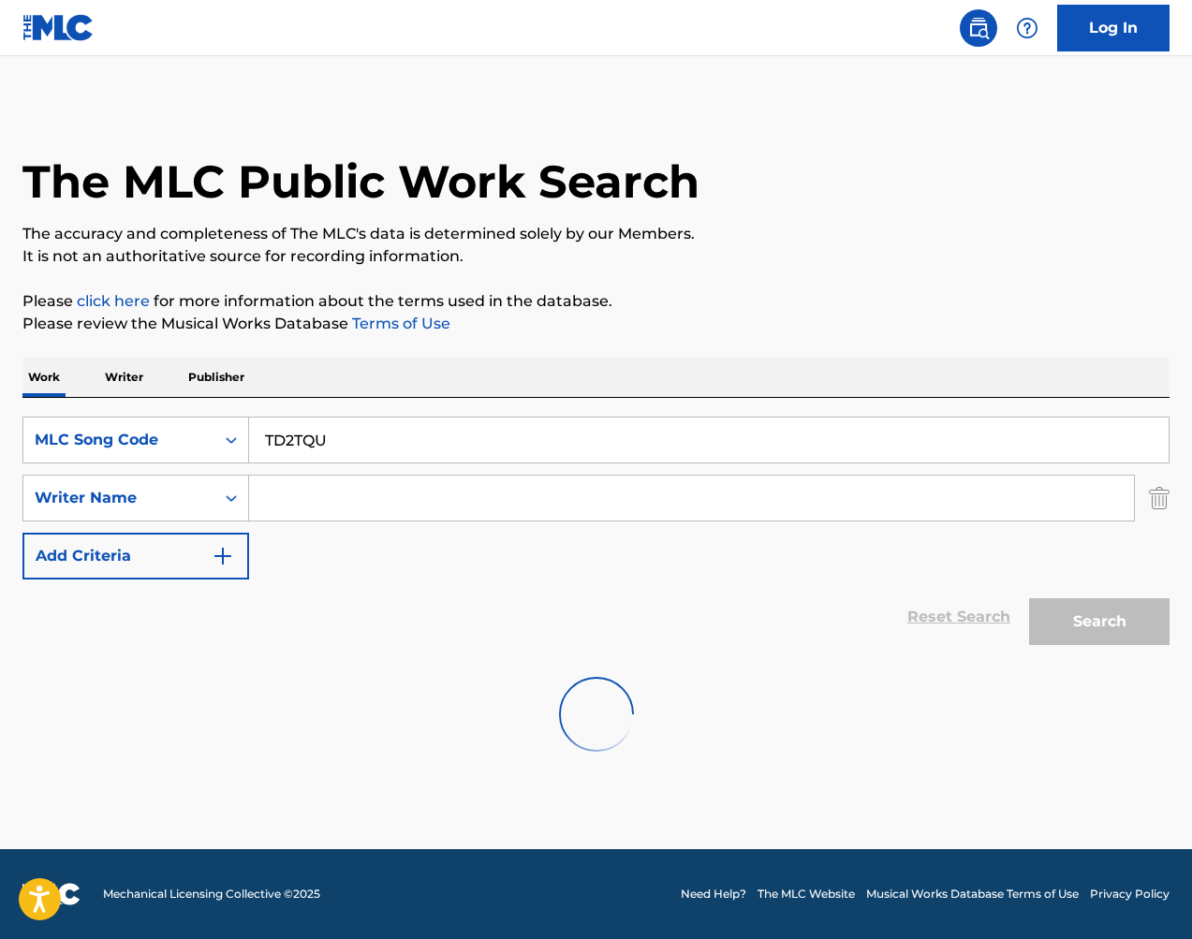
scroll to position [0, 0]
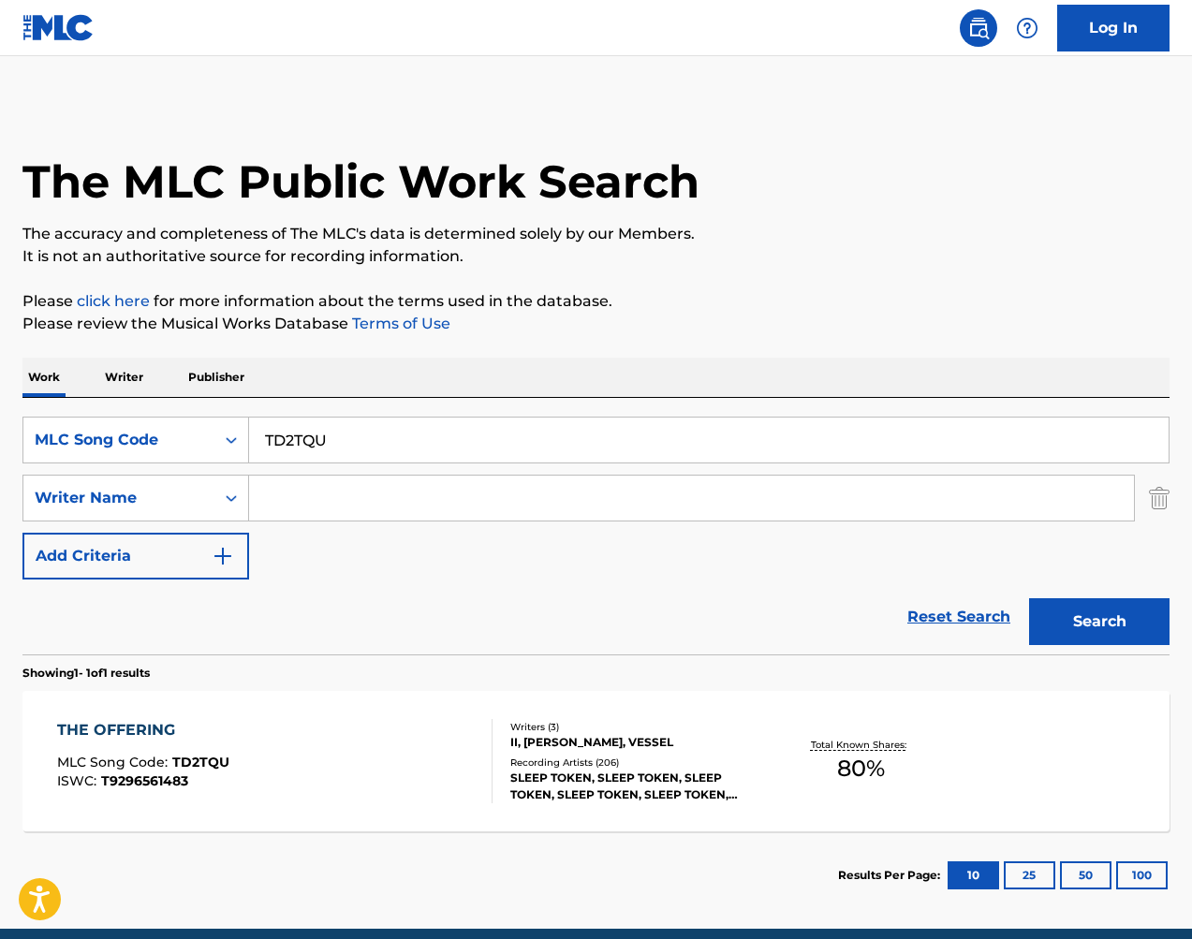
click at [891, 710] on div "THE OFFERING MLC Song Code : TD2TQU ISWC : T9296561483 Writers ( 3 ) II, ADAM P…" at bounding box center [595, 761] width 1147 height 140
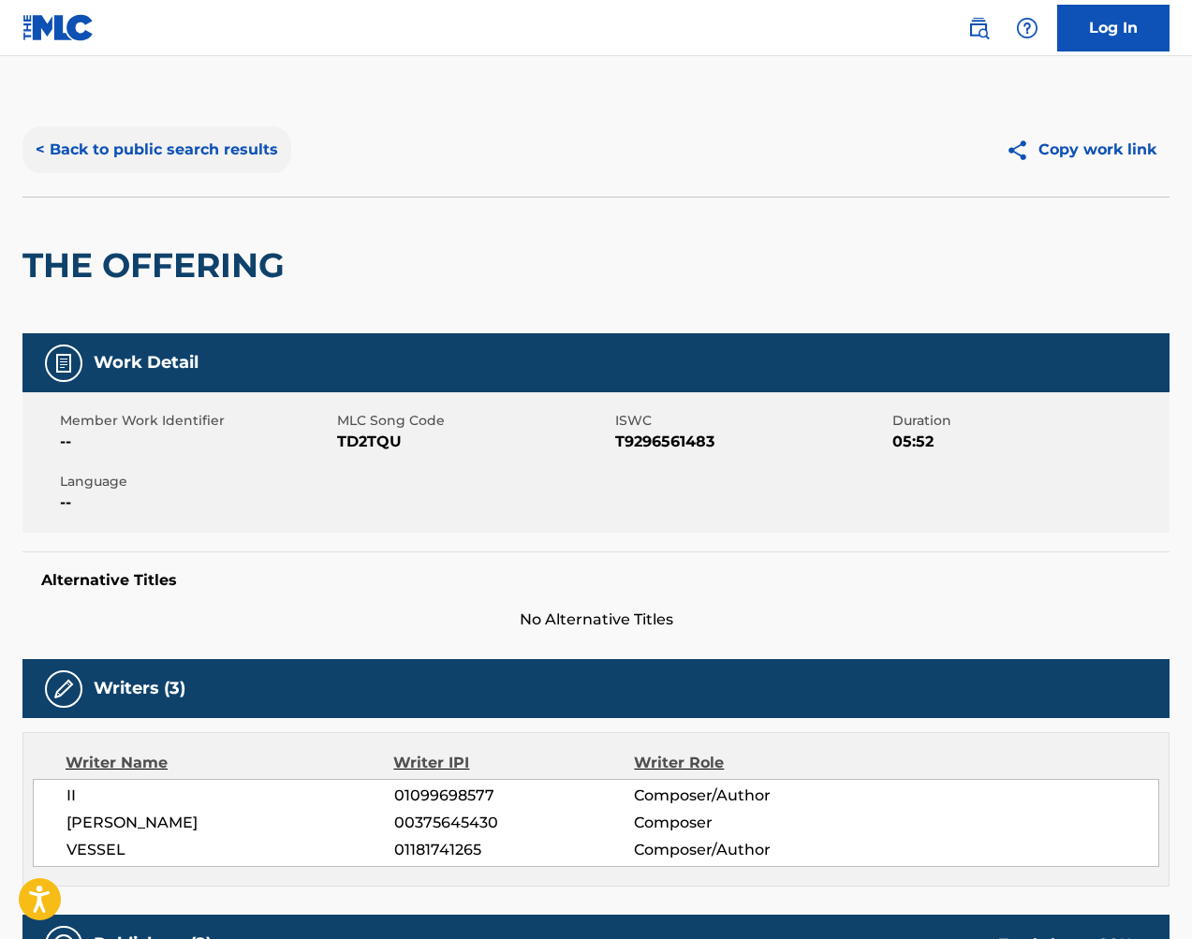
click at [228, 160] on button "< Back to public search results" at bounding box center [156, 149] width 269 height 47
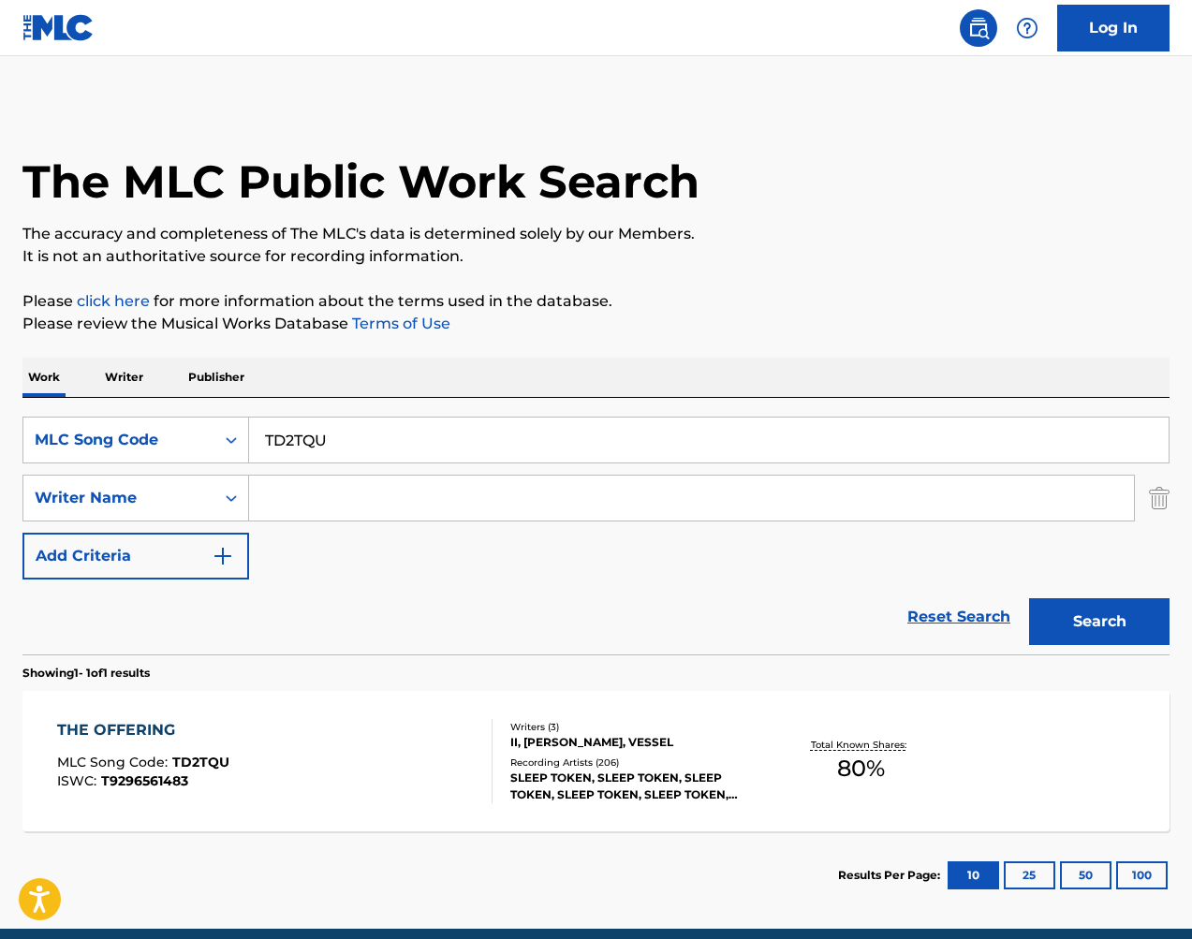
click at [488, 432] on input "TD2TQU" at bounding box center [708, 439] width 919 height 45
paste input "CA5WC2"
click at [1120, 617] on button "Search" at bounding box center [1099, 621] width 140 height 47
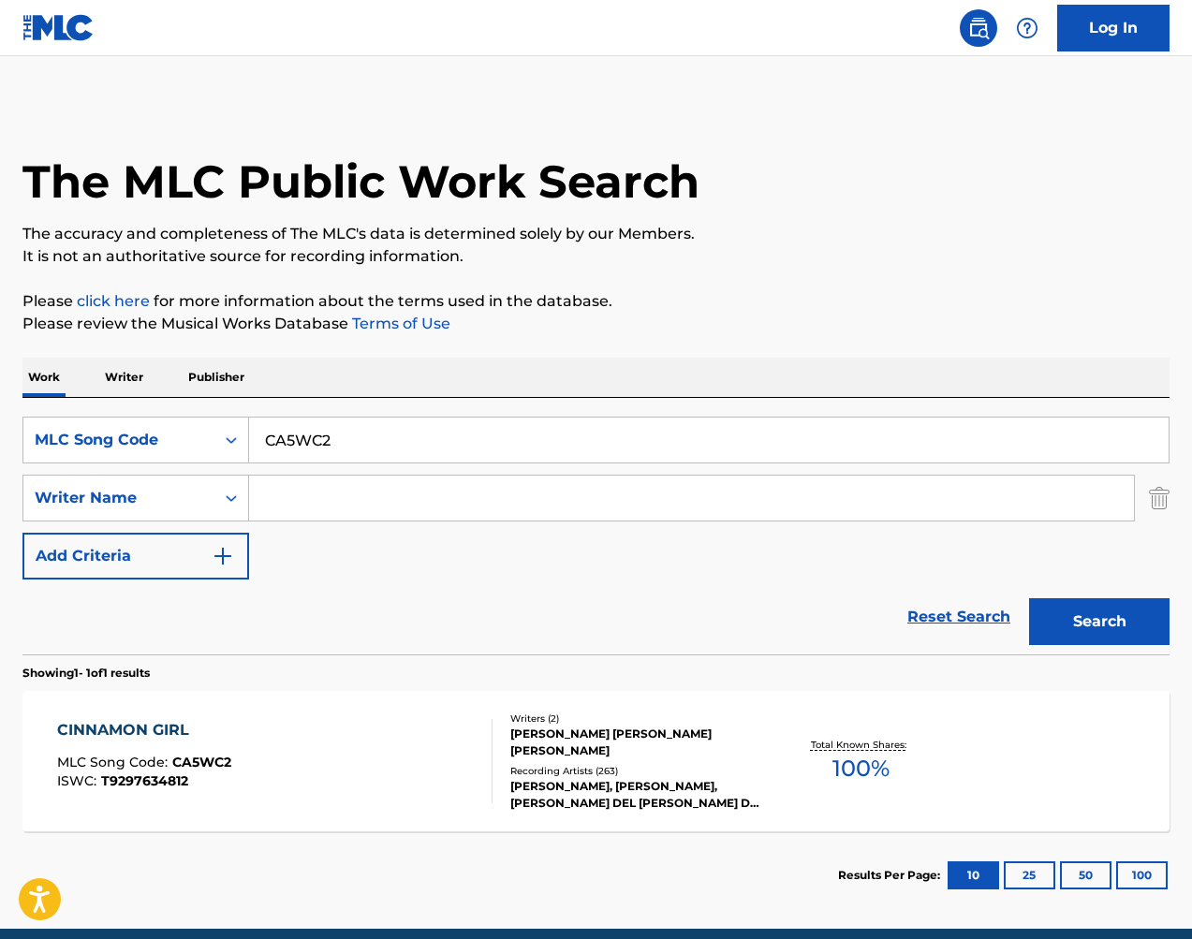
click at [437, 434] on input "CA5WC2" at bounding box center [708, 439] width 919 height 45
drag, startPoint x: 437, startPoint y: 434, endPoint x: 459, endPoint y: 437, distance: 21.7
click at [437, 434] on input "CA5WC2" at bounding box center [708, 439] width 919 height 45
paste input "ND0T3X"
click at [1114, 615] on button "Search" at bounding box center [1099, 621] width 140 height 47
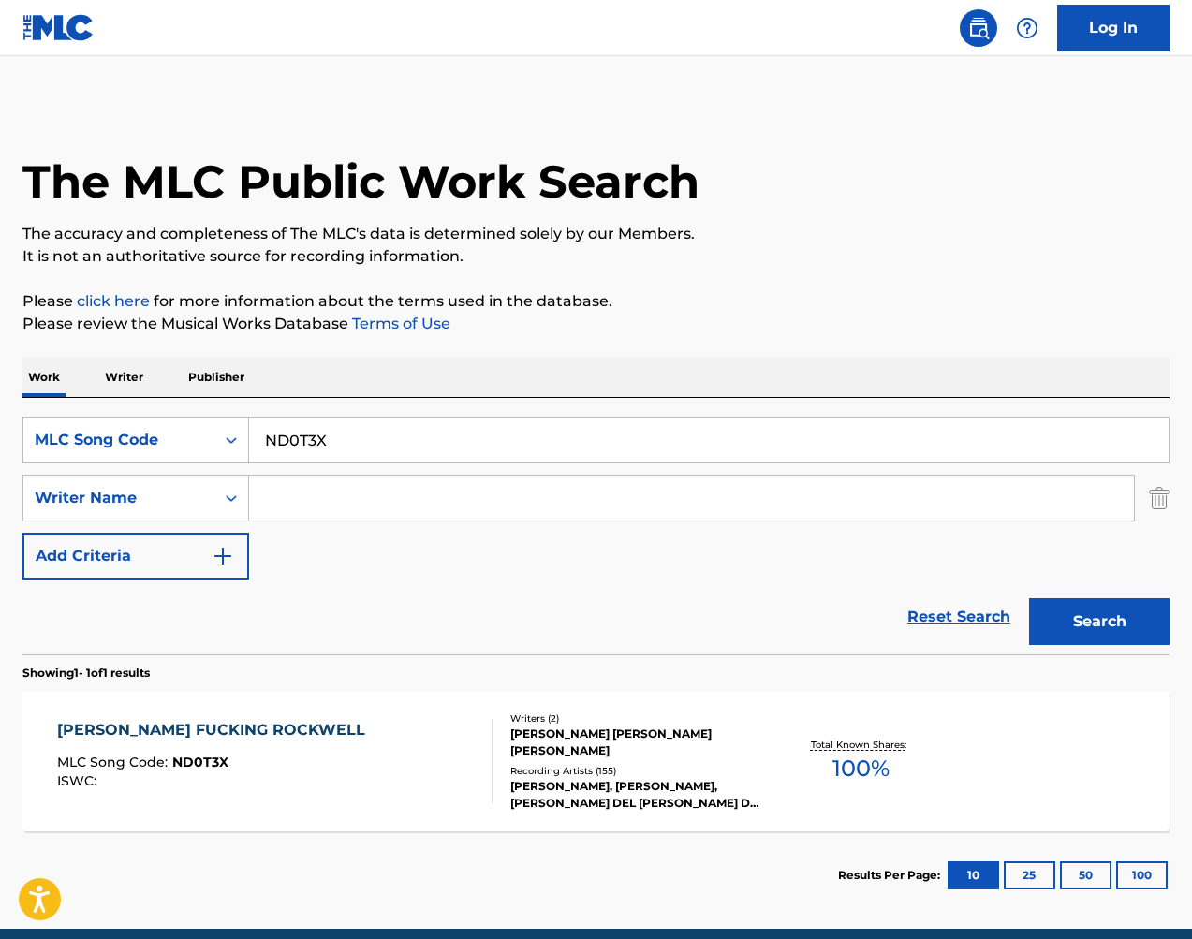
click at [450, 430] on input "ND0T3X" at bounding box center [708, 439] width 919 height 45
click at [450, 431] on input "ND0T3X" at bounding box center [708, 439] width 919 height 45
paste input "D1566H"
click at [1091, 619] on button "Search" at bounding box center [1099, 621] width 140 height 47
click at [443, 445] on input "D1566H" at bounding box center [708, 439] width 919 height 45
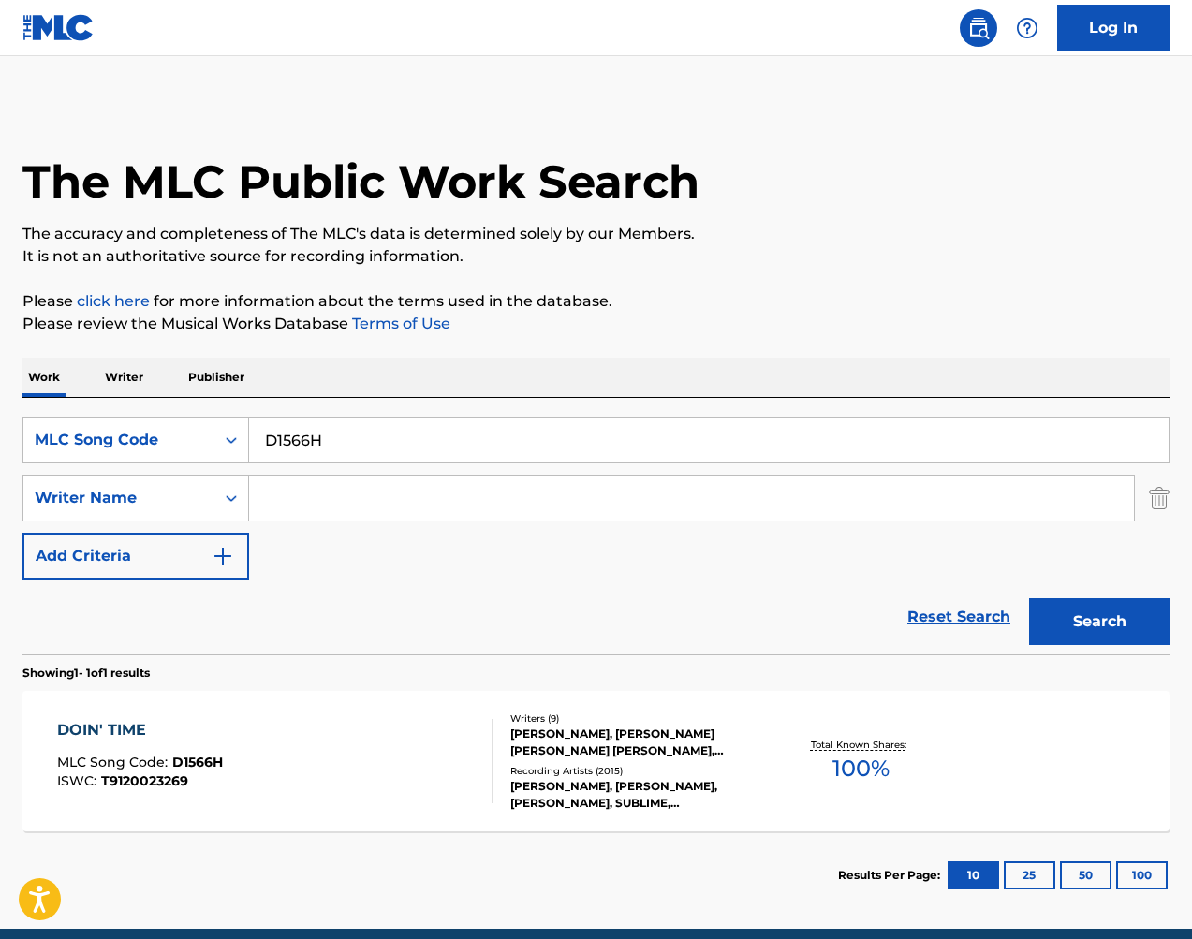
drag, startPoint x: 1090, startPoint y: 595, endPoint x: 443, endPoint y: 445, distance: 665.0
click at [443, 445] on input "D1566H" at bounding box center [708, 439] width 919 height 45
paste input "MA9UEP"
click at [1110, 631] on button "Search" at bounding box center [1099, 621] width 140 height 47
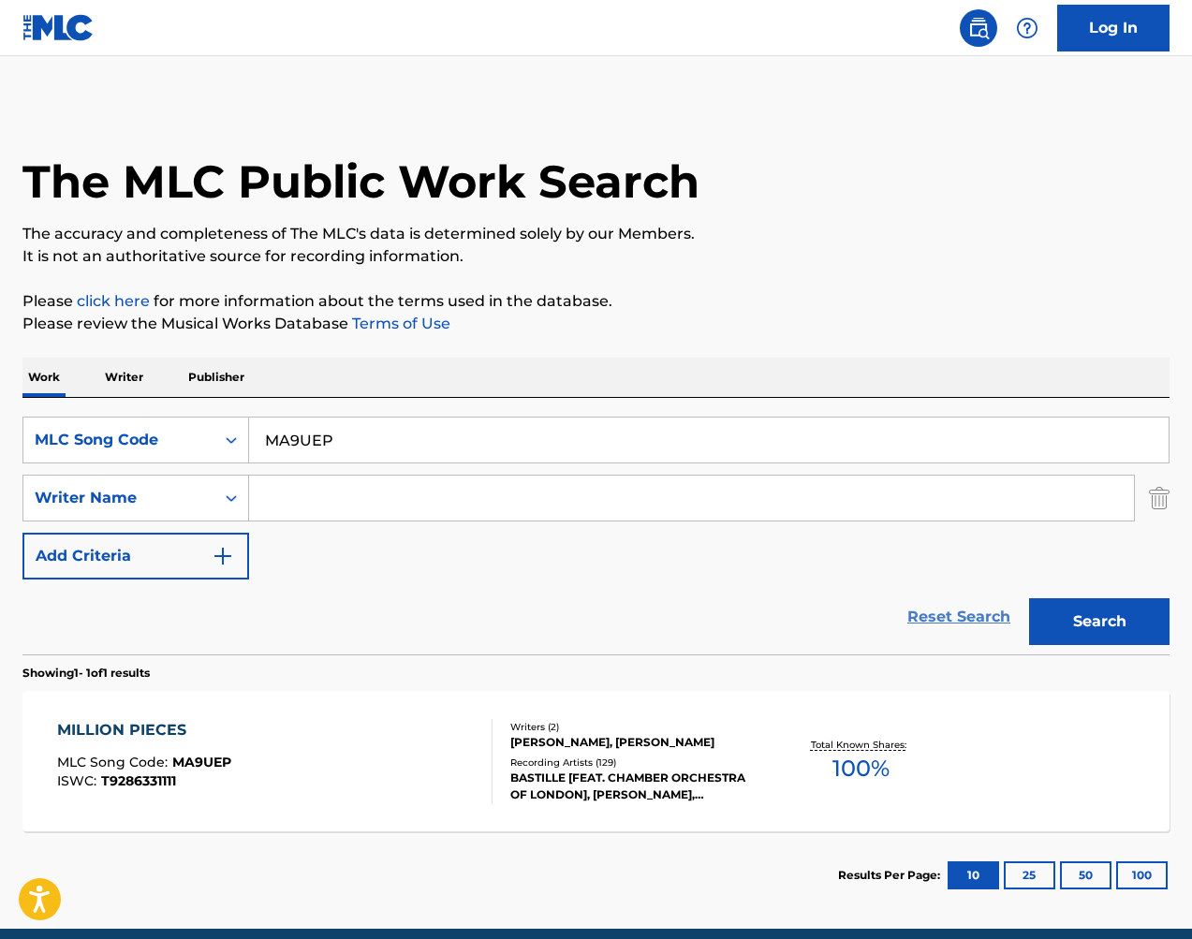
click at [769, 432] on input "MA9UEP" at bounding box center [708, 439] width 919 height 45
drag, startPoint x: 923, startPoint y: 610, endPoint x: 769, endPoint y: 433, distance: 234.2
click at [768, 432] on input "MA9UEP" at bounding box center [708, 439] width 919 height 45
paste input "AA3Z1X"
click at [1104, 621] on button "Search" at bounding box center [1099, 621] width 140 height 47
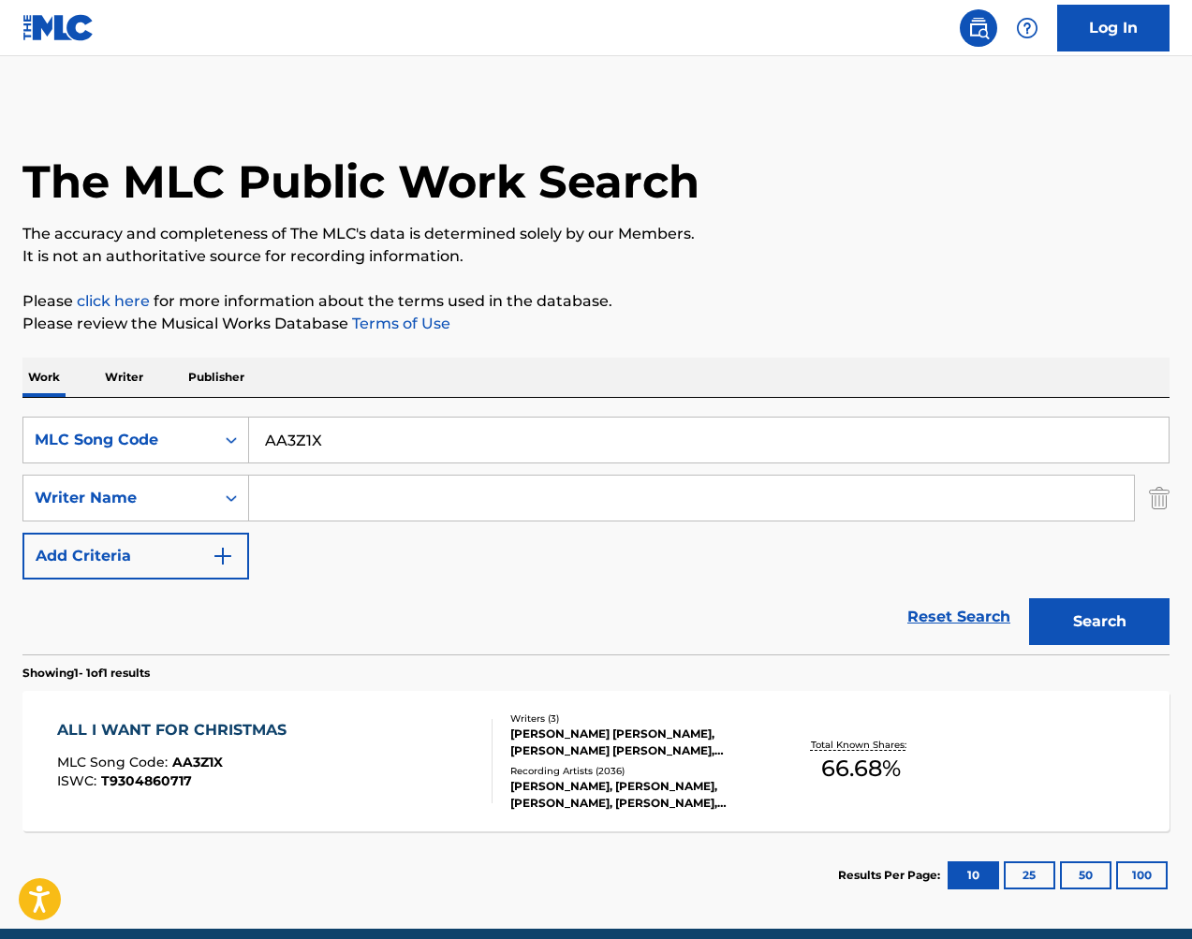
click at [655, 435] on input "AA3Z1X" at bounding box center [708, 439] width 919 height 45
click at [654, 435] on input "AA3Z1X" at bounding box center [708, 439] width 919 height 45
paste input "W17111"
click at [1079, 603] on button "Search" at bounding box center [1099, 621] width 140 height 47
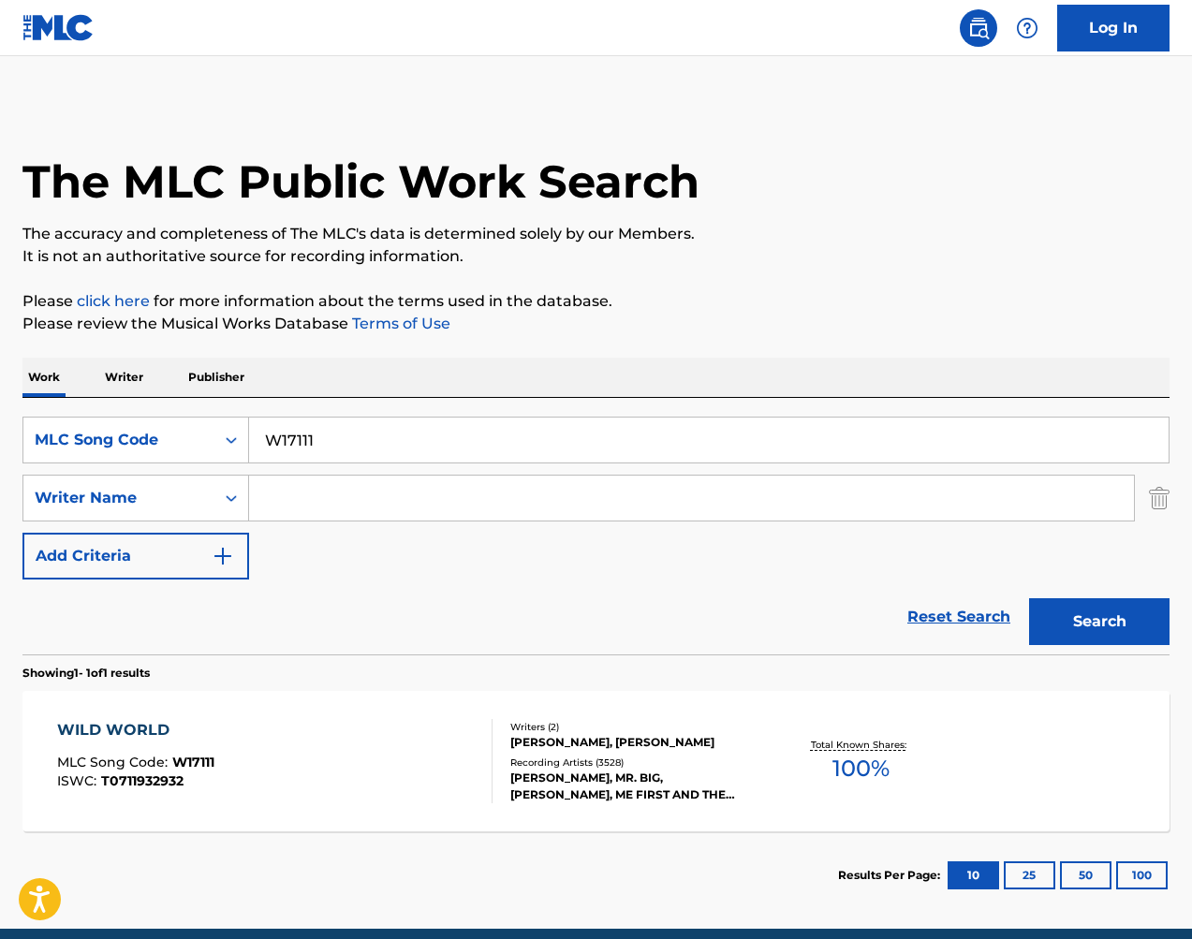
click at [470, 434] on input "W17111" at bounding box center [708, 439] width 919 height 45
paste input "A6XUO"
click at [1082, 632] on button "Search" at bounding box center [1099, 621] width 140 height 47
click at [562, 450] on input "WA6XUO" at bounding box center [708, 439] width 919 height 45
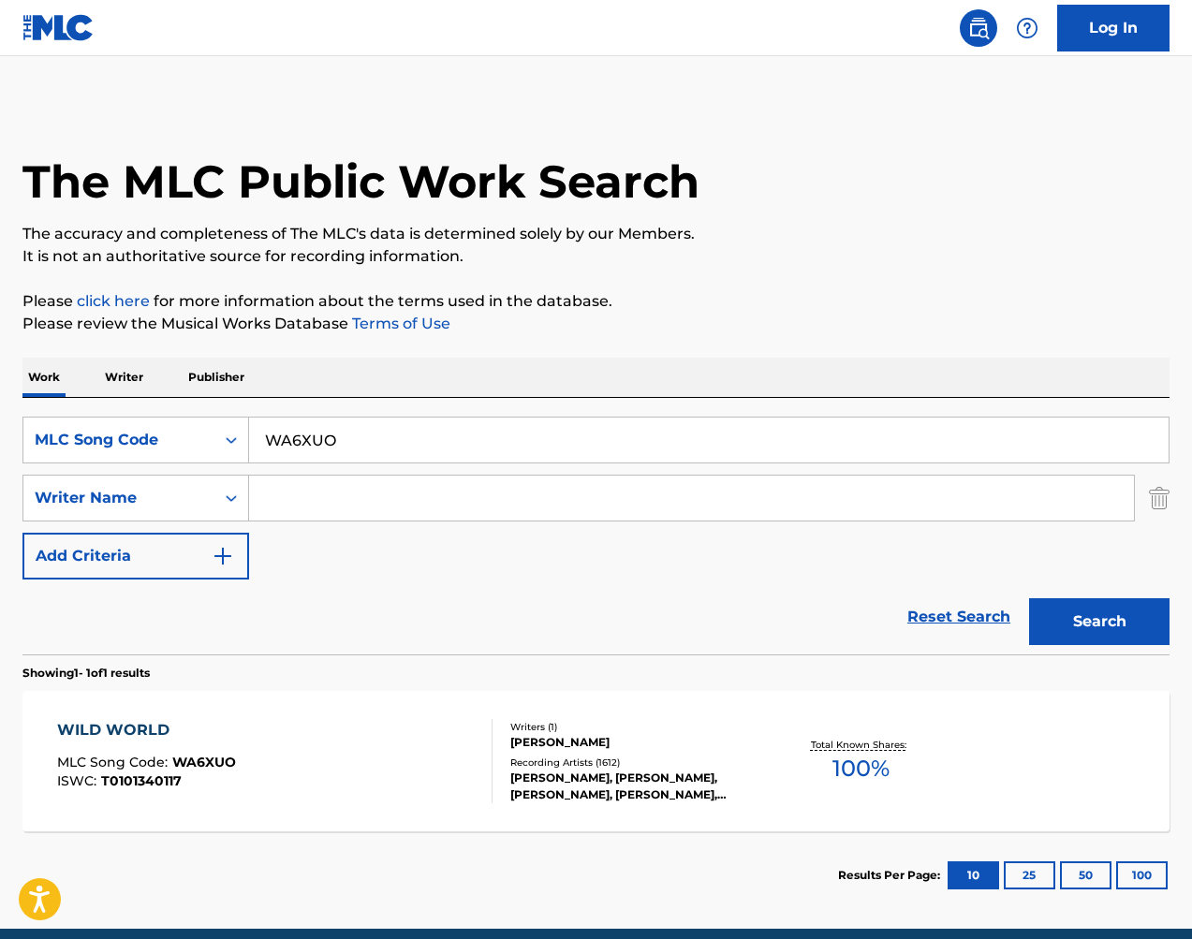
click at [562, 450] on input "WA6XUO" at bounding box center [708, 439] width 919 height 45
paste input "17111"
click at [1089, 612] on button "Search" at bounding box center [1099, 621] width 140 height 47
click at [691, 428] on input "W17111" at bounding box center [708, 439] width 919 height 45
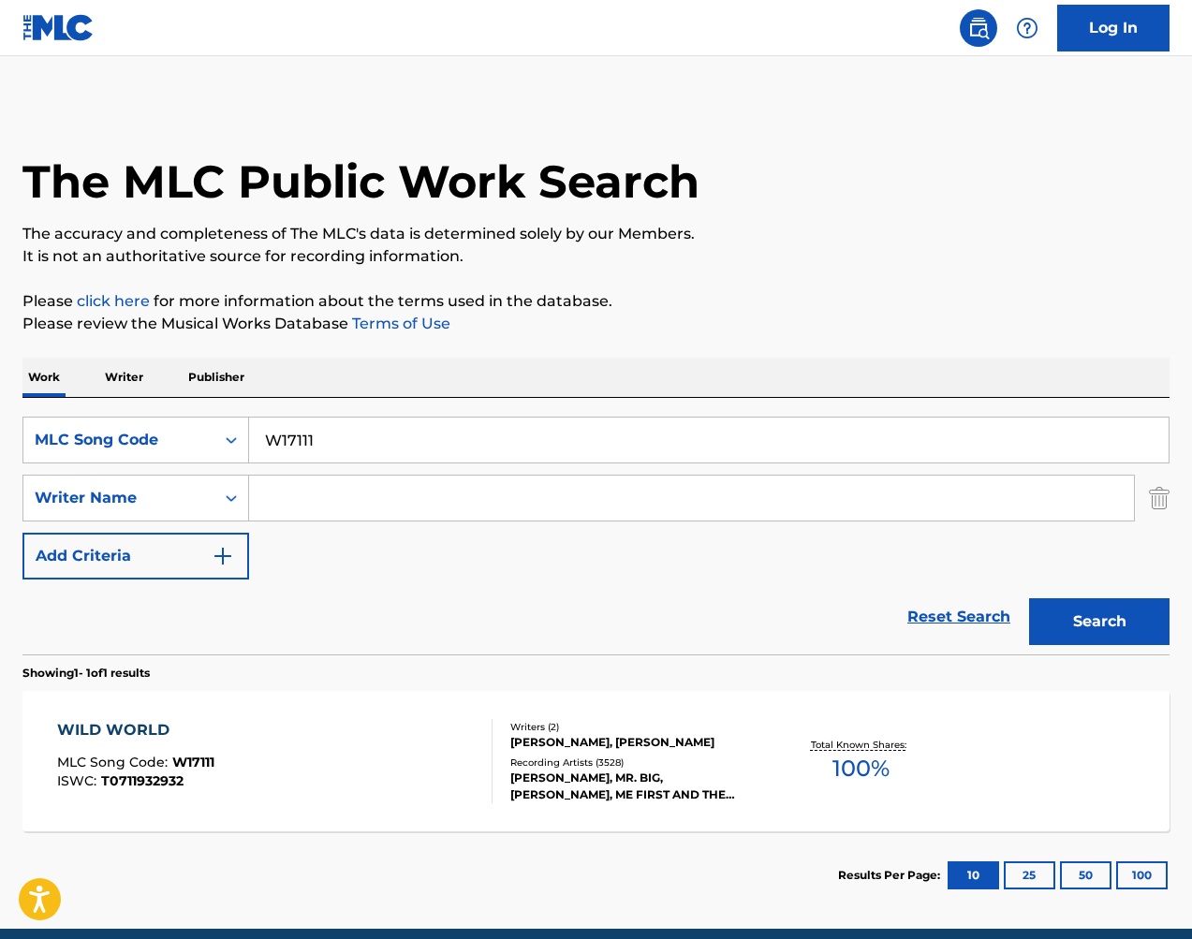
paste input "A6XUO"
click at [1081, 623] on button "Search" at bounding box center [1099, 621] width 140 height 47
click at [502, 458] on input "WA6XUO" at bounding box center [708, 439] width 919 height 45
click at [502, 457] on input "WA6XUO" at bounding box center [708, 439] width 919 height 45
paste input "17111"
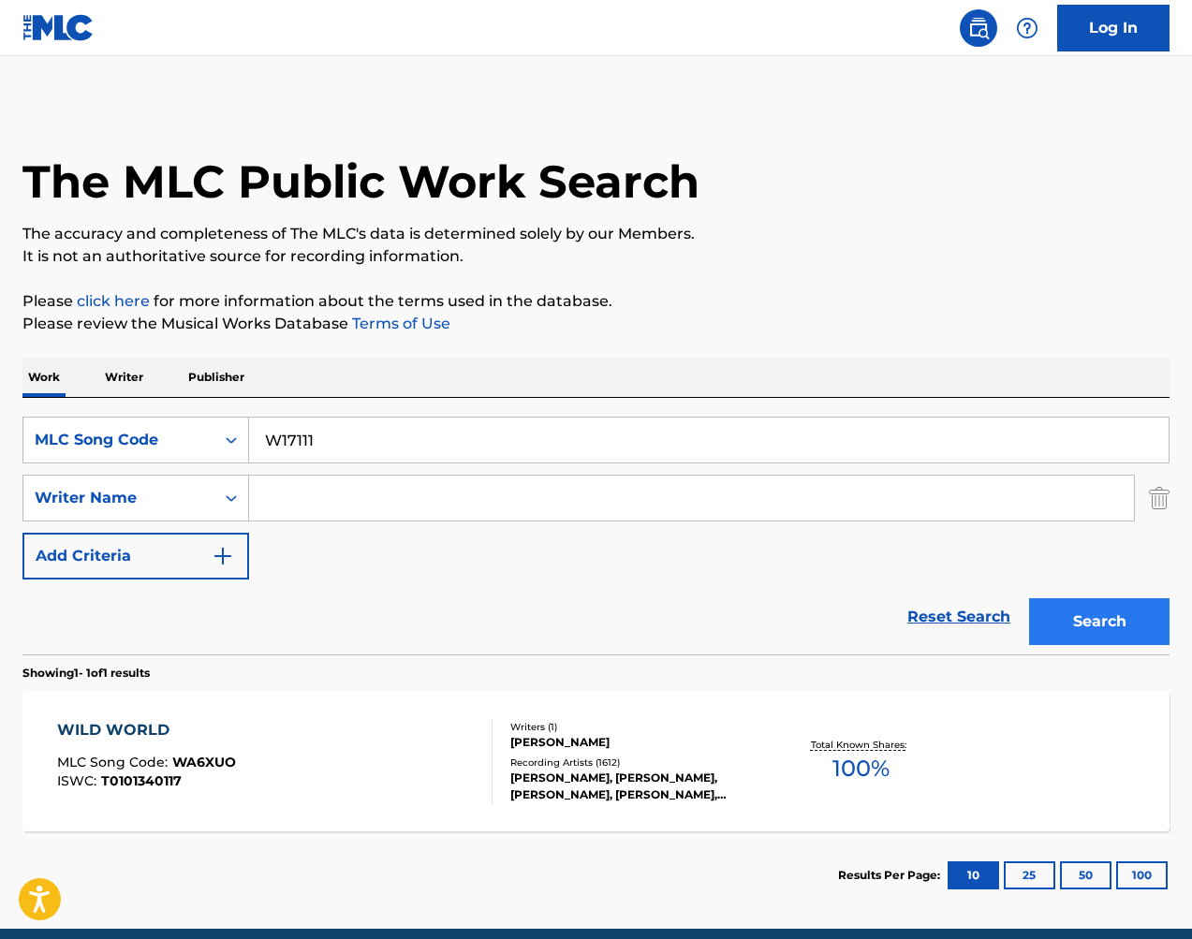
click at [1085, 623] on button "Search" at bounding box center [1099, 621] width 140 height 47
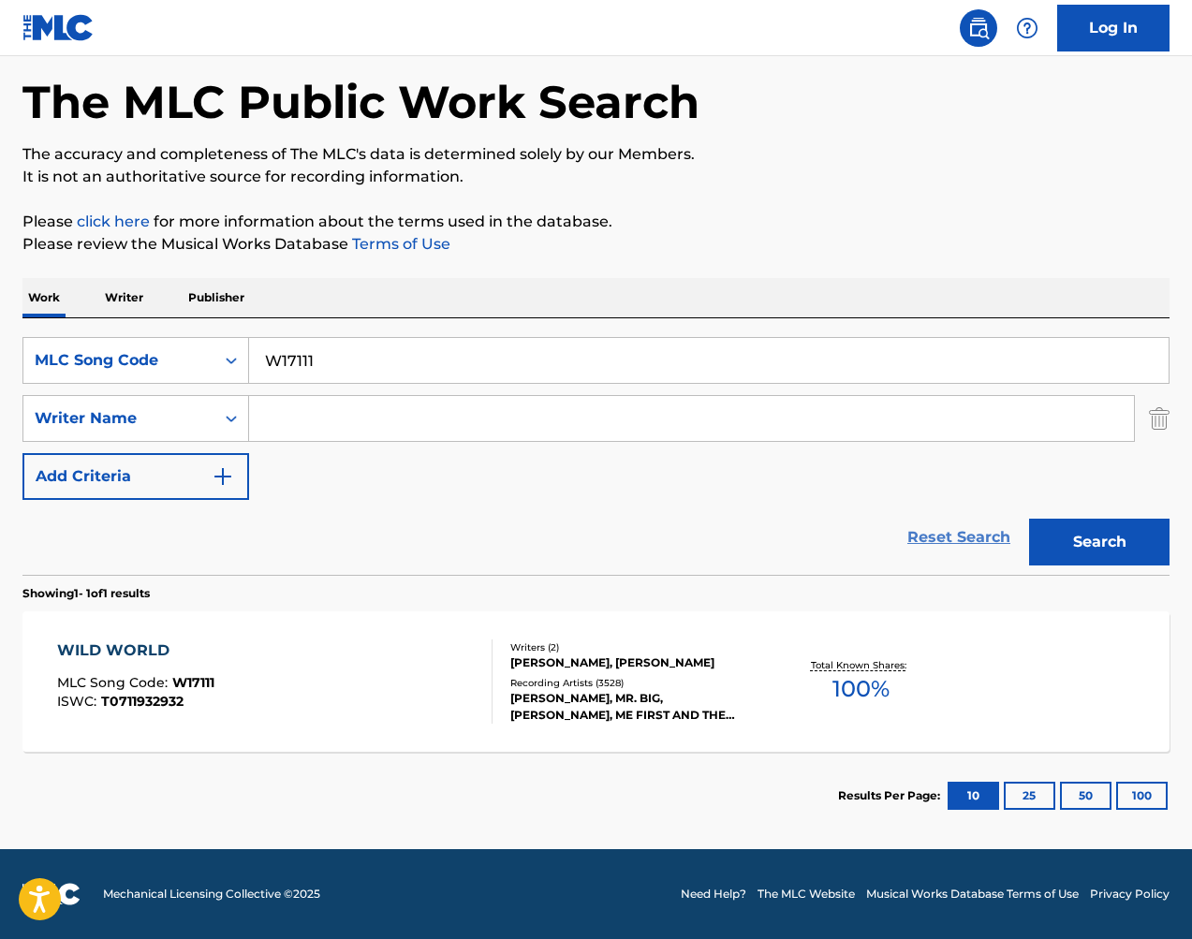
scroll to position [80, 0]
click at [535, 348] on input "W17111" at bounding box center [708, 360] width 919 height 45
drag, startPoint x: 931, startPoint y: 616, endPoint x: 534, endPoint y: 348, distance: 478.7
click at [535, 348] on input "W17111" at bounding box center [708, 360] width 919 height 45
paste input "HA1JV8"
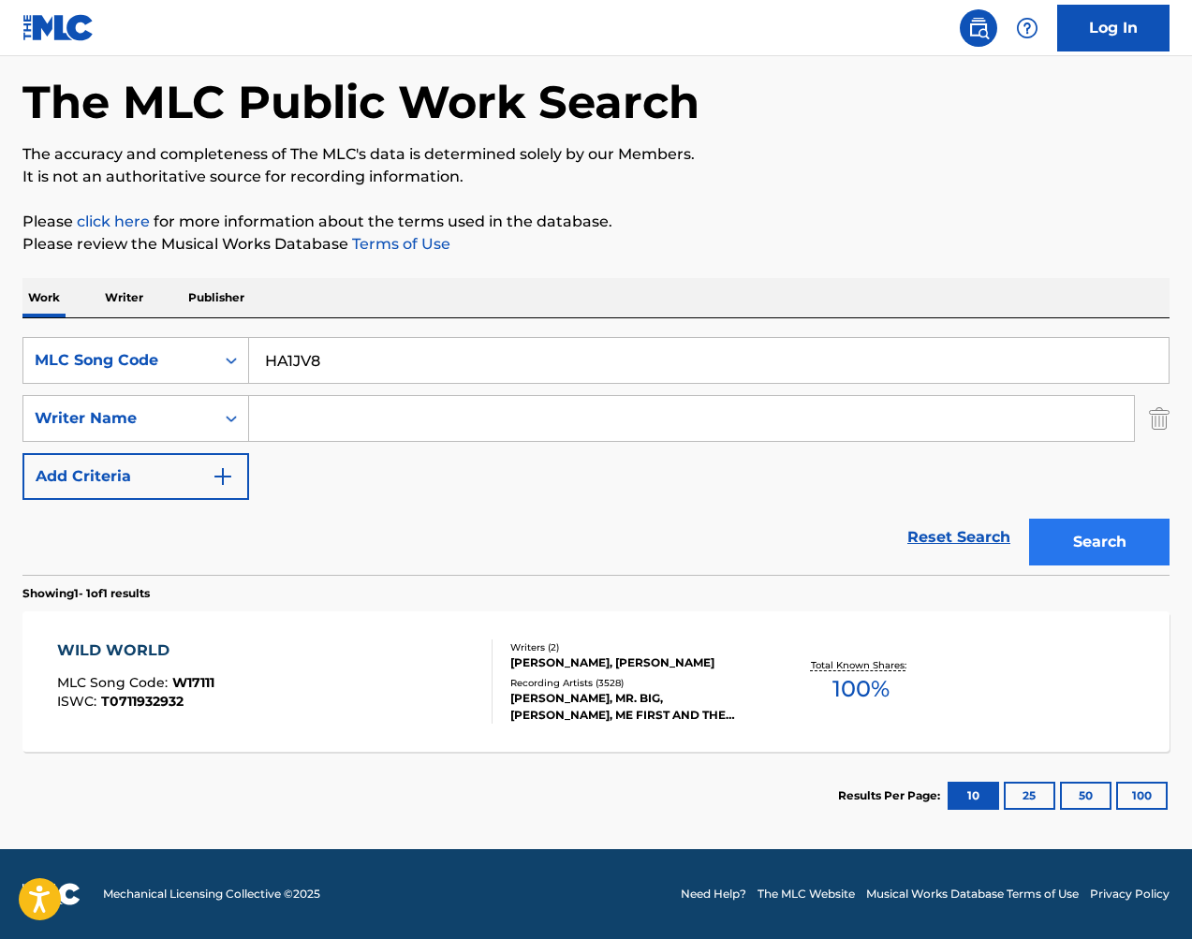
type input "HA1JV8"
click at [1081, 553] on button "Search" at bounding box center [1099, 542] width 140 height 47
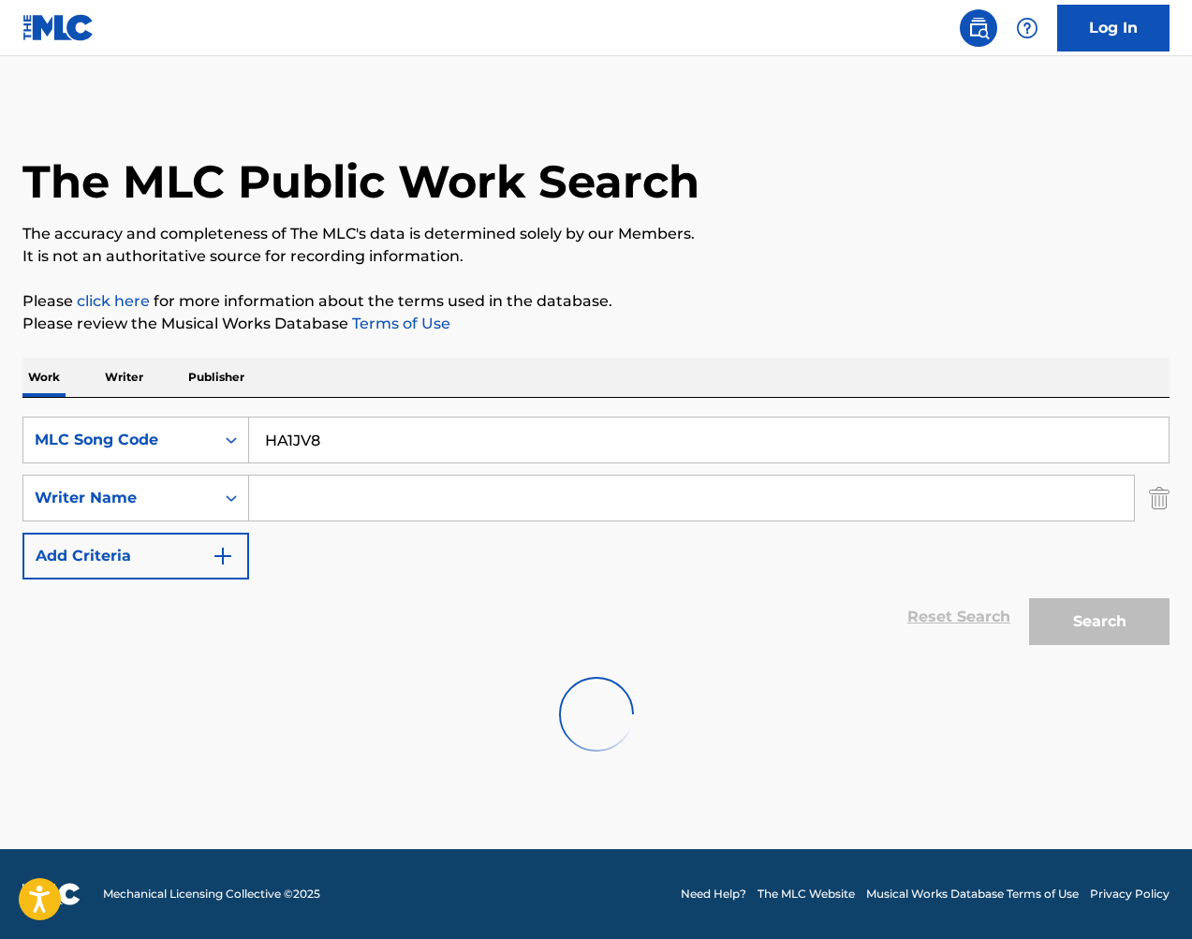
scroll to position [0, 0]
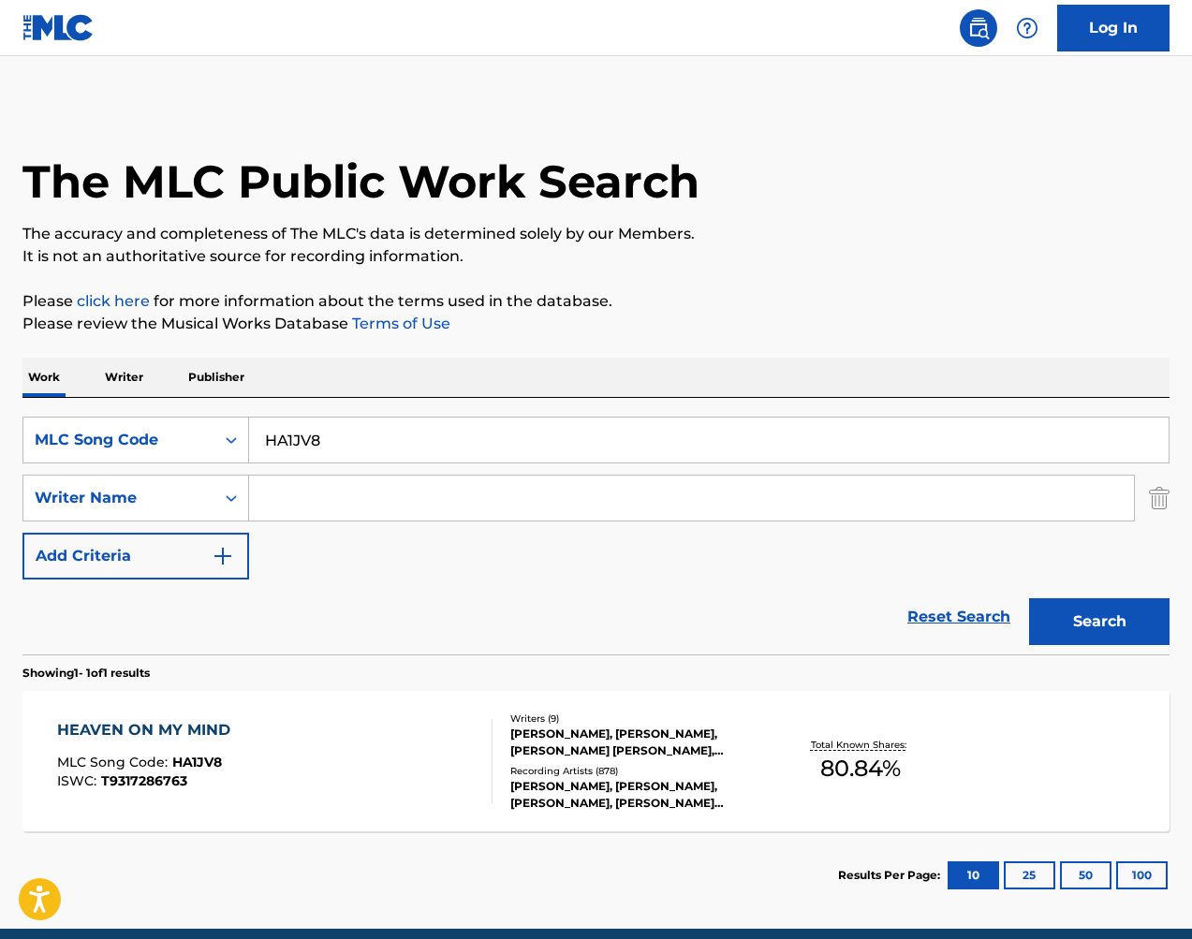
click at [797, 723] on div "HEAVEN ON MY MIND MLC Song Code : HA1JV8 ISWC : T9317286763 Writers ( 9 ) JASON…" at bounding box center [595, 761] width 1147 height 140
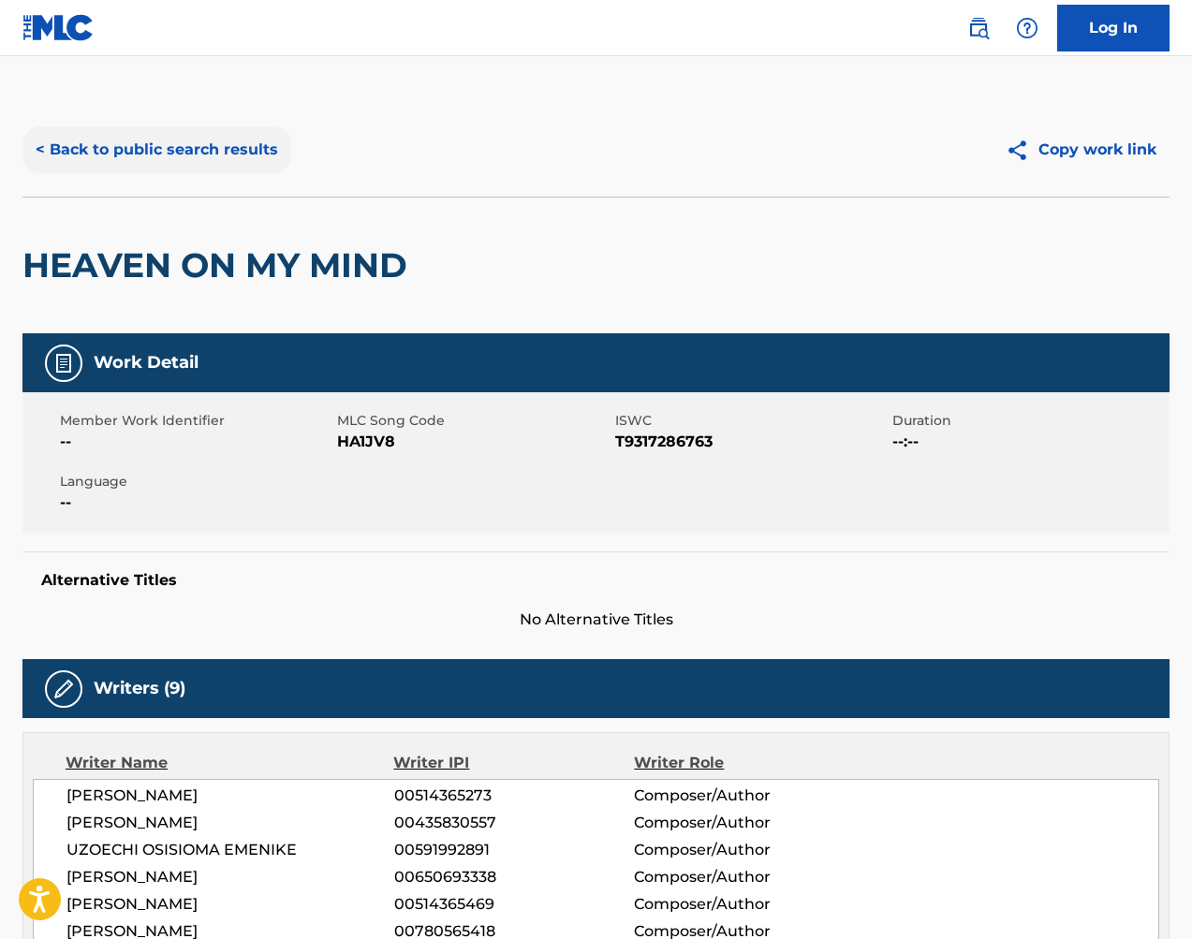
click at [225, 139] on button "< Back to public search results" at bounding box center [156, 149] width 269 height 47
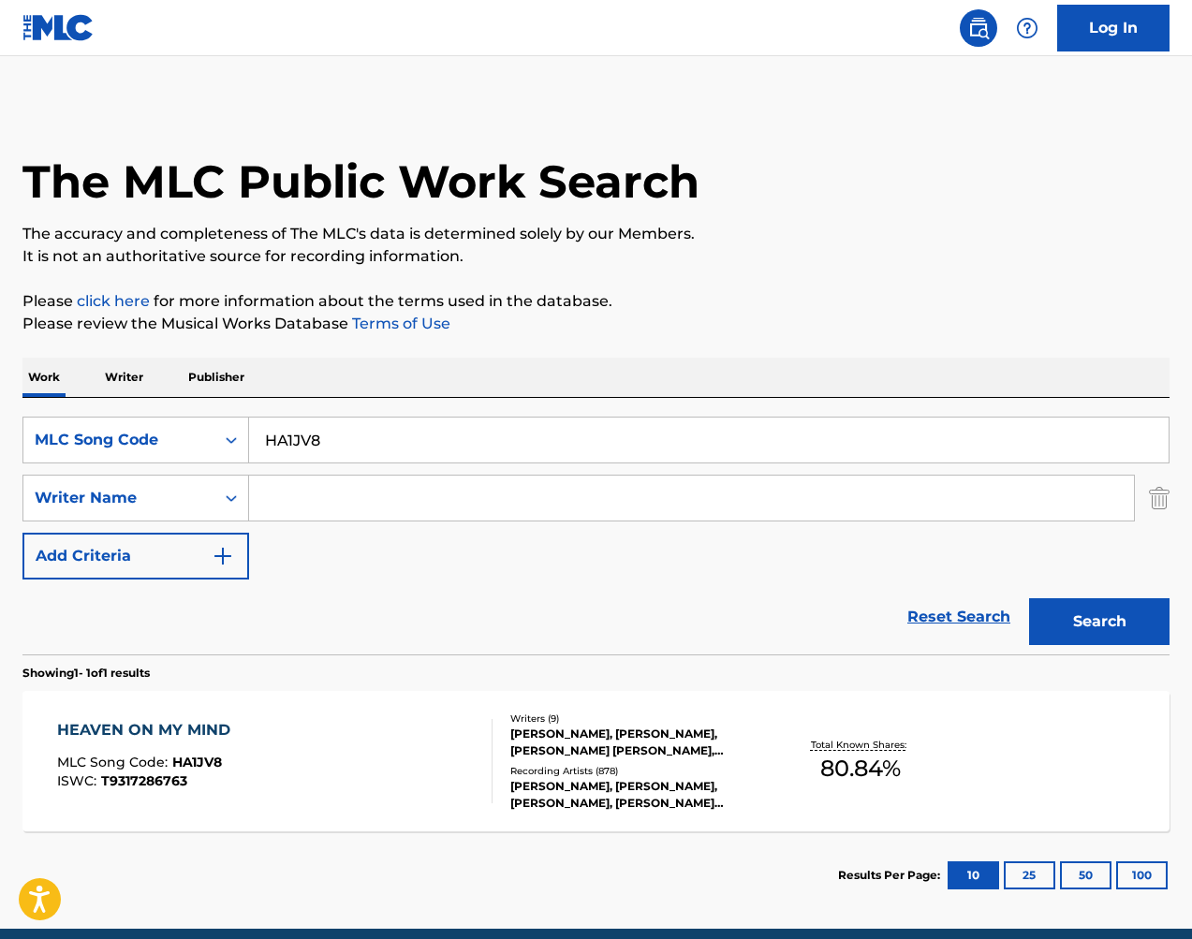
click at [474, 427] on input "HA1JV8" at bounding box center [708, 439] width 919 height 45
paste input "FH8W5"
click at [1079, 620] on button "Search" at bounding box center [1099, 621] width 140 height 47
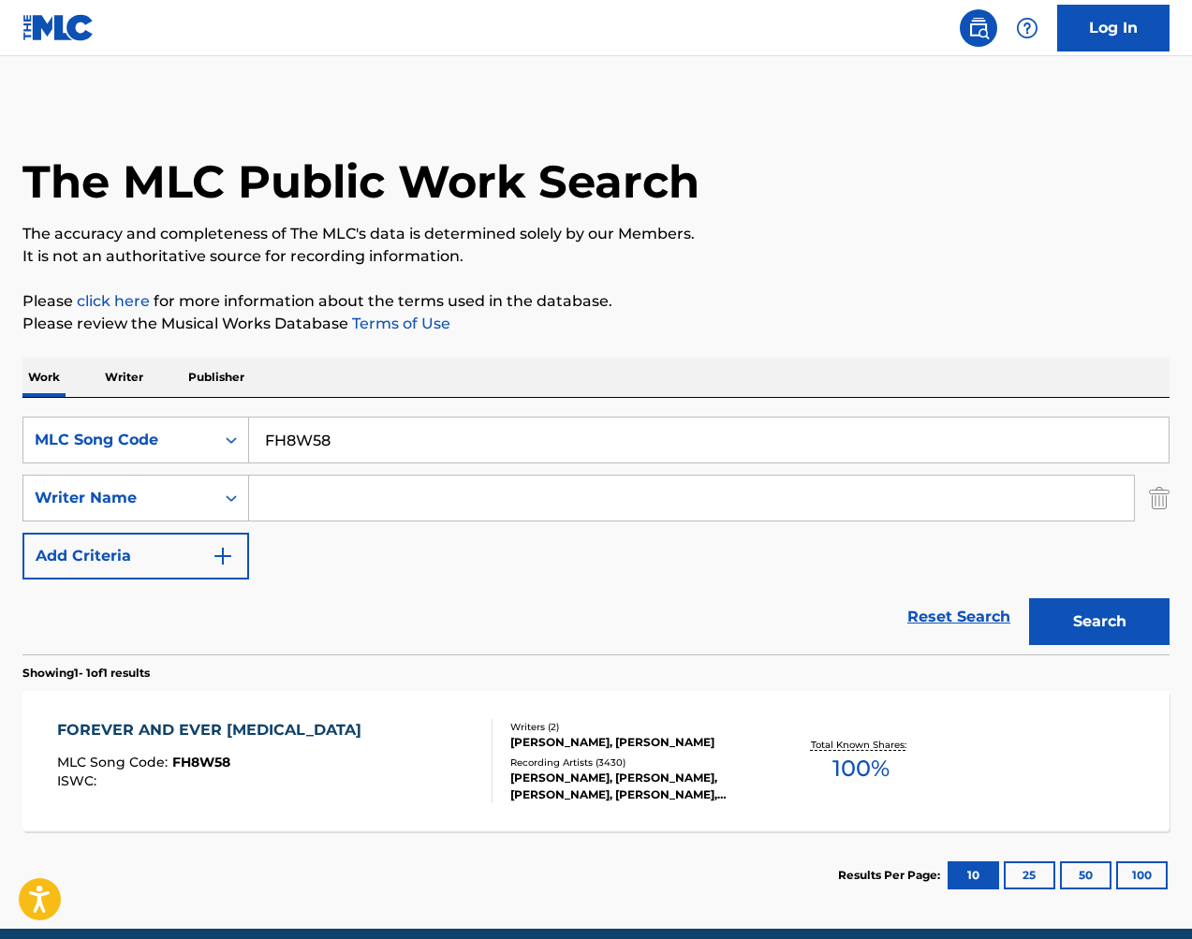
click at [885, 437] on input "FH8W58" at bounding box center [708, 439] width 919 height 45
paste input "SD2NCU"
type input "SD2NCU"
click at [1118, 639] on button "Search" at bounding box center [1099, 621] width 140 height 47
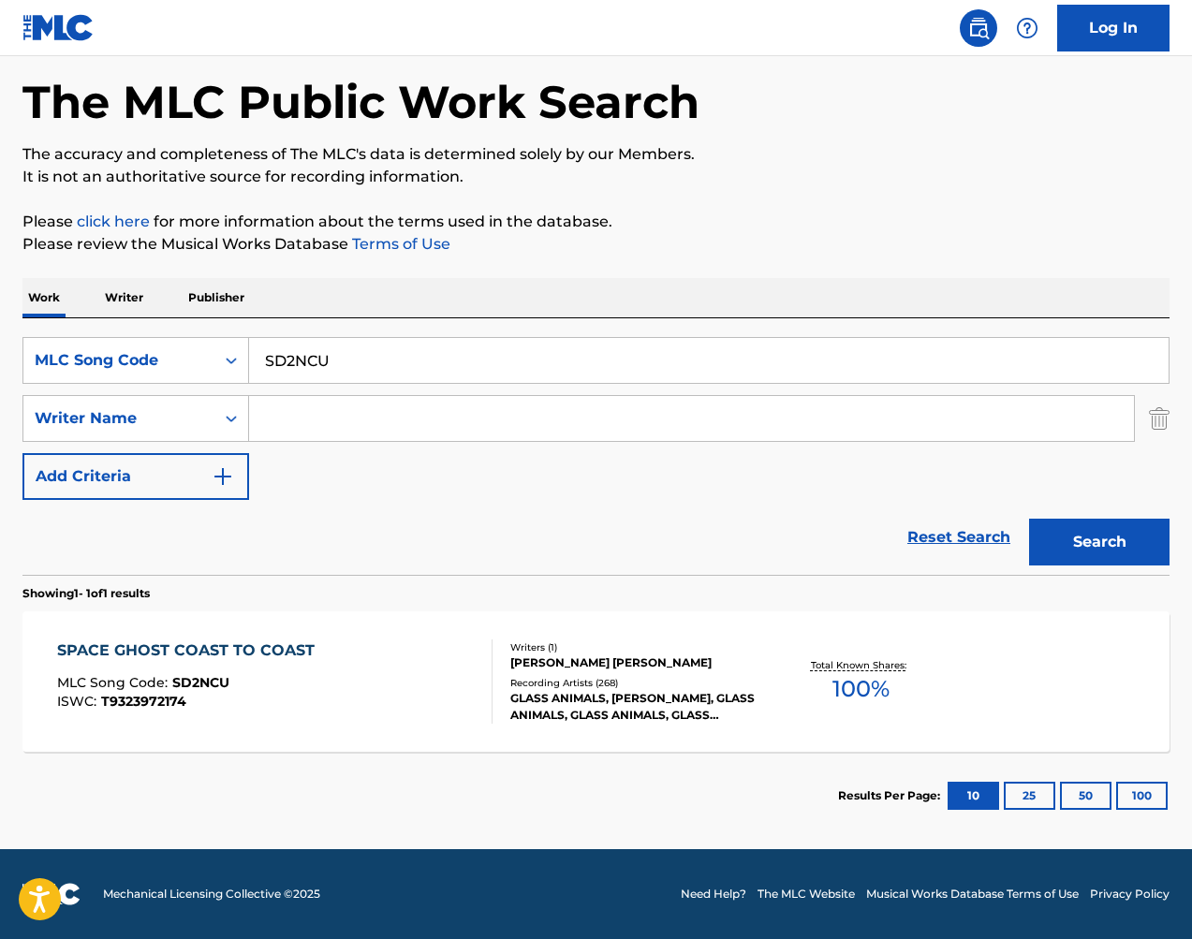
scroll to position [80, 0]
click at [778, 711] on div "SPACE GHOST COAST TO COAST MLC Song Code : SD2NCU ISWC : T9323972174 Writers ( …" at bounding box center [595, 681] width 1147 height 140
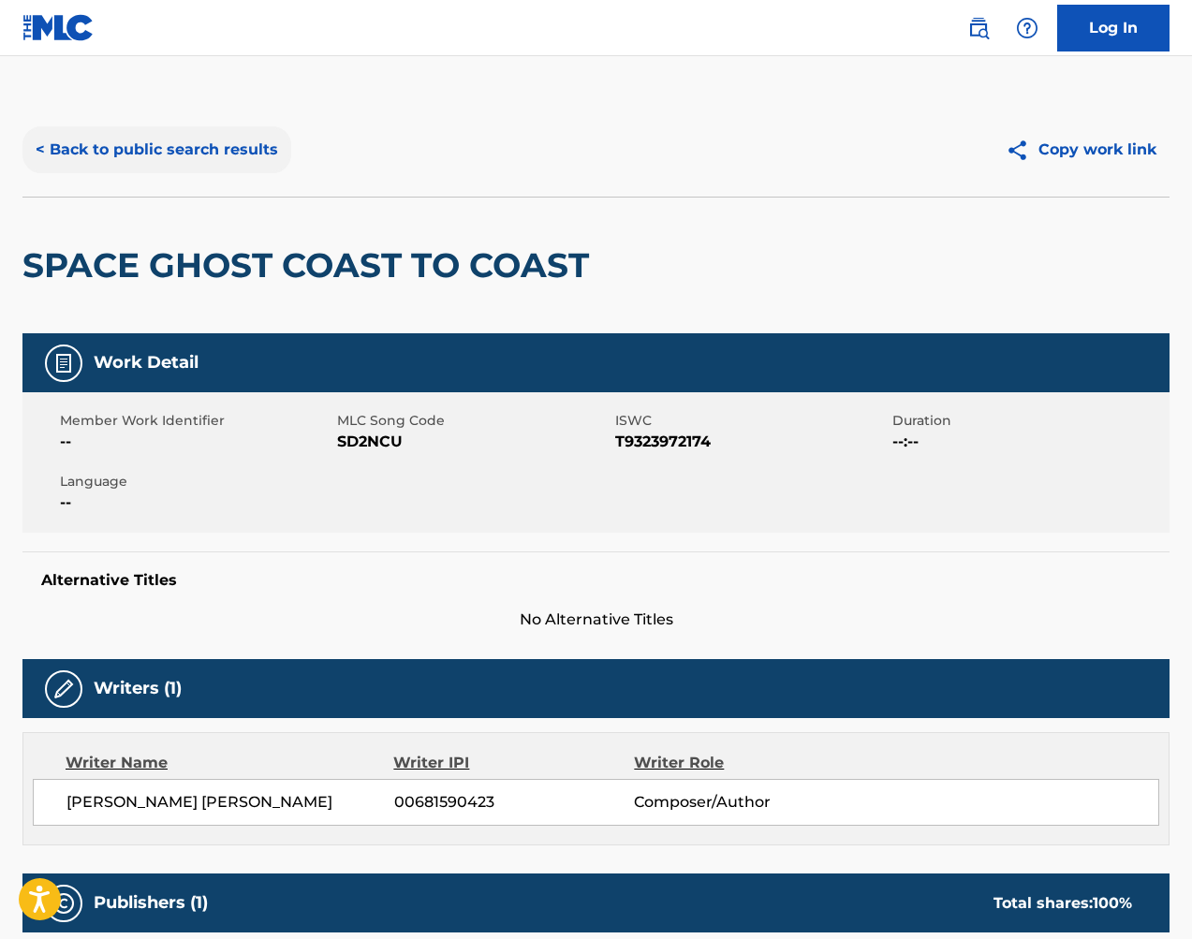
click at [205, 154] on button "< Back to public search results" at bounding box center [156, 149] width 269 height 47
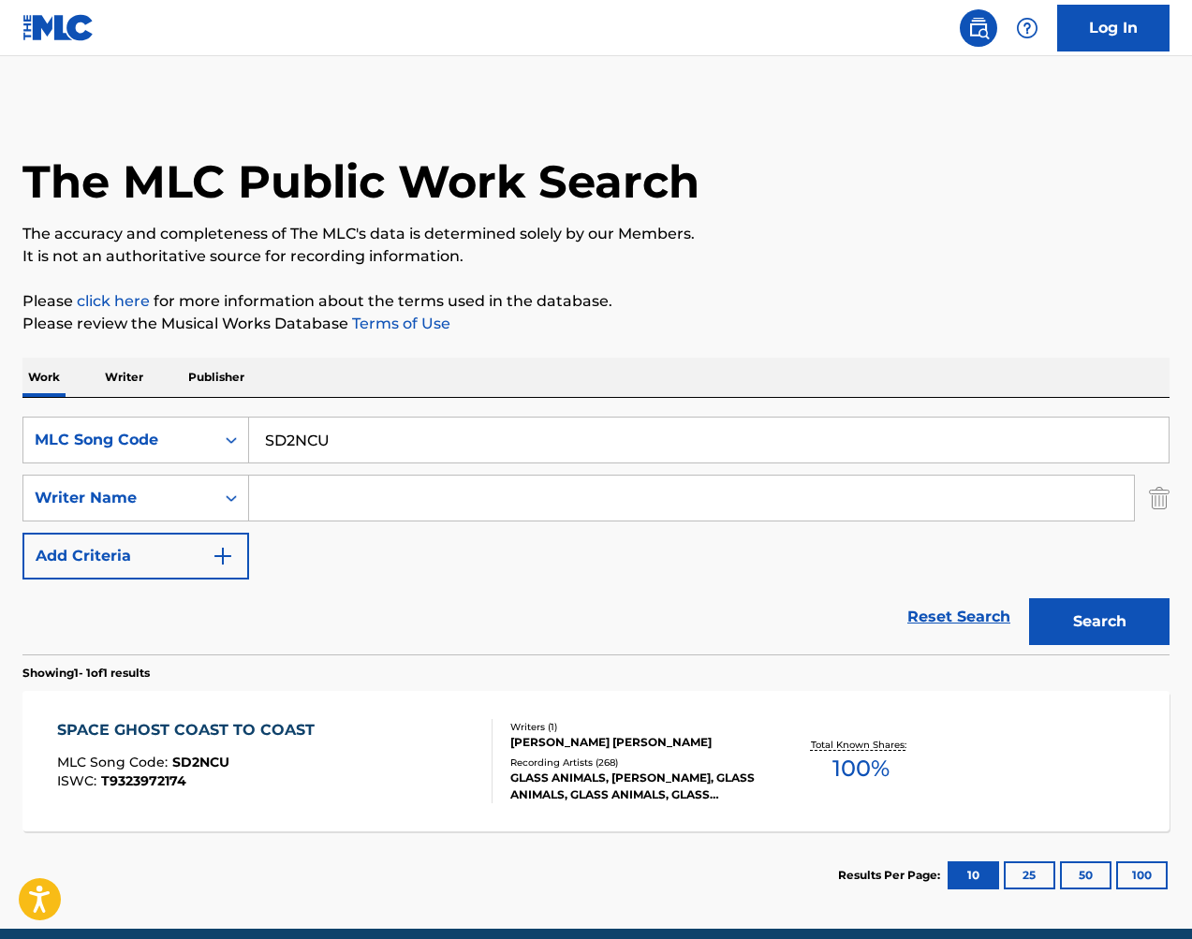
click at [443, 442] on input "SD2NCU" at bounding box center [708, 439] width 919 height 45
paste input "HB3YUQ"
click at [1077, 626] on button "Search" at bounding box center [1099, 621] width 140 height 47
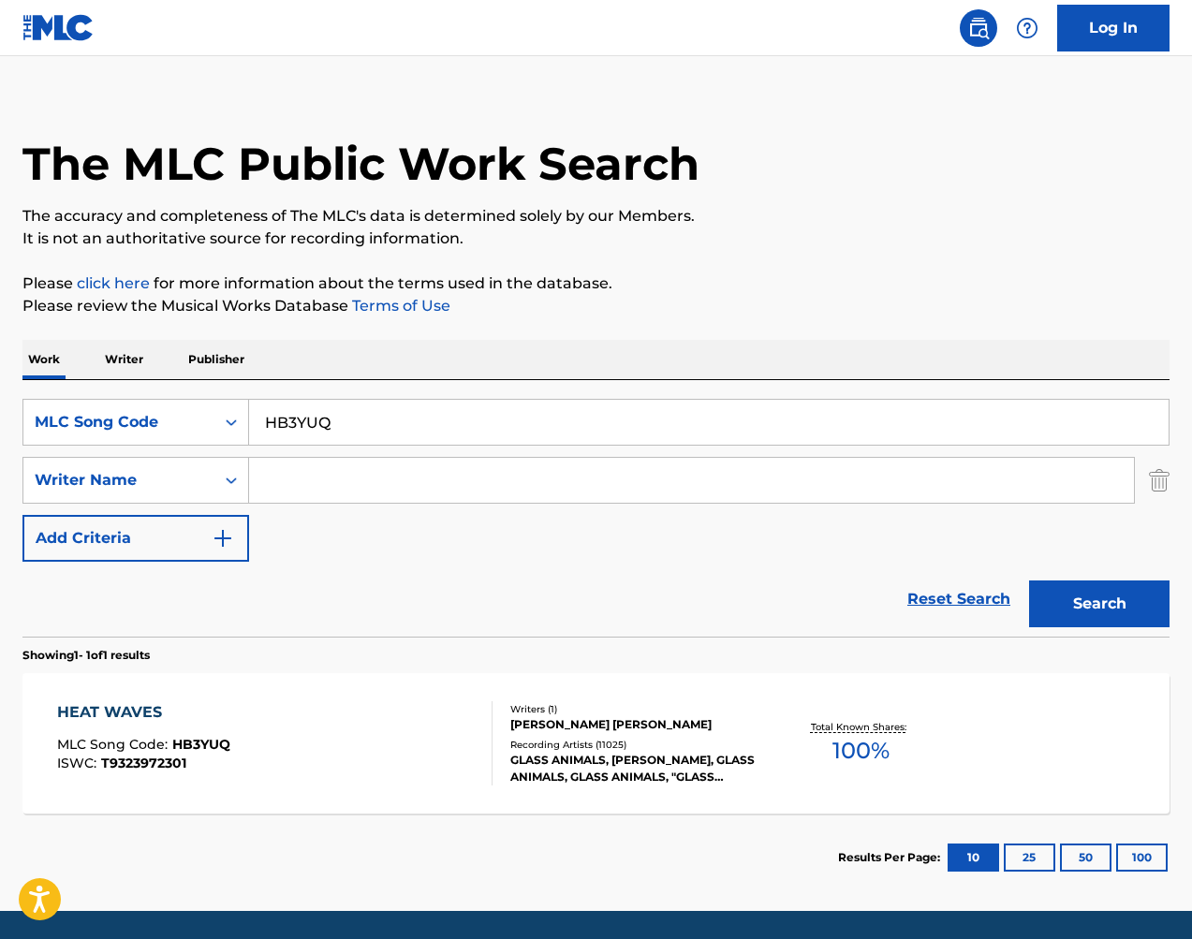
scroll to position [21, 0]
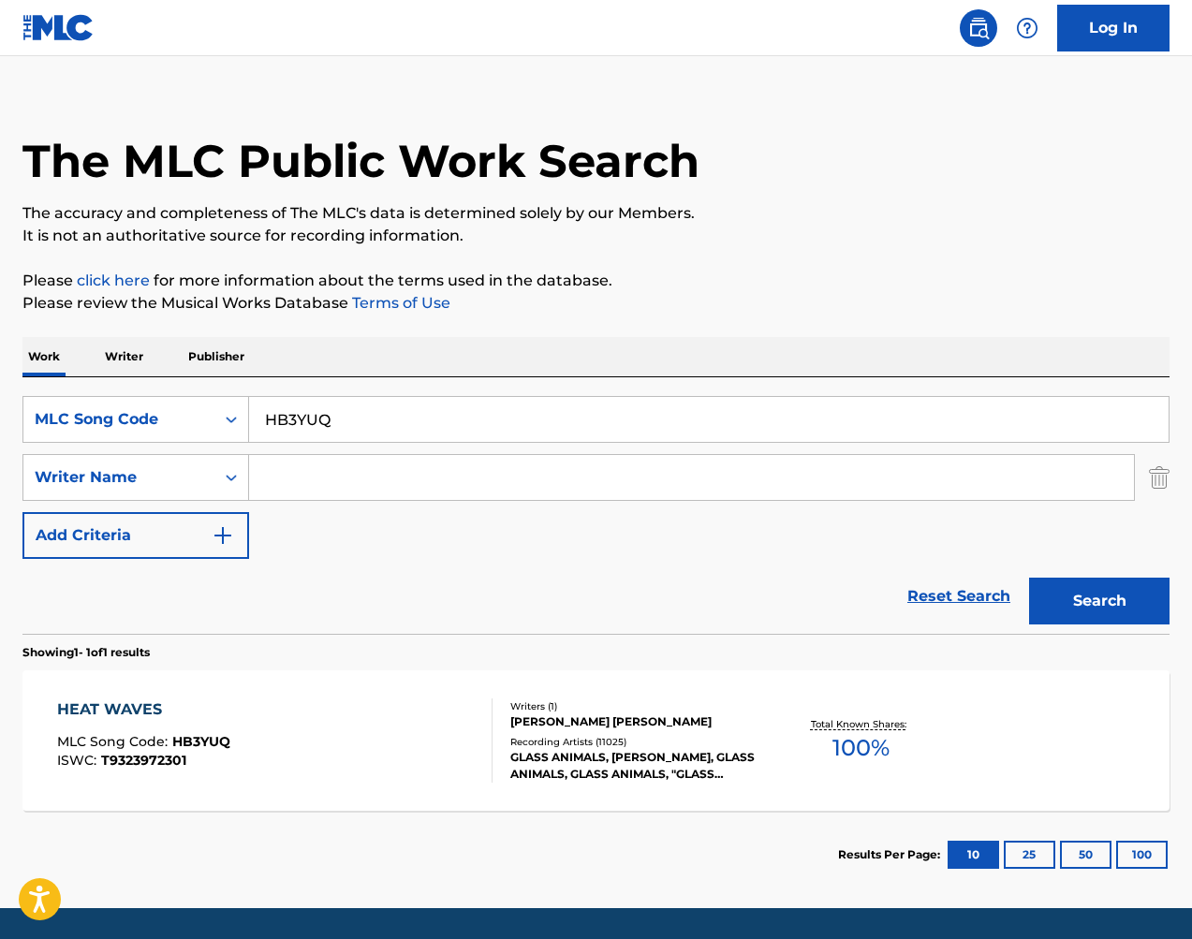
click at [332, 423] on input "HB3YUQ" at bounding box center [708, 419] width 919 height 45
click at [333, 424] on input "HB3YUQ" at bounding box center [708, 419] width 919 height 45
paste input "45QN"
click at [1069, 601] on button "Search" at bounding box center [1099, 601] width 140 height 47
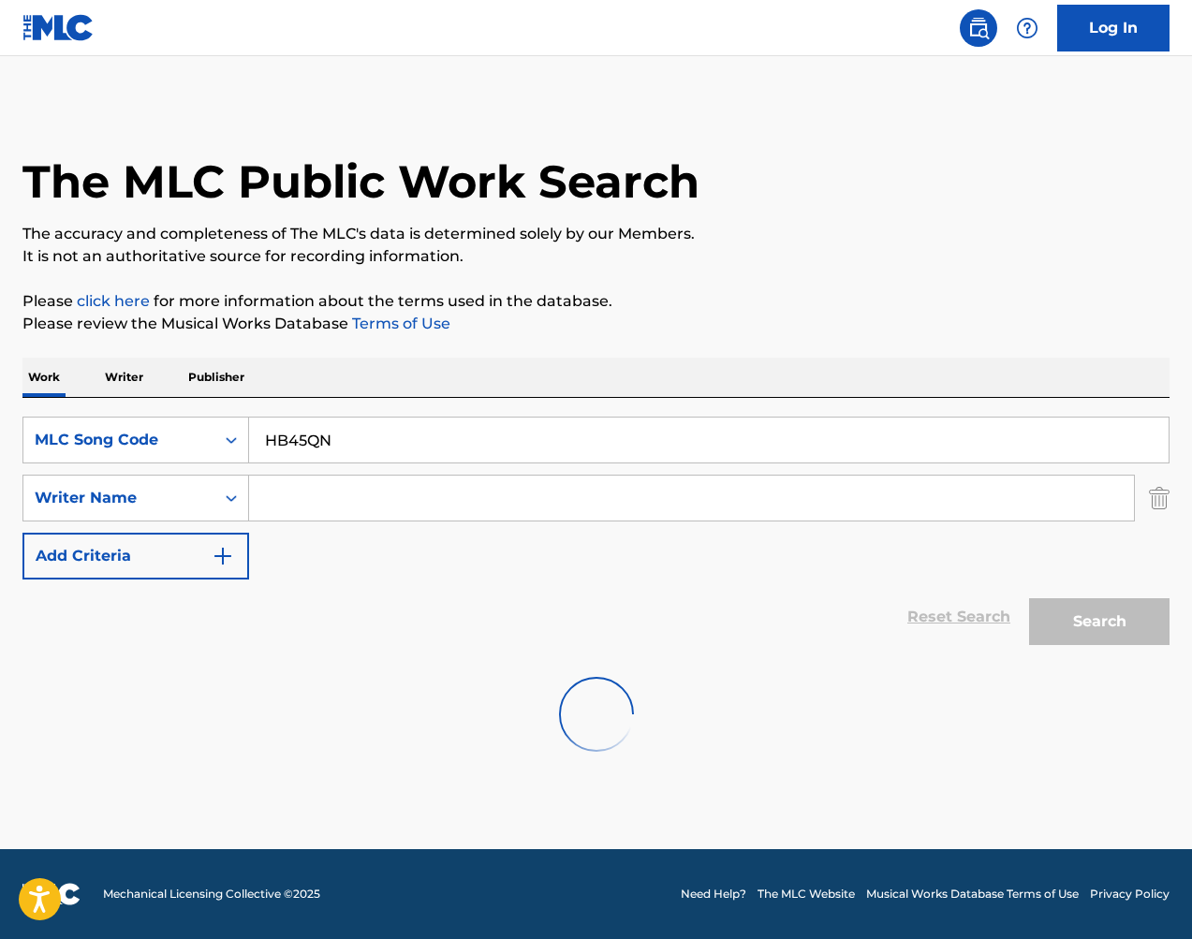
scroll to position [0, 0]
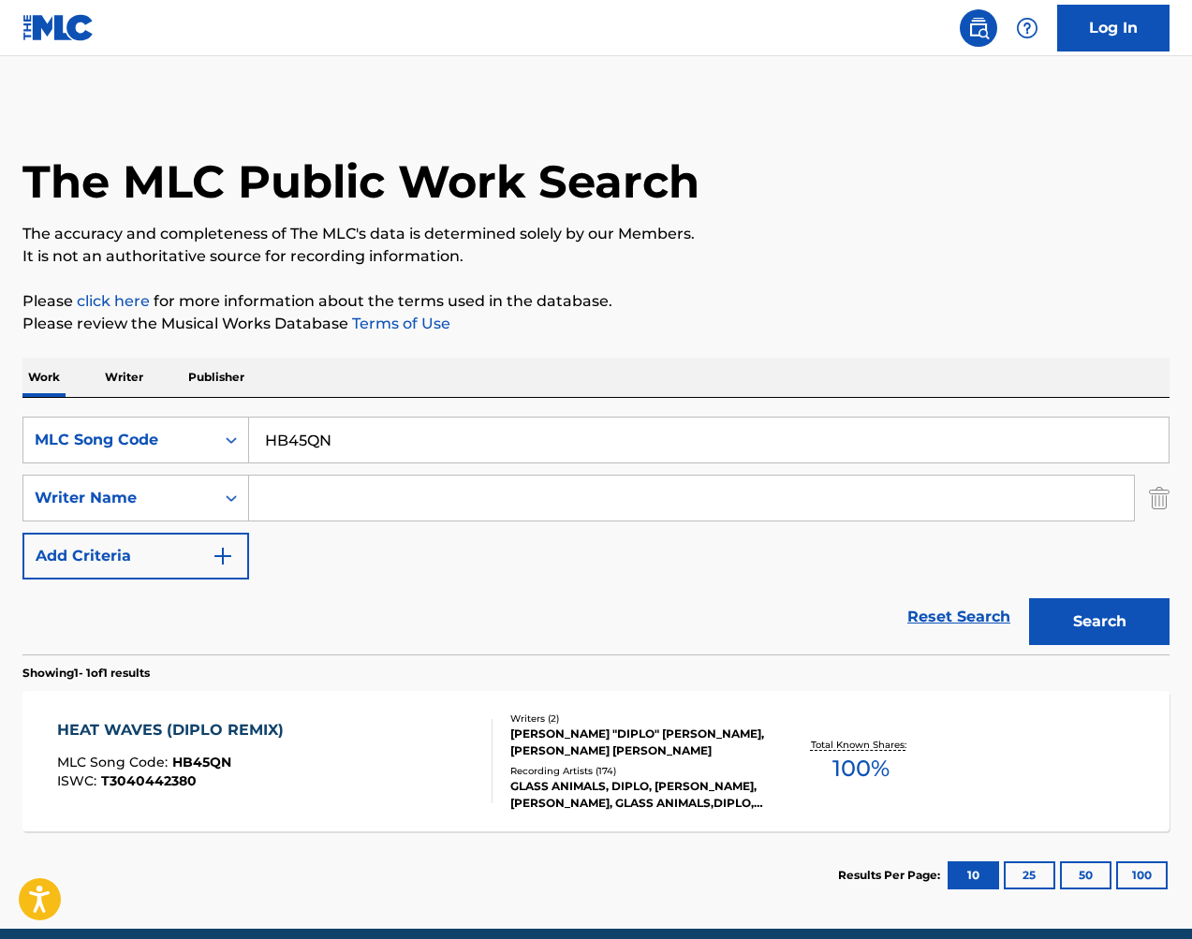
click at [360, 437] on input "HB45QN" at bounding box center [708, 439] width 919 height 45
paste input "3YUQ"
click at [1077, 608] on button "Search" at bounding box center [1099, 621] width 140 height 47
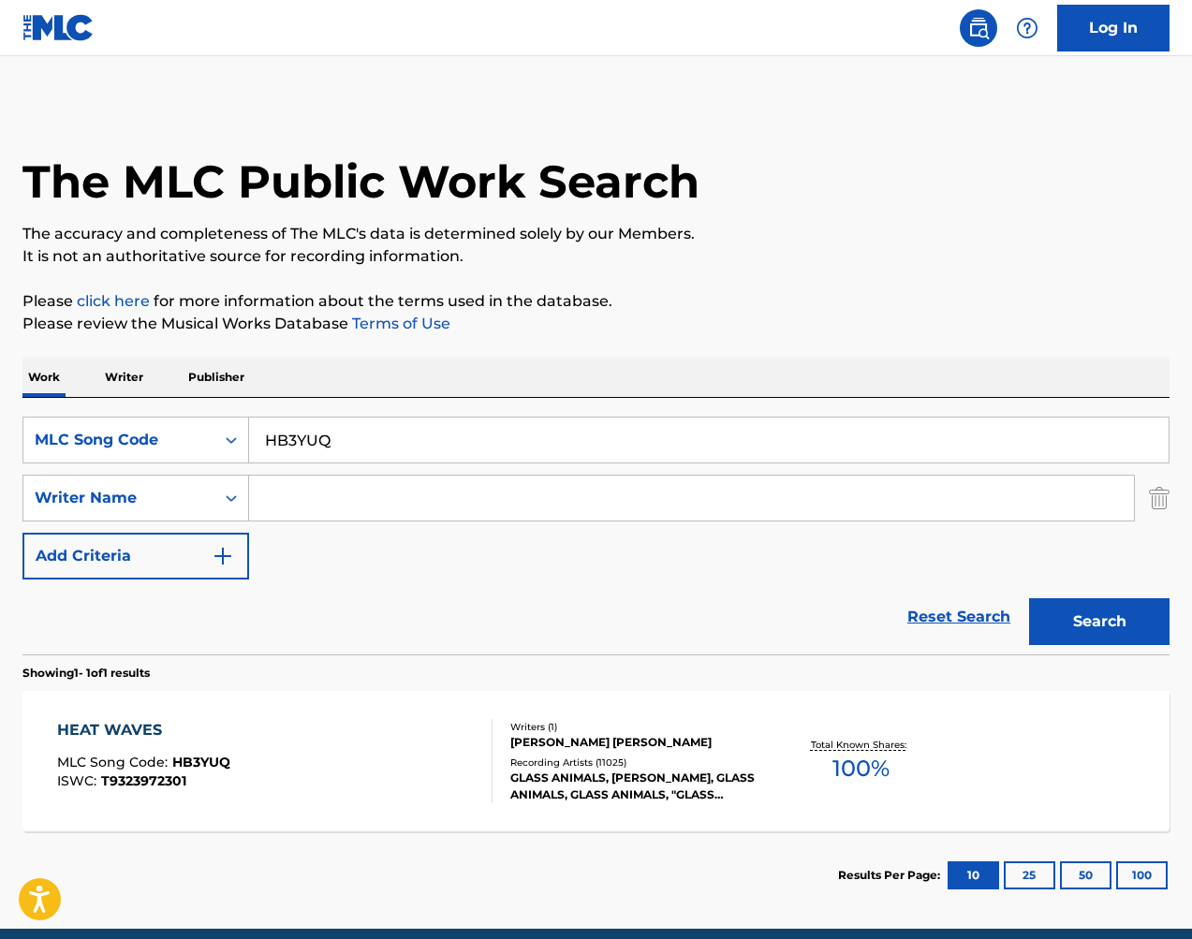
click at [683, 415] on div "SearchWithCriteriaaca5eeca-902d-4720-a380-74219d364f9b MLC Song Code HB3YUQ Sea…" at bounding box center [595, 526] width 1147 height 256
click at [684, 416] on div "SearchWithCriteriaaca5eeca-902d-4720-a380-74219d364f9b MLC Song Code HB3YUQ Sea…" at bounding box center [595, 526] width 1147 height 256
click at [702, 428] on input "HB3YUQ" at bounding box center [708, 439] width 919 height 45
drag, startPoint x: 702, startPoint y: 428, endPoint x: 714, endPoint y: 432, distance: 13.0
click at [702, 428] on input "HB3YUQ" at bounding box center [708, 439] width 919 height 45
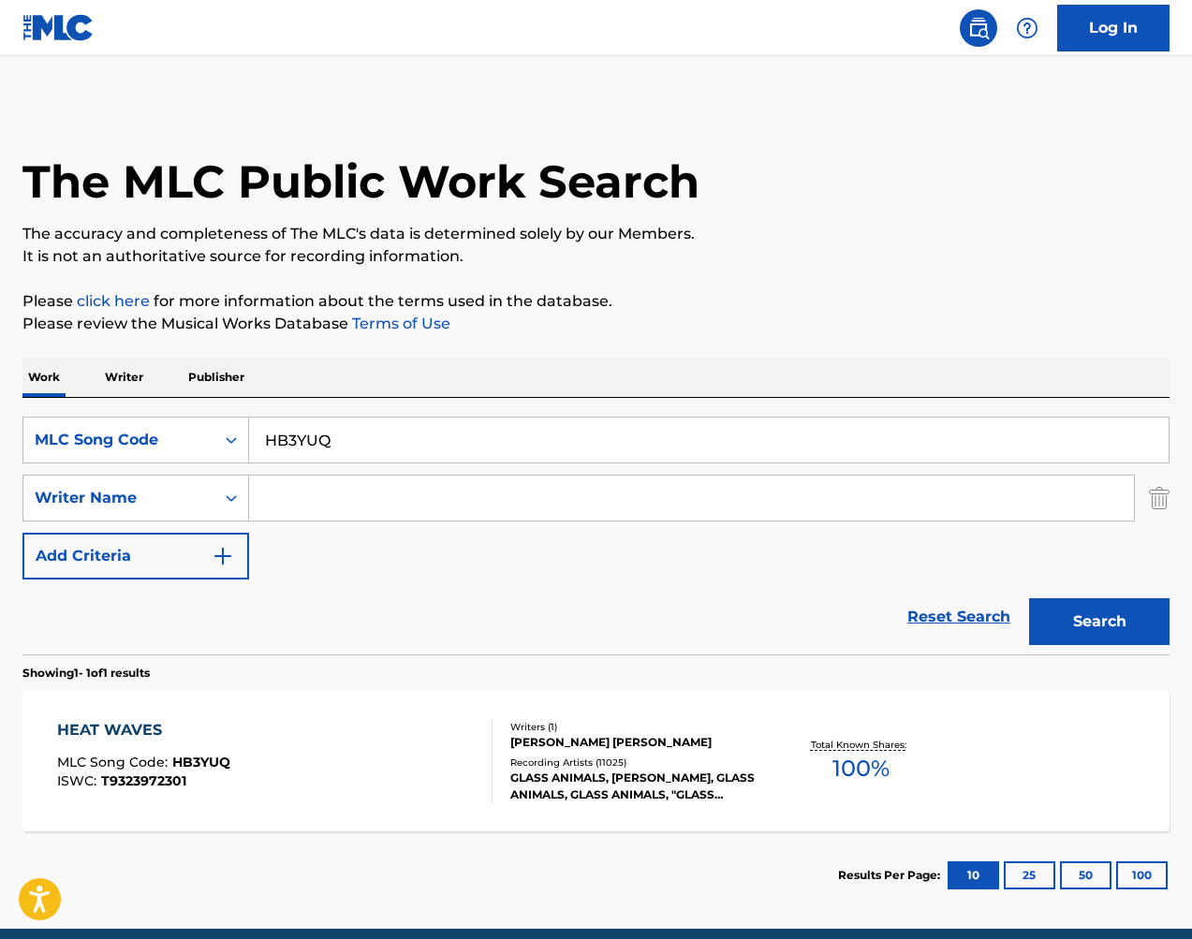
paste input "IC2CVM"
click at [1115, 632] on button "Search" at bounding box center [1099, 621] width 140 height 47
click at [429, 446] on input "IC2CVM" at bounding box center [708, 439] width 919 height 45
click at [429, 448] on input "IC2CVM" at bounding box center [708, 439] width 919 height 45
paste
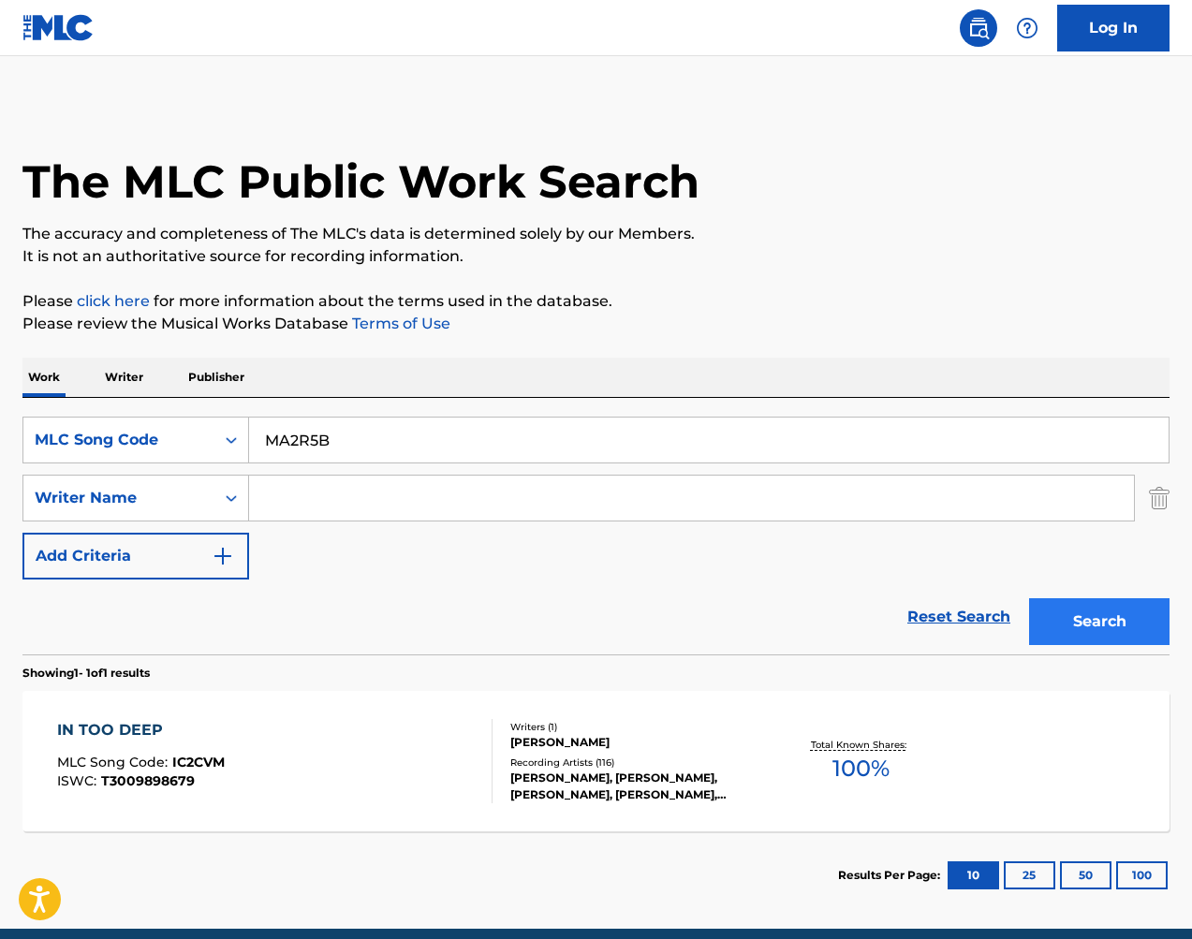
click at [1114, 609] on button "Search" at bounding box center [1099, 621] width 140 height 47
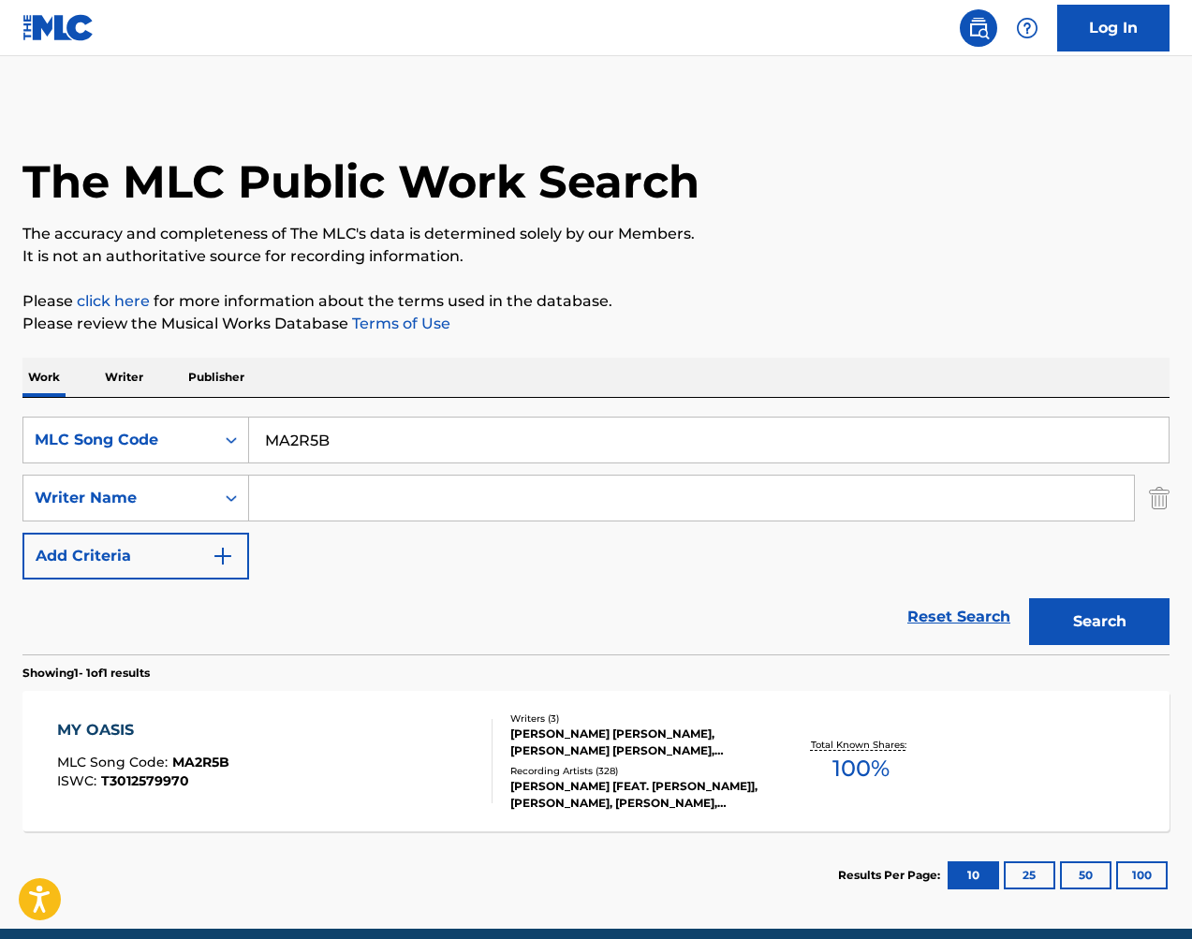
click at [486, 439] on input "MA2R5B" at bounding box center [708, 439] width 919 height 45
click at [1121, 633] on button "Search" at bounding box center [1099, 621] width 140 height 47
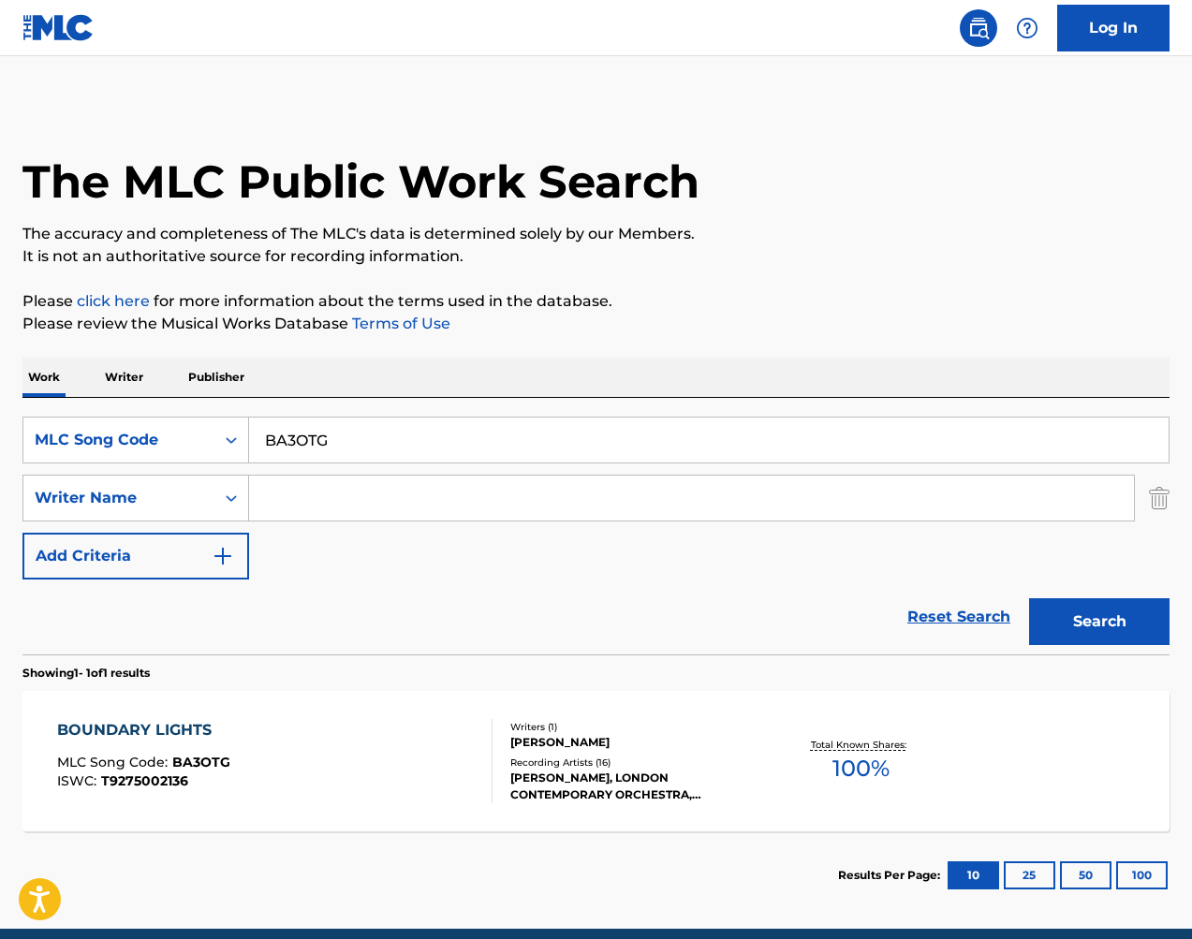
click at [638, 438] on input "BA3OTG" at bounding box center [708, 439] width 919 height 45
click at [1103, 623] on button "Search" at bounding box center [1099, 621] width 140 height 47
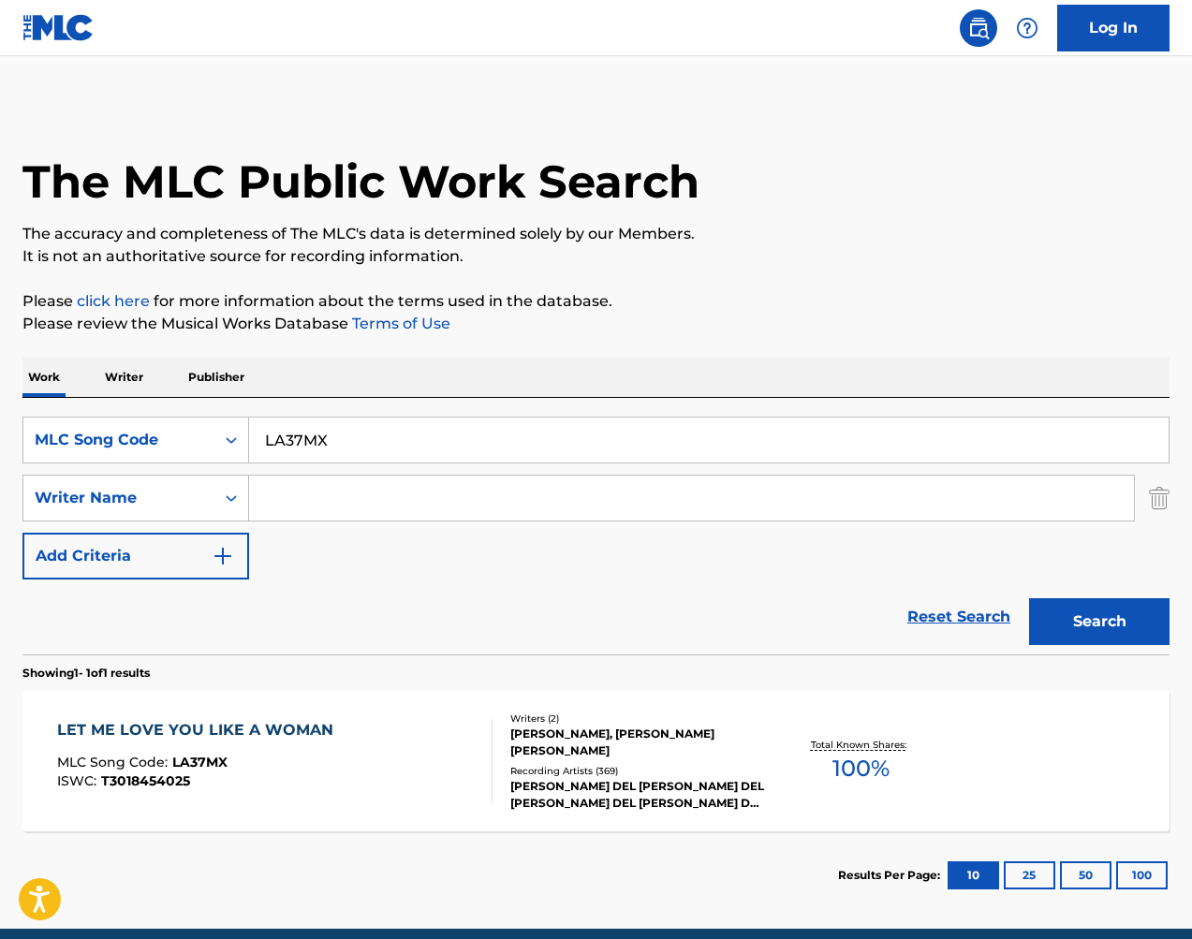
click at [638, 442] on input "LA37MX" at bounding box center [708, 439] width 919 height 45
click at [1124, 611] on button "Search" at bounding box center [1099, 621] width 140 height 47
click at [582, 437] on input "FE7DE1" at bounding box center [708, 439] width 919 height 45
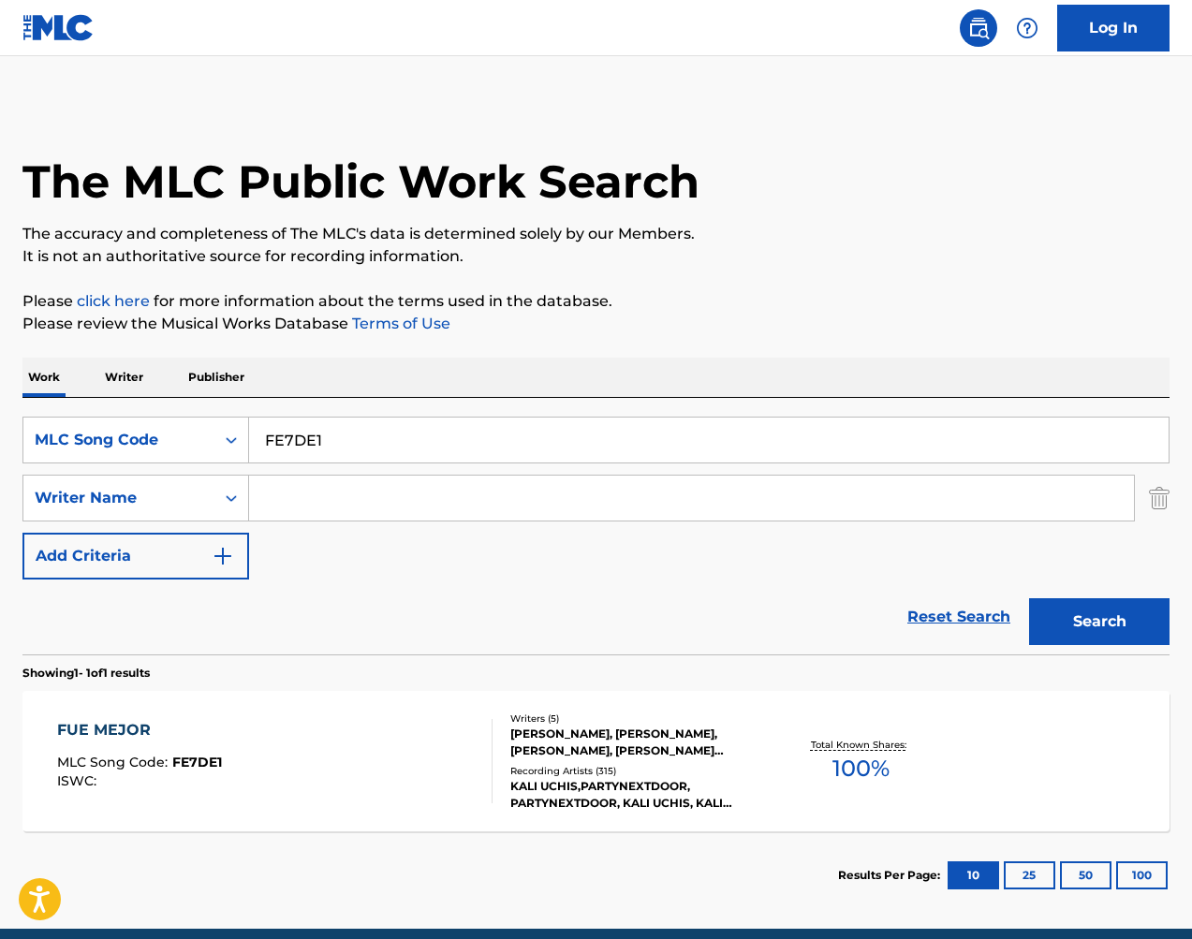
click at [582, 437] on input "FE7DE1" at bounding box center [708, 439] width 919 height 45
click at [1108, 616] on button "Search" at bounding box center [1099, 621] width 140 height 47
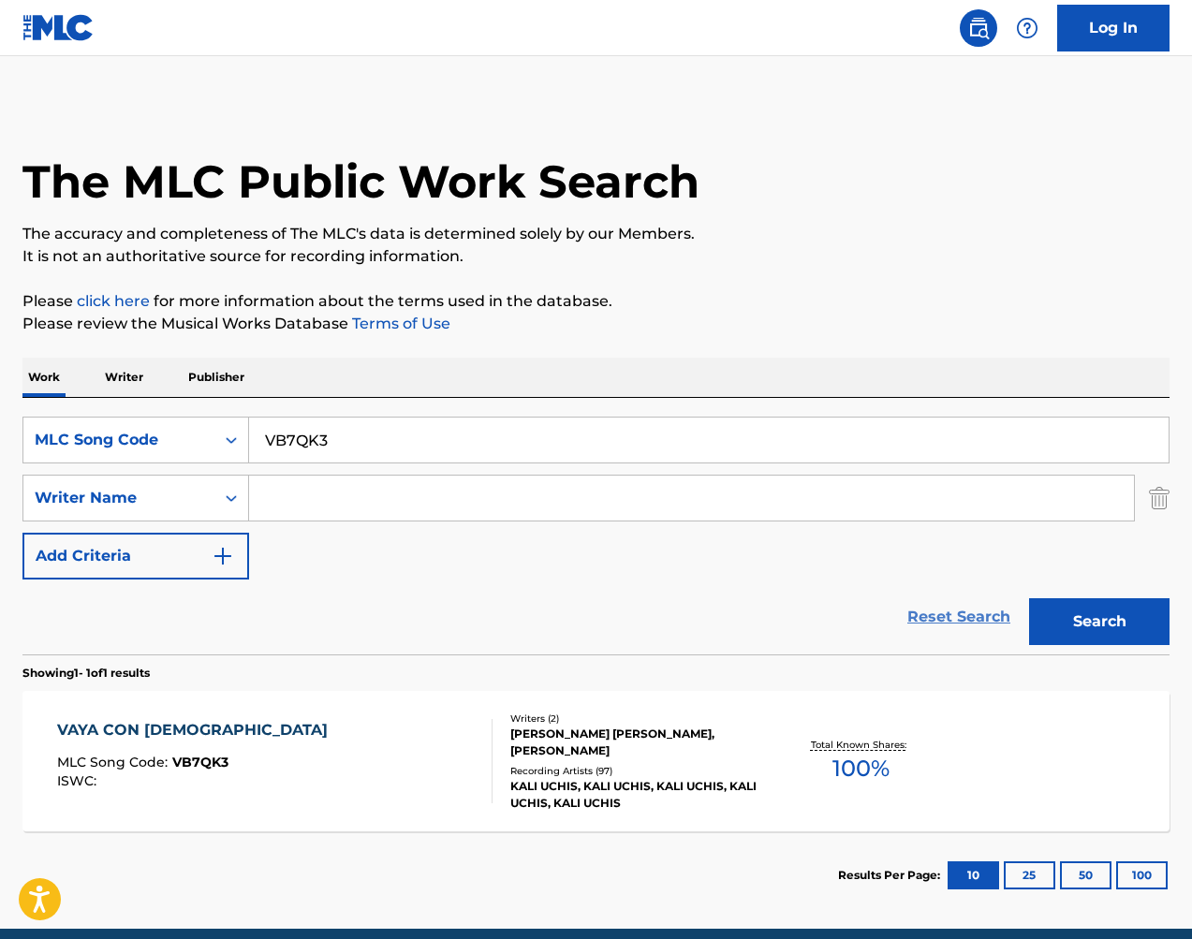
click at [532, 440] on input "VB7QK3" at bounding box center [708, 439] width 919 height 45
drag, startPoint x: 962, startPoint y: 607, endPoint x: 536, endPoint y: 440, distance: 457.6
click at [532, 440] on input "VB7QK3" at bounding box center [708, 439] width 919 height 45
click at [1065, 610] on button "Search" at bounding box center [1099, 621] width 140 height 47
click at [647, 430] on input "TD0K33" at bounding box center [708, 439] width 919 height 45
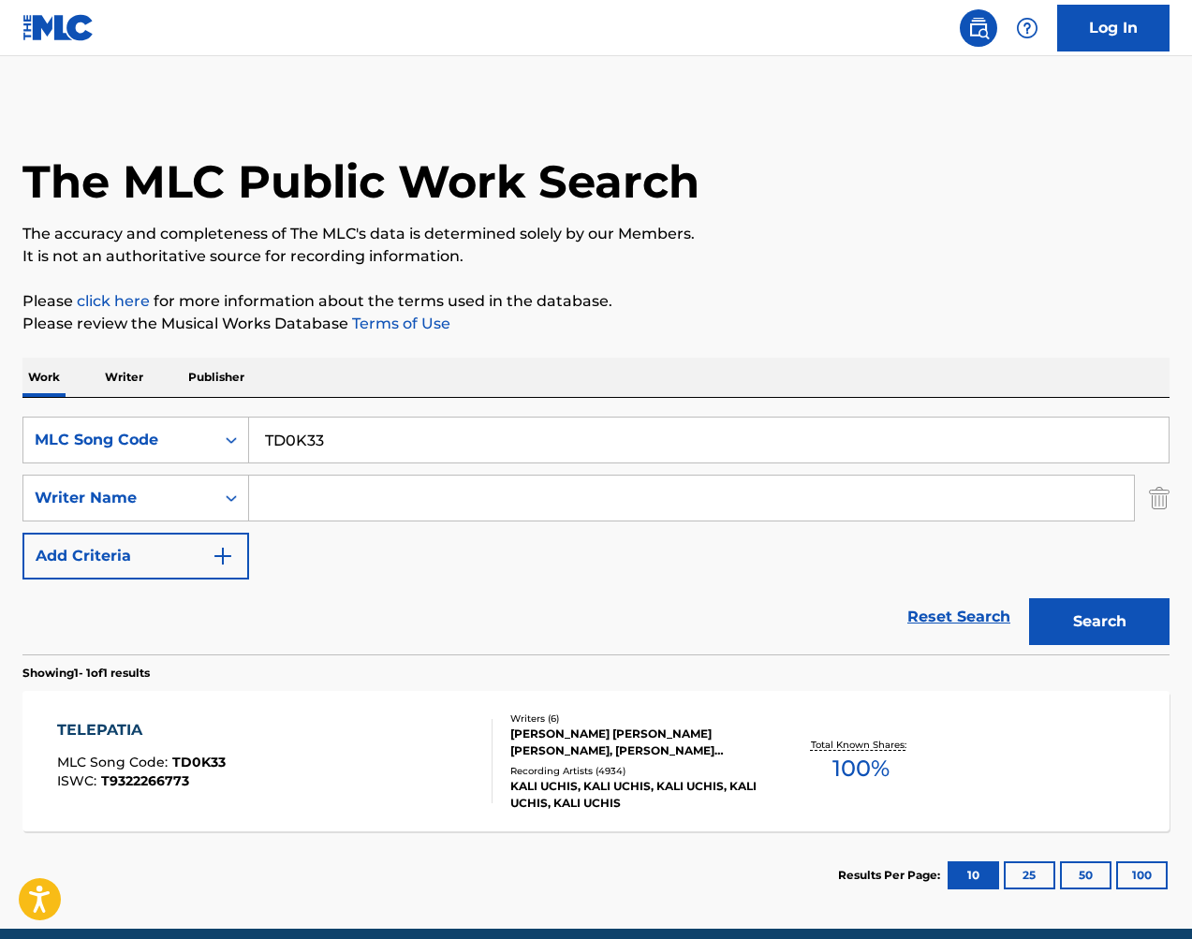
click at [647, 430] on input "TD0K33" at bounding box center [708, 439] width 919 height 45
click at [1104, 609] on button "Search" at bounding box center [1099, 621] width 140 height 47
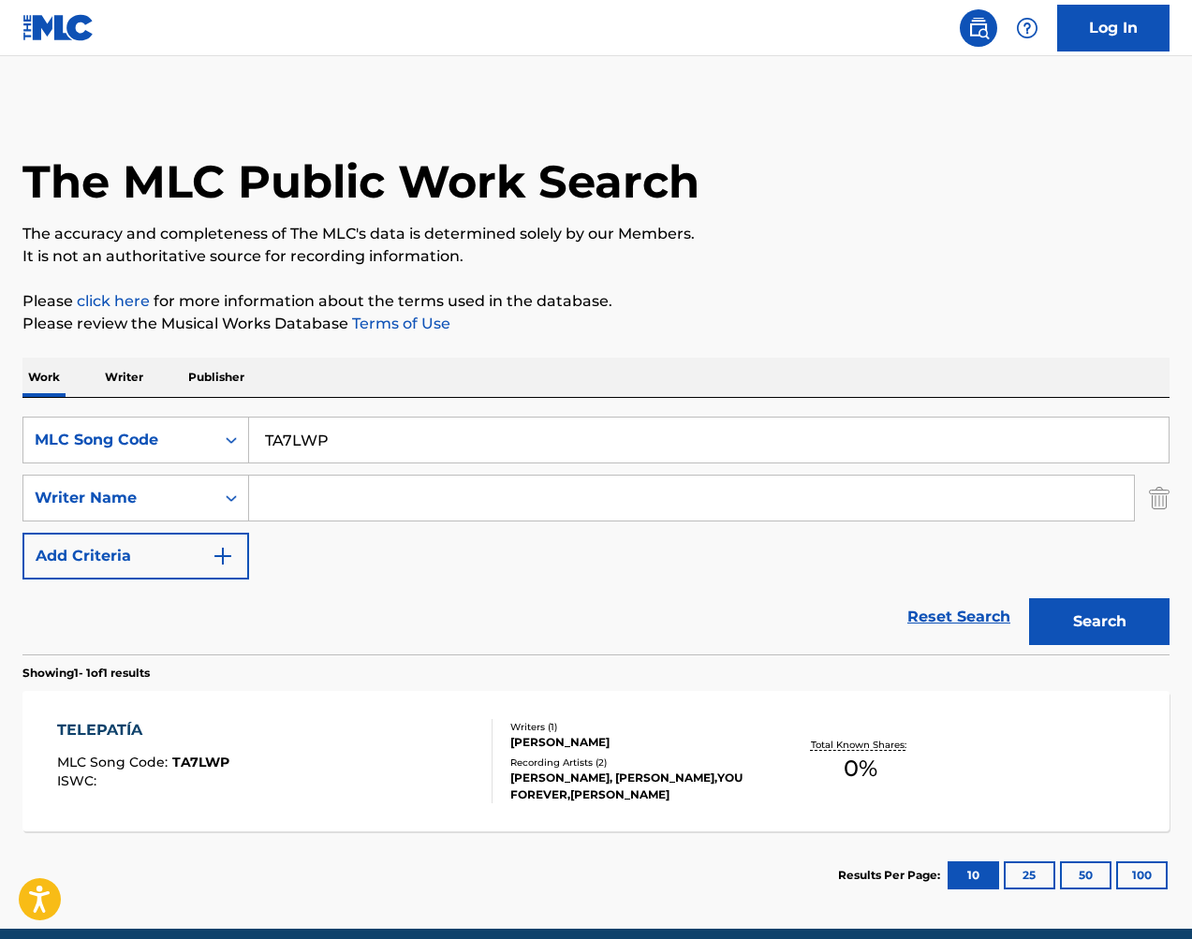
click at [555, 423] on input "TA7LWP" at bounding box center [708, 439] width 919 height 45
click at [1082, 590] on div "Search" at bounding box center [1094, 616] width 150 height 75
click at [1094, 607] on button "Search" at bounding box center [1099, 621] width 140 height 47
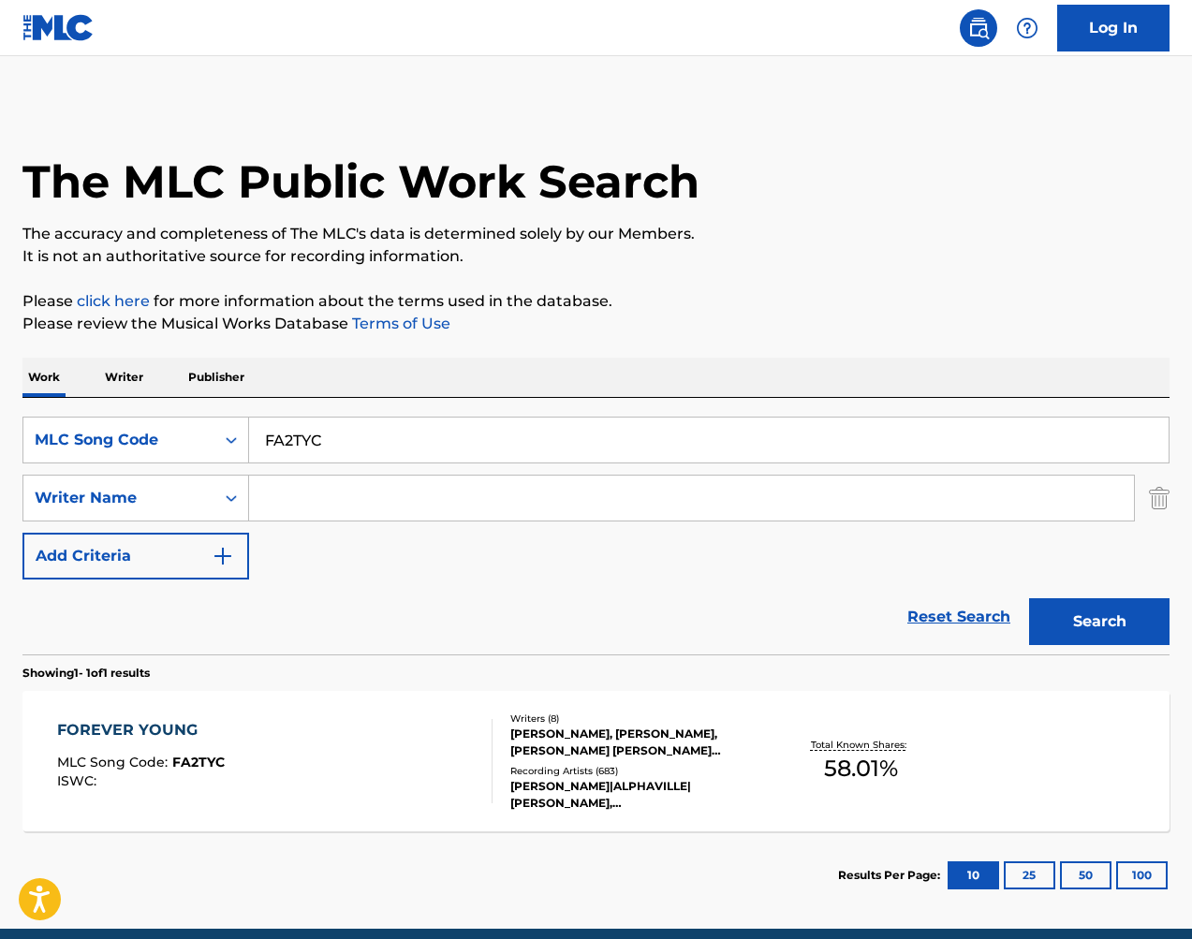
click at [534, 438] on input "FA2TYC" at bounding box center [708, 439] width 919 height 45
click at [1051, 607] on button "Search" at bounding box center [1099, 621] width 140 height 47
click at [343, 441] on input "F01459" at bounding box center [708, 439] width 919 height 45
drag, startPoint x: 343, startPoint y: 441, endPoint x: 380, endPoint y: 444, distance: 37.5
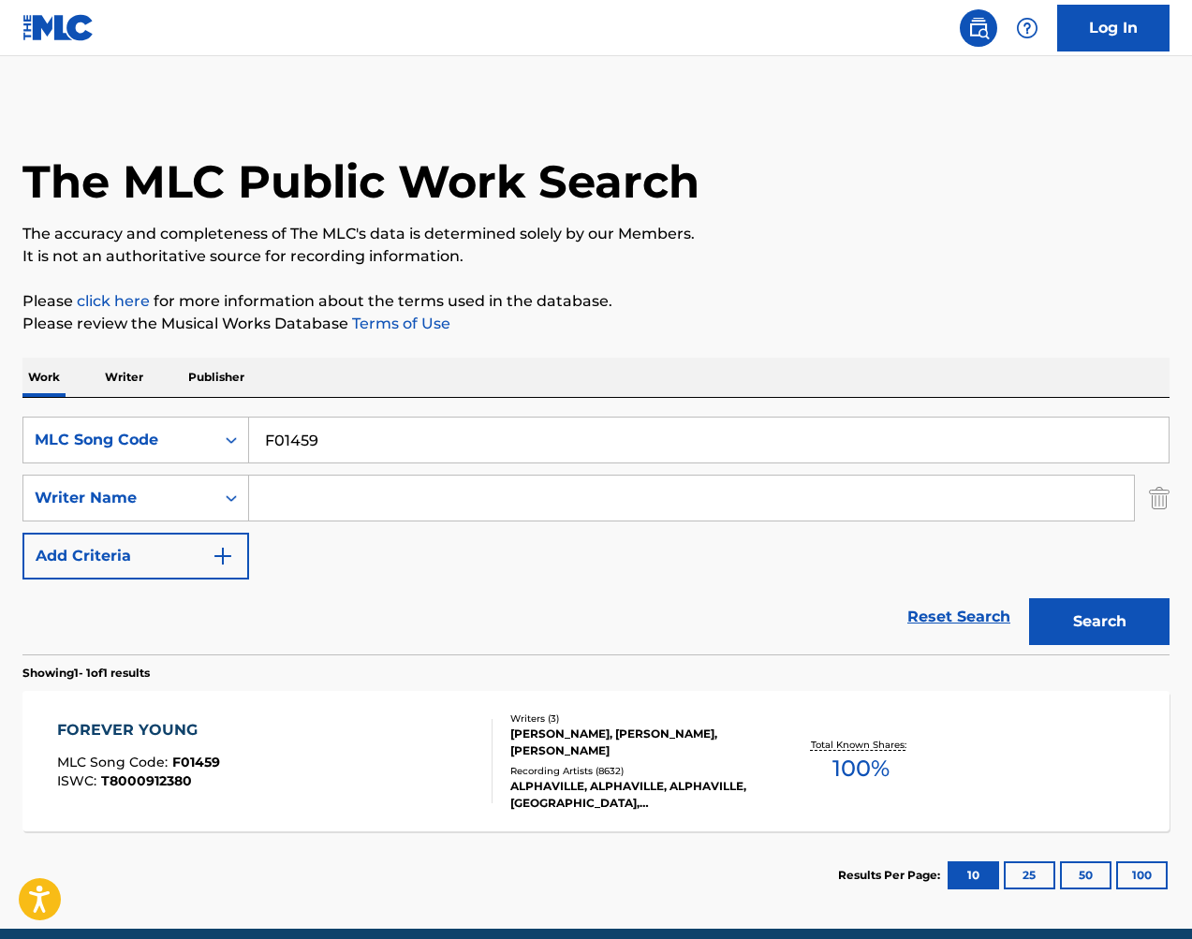
click at [343, 441] on input "F01459" at bounding box center [708, 439] width 919 height 45
click at [1083, 619] on button "Search" at bounding box center [1099, 621] width 140 height 47
click at [521, 445] on input "IC16TP" at bounding box center [708, 439] width 919 height 45
click at [1088, 615] on button "Search" at bounding box center [1099, 621] width 140 height 47
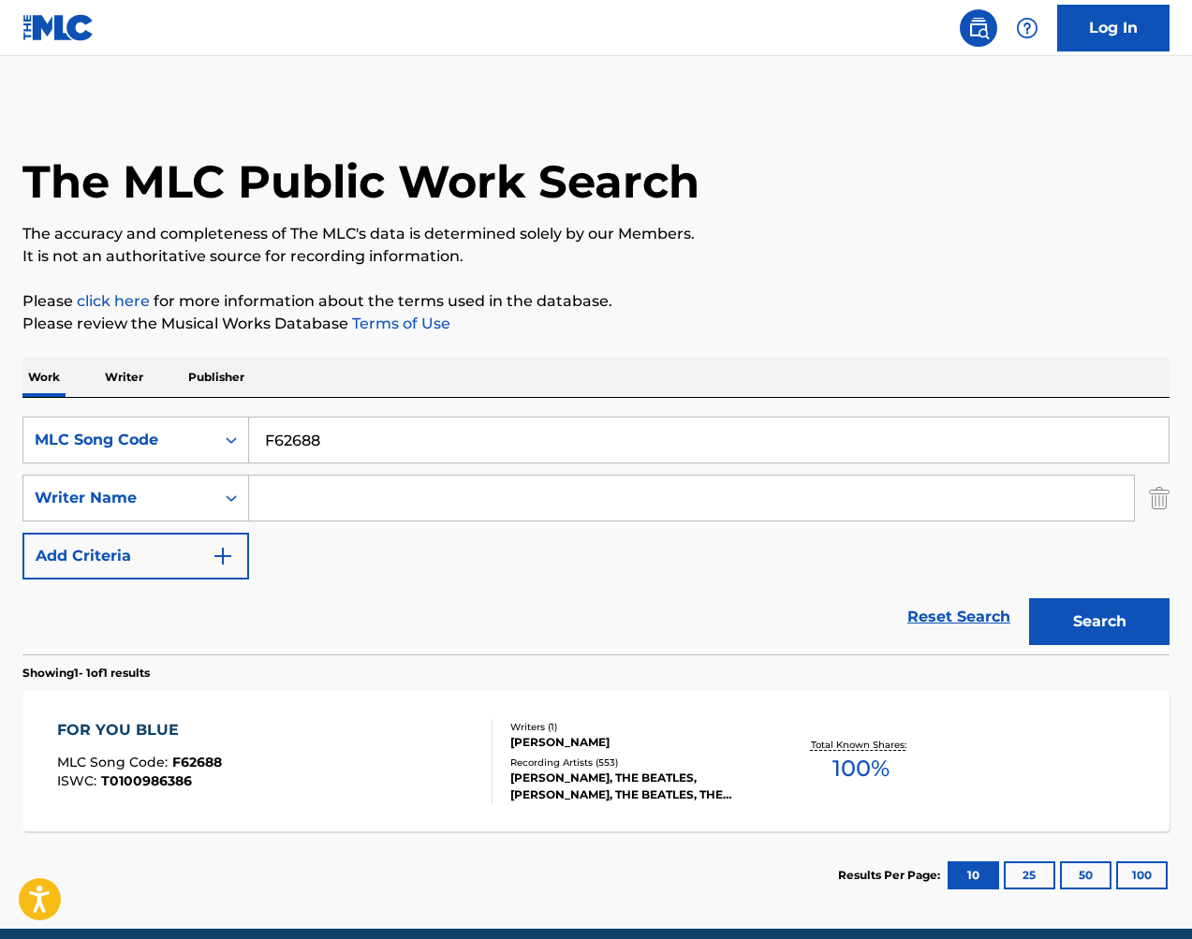
click at [586, 430] on input "F62688" at bounding box center [708, 439] width 919 height 45
click at [1085, 612] on button "Search" at bounding box center [1099, 621] width 140 height 47
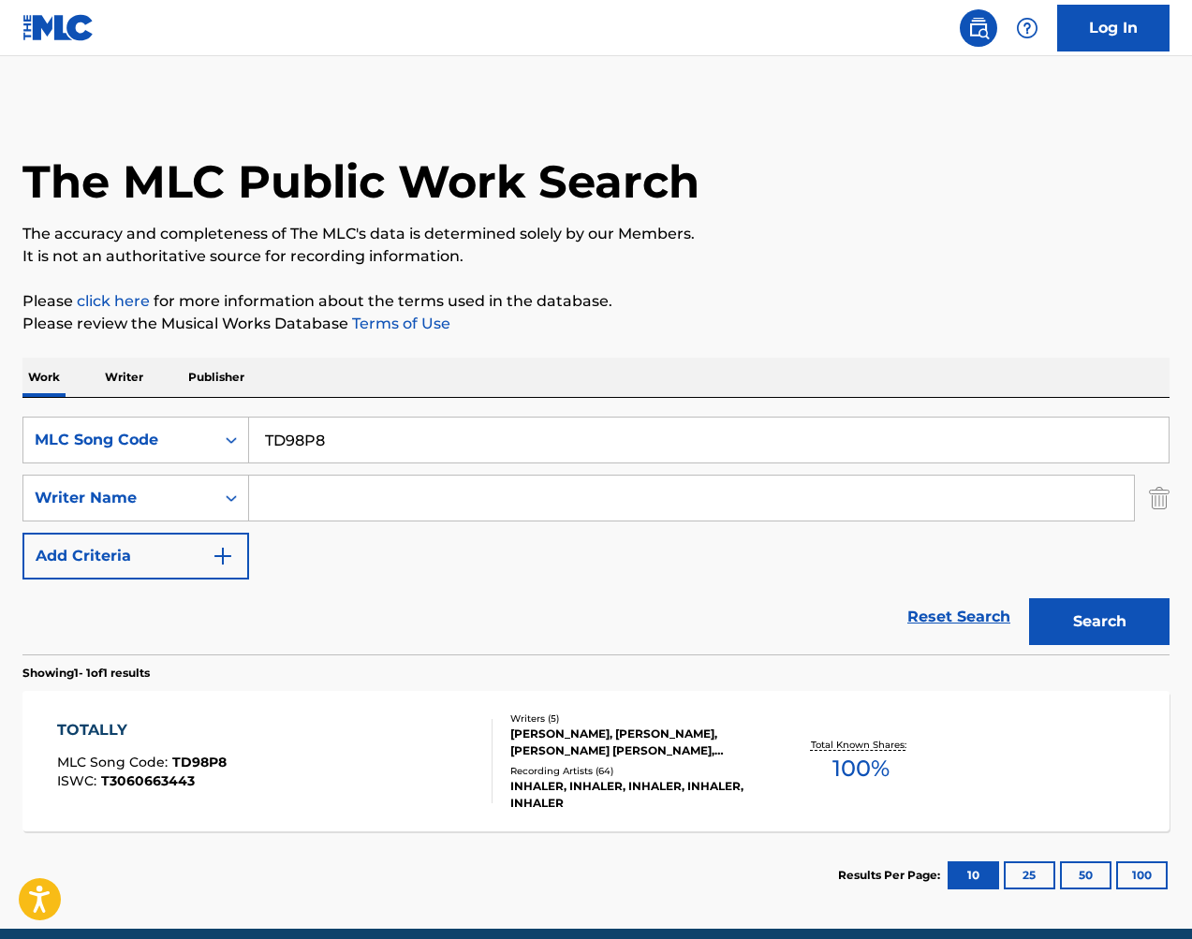
click at [465, 430] on input "TD98P8" at bounding box center [708, 439] width 919 height 45
type input "DB4068"
click at [1122, 616] on button "Search" at bounding box center [1099, 621] width 140 height 47
click at [231, 453] on div "Search Form" at bounding box center [231, 440] width 34 height 34
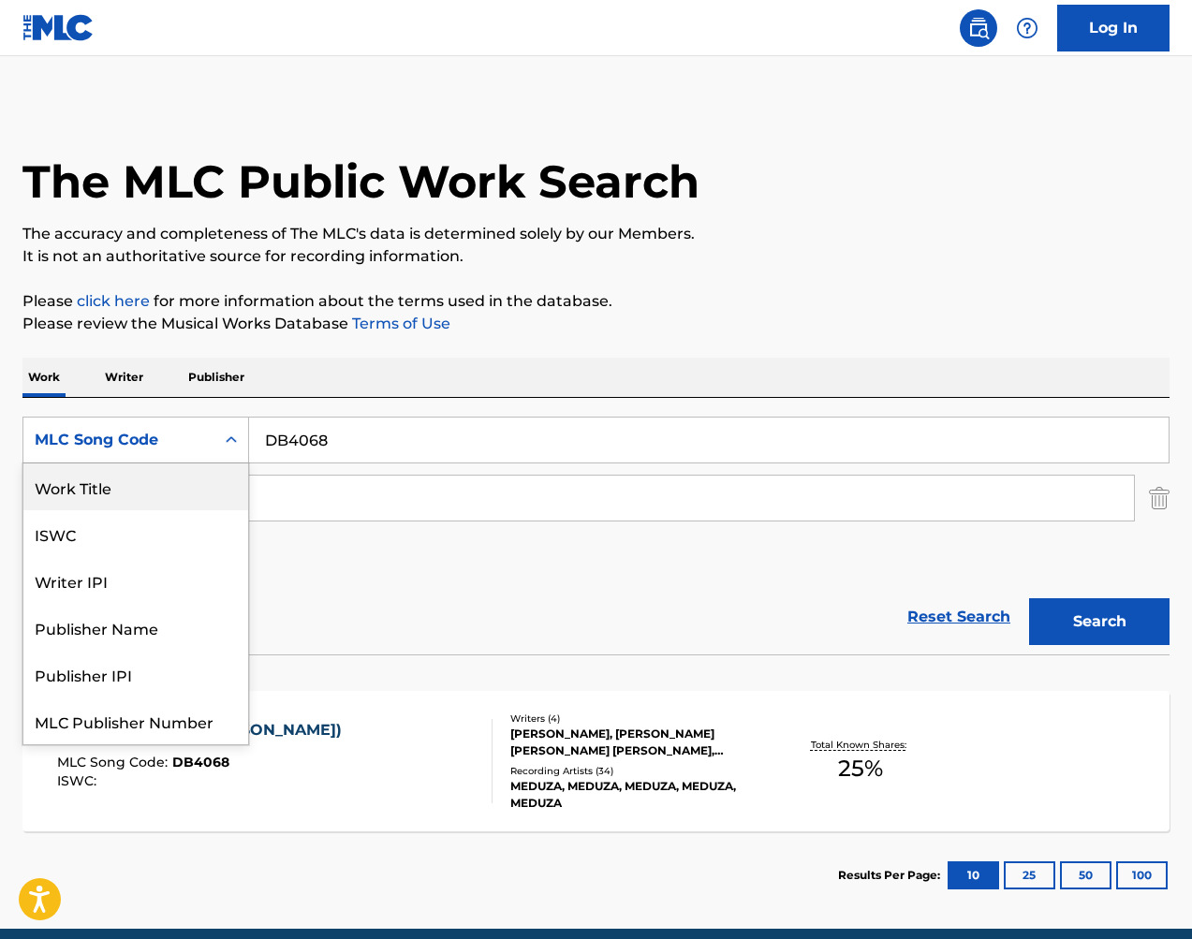
click at [164, 473] on div "Work Title" at bounding box center [135, 486] width 225 height 47
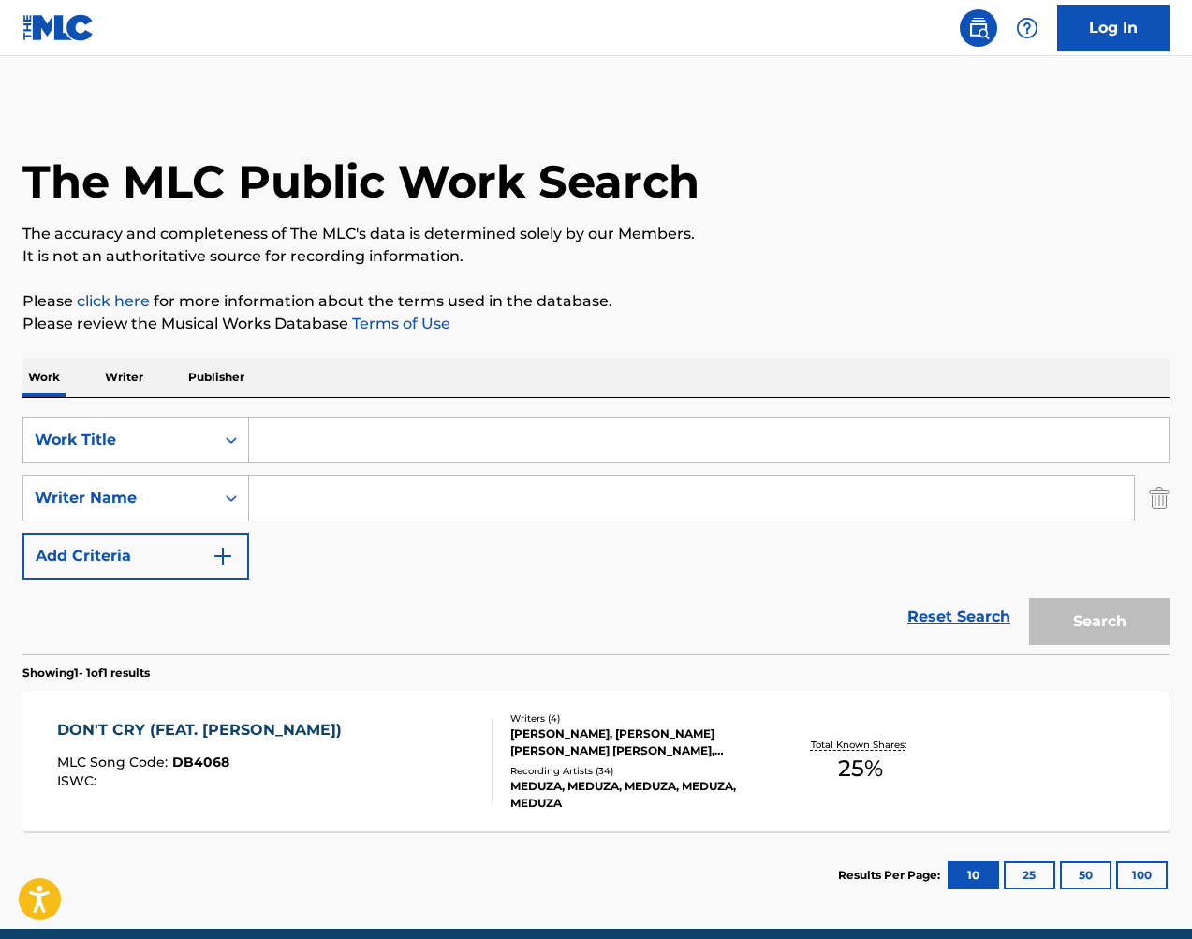
click at [423, 429] on input "Search Form" at bounding box center [708, 439] width 919 height 45
click at [482, 457] on input "Search Form" at bounding box center [708, 439] width 919 height 45
type input "paradise"
click at [395, 497] on input "Search Form" at bounding box center [691, 497] width 885 height 45
click at [1081, 617] on button "Search" at bounding box center [1099, 621] width 140 height 47
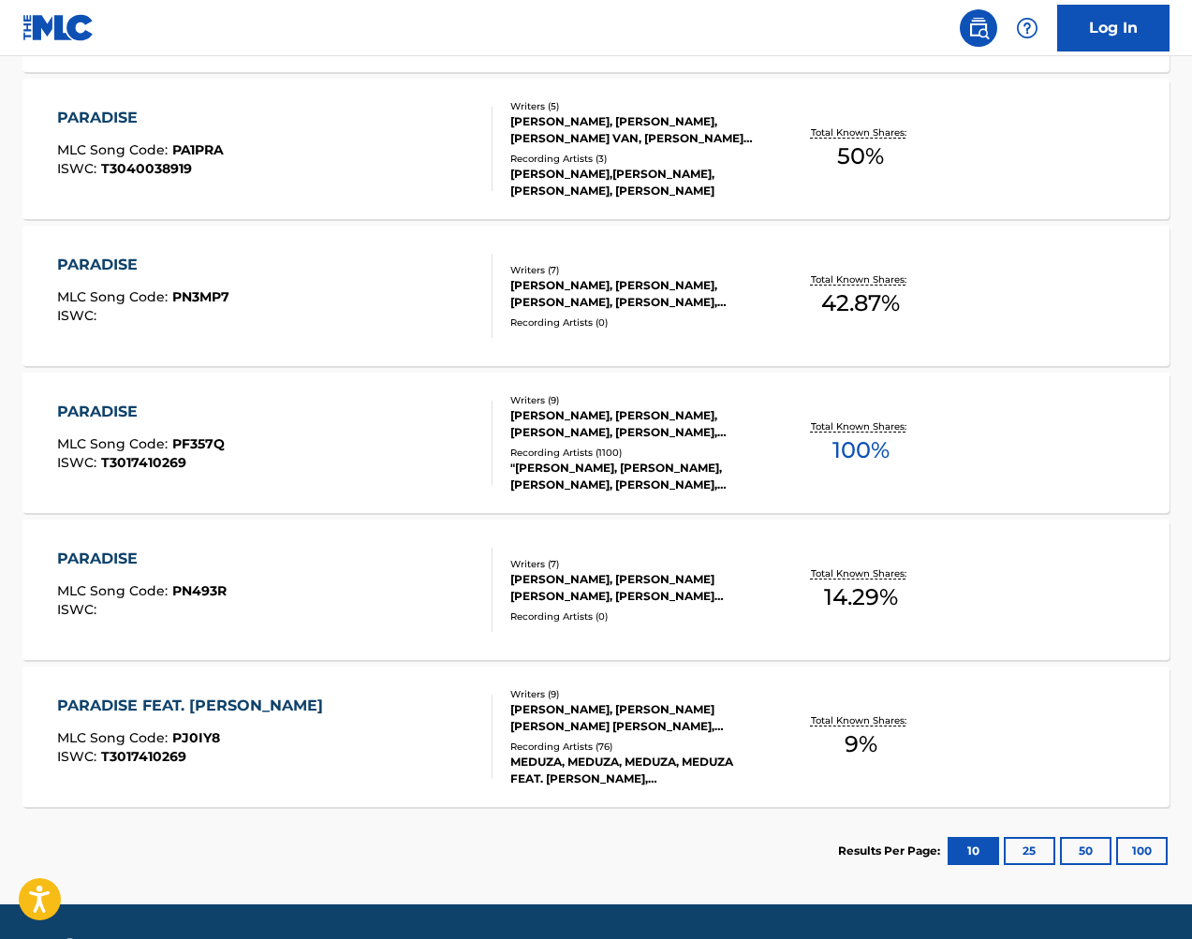
scroll to position [754, 0]
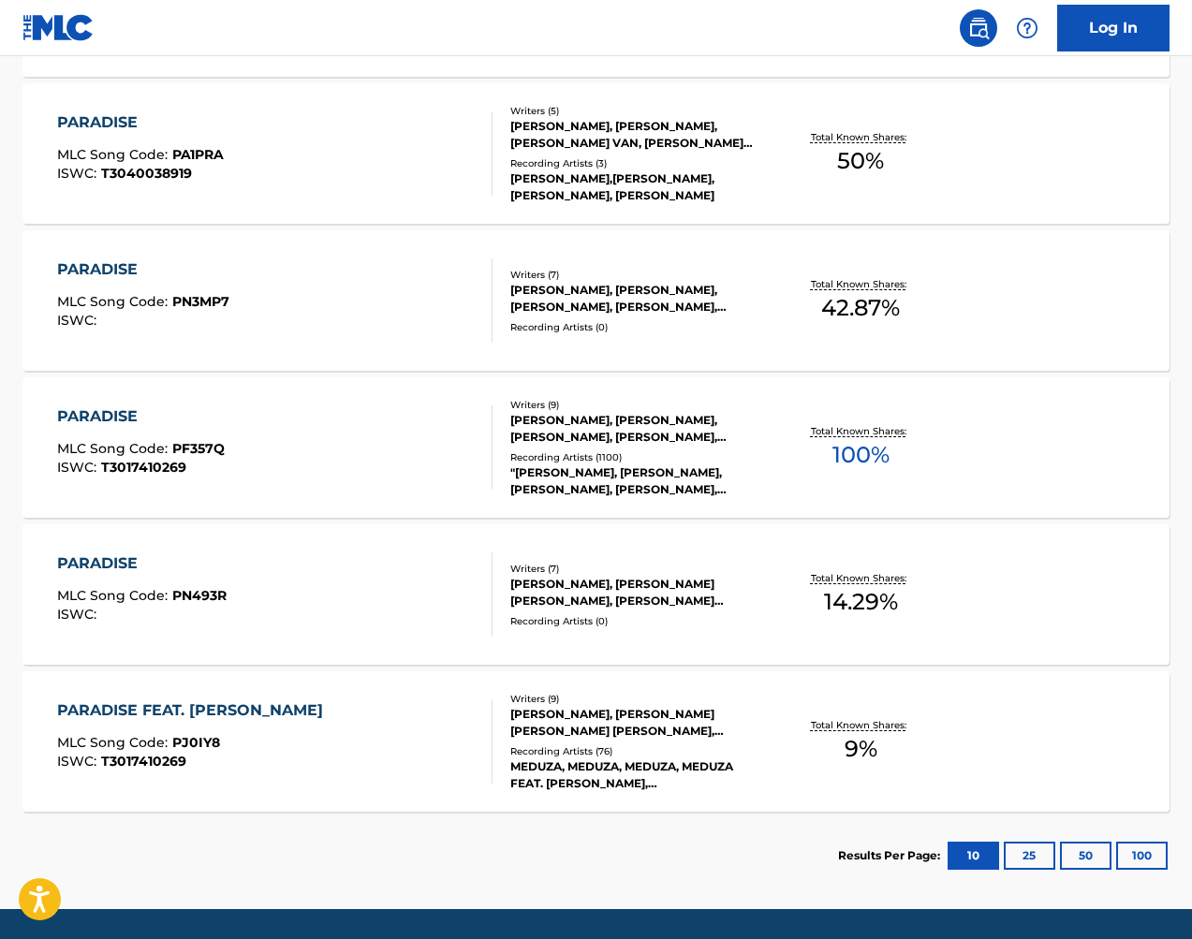
click at [719, 726] on div "MATTIA VITALE, GERARD DAVID O'CONNELL, CONOR BLAKE MANNING, DERMOT JOSEPH KENNE…" at bounding box center [637, 723] width 255 height 34
click at [709, 585] on div "ETHAN SHORE, JOHN NICHOLAS EALAND MORGAN, JOSHUA ALEXANDER GRIMMETT, MARKUS SLE…" at bounding box center [637, 593] width 255 height 34
click at [693, 473] on div ""MEDUZA, DERMOT KENNEDY, MATTIA VITALE, SIMONE GIANI, LUCA DE GREGORIO", MEDUZA…" at bounding box center [637, 481] width 255 height 34
click at [669, 353] on div "PARADISE MLC Song Code : PN3MP7 ISWC : Writers ( 7 ) MARKUS SLETTEBAKKEN, DANIE…" at bounding box center [595, 300] width 1147 height 140
click at [665, 157] on div "Recording Artists ( 3 )" at bounding box center [637, 163] width 255 height 14
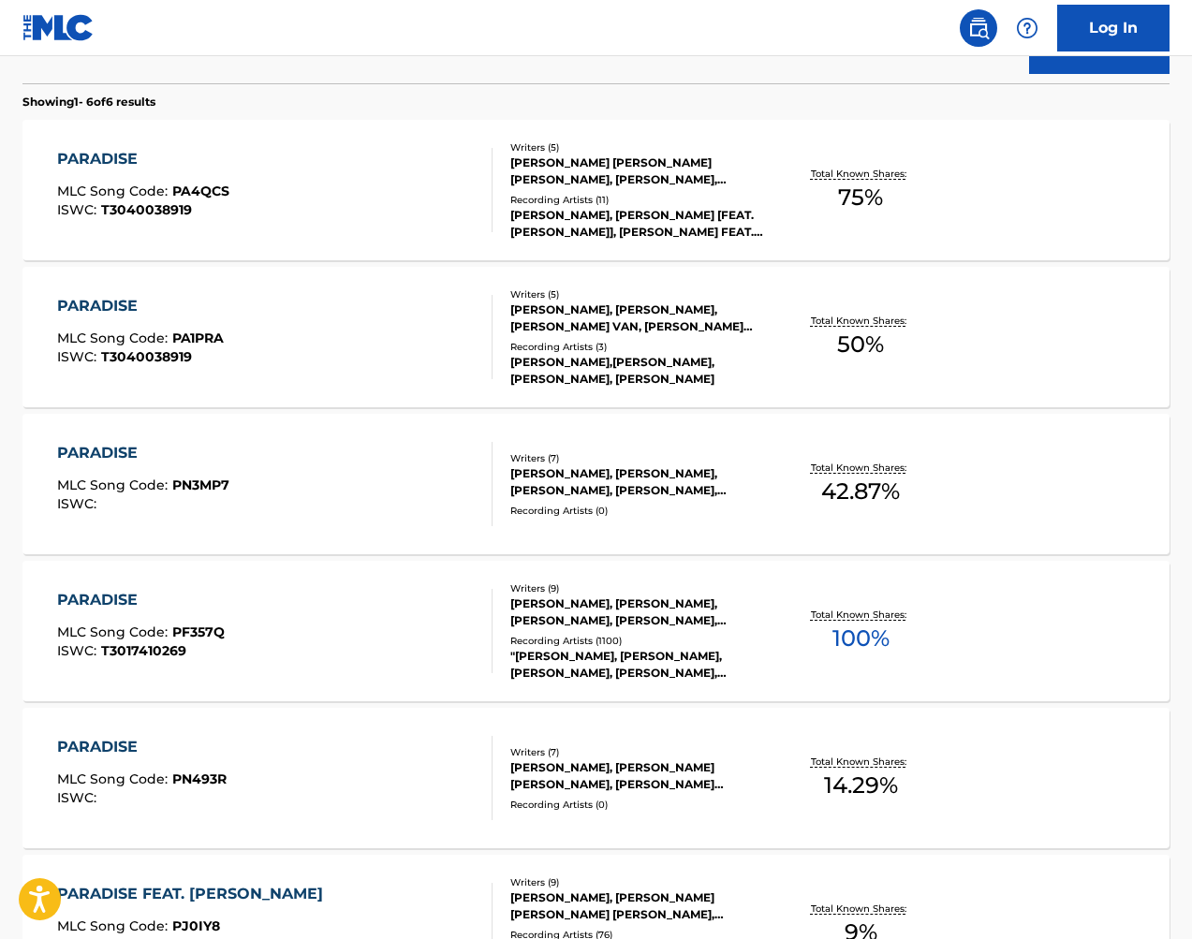
click at [657, 227] on div "DJ SHAAN, DJ SHAAN [FEAT. SAKIMA], DJ SHAAN FEAT. SAKIMA, DJ SHAAN [FEAT. SAKIM…" at bounding box center [637, 224] width 255 height 34
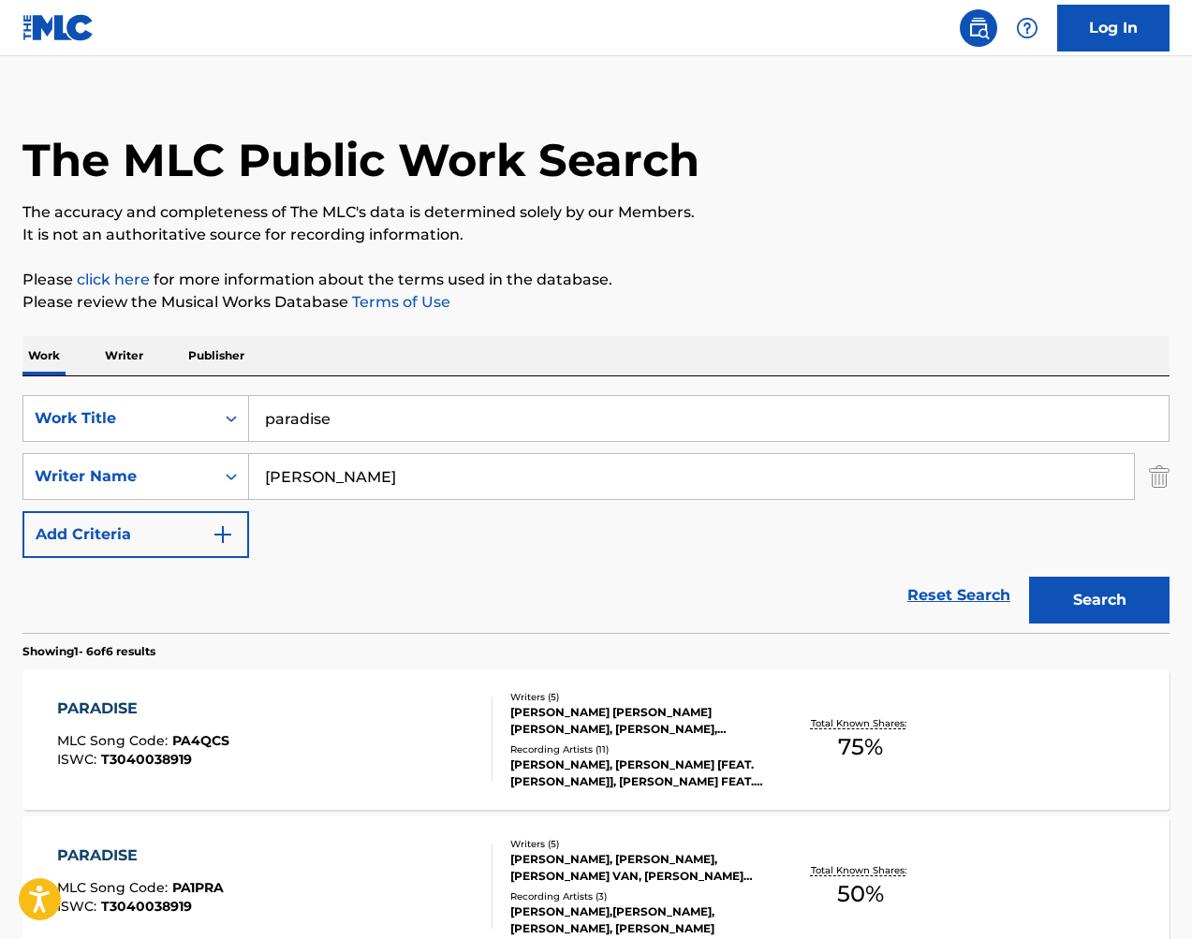
scroll to position [20, 0]
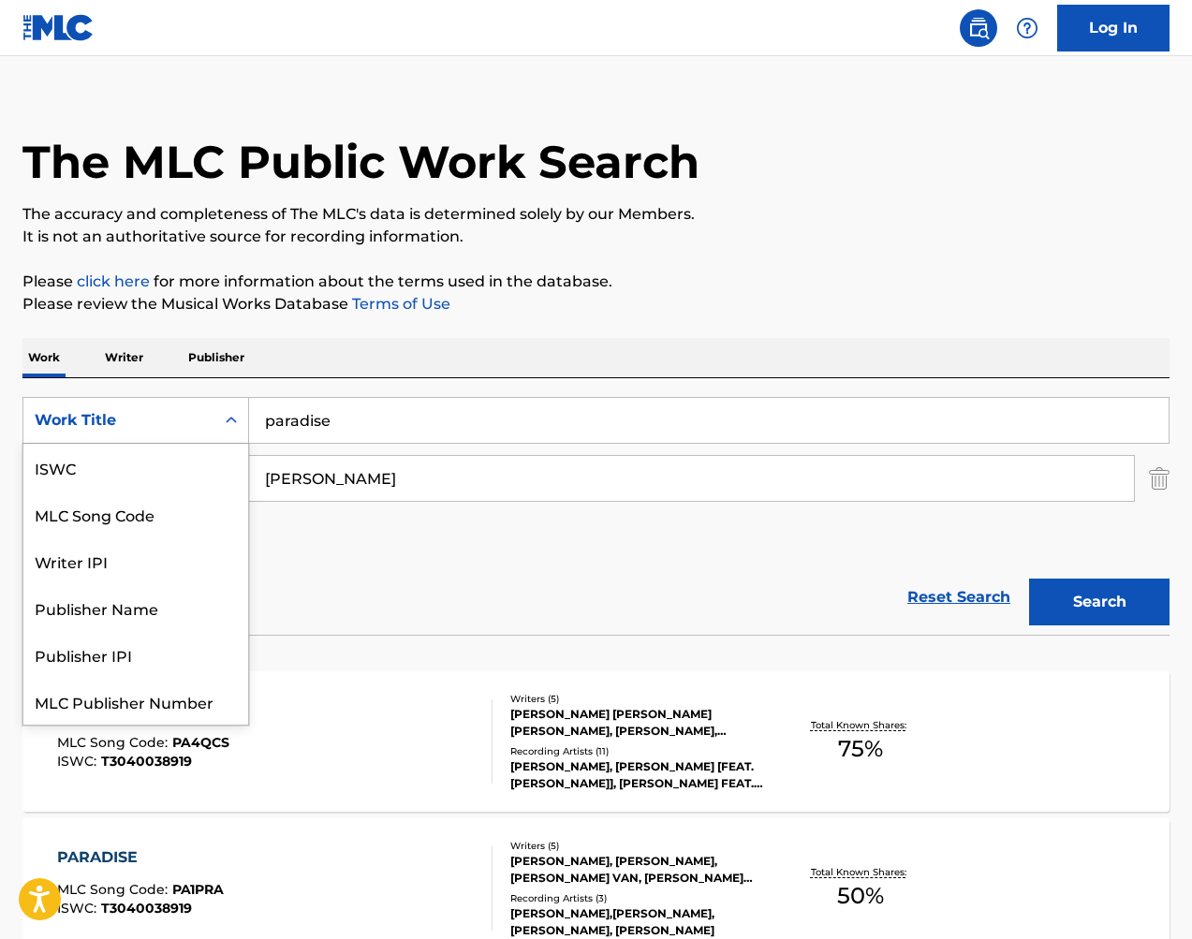
click at [151, 411] on div "Work Title" at bounding box center [119, 420] width 168 height 22
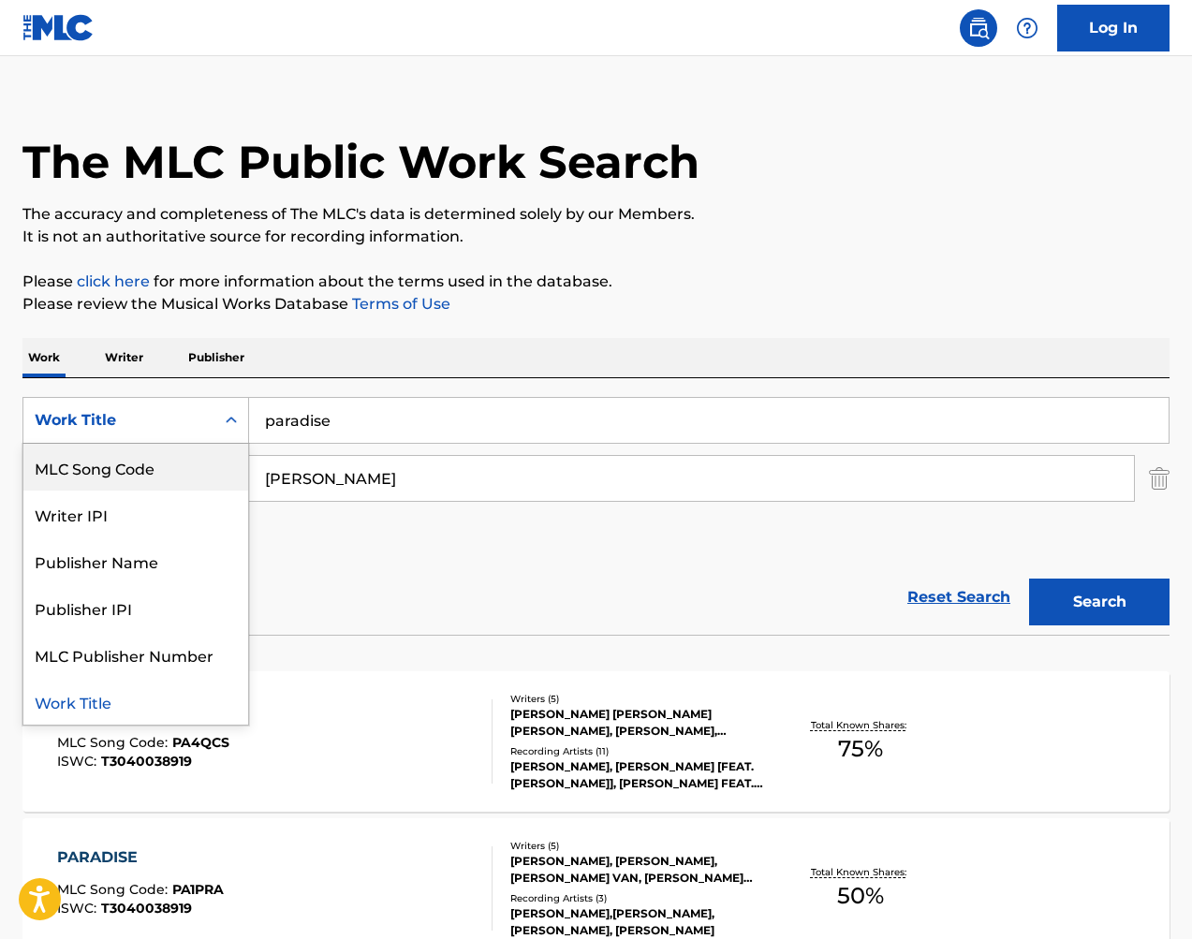
drag, startPoint x: 185, startPoint y: 471, endPoint x: 326, endPoint y: 475, distance: 140.4
click at [185, 471] on div "MLC Song Code" at bounding box center [135, 467] width 225 height 47
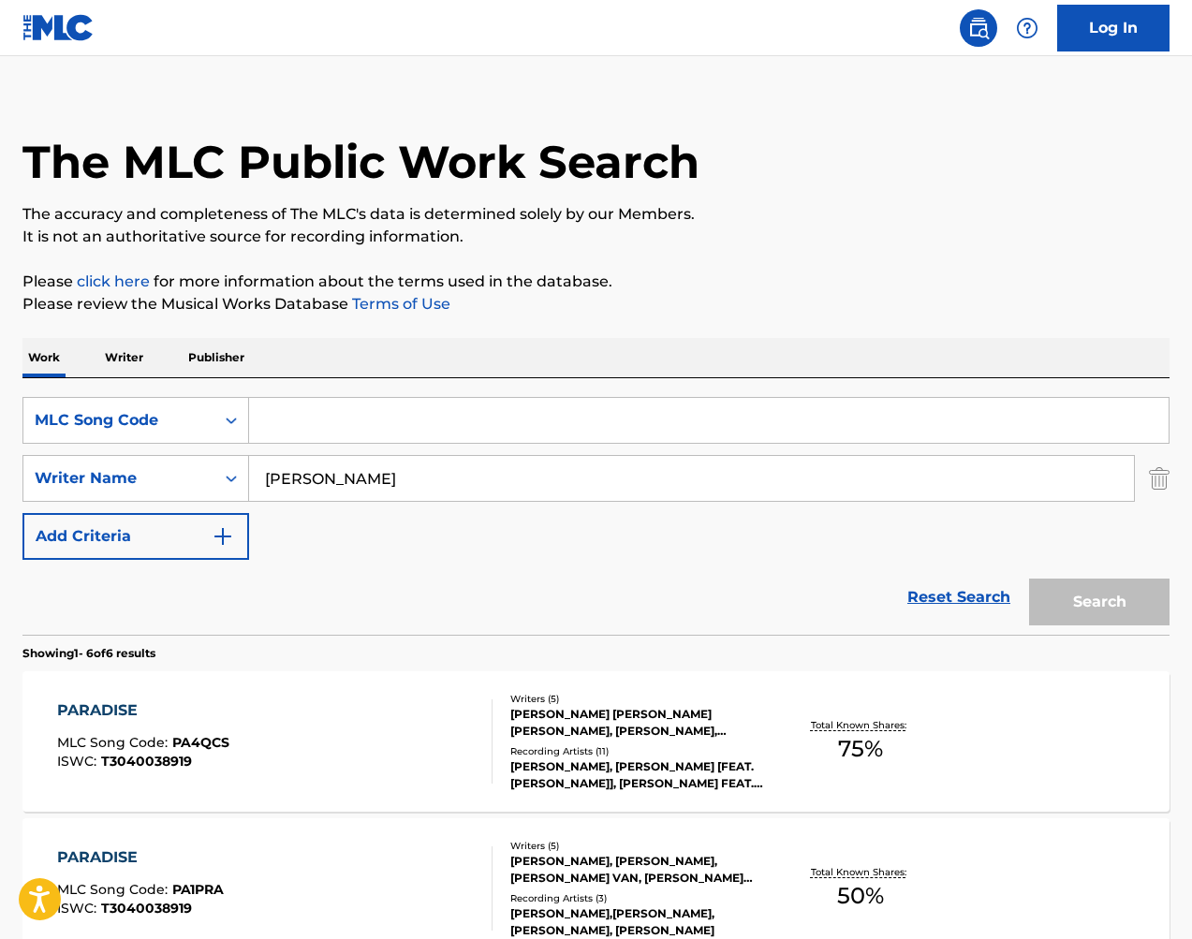
click at [400, 475] on input "conor blake" at bounding box center [691, 478] width 885 height 45
type input "c"
click at [517, 411] on input "Search Form" at bounding box center [708, 420] width 919 height 45
click at [1089, 604] on button "Search" at bounding box center [1099, 601] width 140 height 47
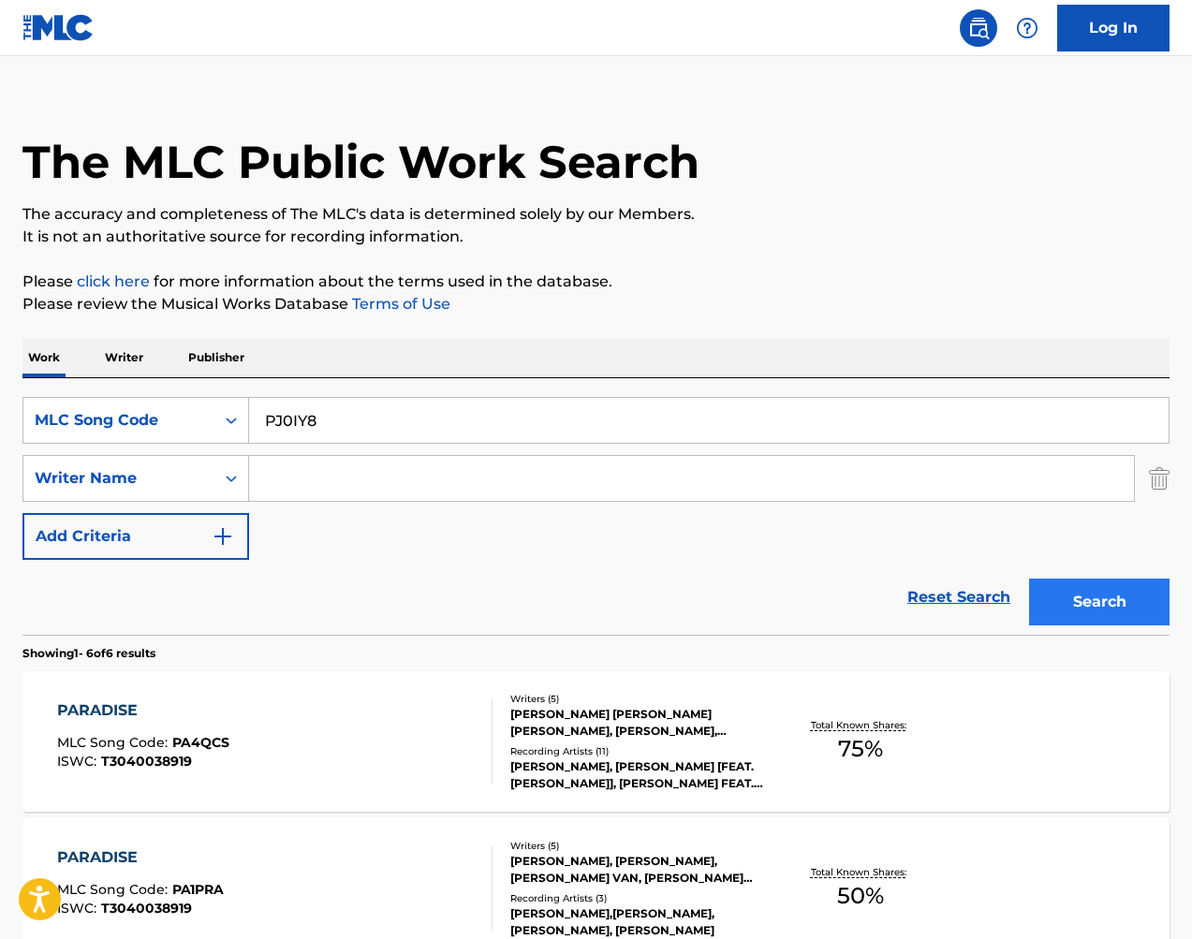
scroll to position [0, 0]
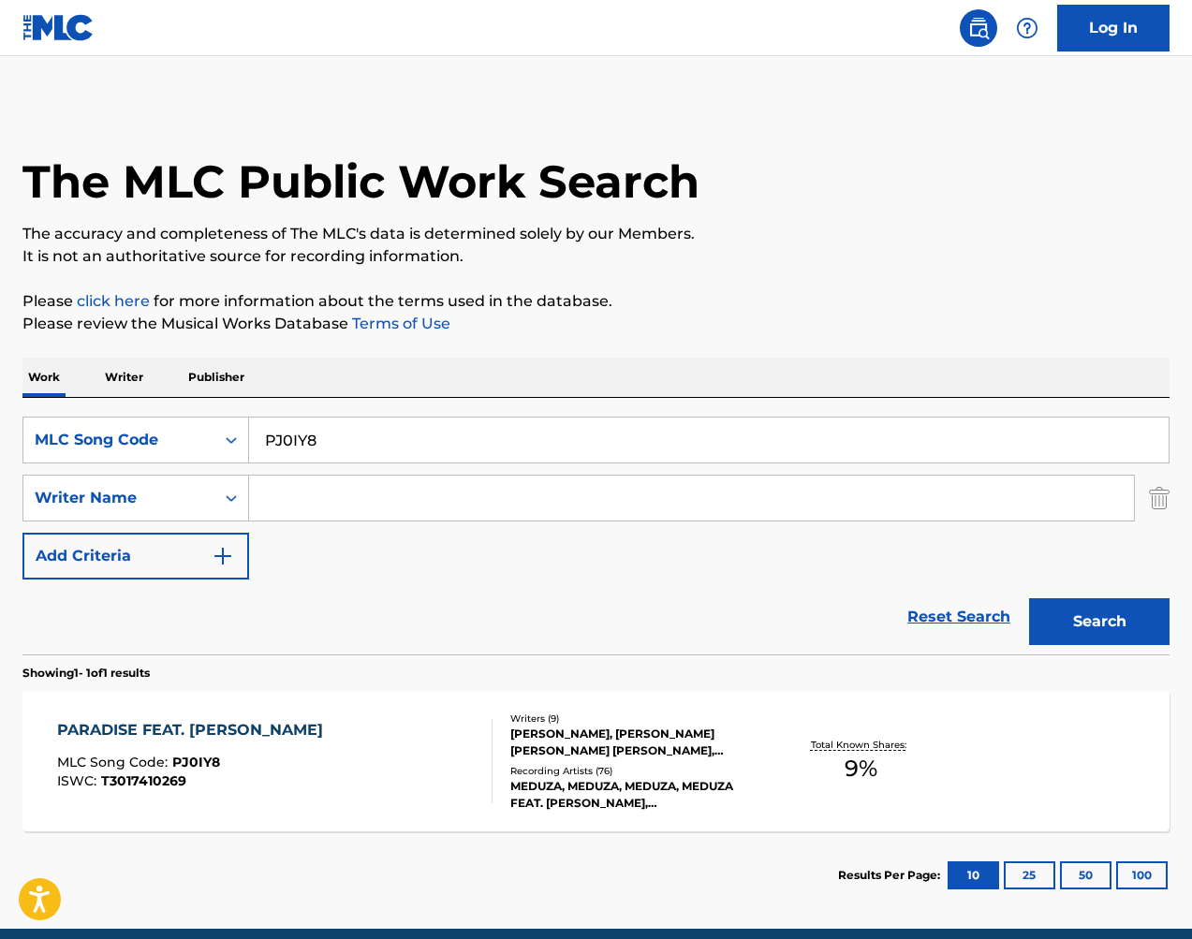
click at [372, 443] on input "PJ0IY8" at bounding box center [708, 439] width 919 height 45
click at [1065, 613] on button "Search" at bounding box center [1099, 621] width 140 height 47
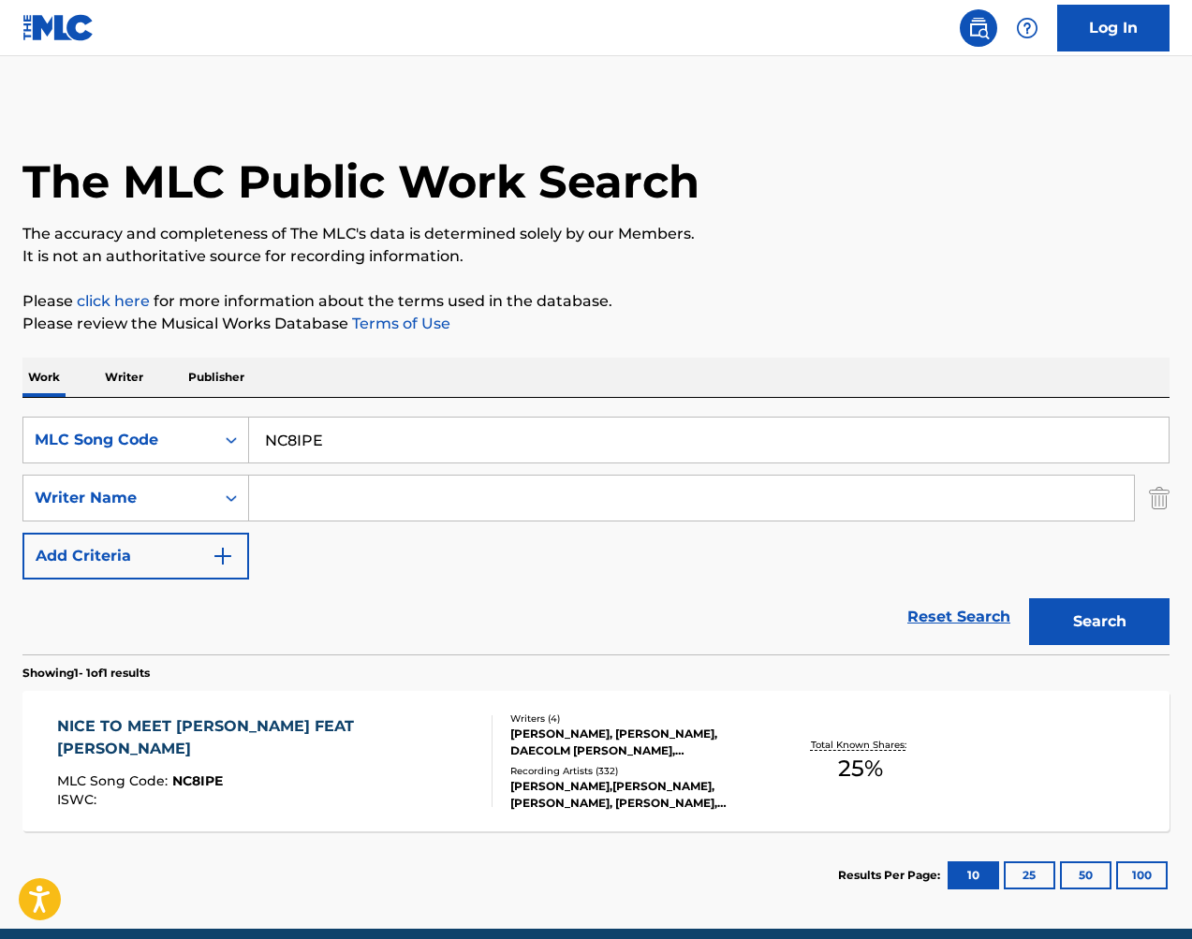
click at [571, 433] on input "NC8IPE" at bounding box center [708, 439] width 919 height 45
drag, startPoint x: 1185, startPoint y: 142, endPoint x: 570, endPoint y: 433, distance: 680.4
click at [571, 433] on input "NC8IPE" at bounding box center [708, 439] width 919 height 45
click at [1093, 628] on button "Search" at bounding box center [1099, 621] width 140 height 47
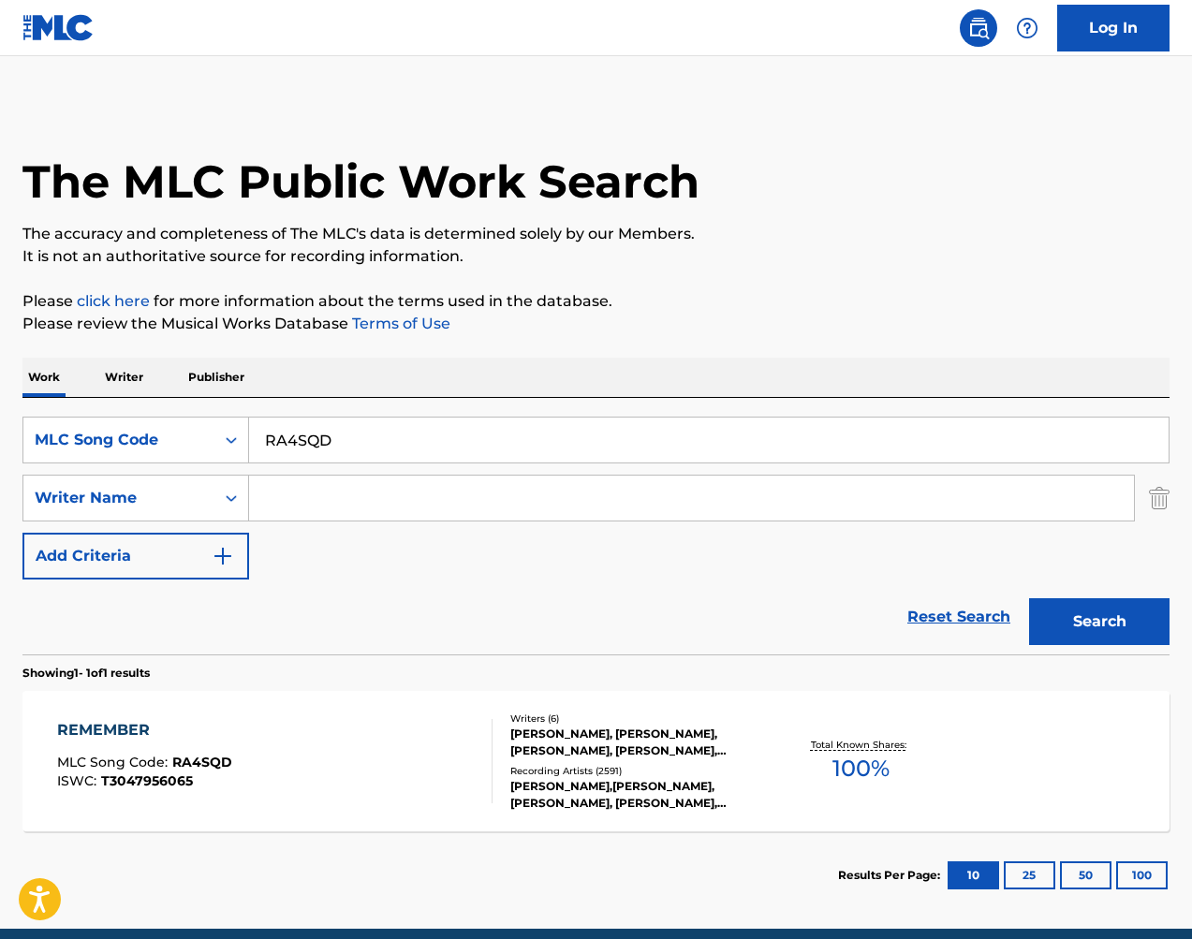
click at [373, 451] on input "RA4SQD" at bounding box center [708, 439] width 919 height 45
drag, startPoint x: 373, startPoint y: 451, endPoint x: 393, endPoint y: 454, distance: 19.9
click at [373, 451] on input "RA4SQD" at bounding box center [708, 439] width 919 height 45
click at [1125, 626] on button "Search" at bounding box center [1099, 621] width 140 height 47
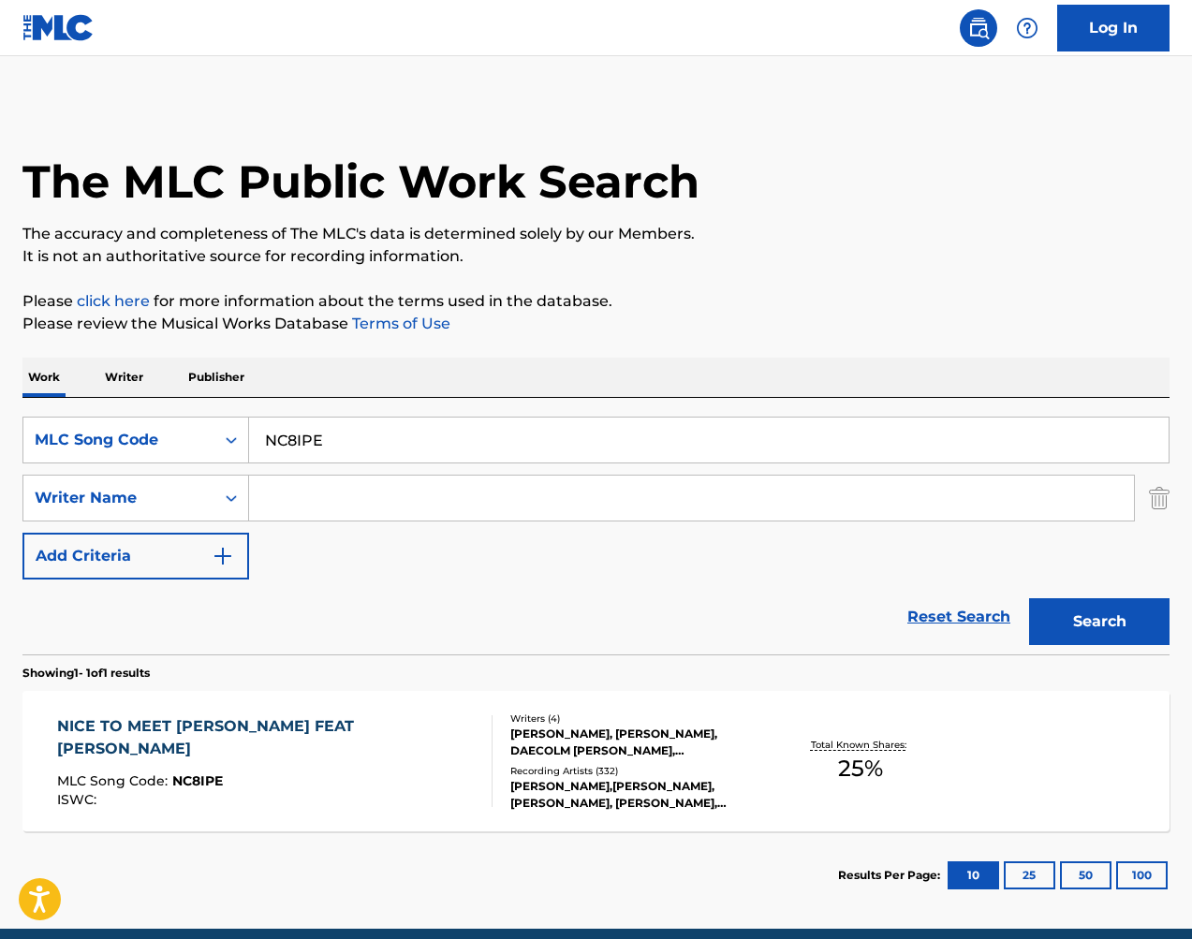
click at [654, 425] on input "NC8IPE" at bounding box center [708, 439] width 919 height 45
type input "SH62BD"
click at [1082, 616] on button "Search" at bounding box center [1099, 621] width 140 height 47
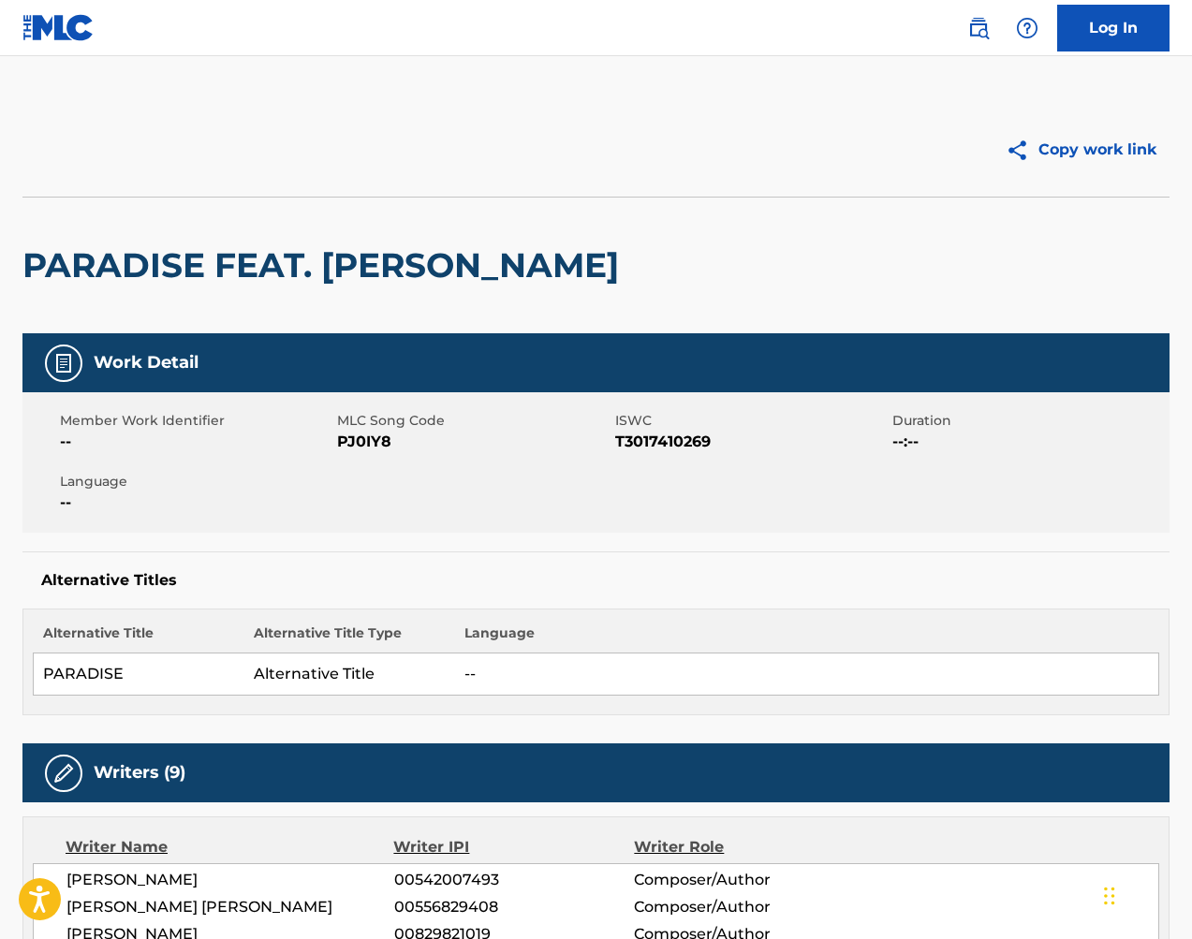
click at [384, 440] on span "PJ0IY8" at bounding box center [473, 442] width 272 height 22
click at [383, 440] on span "PJ0IY8" at bounding box center [473, 442] width 272 height 22
copy span "PJ0IY8"
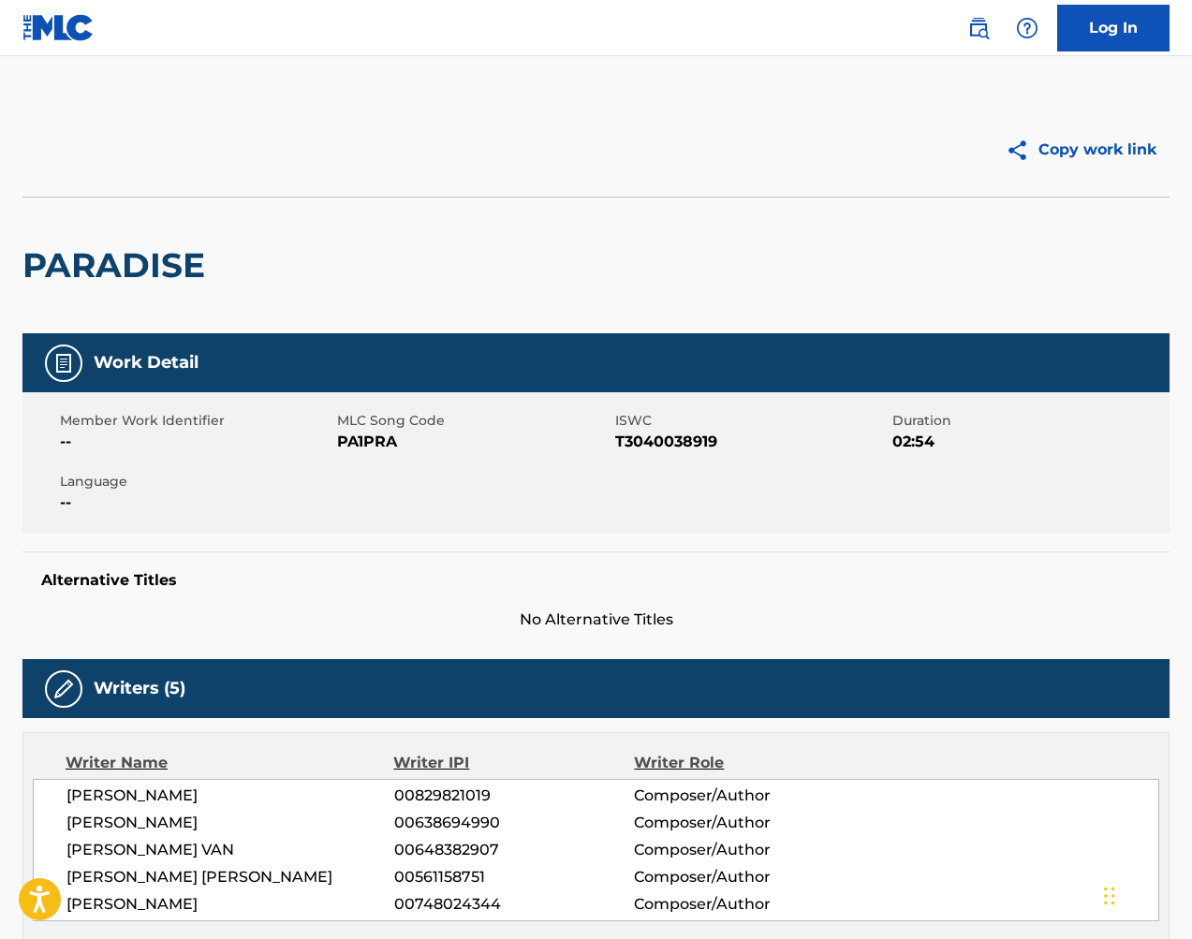
click at [363, 444] on span "PA1PRA" at bounding box center [473, 442] width 272 height 22
copy span "PA1PRA"
